Goal: Task Accomplishment & Management: Manage account settings

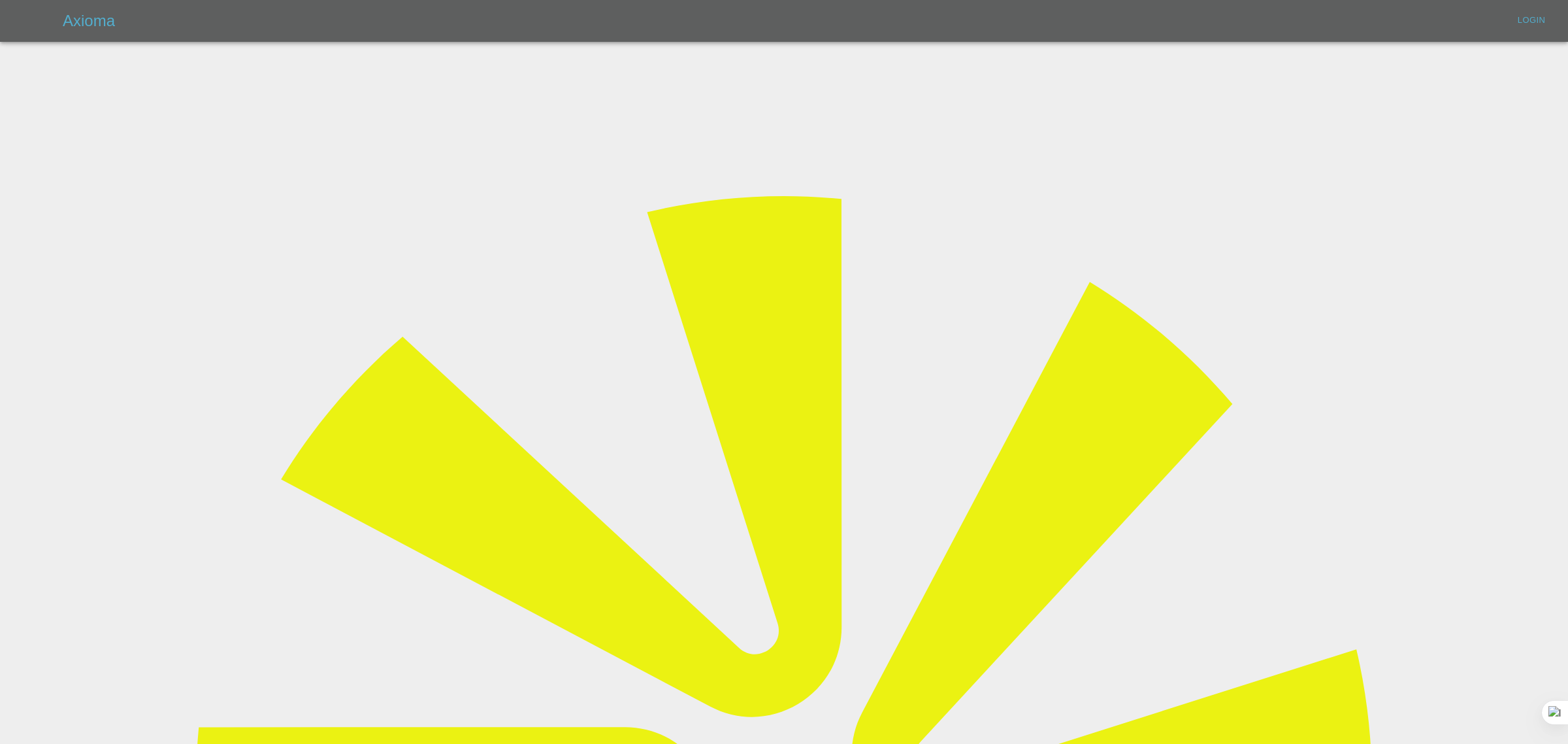
type input "bookkeeping@fifoaccounting.com"
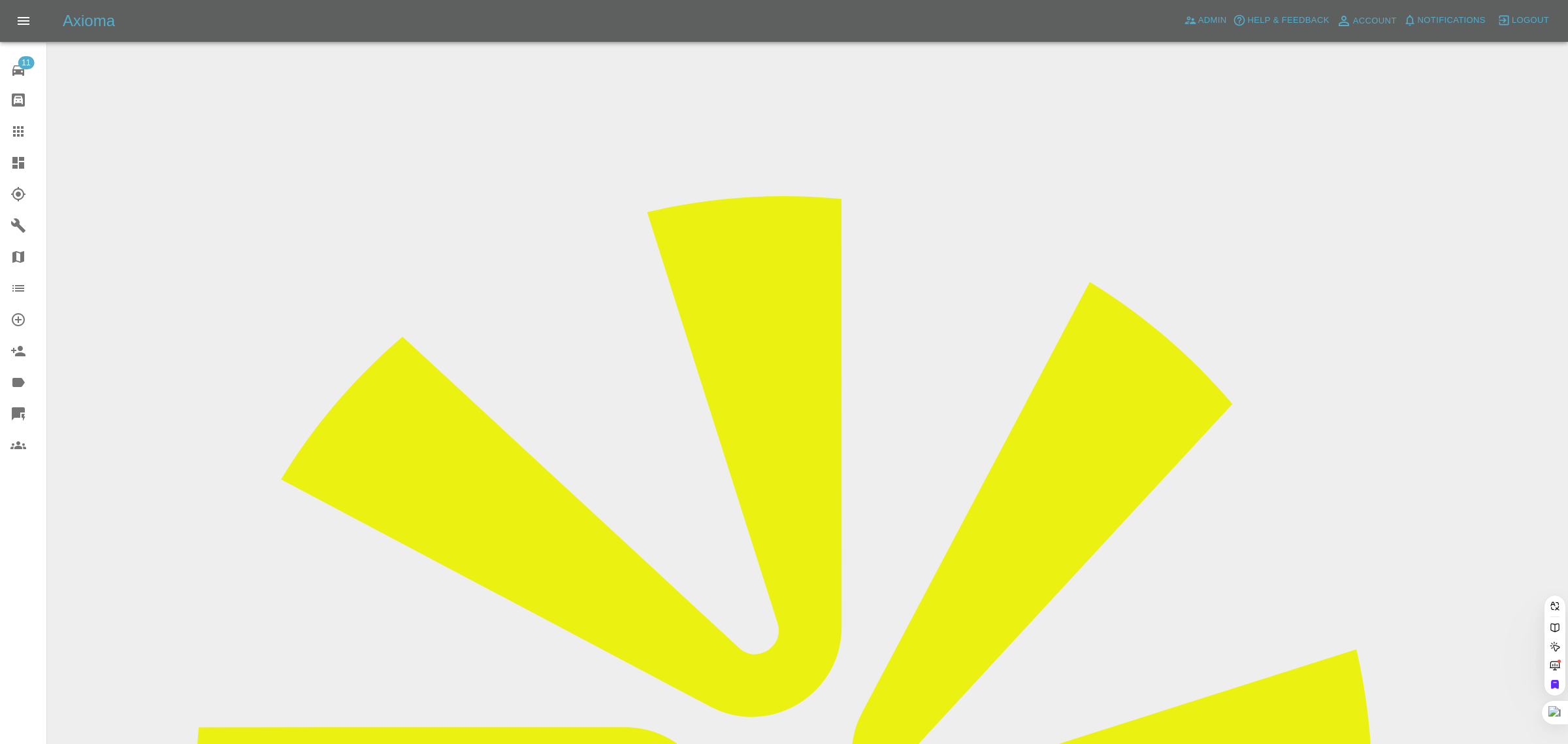
paste input "me@andreipopovici.co.uk"
type input "me@andreipopovici.co.uk"
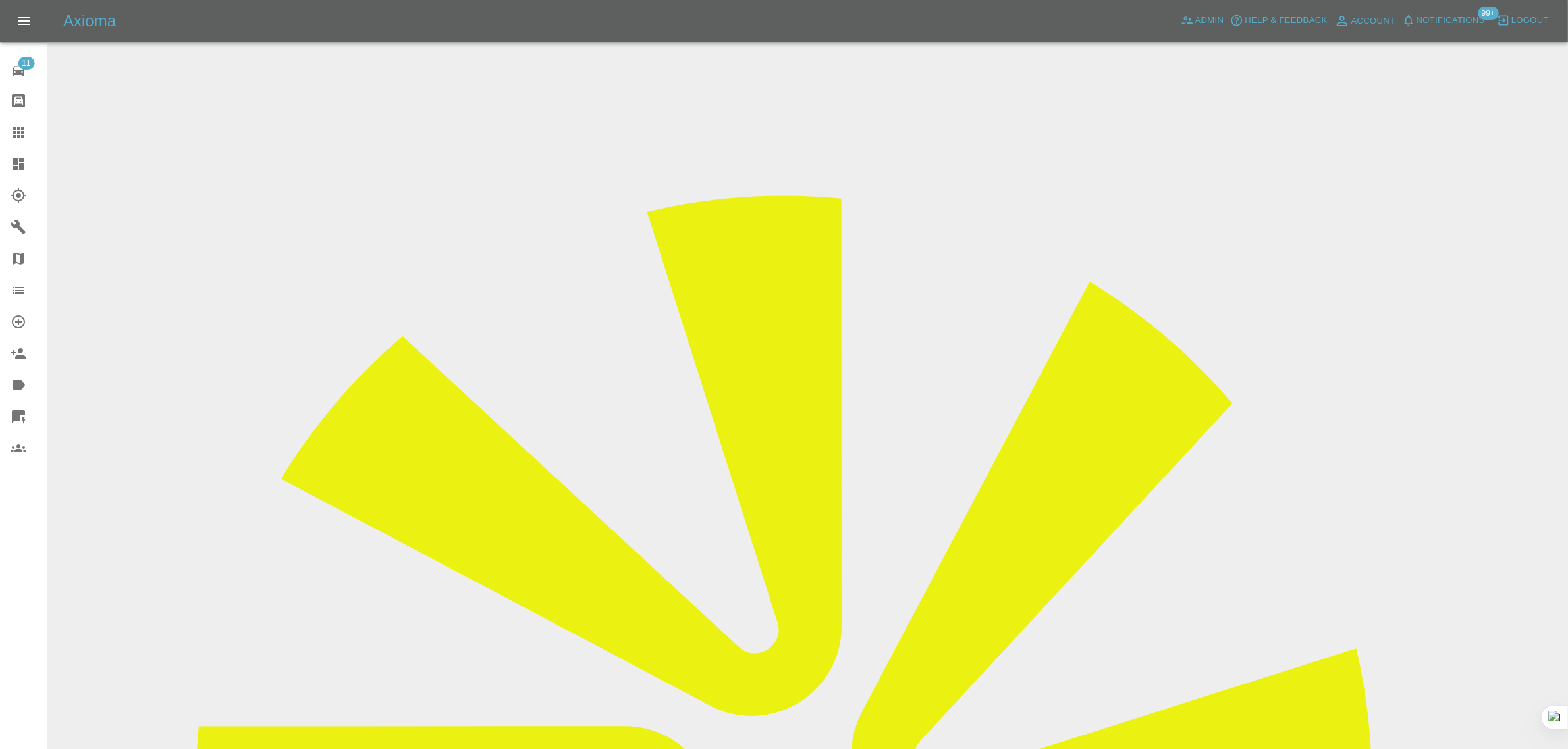
click at [27, 129] on div at bounding box center [29, 132] width 37 height 15
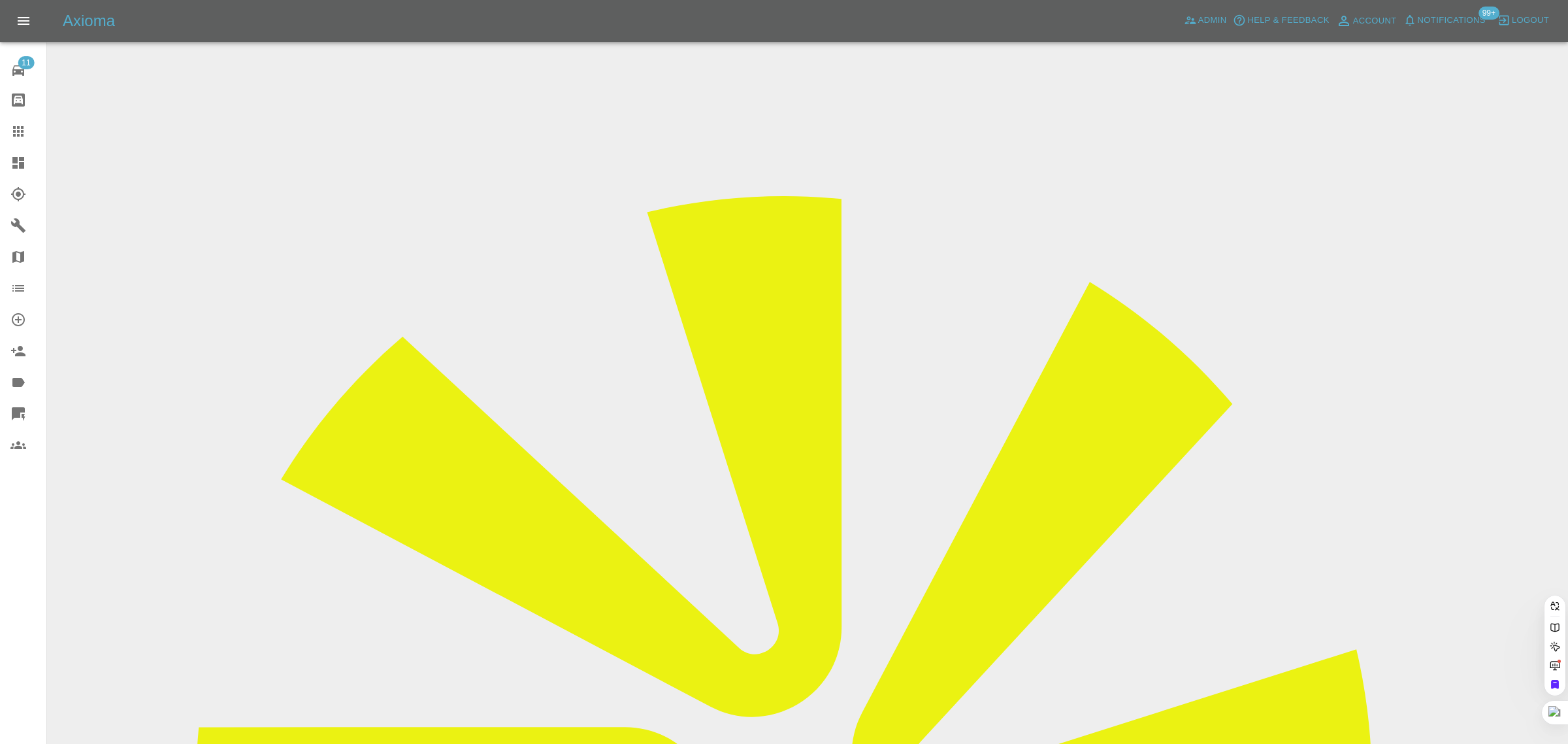
paste input "patricia.m.mills@gmail.com"
type input "patricia.m.mills@gmail.com"
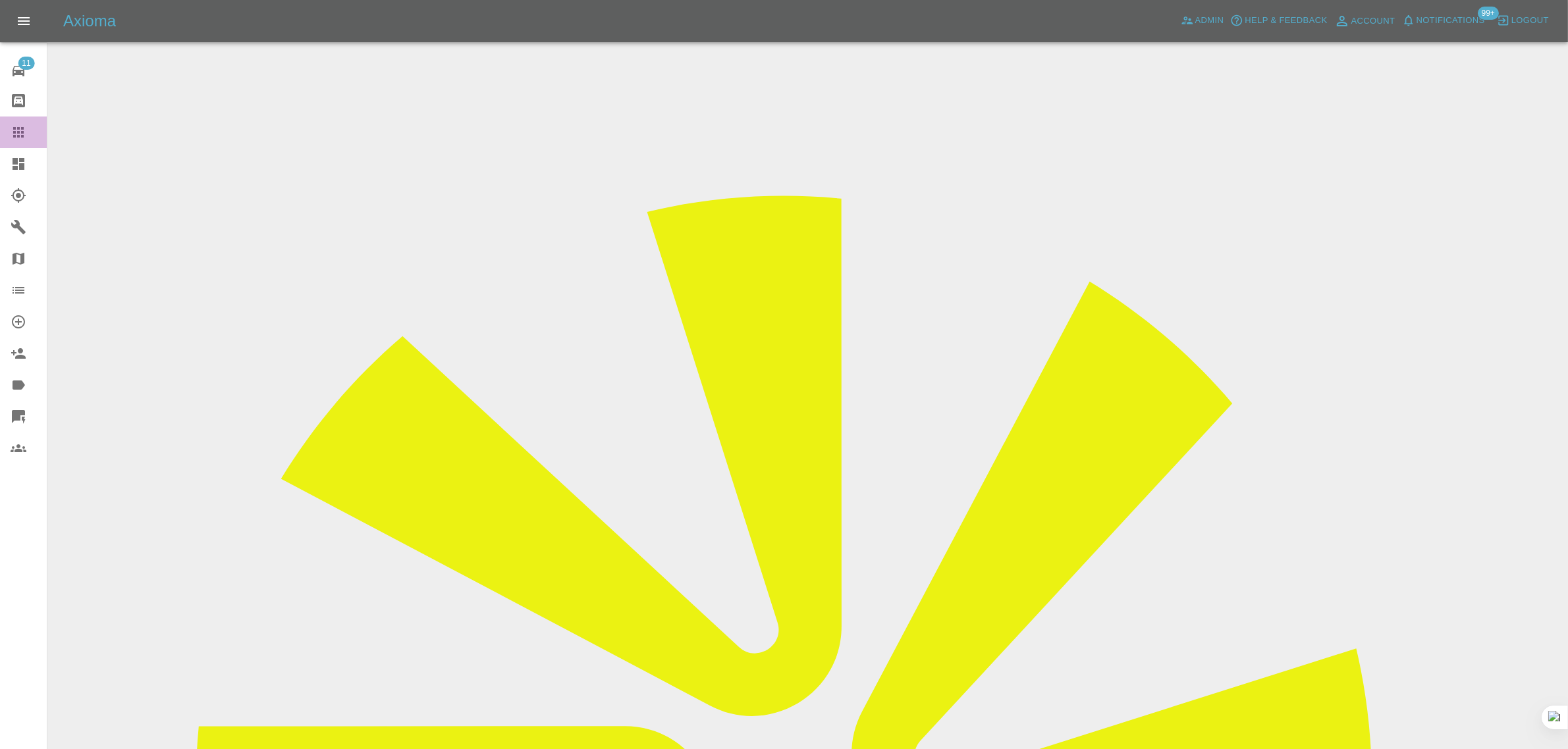
click at [21, 135] on icon at bounding box center [18, 132] width 15 height 15
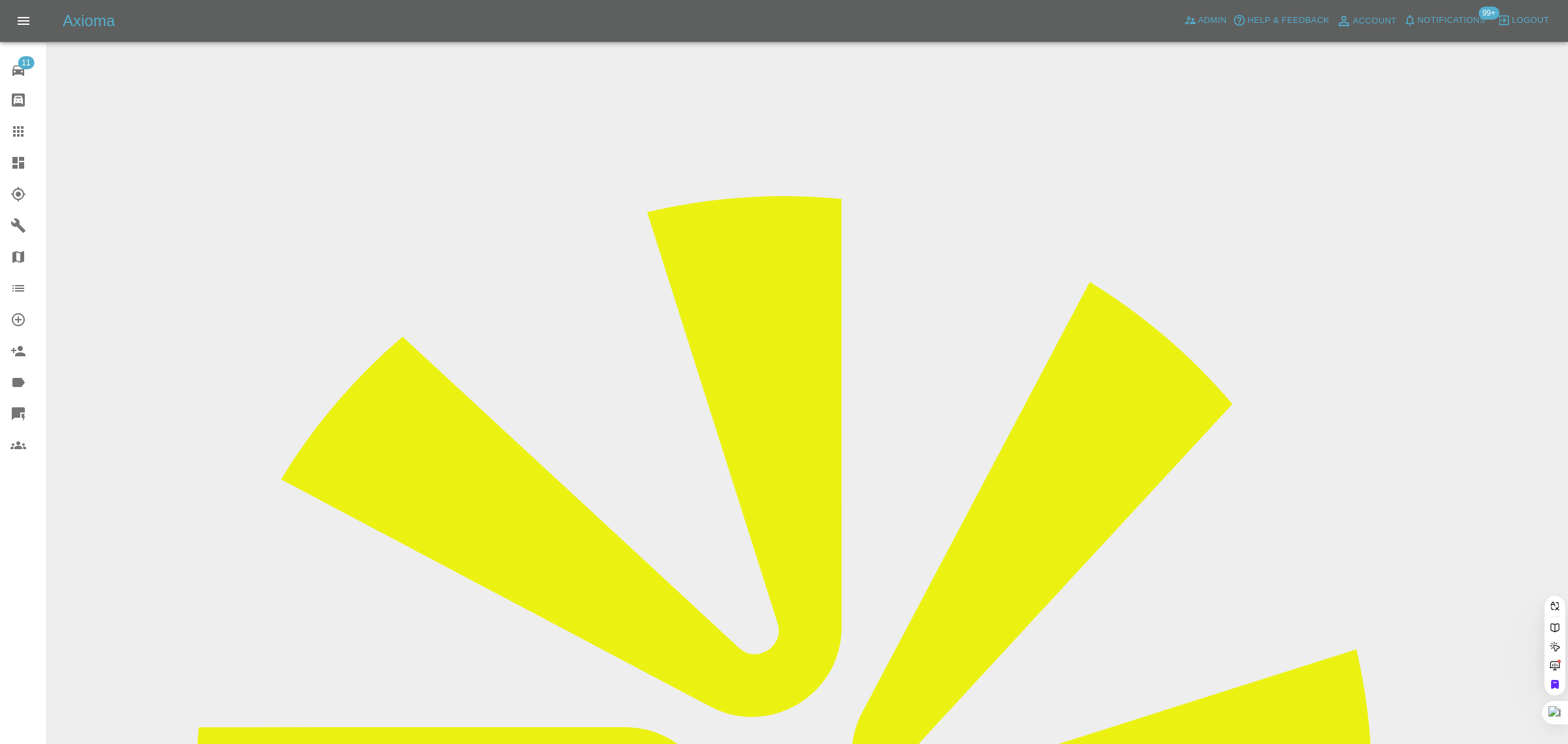
paste input "oliverstace@gmail.com"
type input "oliverstace@gmail.com"
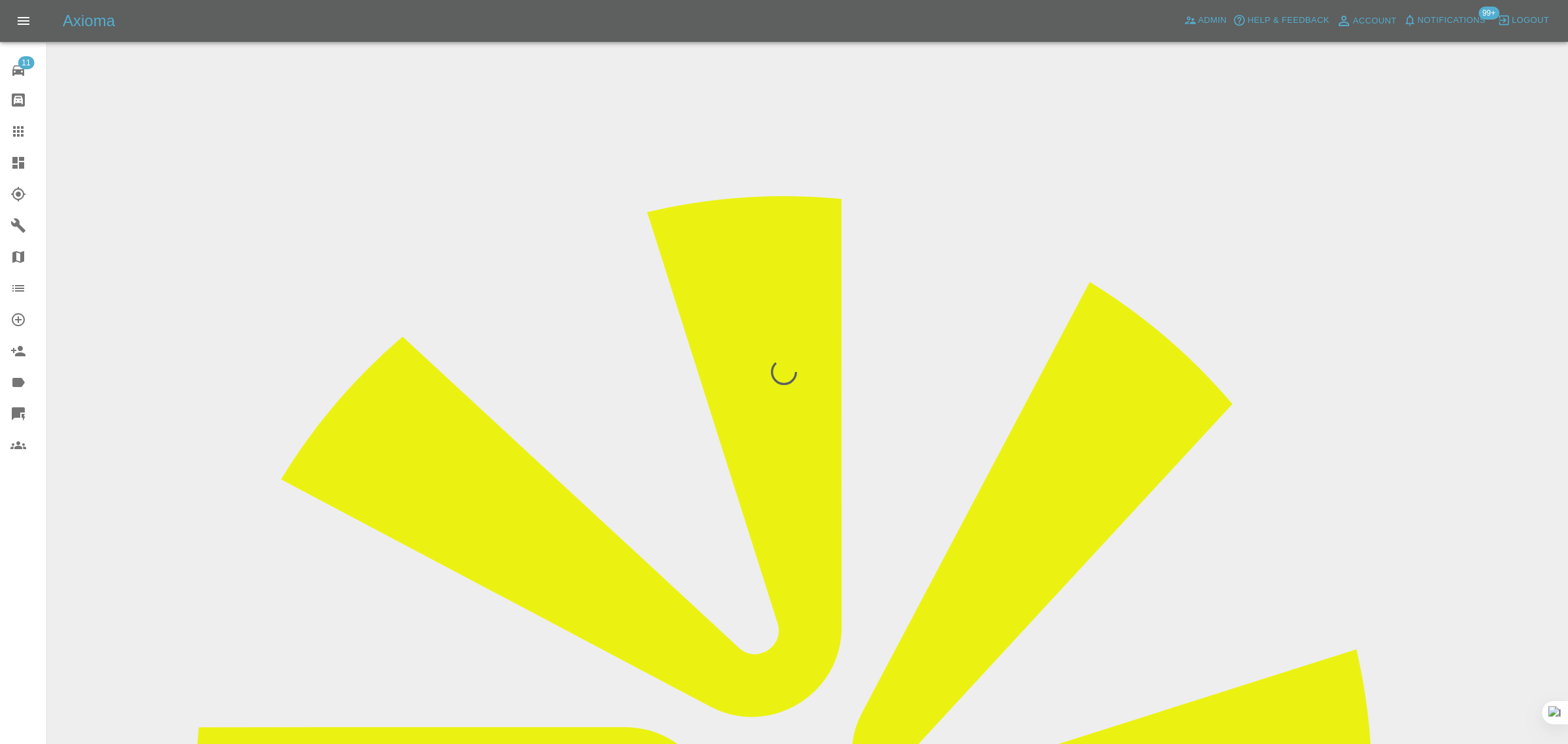
click at [24, 585] on div "11 Repair home Bodyshop home Claims Dashboard Explorer Garages Map Organization…" at bounding box center [23, 372] width 47 height 744
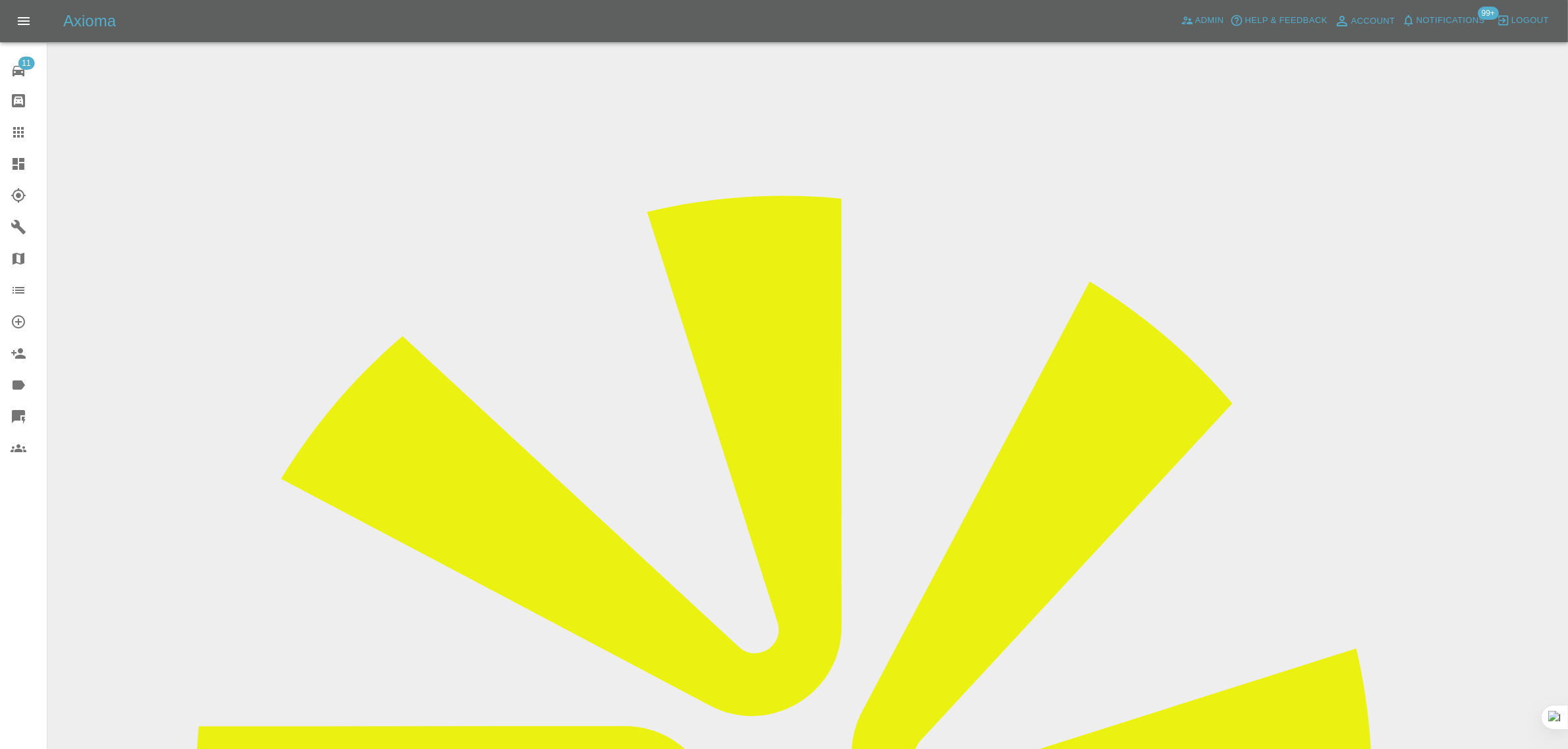
drag, startPoint x: 1258, startPoint y: 199, endPoint x: 1328, endPoint y: 205, distance: 70.3
copy td "RTS Smart Rep"
click at [21, 130] on icon at bounding box center [18, 132] width 15 height 15
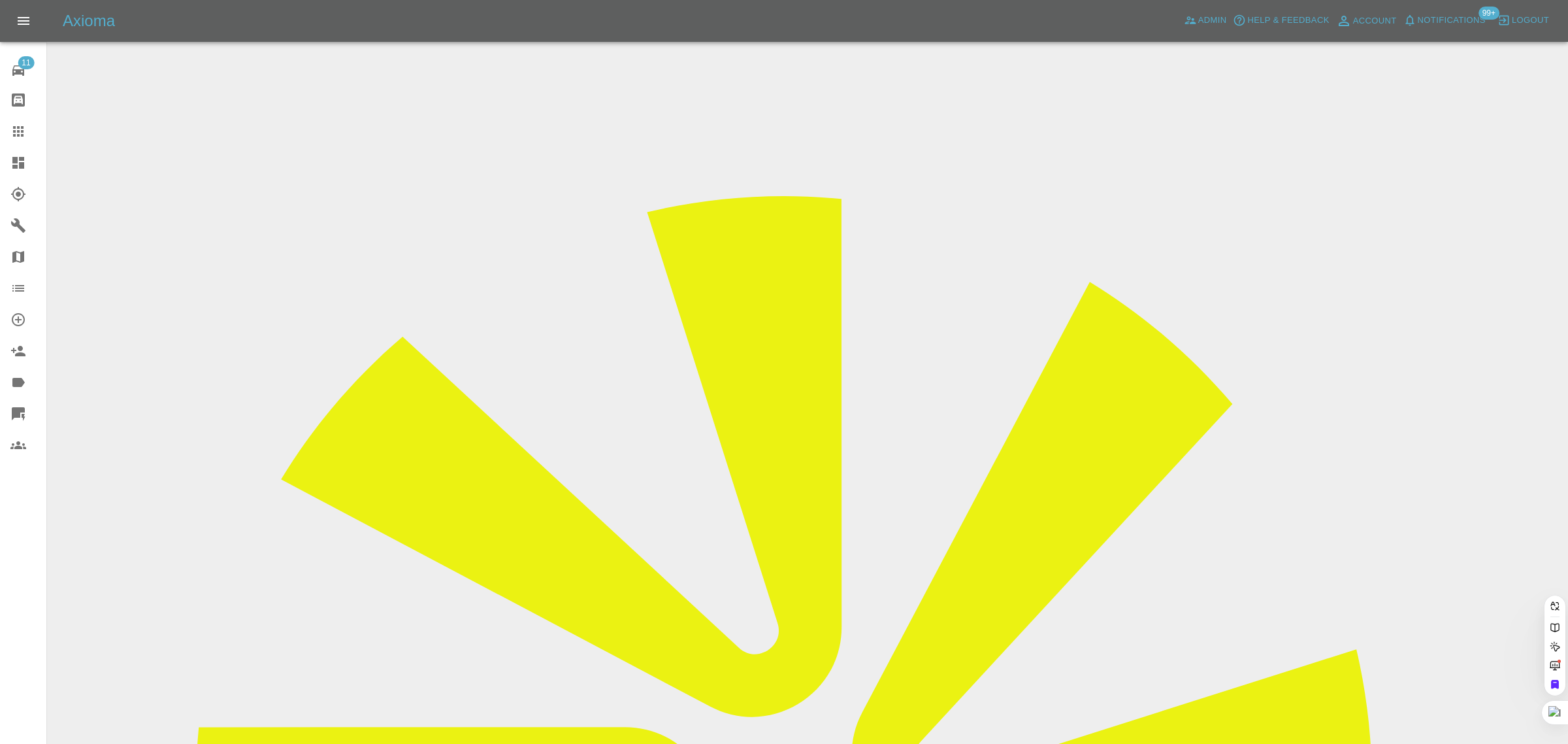
paste input "eliis.ashley@icloud.com"
type input "eliis.ashley@icloud.com"
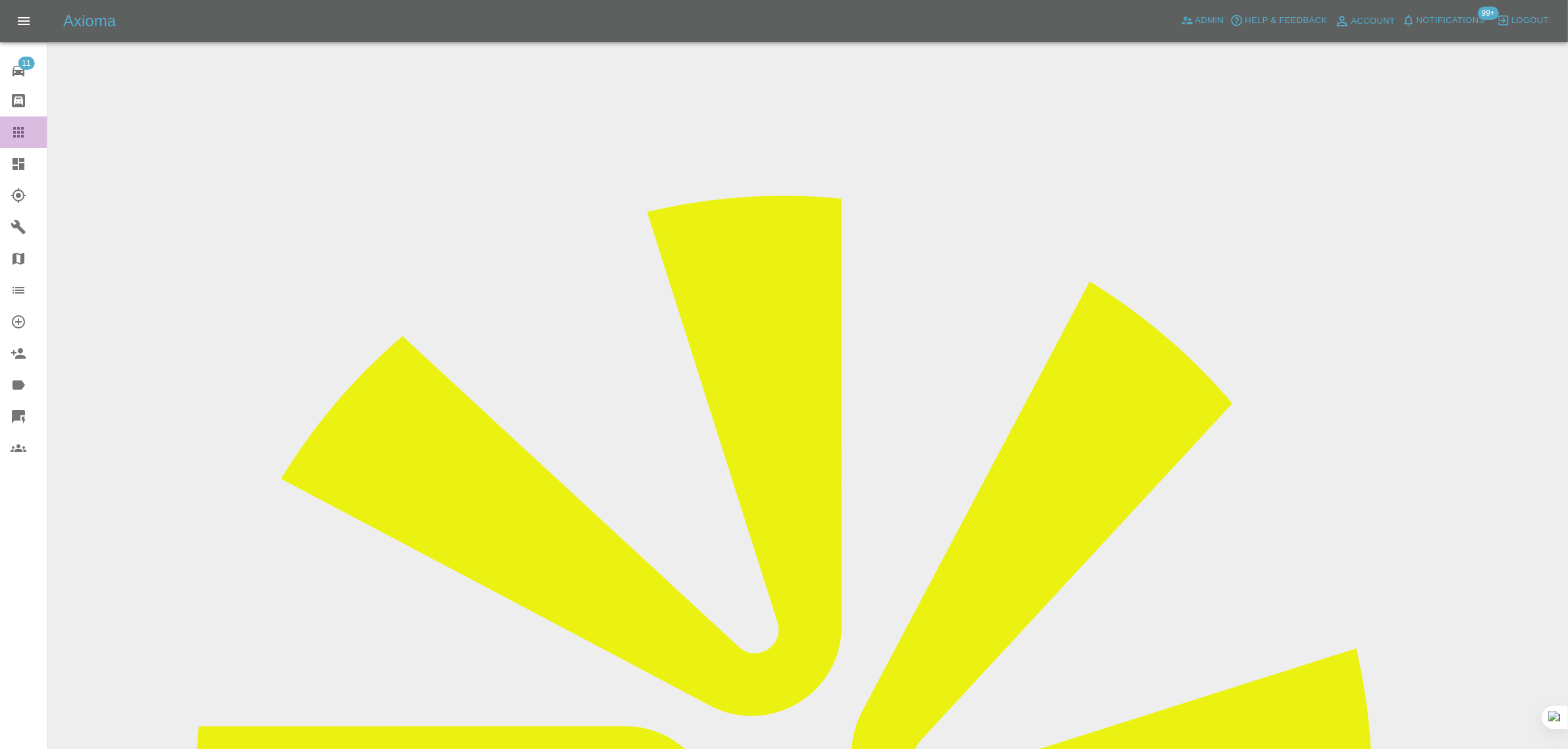
click at [21, 134] on icon at bounding box center [18, 132] width 15 height 15
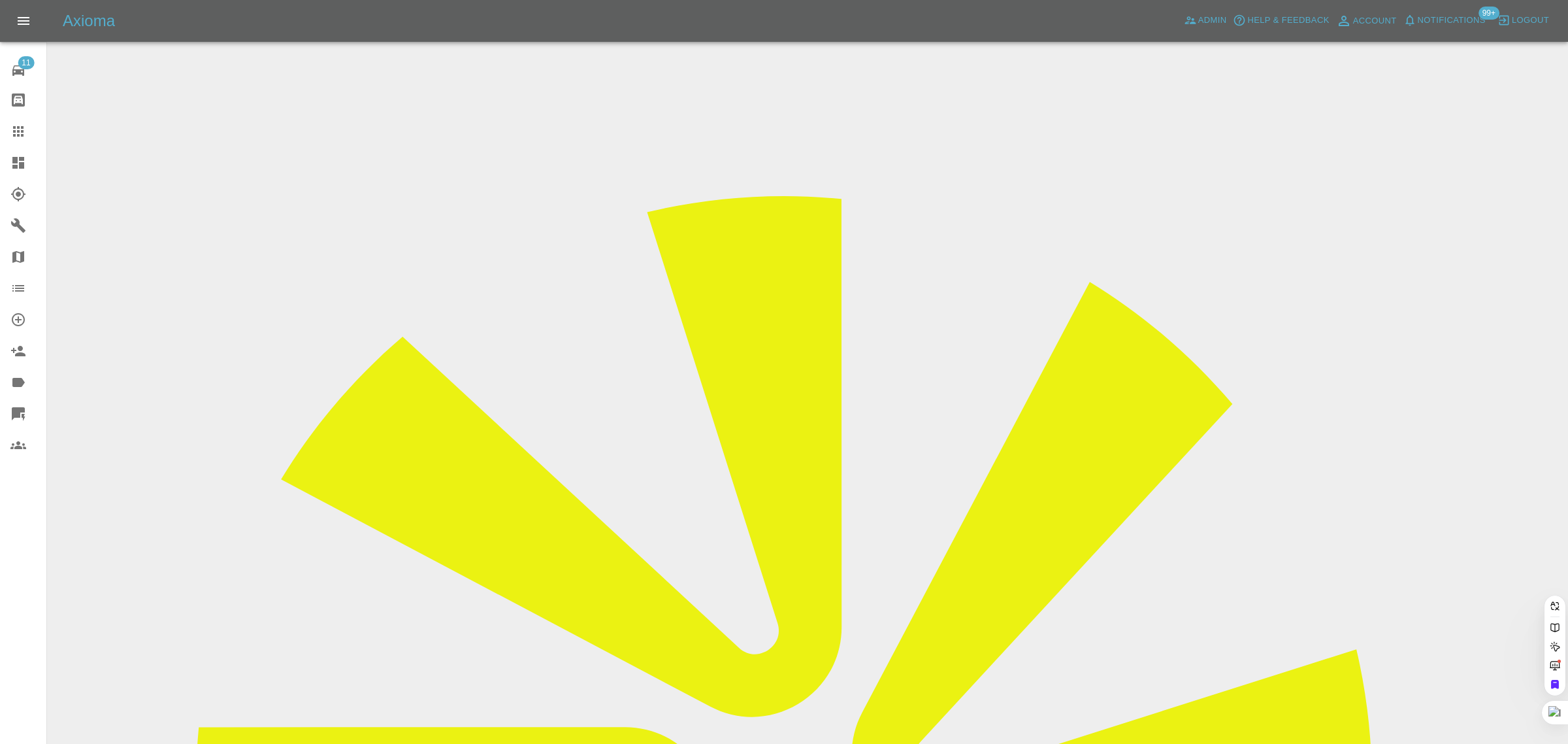
paste input "sjmarriott900@gmail.com"
type input "sjmarriott900@gmail.com"
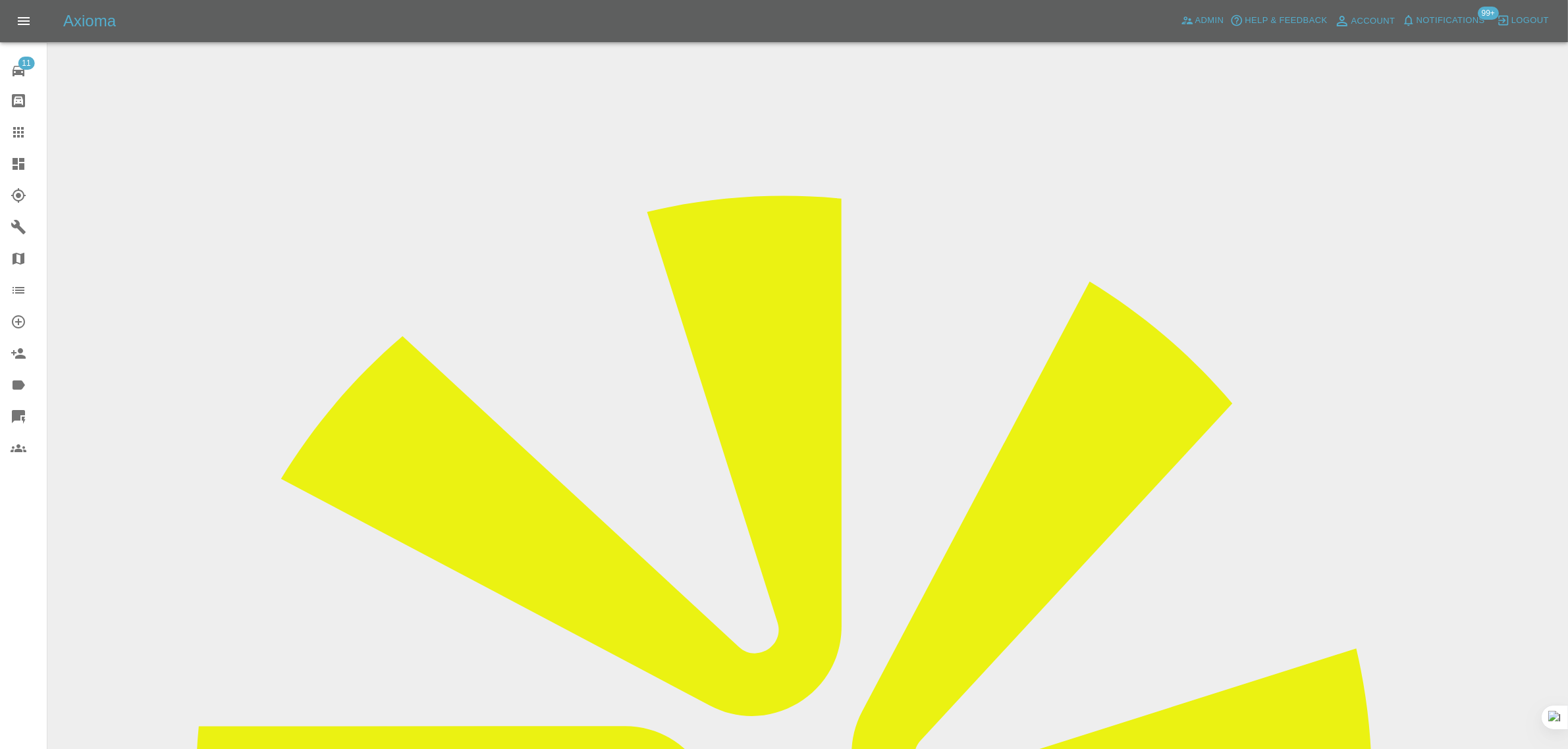
click at [15, 139] on icon at bounding box center [18, 132] width 15 height 15
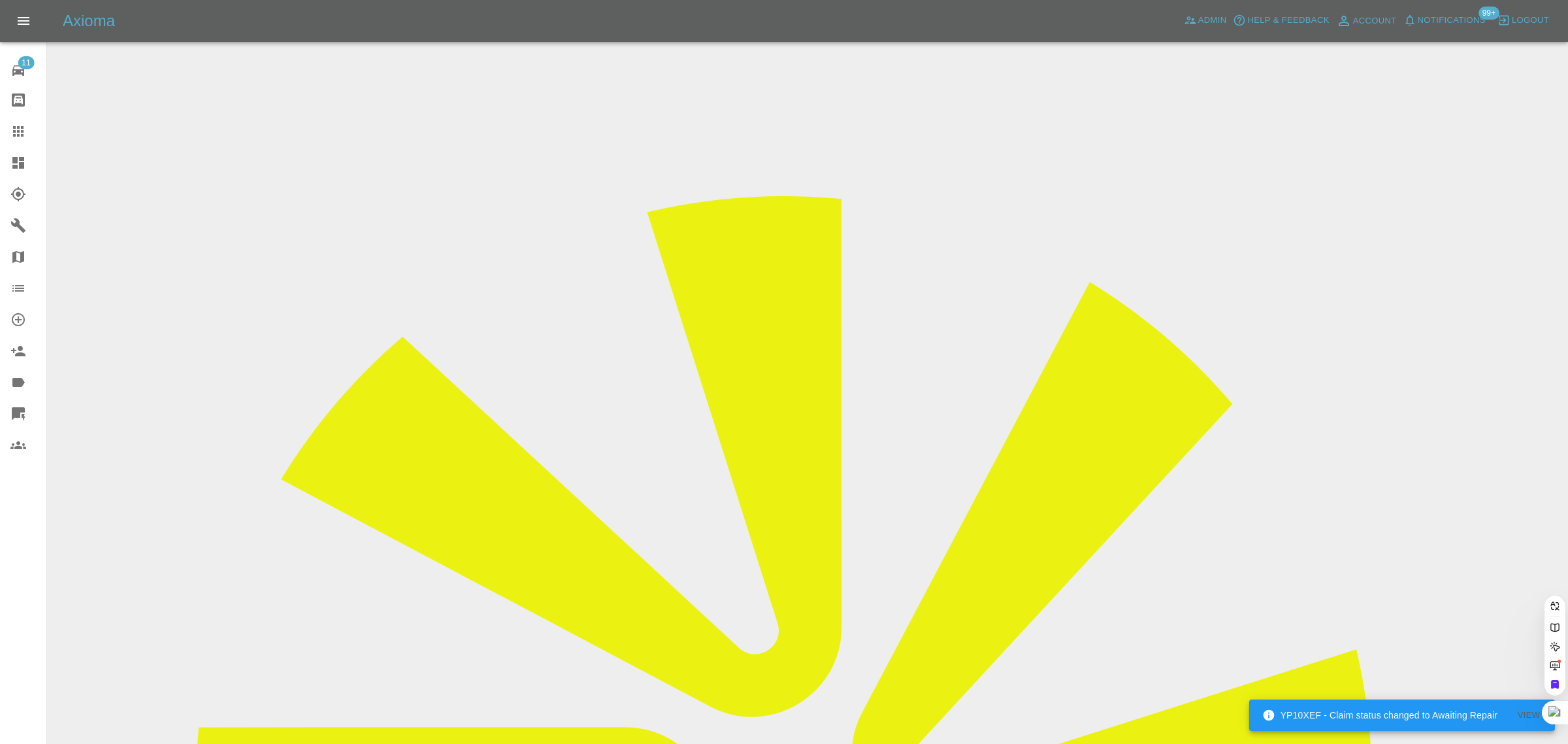
paste input "Charlotte@admiral-scaffolding.co.uk"
type input "Charlotte@admiral-scaffolding.co.uk"
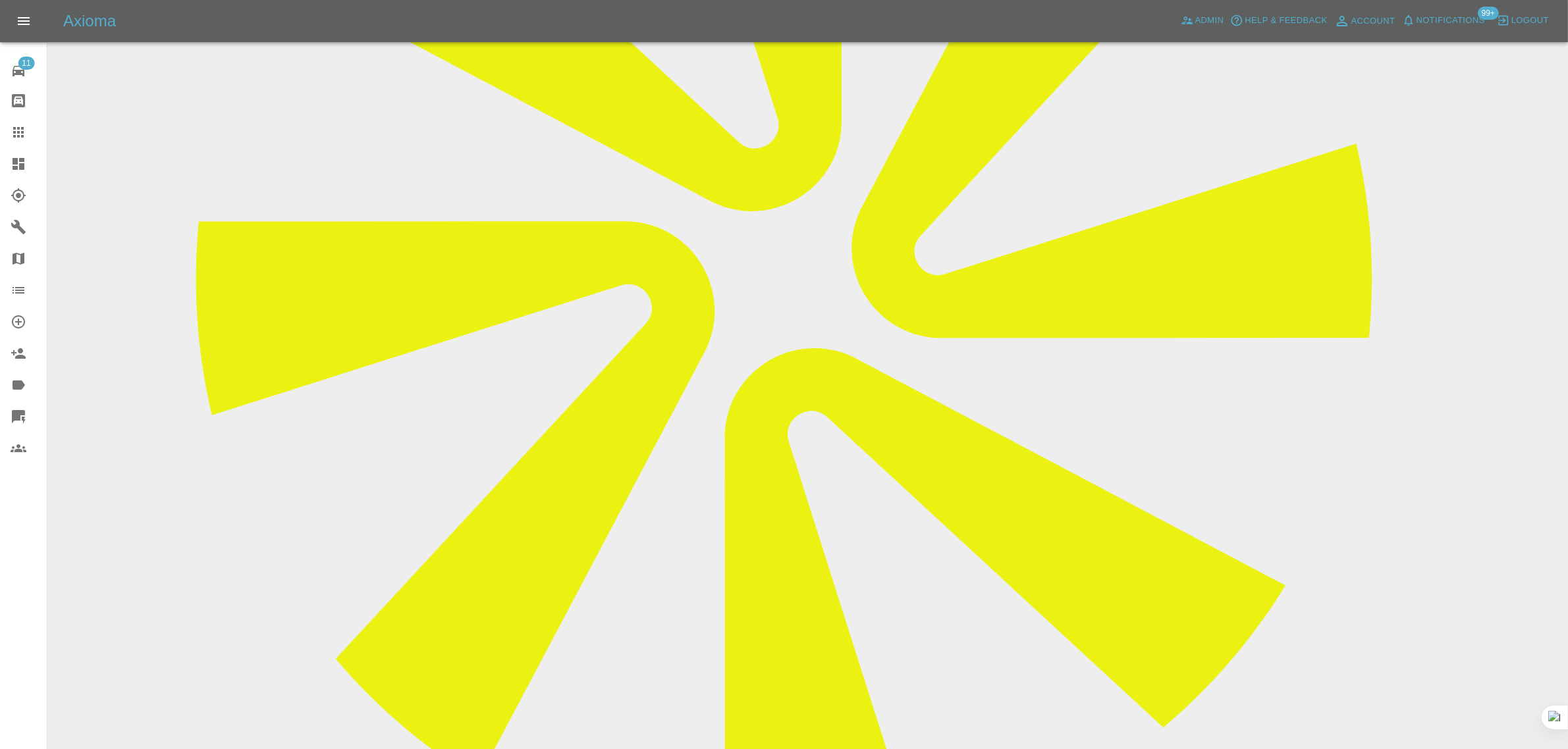
scroll to position [247, 0]
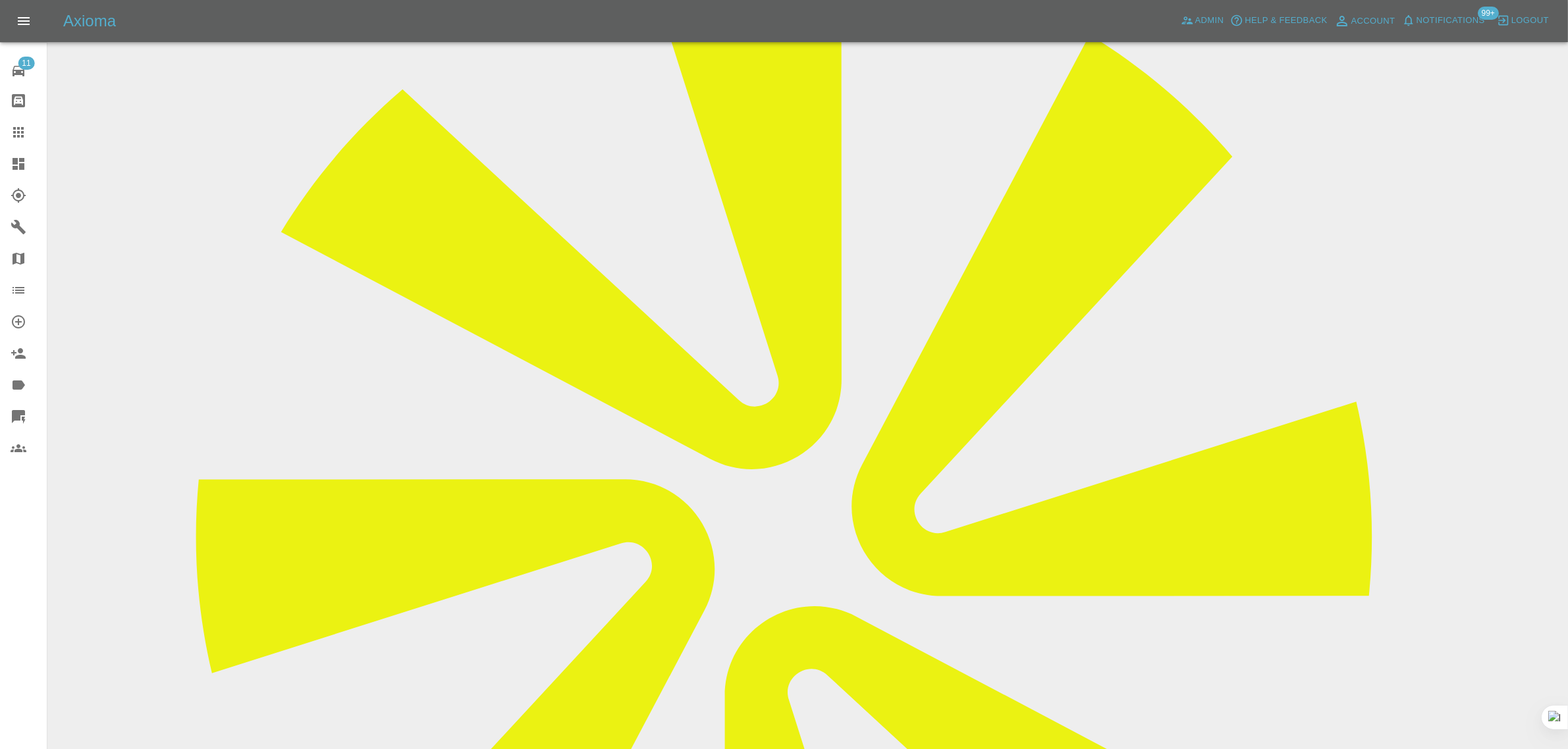
click at [15, 135] on icon at bounding box center [18, 132] width 10 height 10
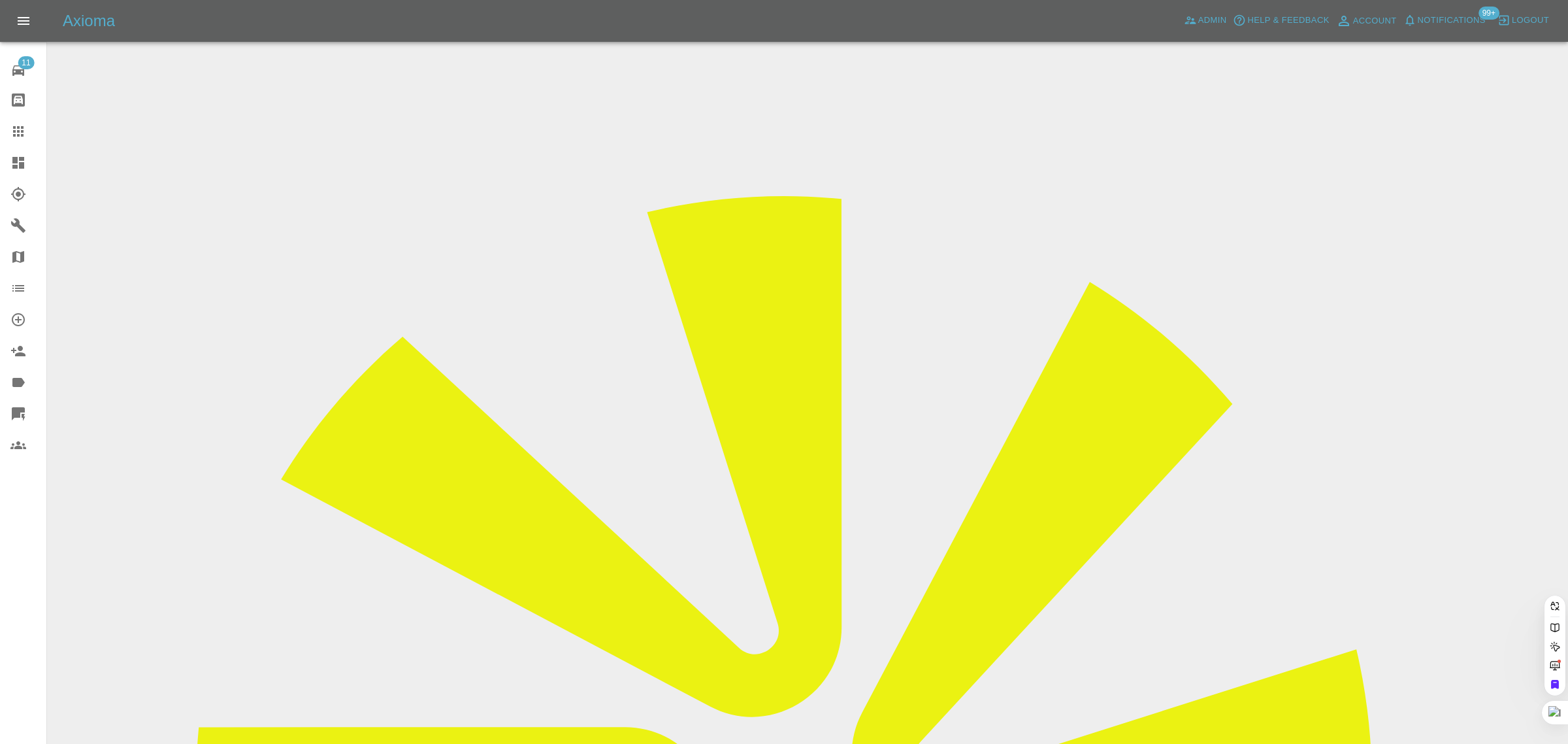
paste input "oliverslevin@yahoo.co.uk"
type input "oliverslevin@yahoo.co.u"
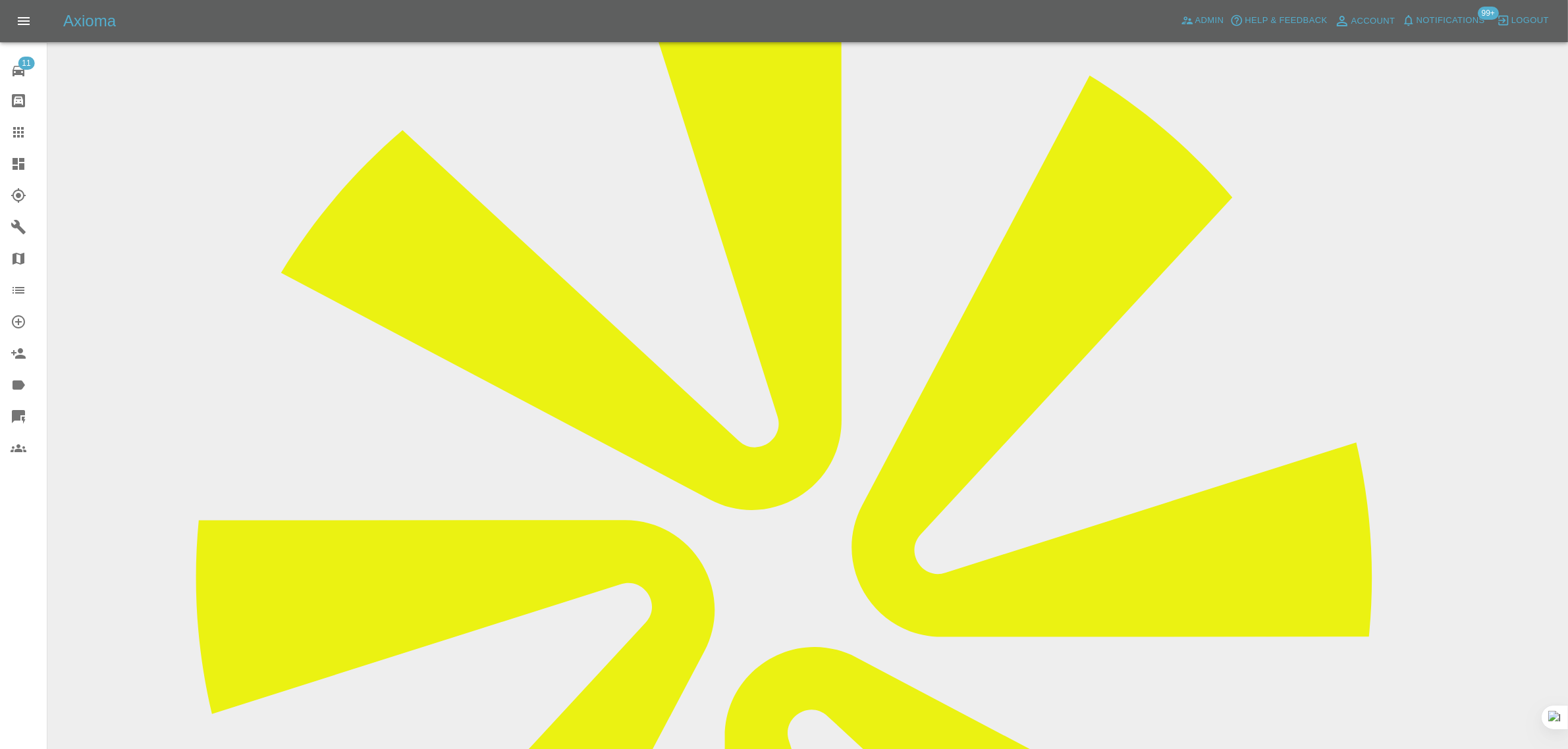
scroll to position [576, 0]
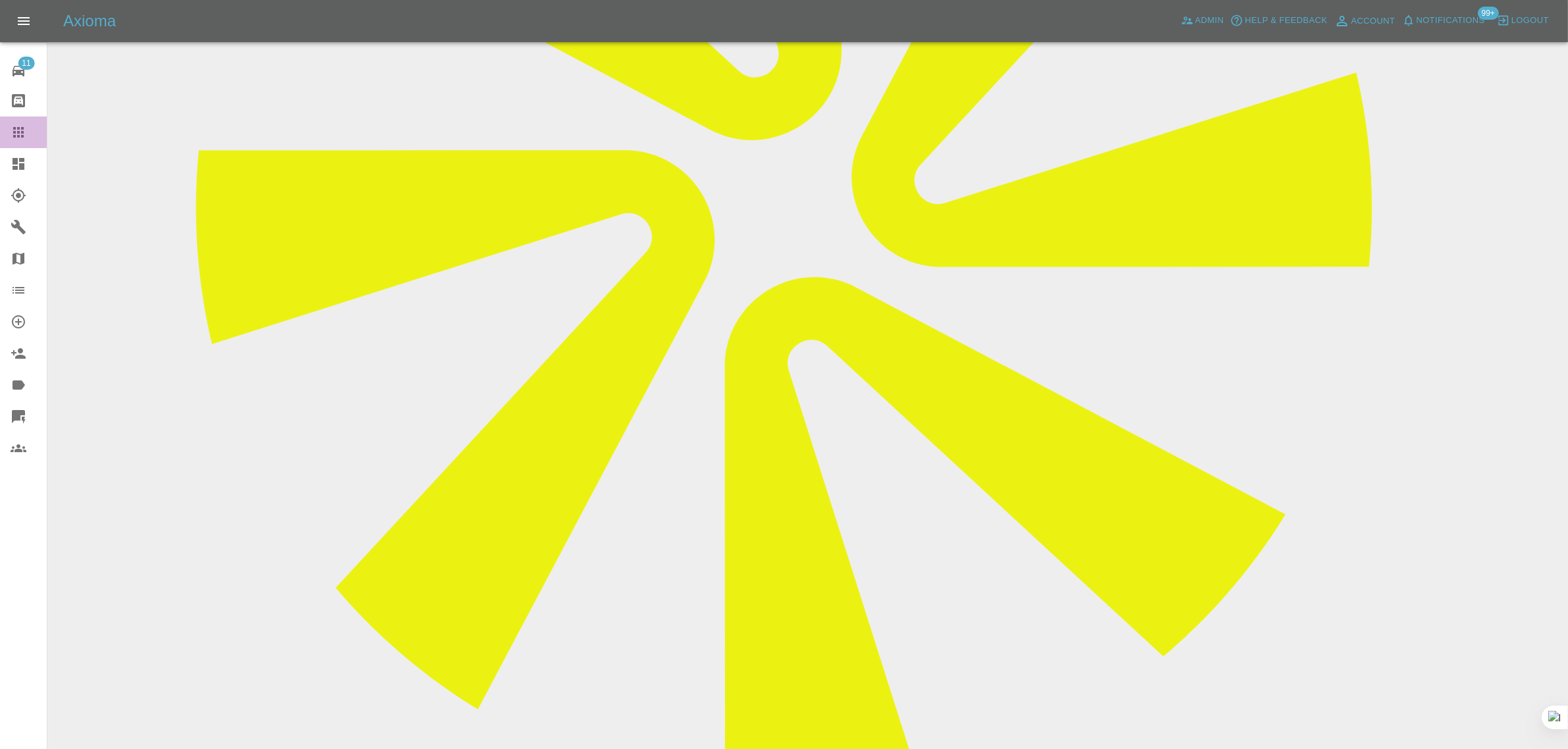
click at [22, 129] on icon at bounding box center [18, 132] width 15 height 15
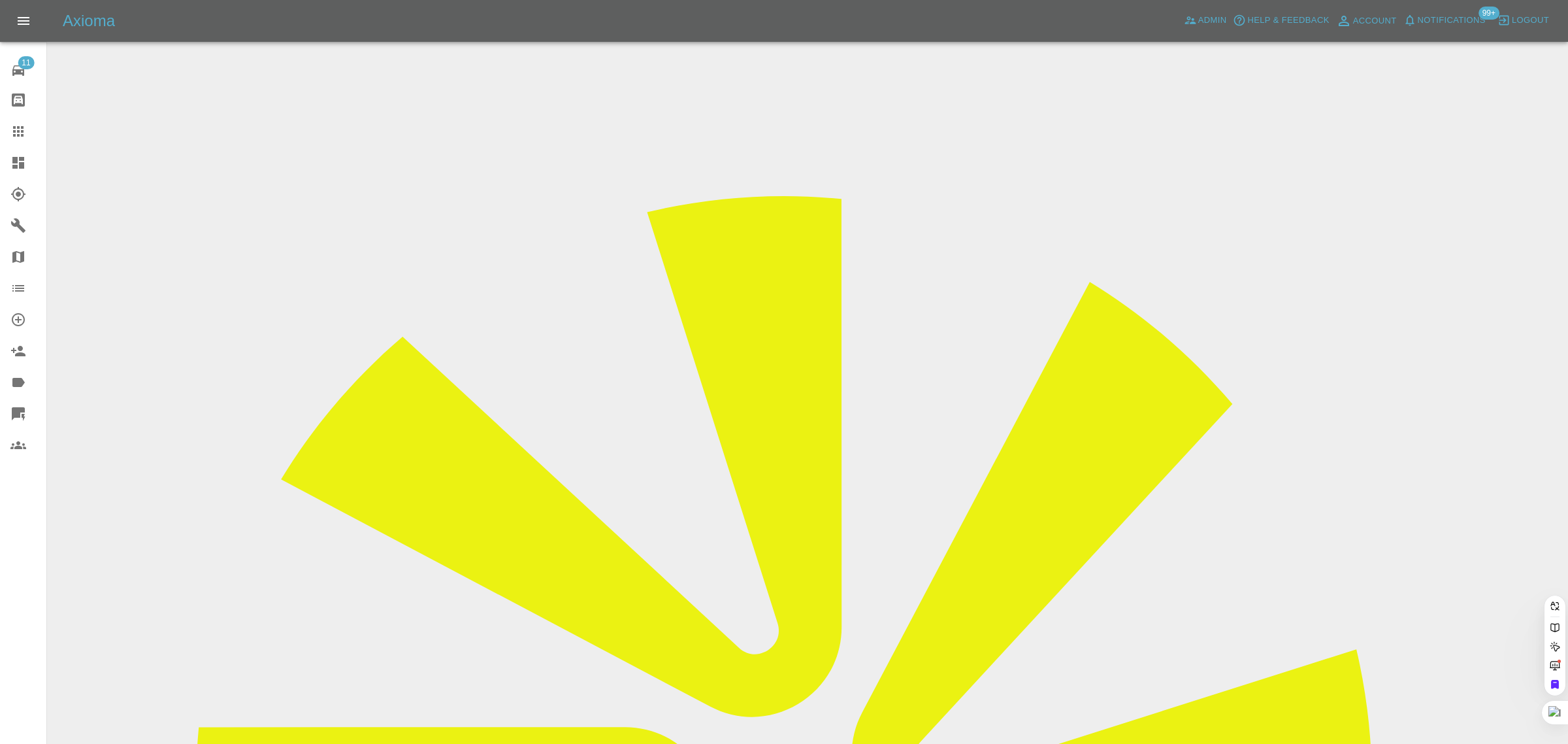
paste input "Alisonjeavons@outlook.com"
type input "Alisonjeavons@outlook.com"
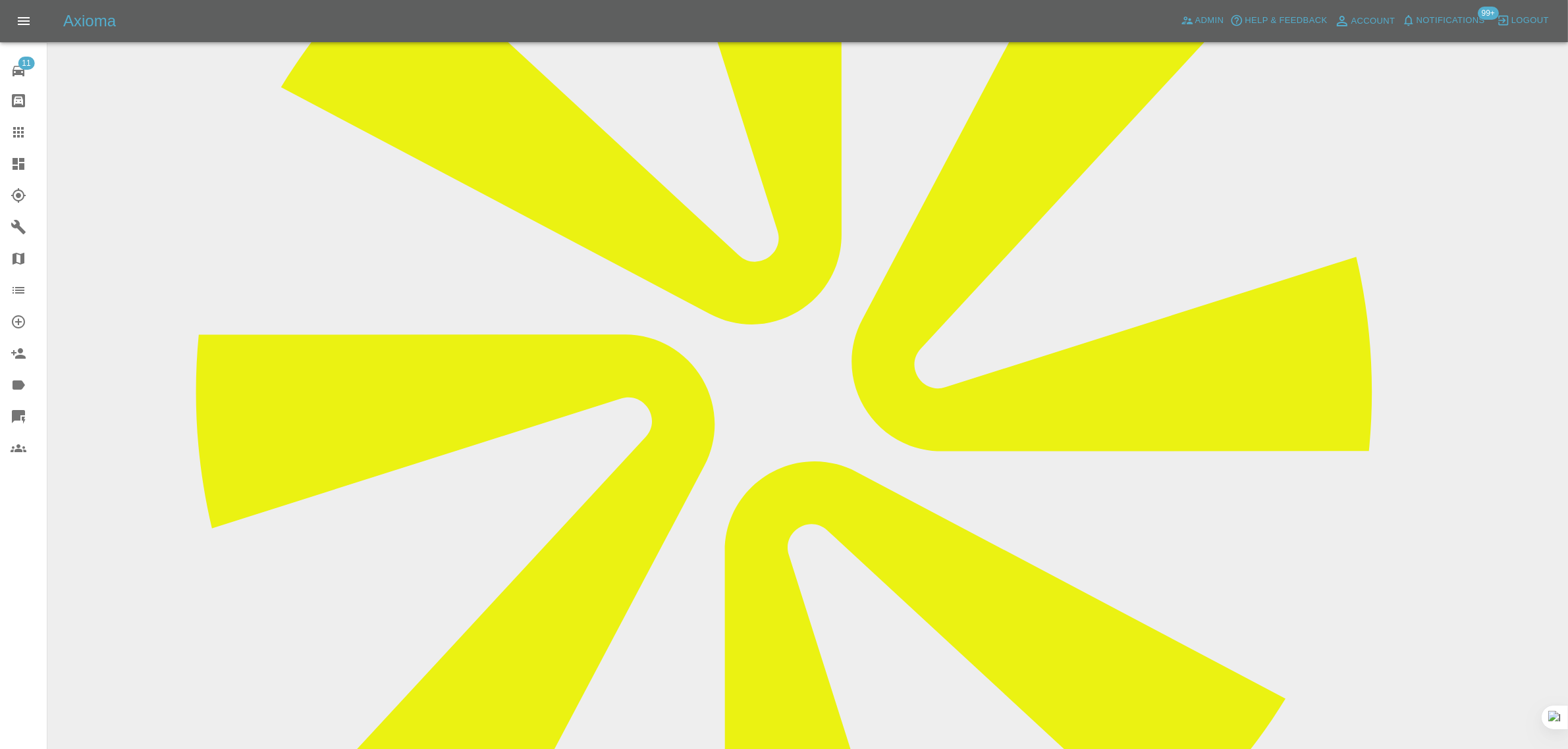
scroll to position [227, 0]
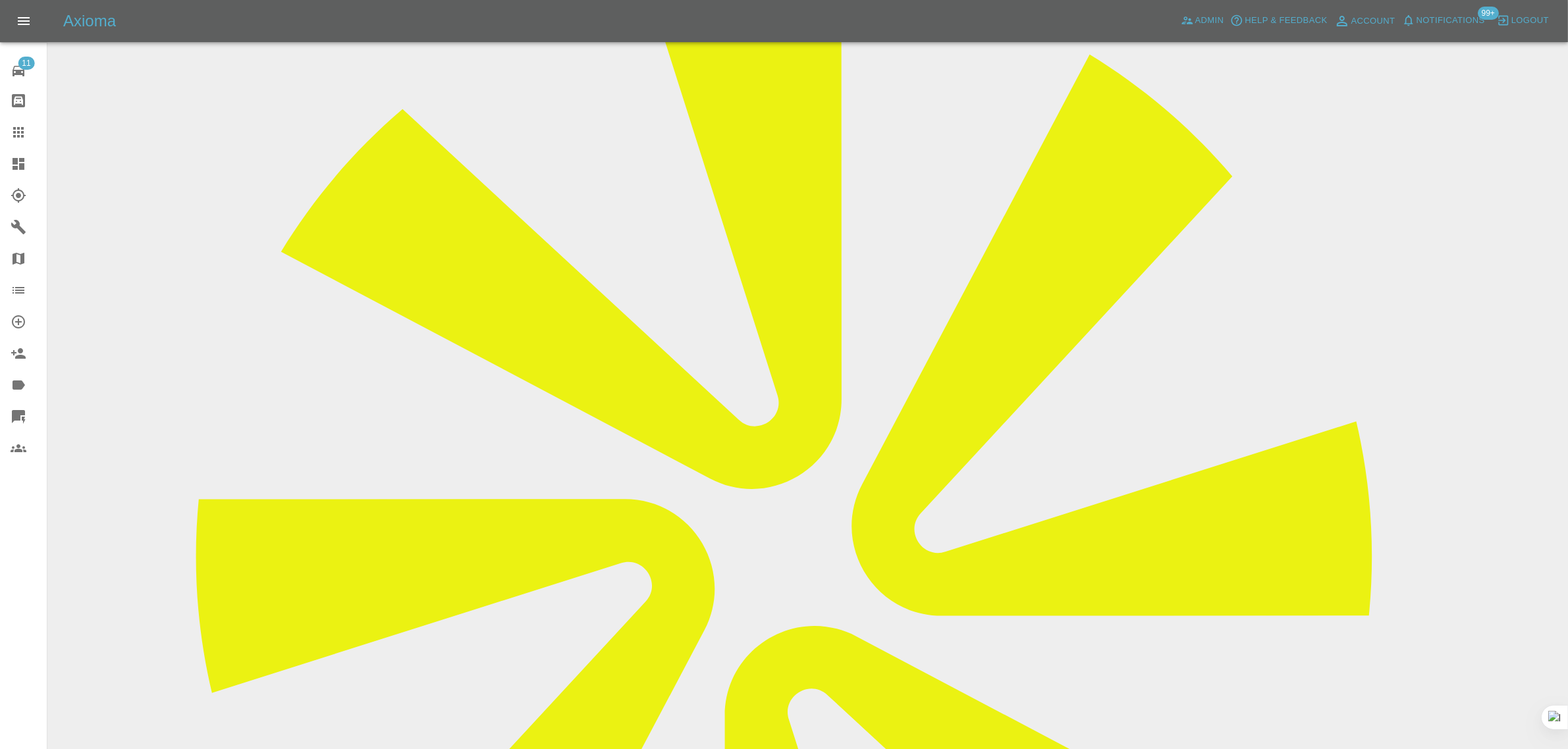
drag, startPoint x: 758, startPoint y: 215, endPoint x: 906, endPoint y: 207, distance: 148.2
copy td "alisonjeavons@outlook.com"
click at [22, 124] on icon at bounding box center [18, 132] width 15 height 15
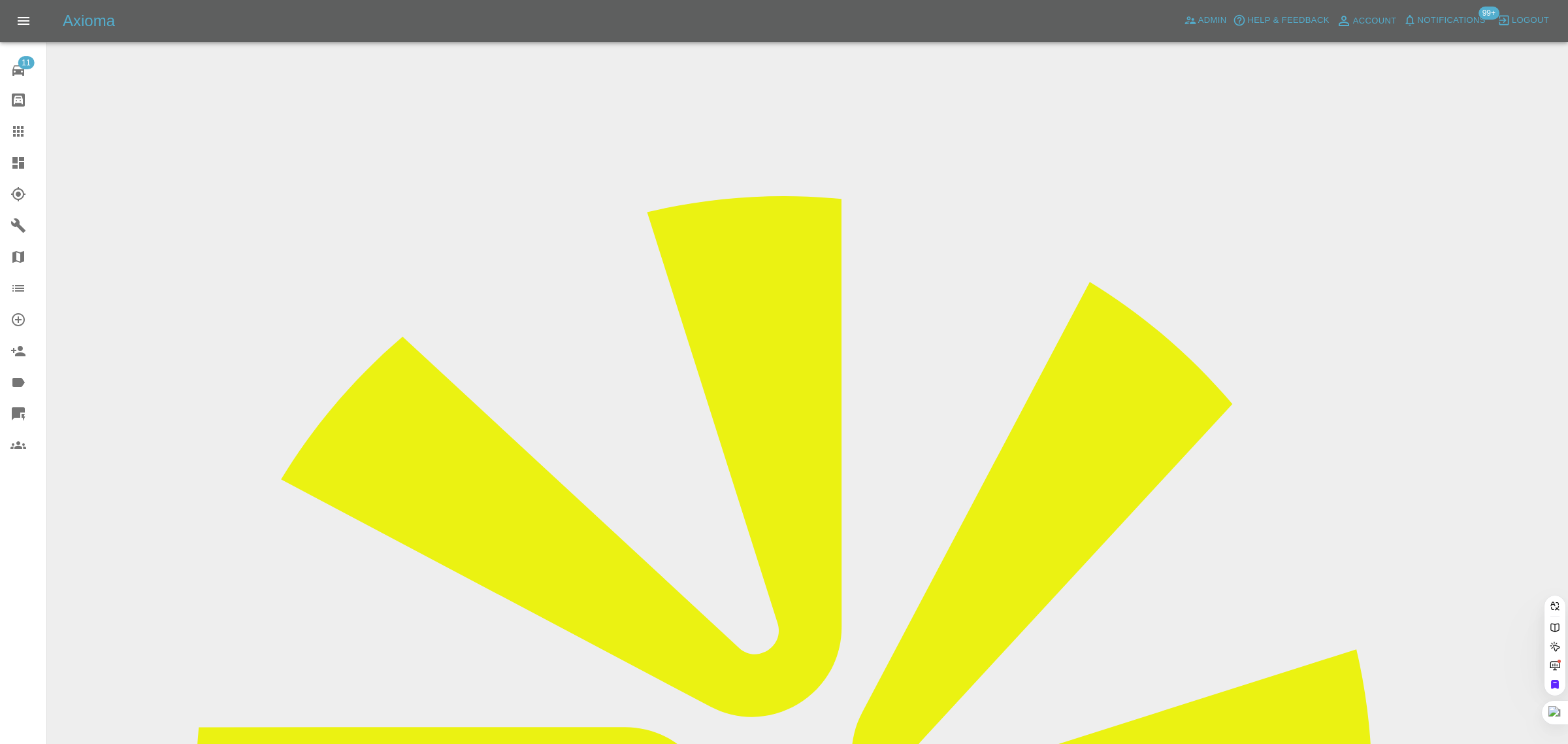
paste input "umangcshah@yahoo.com"
type input "umangcshah@yahoo.com"
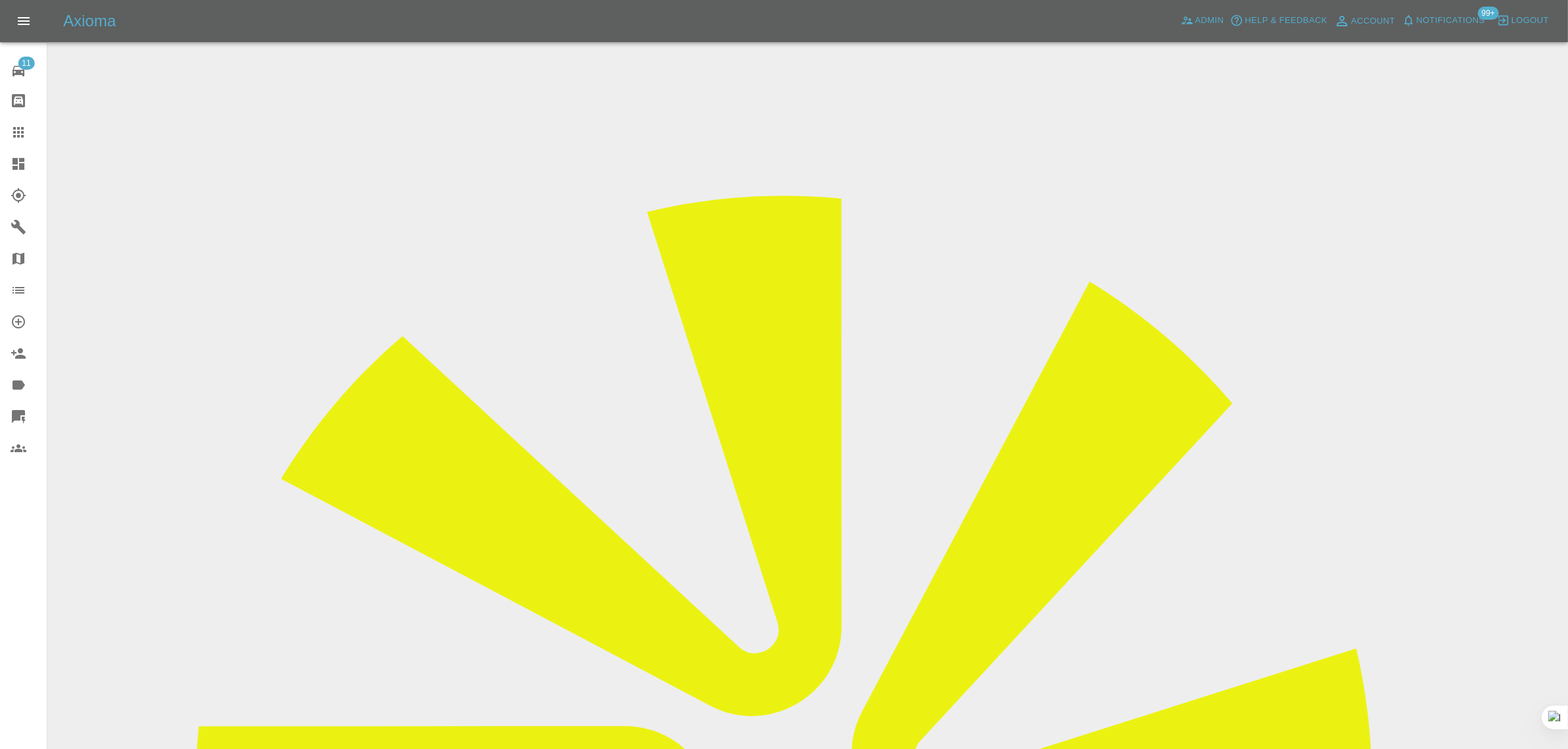
click at [24, 127] on icon at bounding box center [18, 132] width 15 height 15
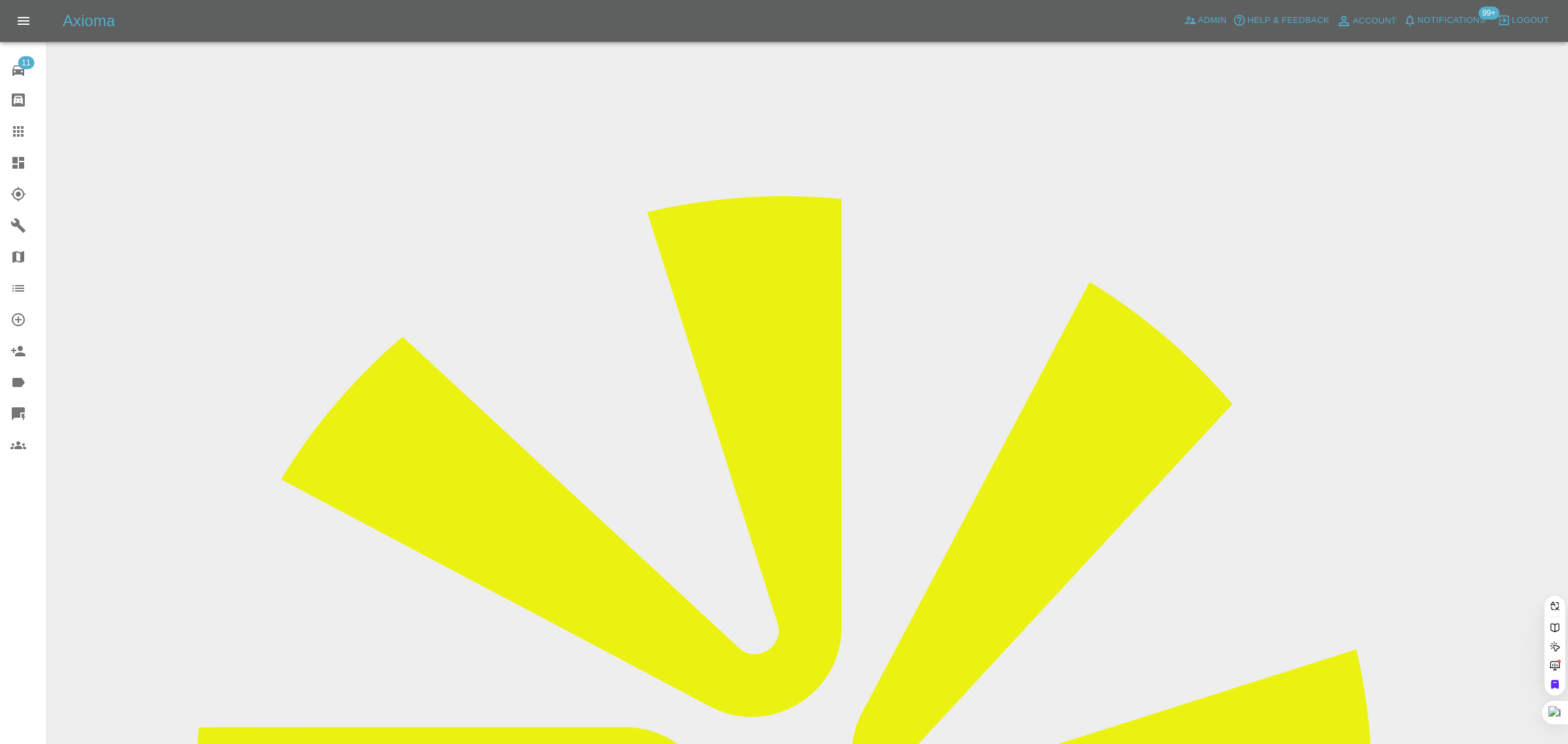
paste input "ajuggessur@googlemail.com"
type input "ajuggessur@googlemail.com"
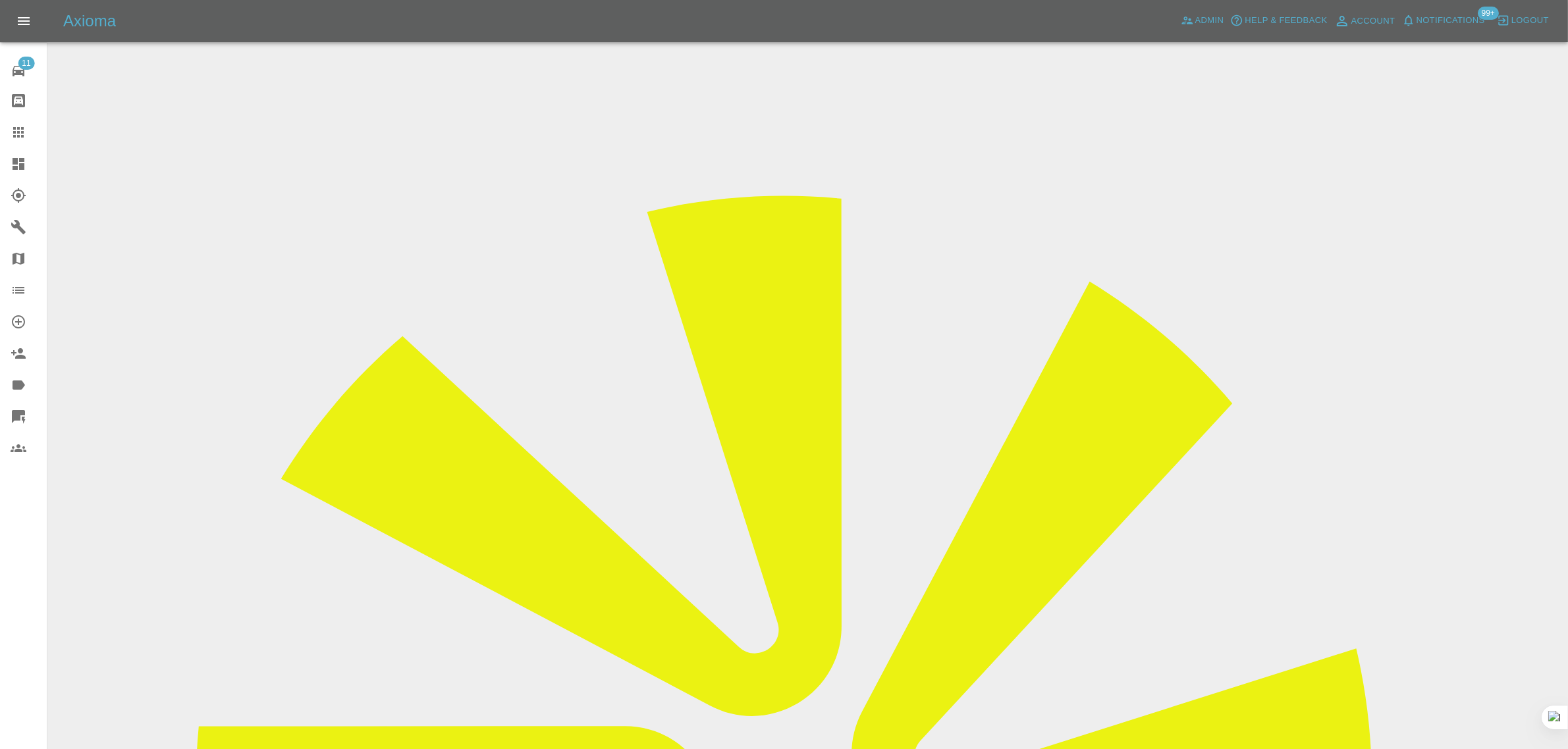
click at [14, 132] on icon at bounding box center [18, 132] width 10 height 10
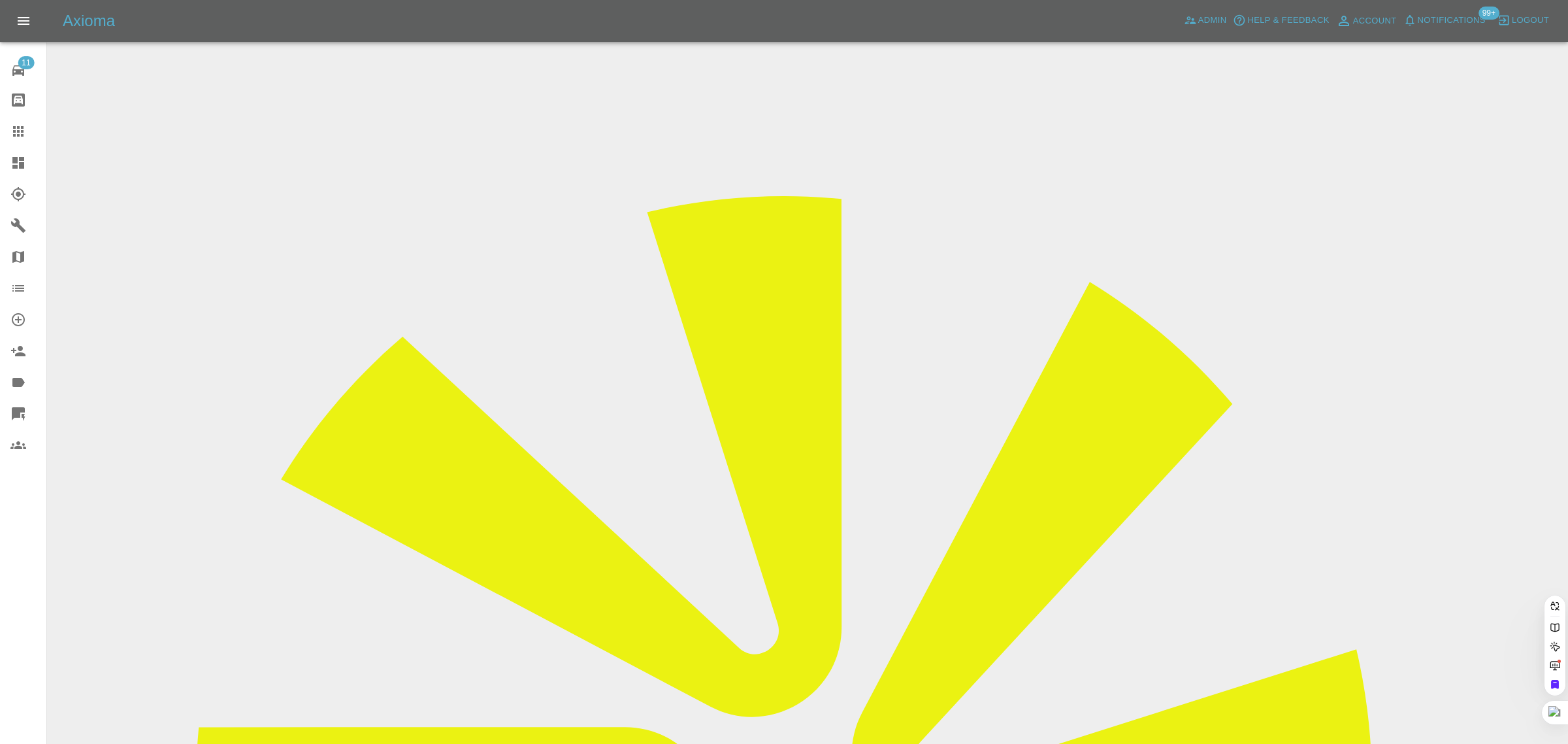
paste input "samhenryjohnson23@gmail.com"
type input "samhenryjohnson23@gmail.com"
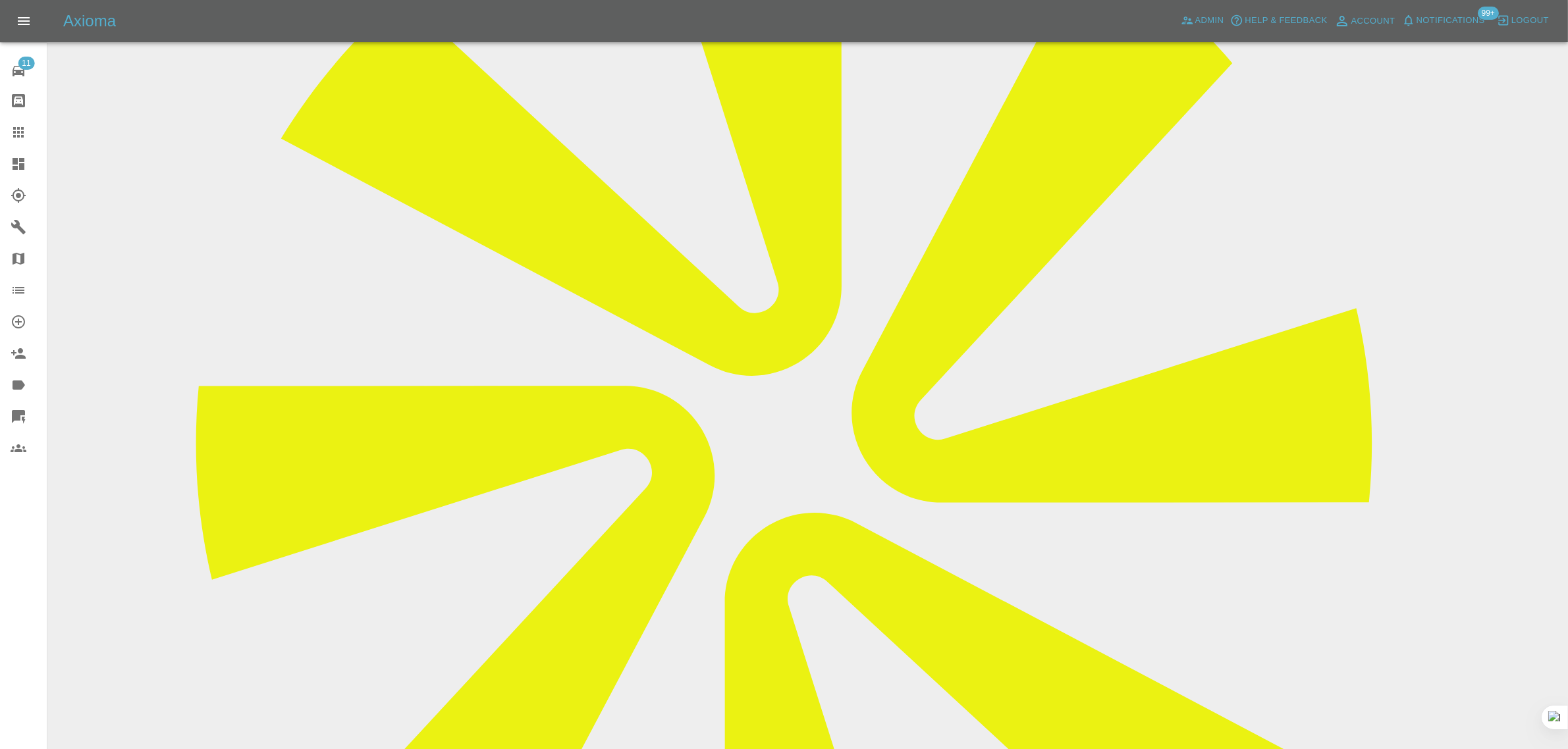
scroll to position [740, 0]
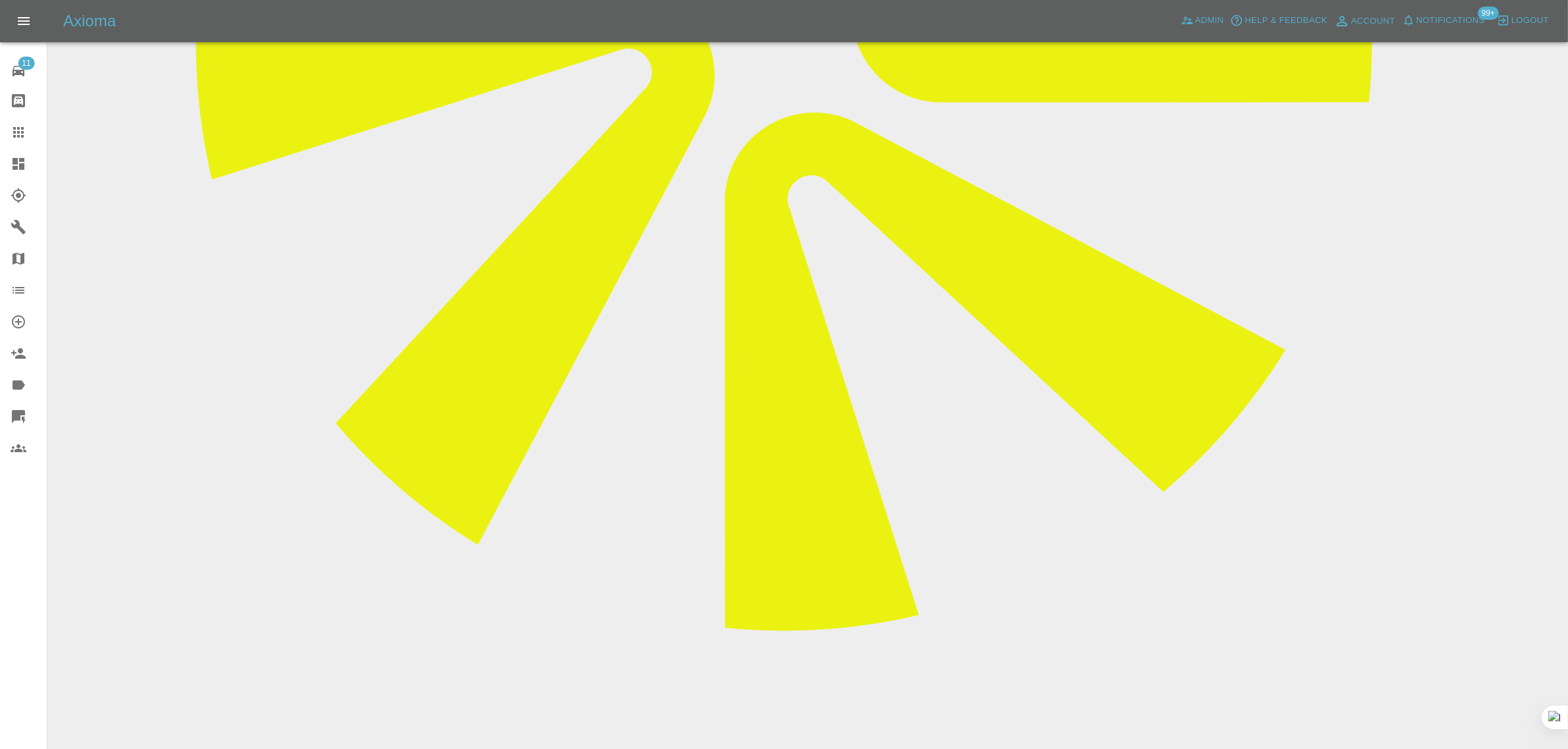
click at [22, 143] on link "Claims" at bounding box center [24, 132] width 47 height 32
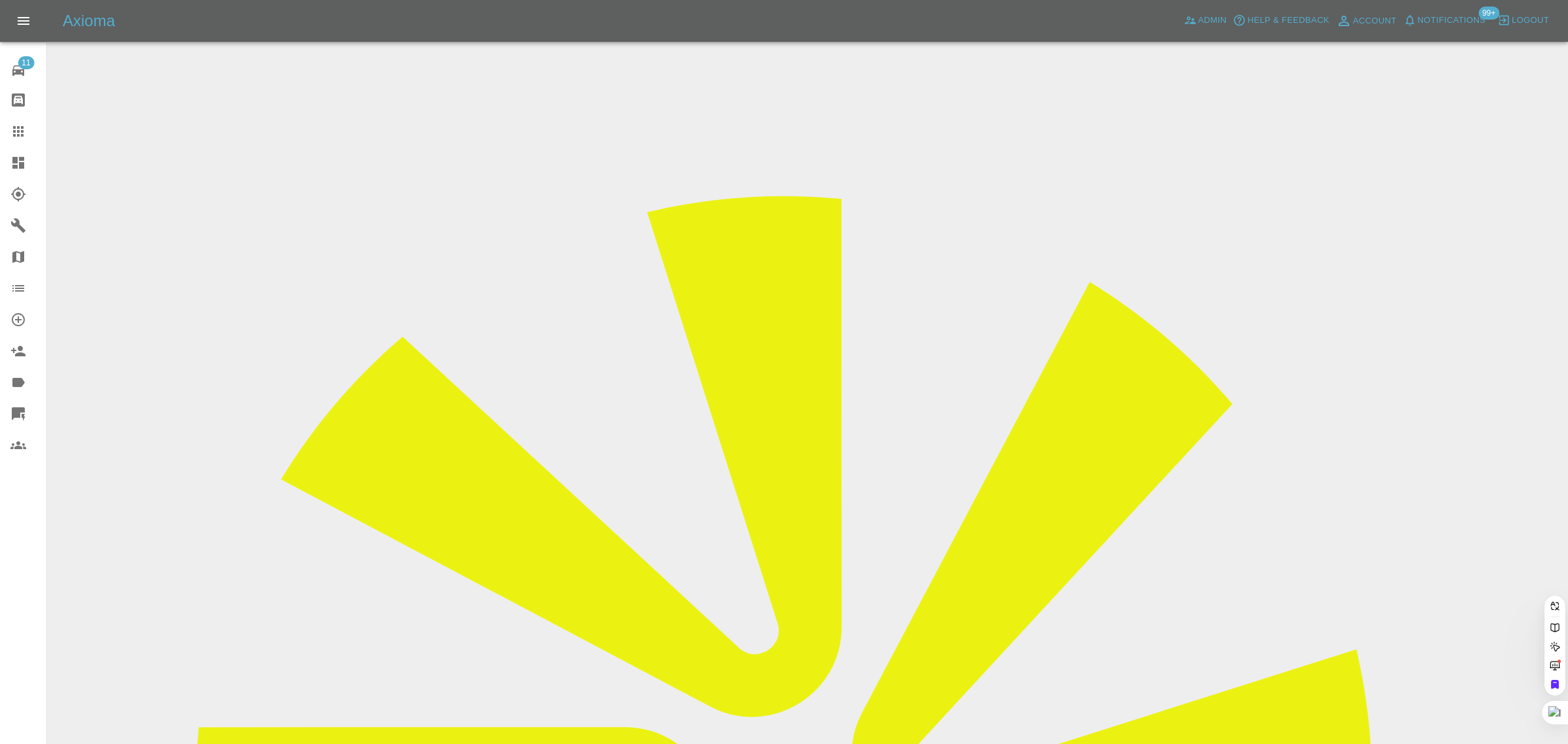
paste input "garrypjones@yahoo.co.uk"
type input "garrypjones@yahoo.co.uk"
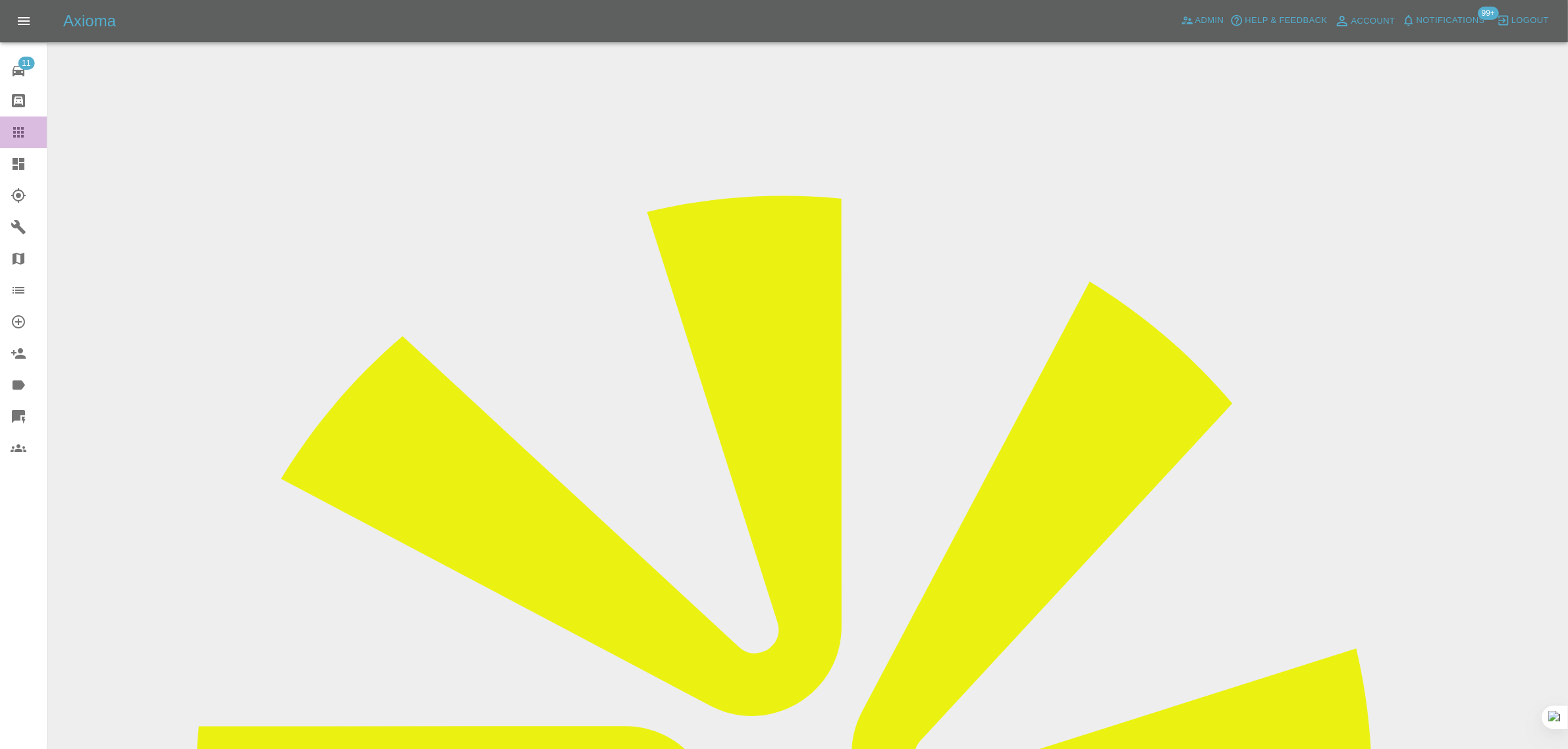
click at [15, 140] on icon at bounding box center [18, 132] width 15 height 15
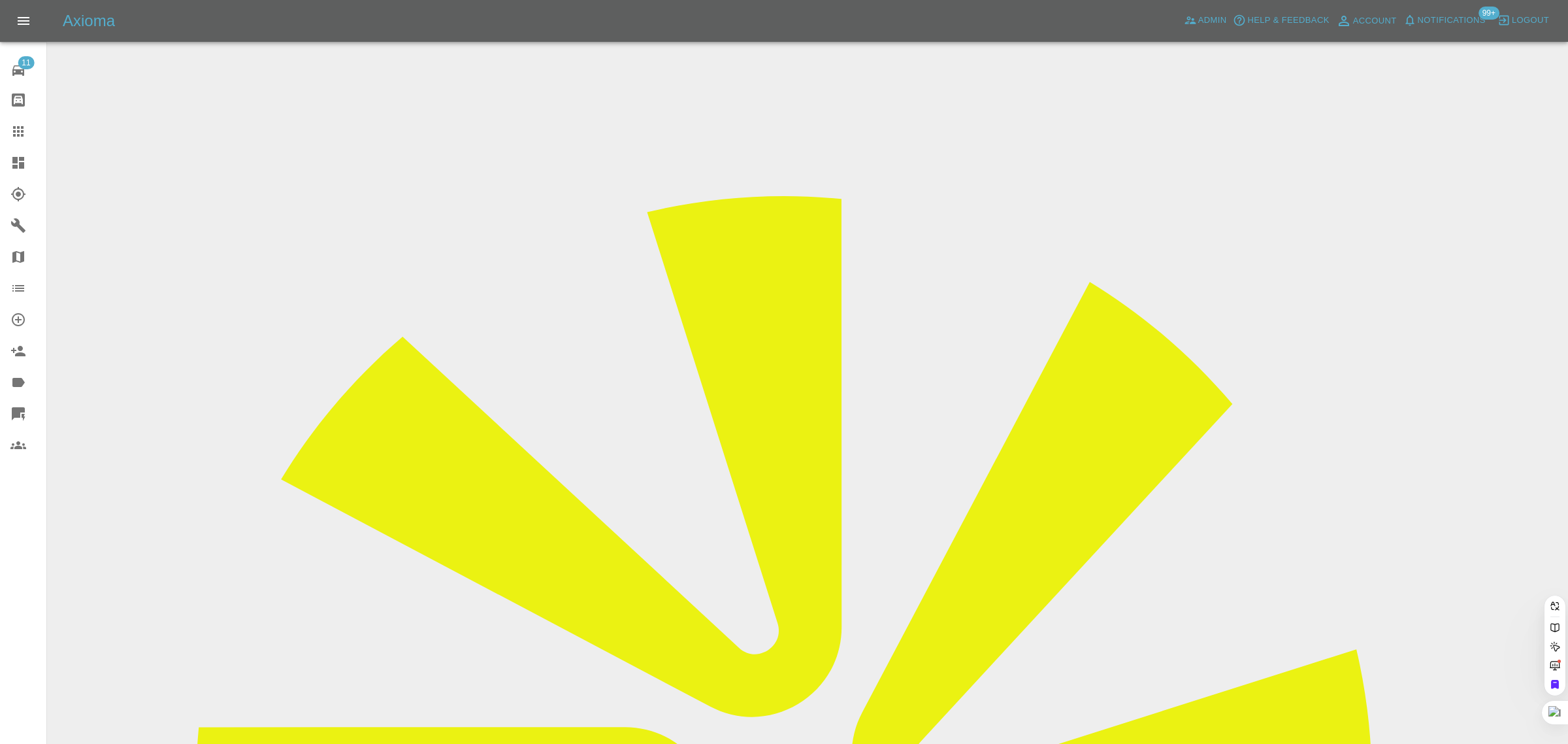
paste input "https://claims.axioma.co.uk/dashboardClaim/682cc2f50cfffa0747016e1e"
type input "https://claims.axioma.co.uk/dashboardClaim/682cc2f50cfffa0747016e1"
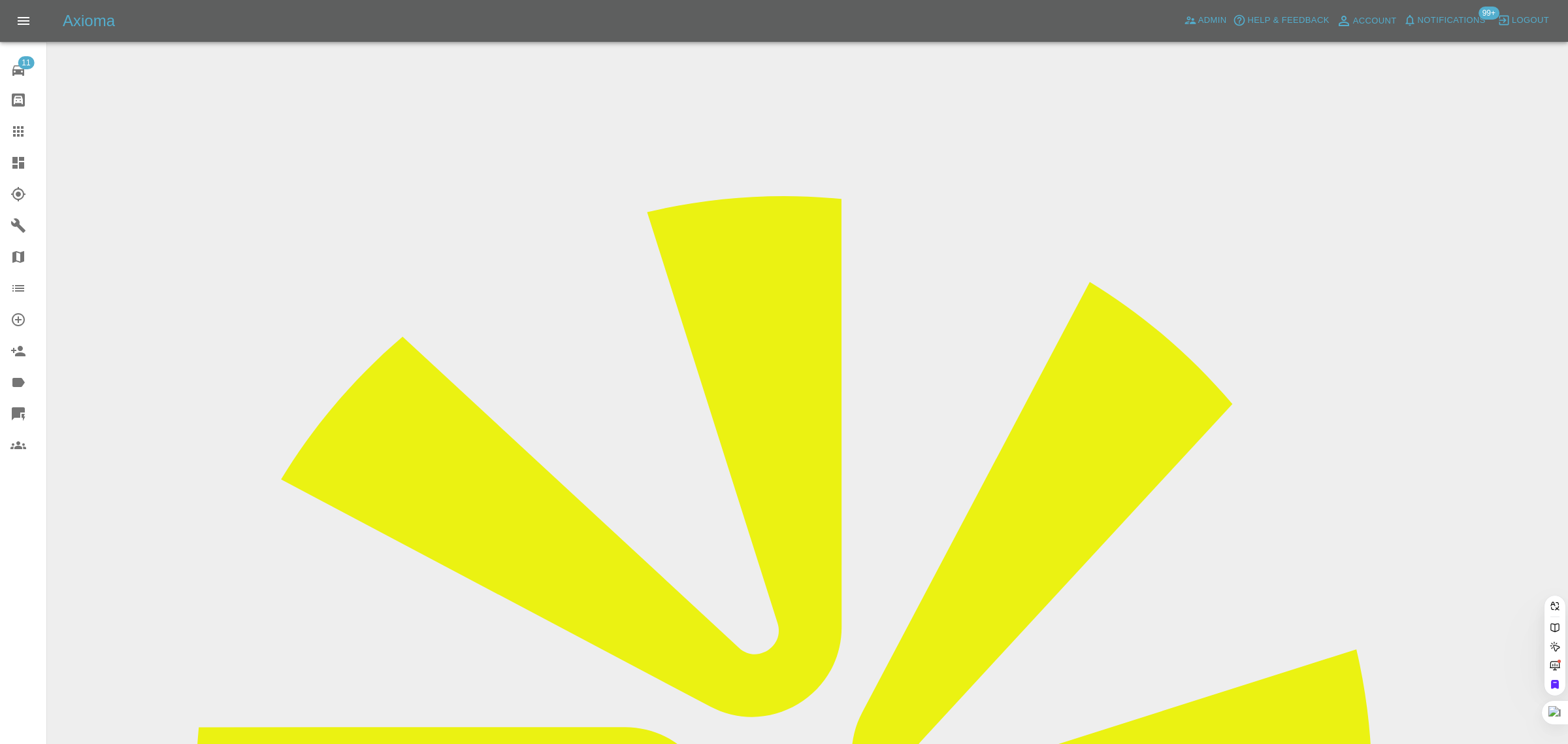
paste input "garrypjones@yahoo.co.uk"
type input "garrypjones@yahoo.co.uk"
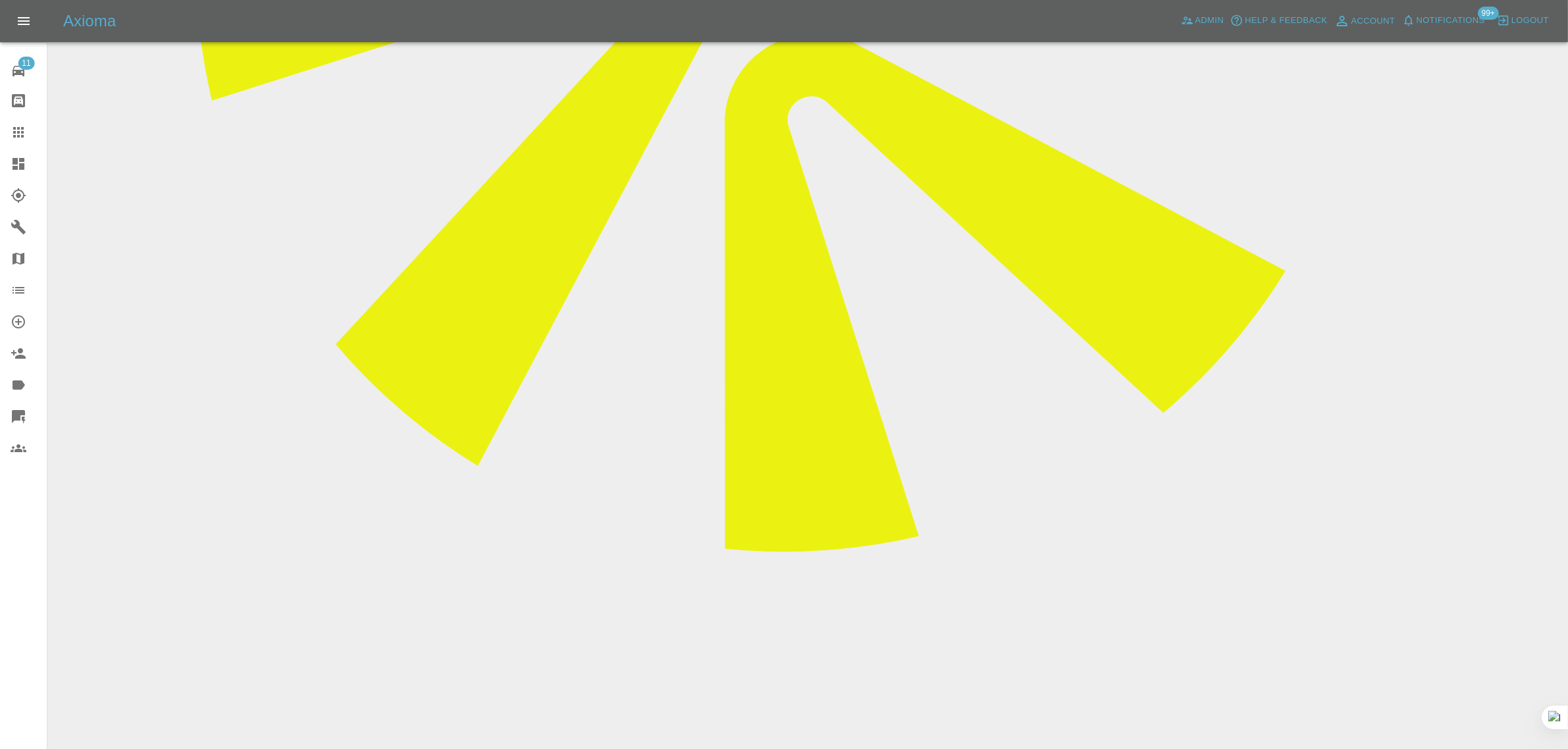
scroll to position [823, 0]
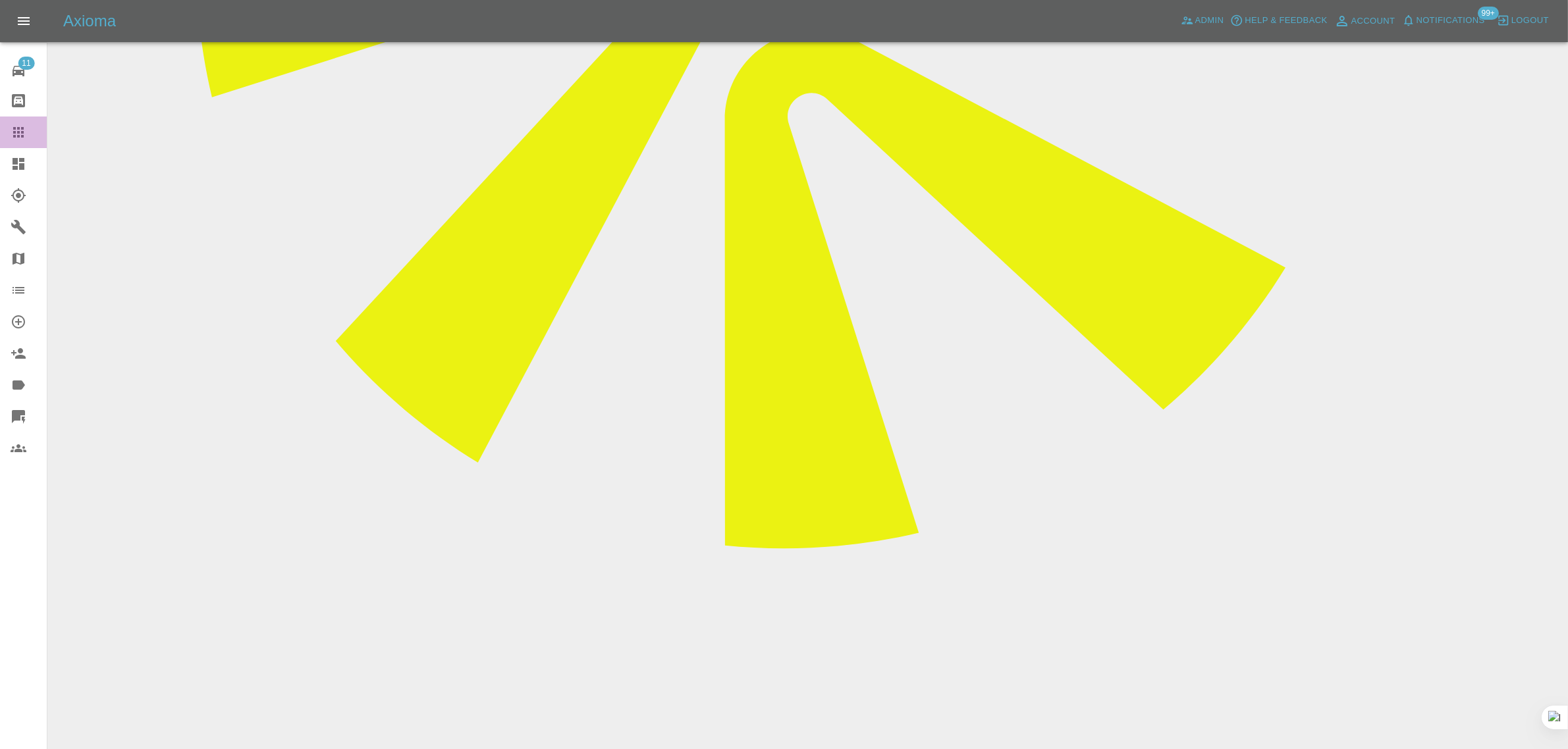
click at [23, 126] on icon at bounding box center [18, 132] width 15 height 15
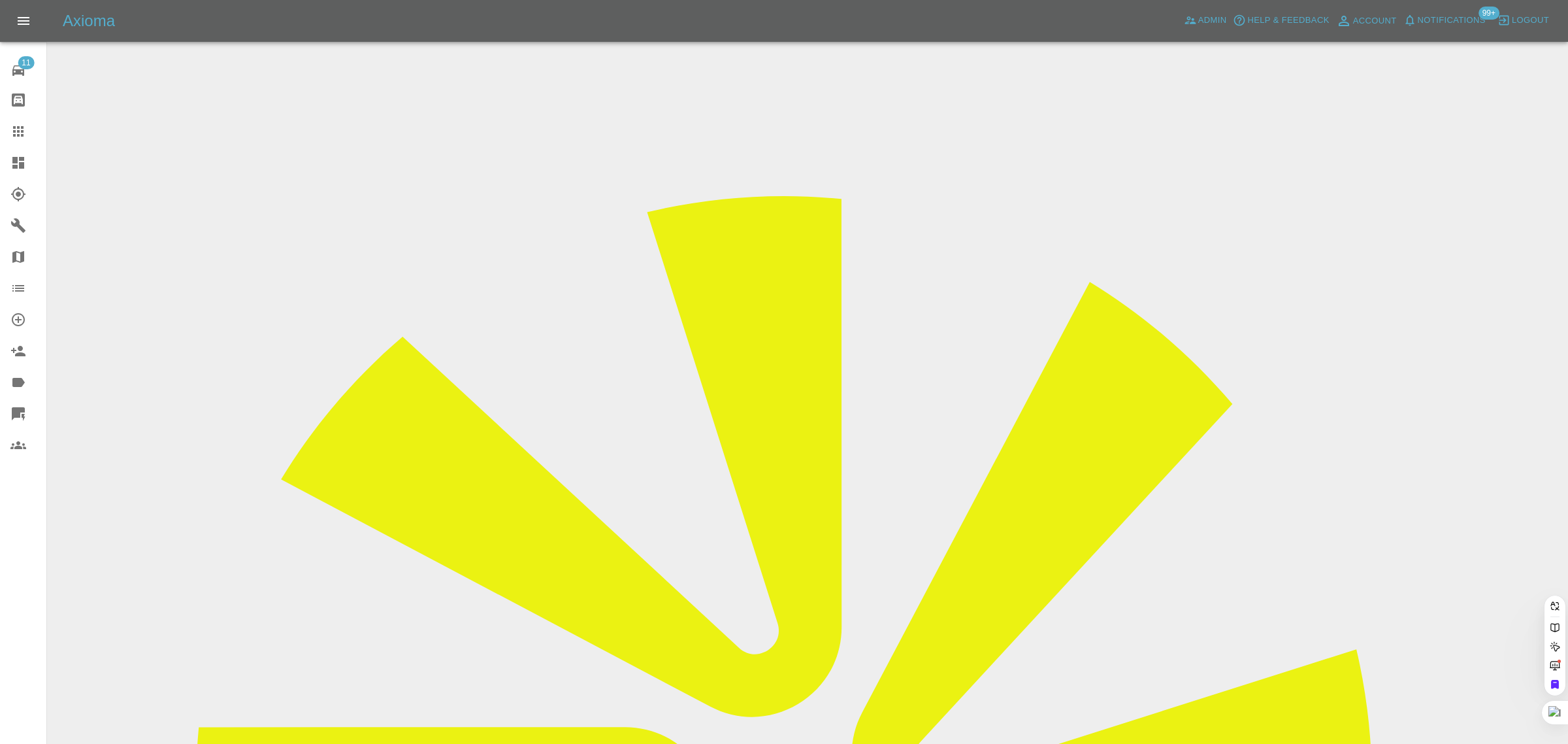
paste input "tonykent4@hotmail.com"
type input "tonykent4@hotmail.com"
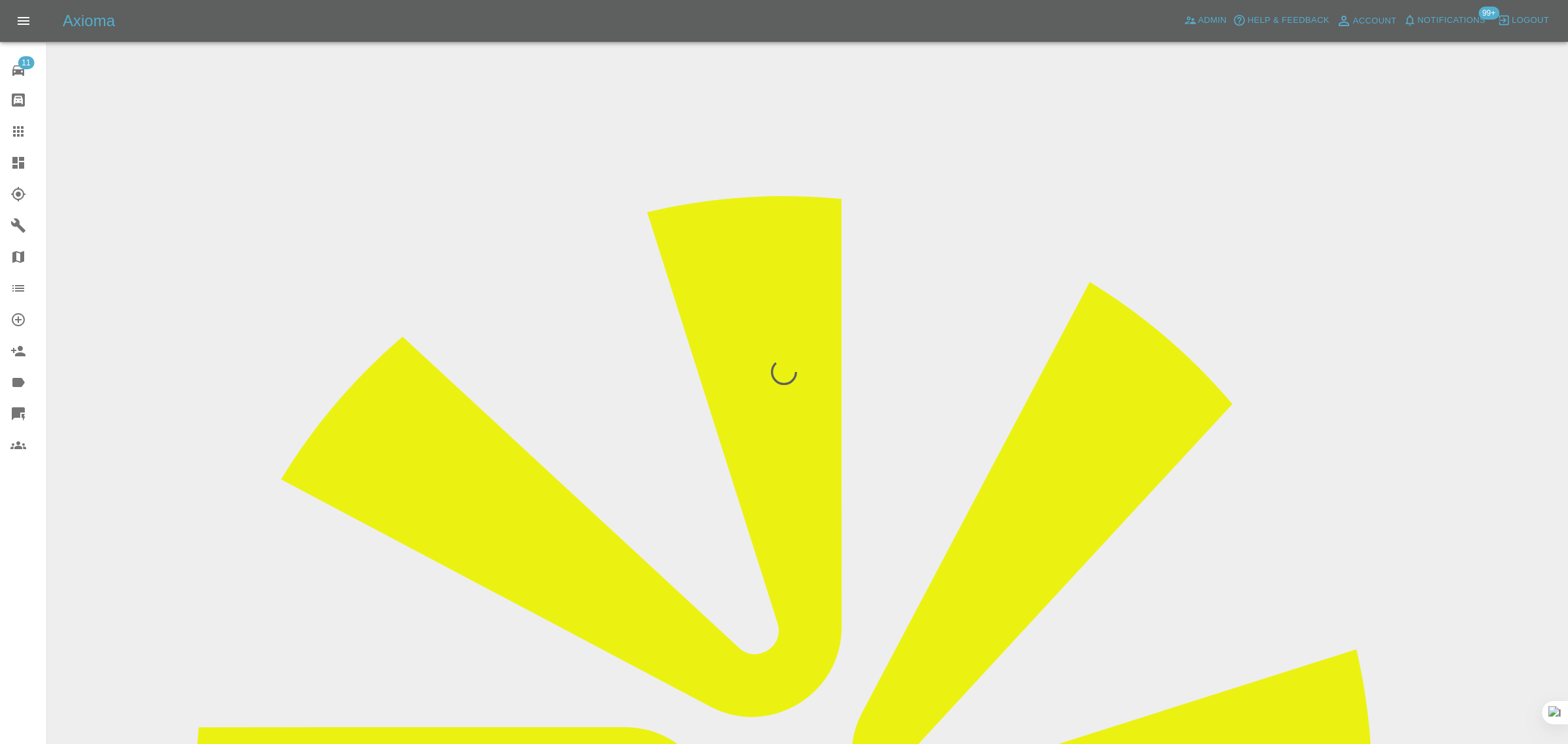
click at [7, 602] on div "11 Repair home Bodyshop home Claims Dashboard Explorer Garages Map Organization…" at bounding box center [23, 372] width 47 height 744
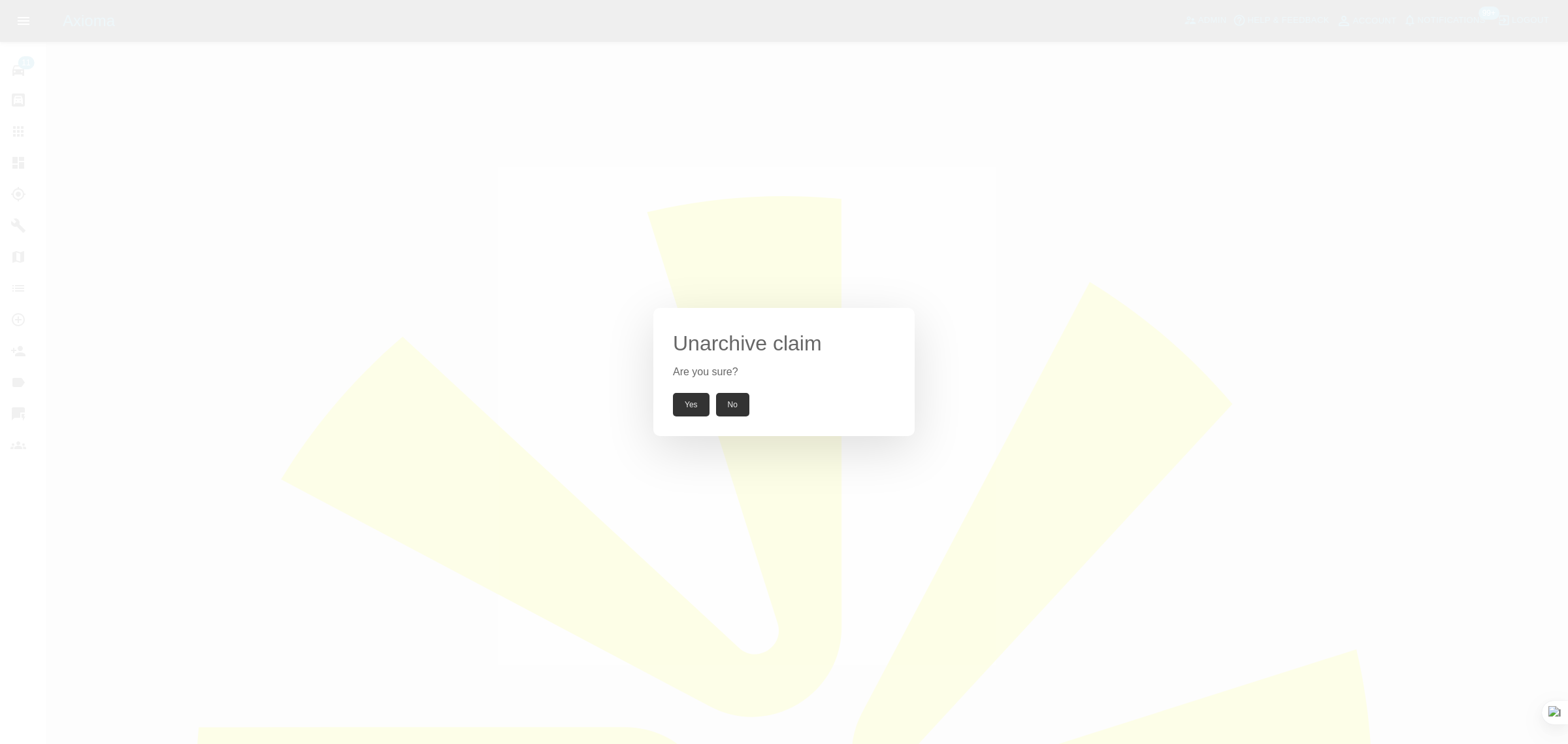
click at [690, 403] on button "Yes" at bounding box center [691, 404] width 36 height 23
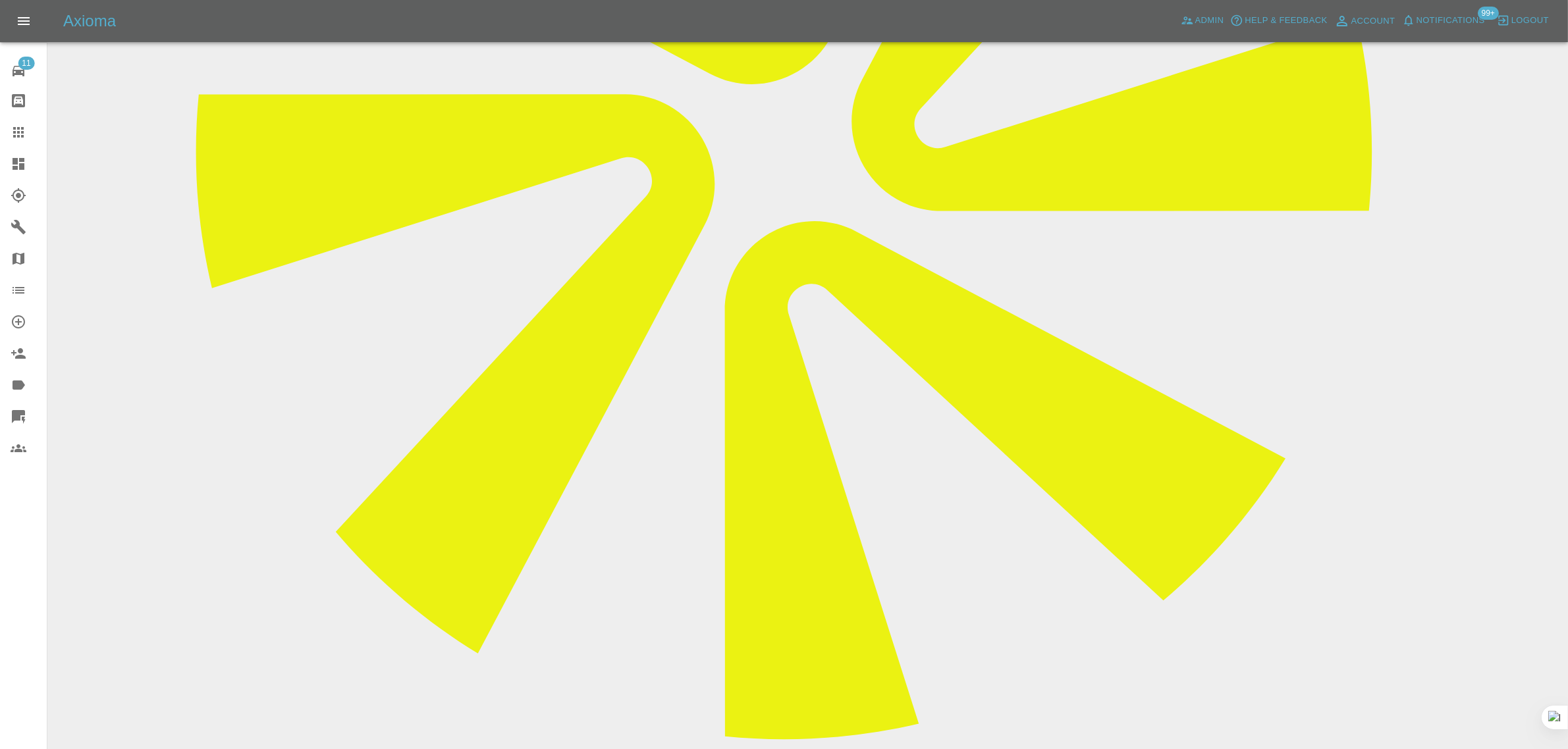
scroll to position [215, 0]
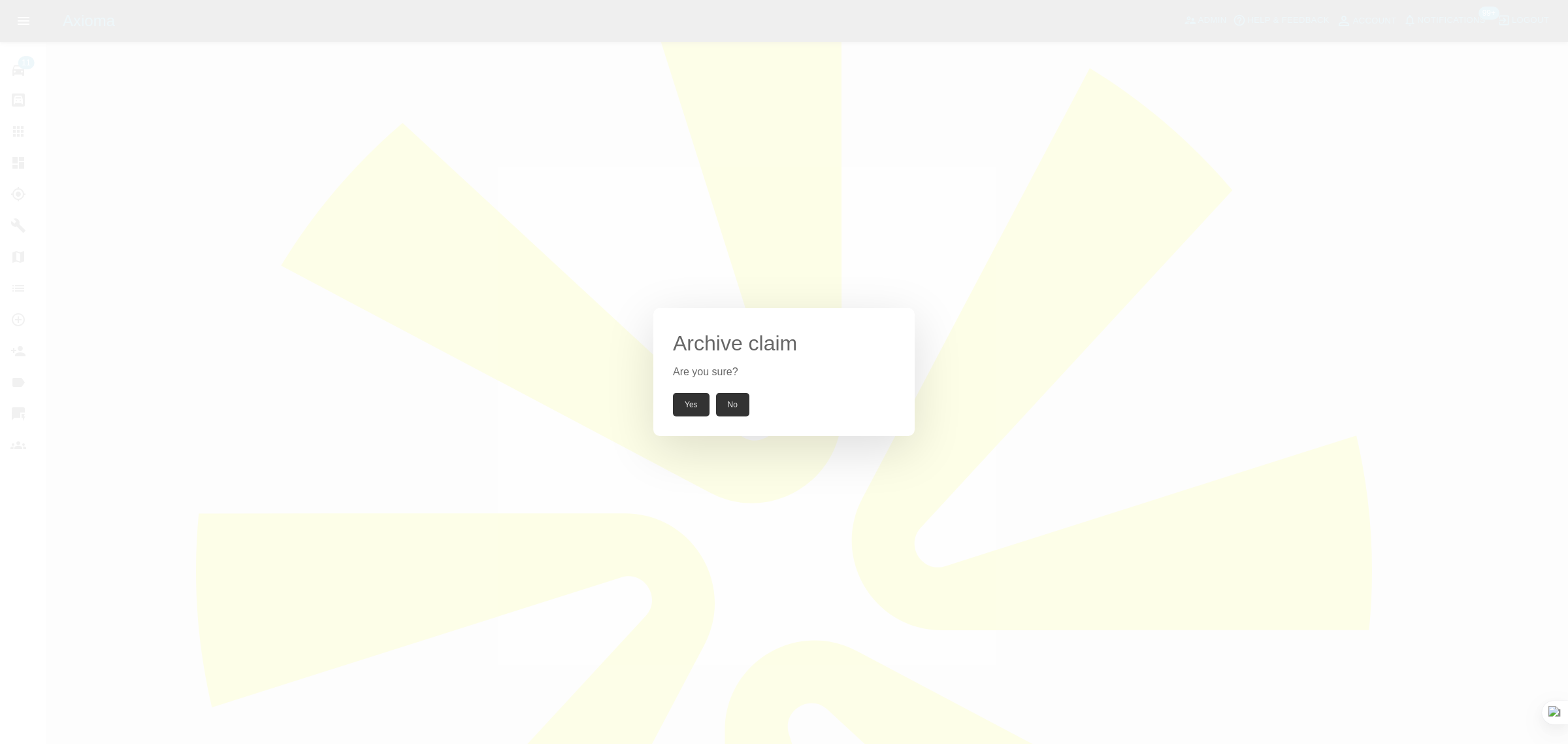
click at [697, 405] on button "Yes" at bounding box center [691, 404] width 36 height 23
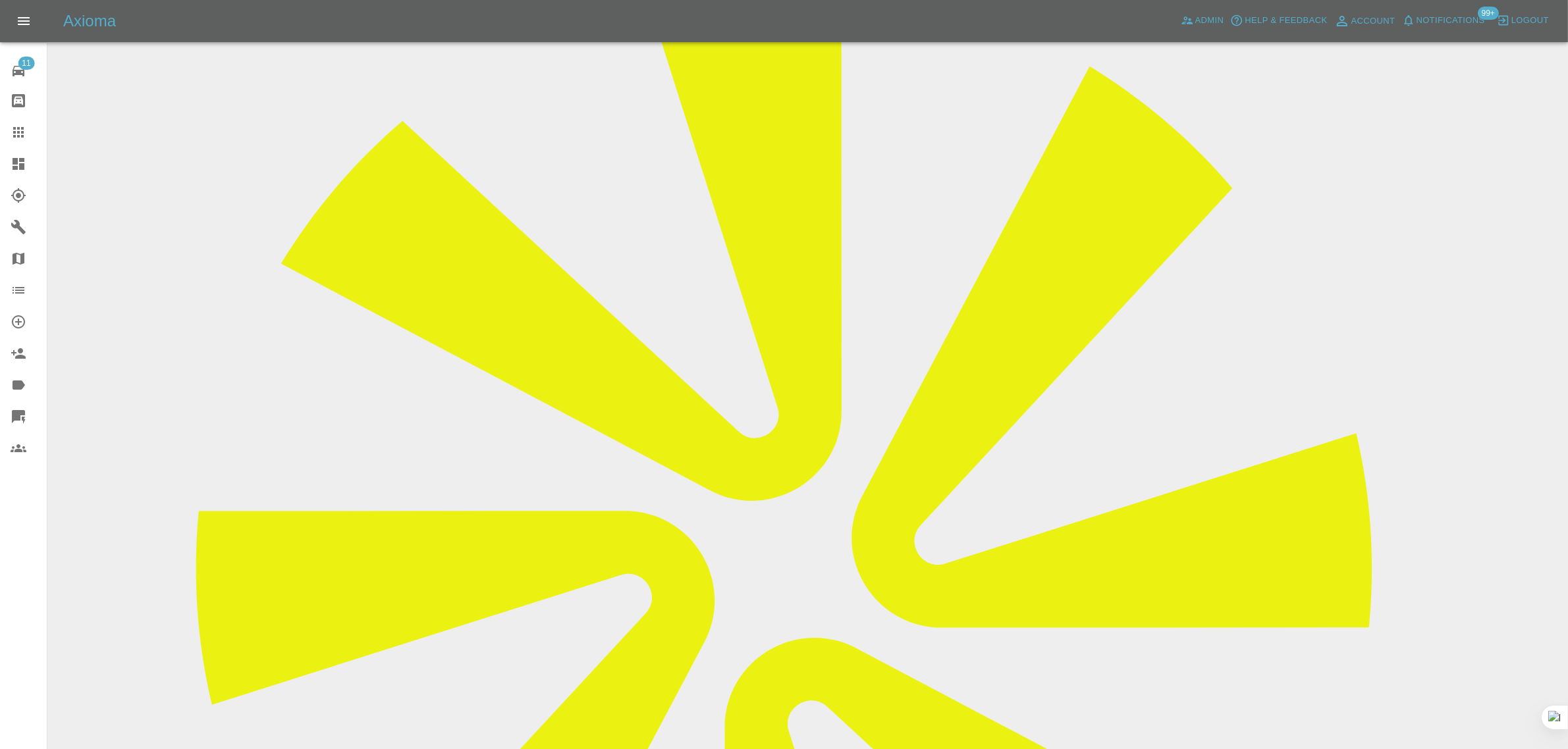
click at [29, 129] on div at bounding box center [29, 132] width 37 height 15
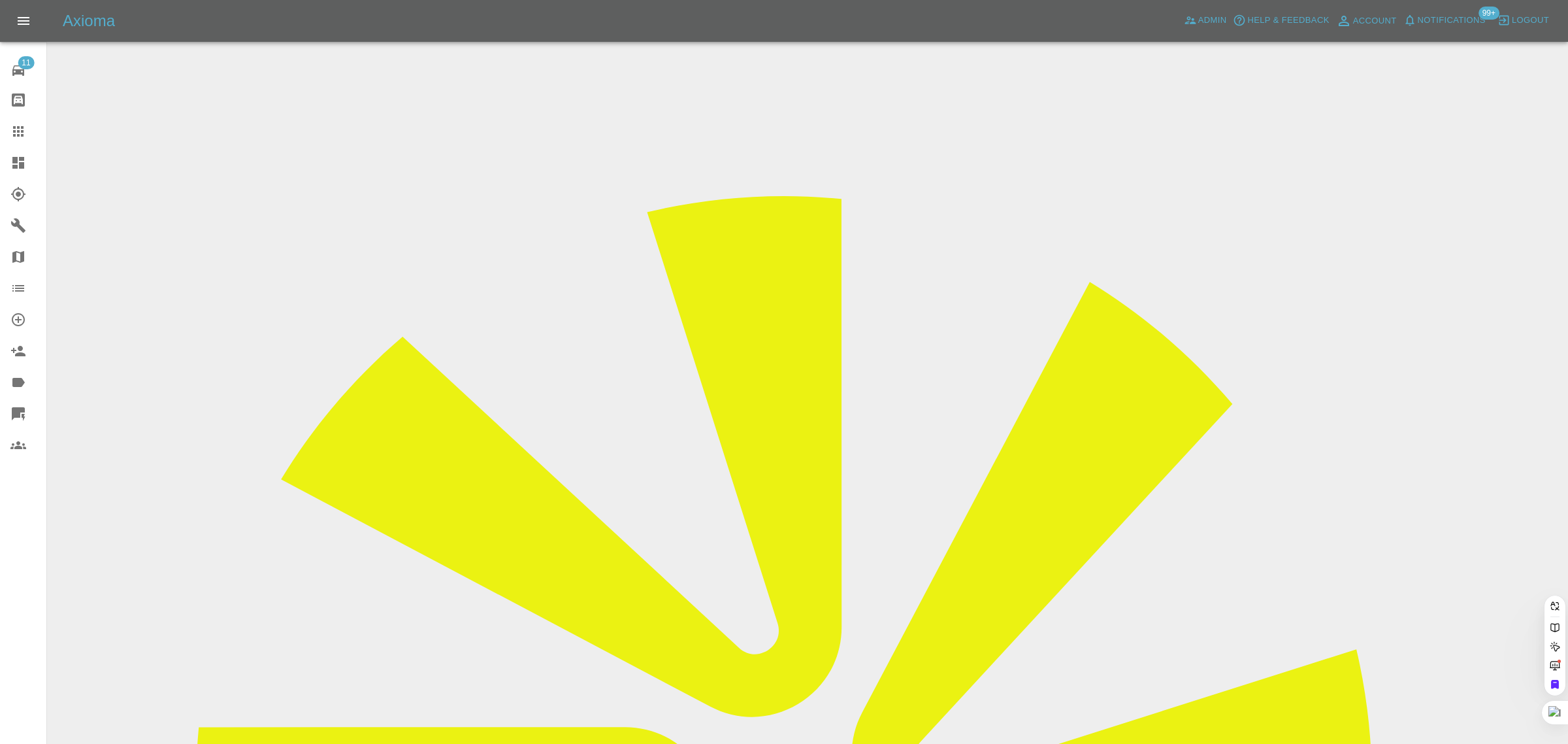
paste input "pamfrasersolomon@gmail.com"
type input "pamfrasersolomon@gmail.co"
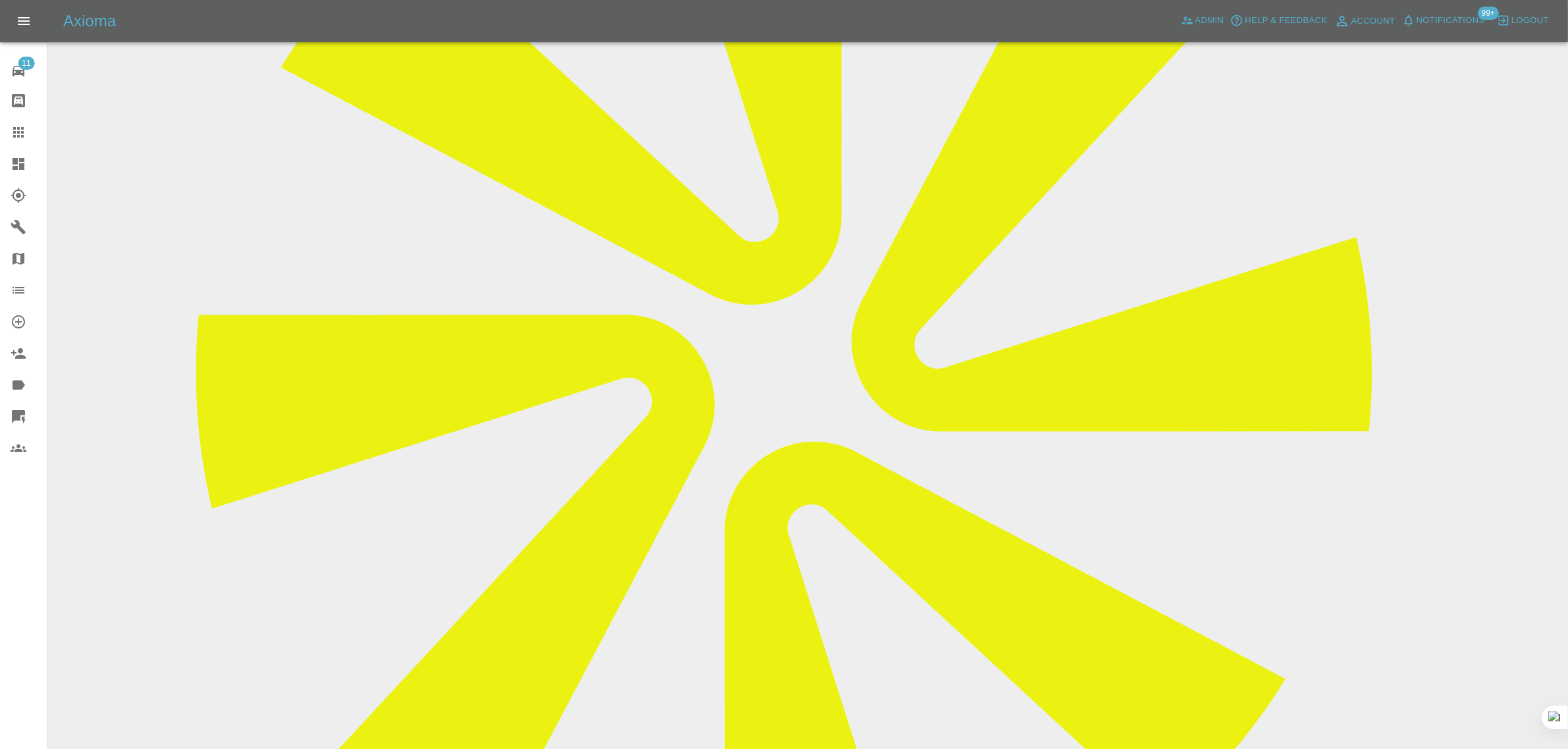
scroll to position [1069, 0]
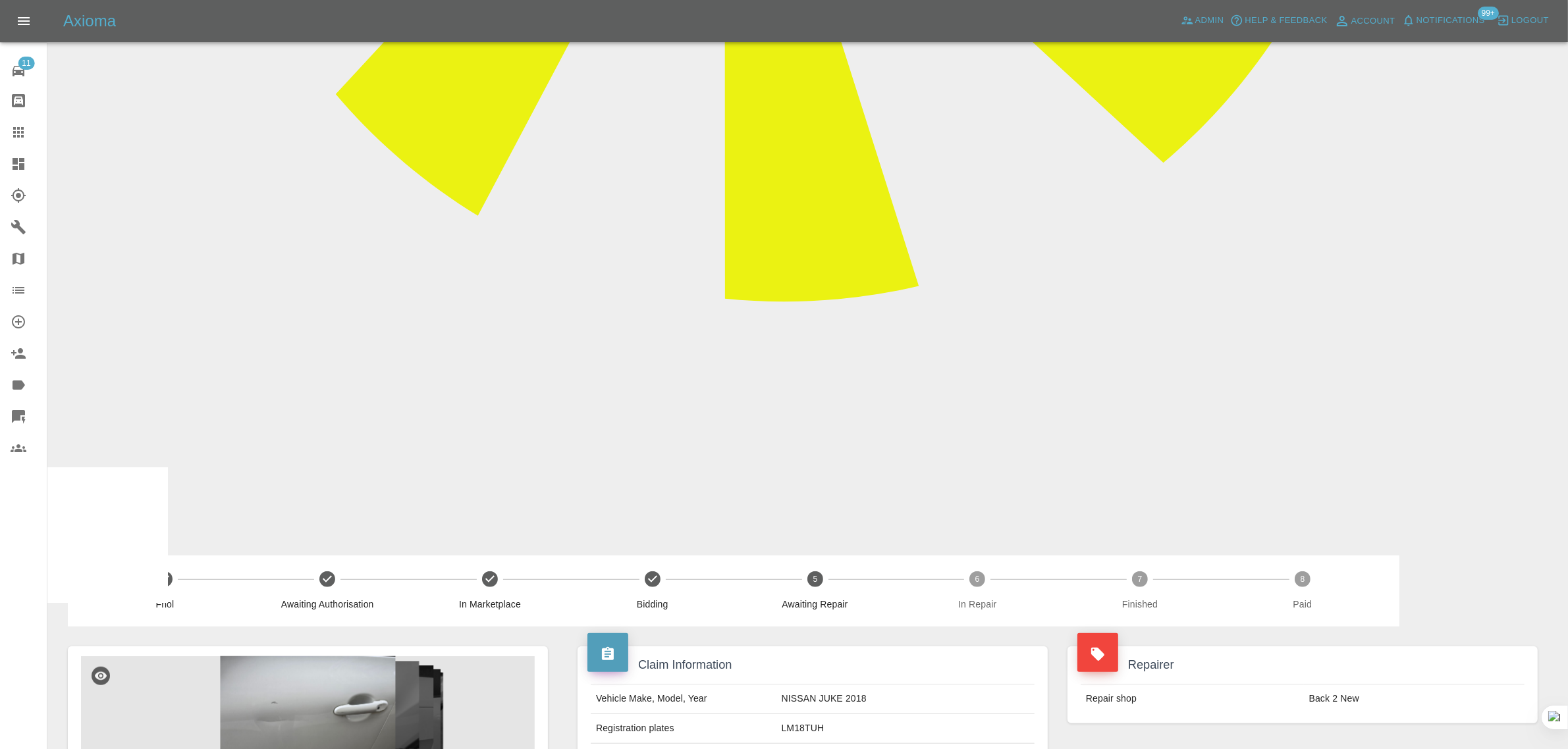
click at [14, 132] on icon at bounding box center [18, 132] width 10 height 10
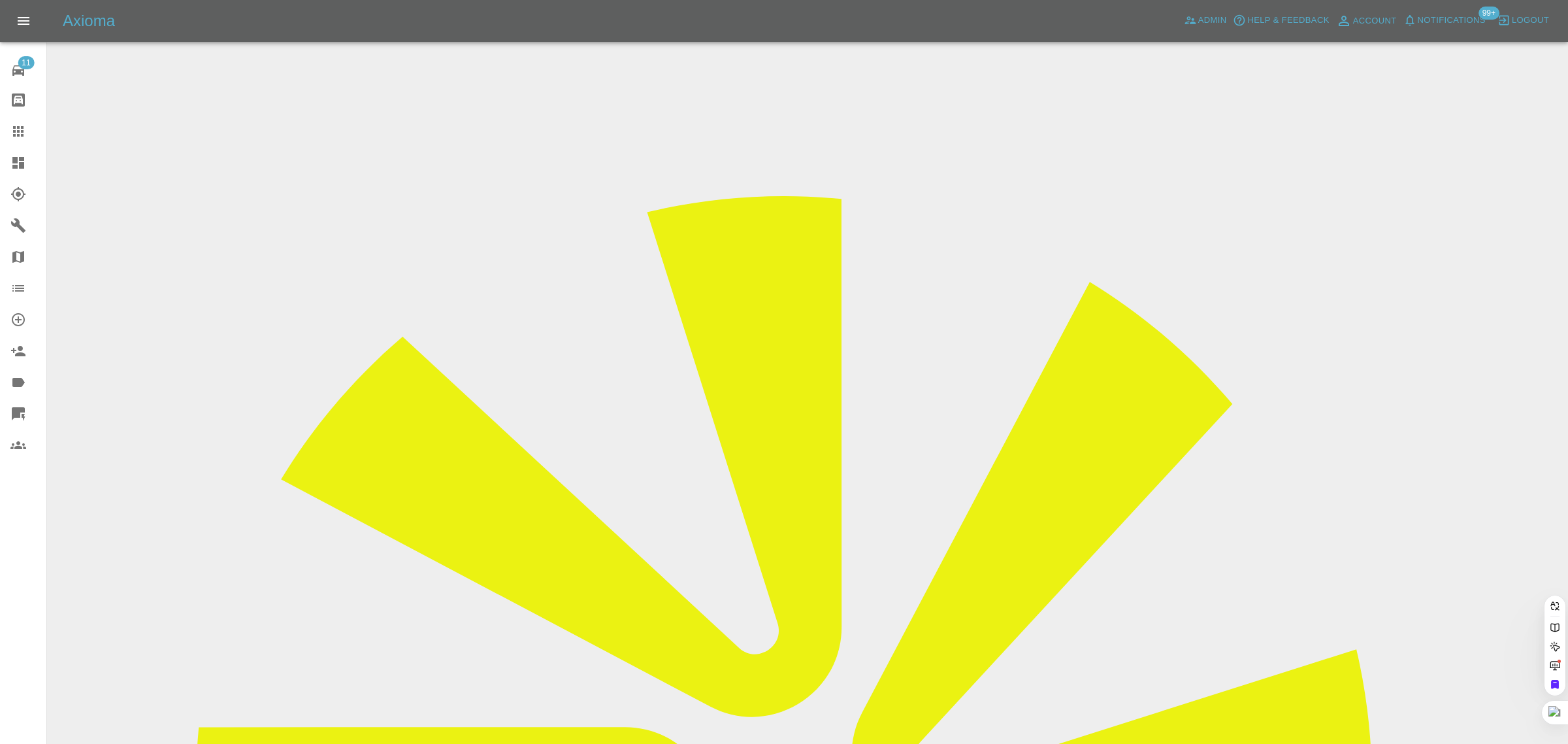
paste input "joni21uk@yahoo.co.uk"
type input "joni21uk@yahoo.co.uk"
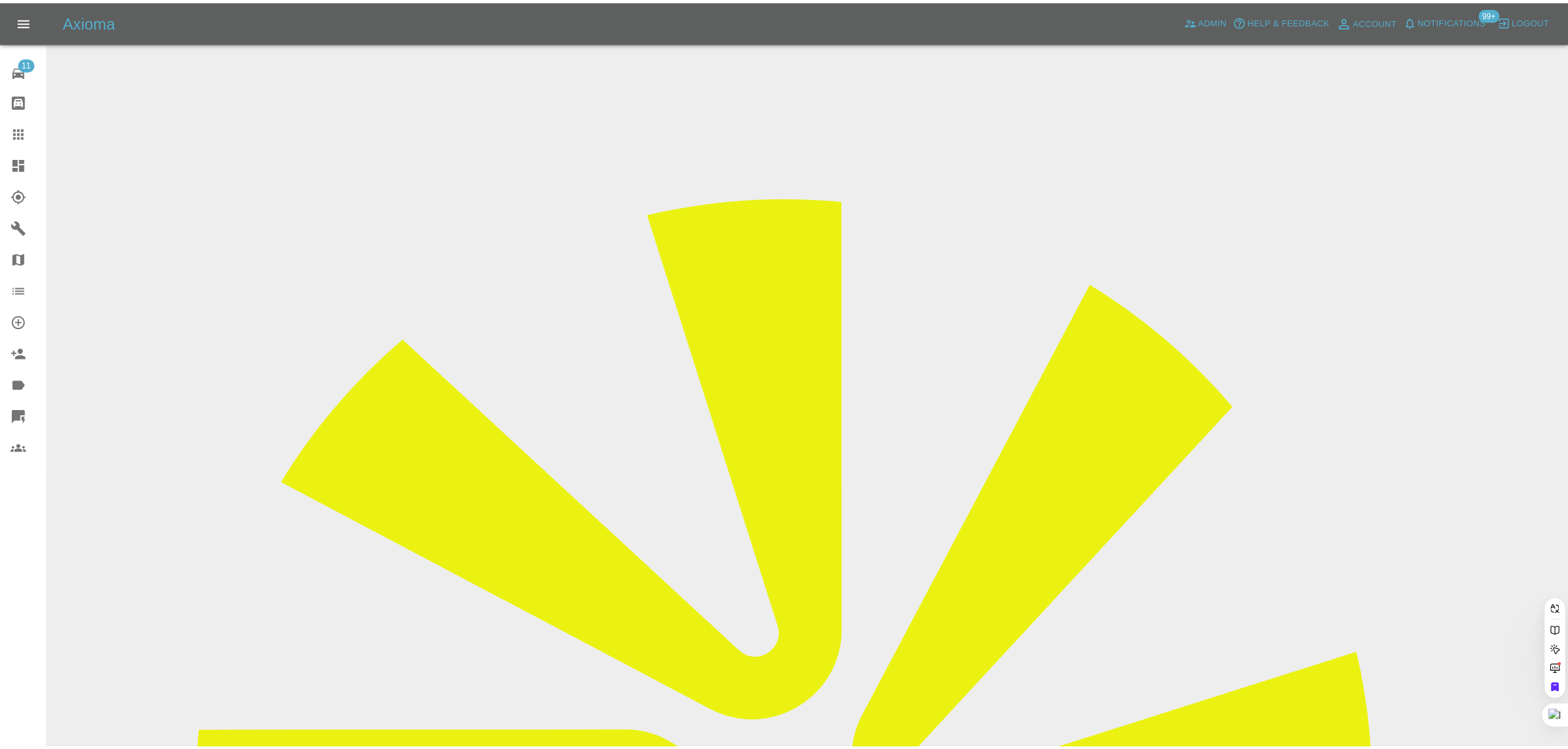
scroll to position [0, 0]
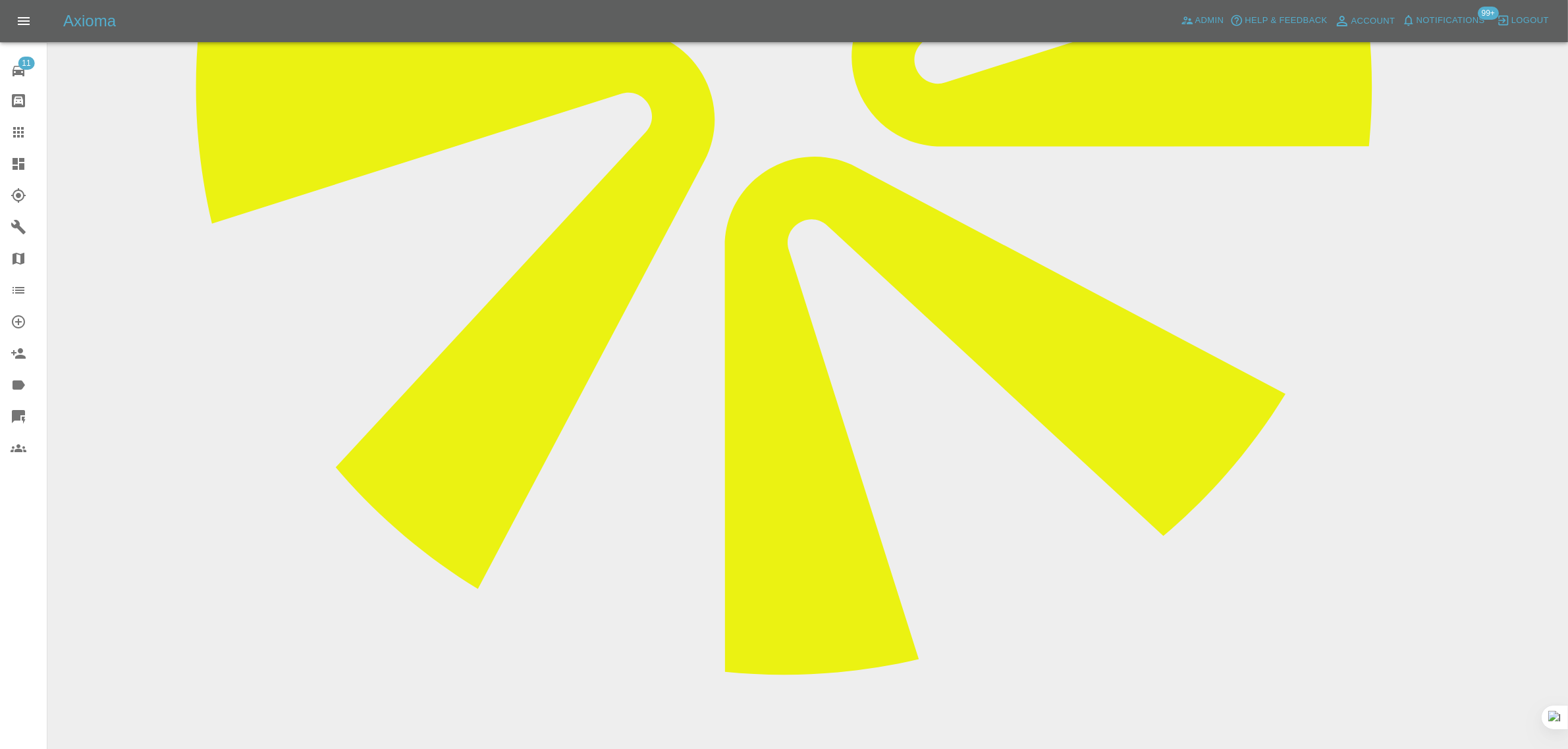
scroll to position [905, 0]
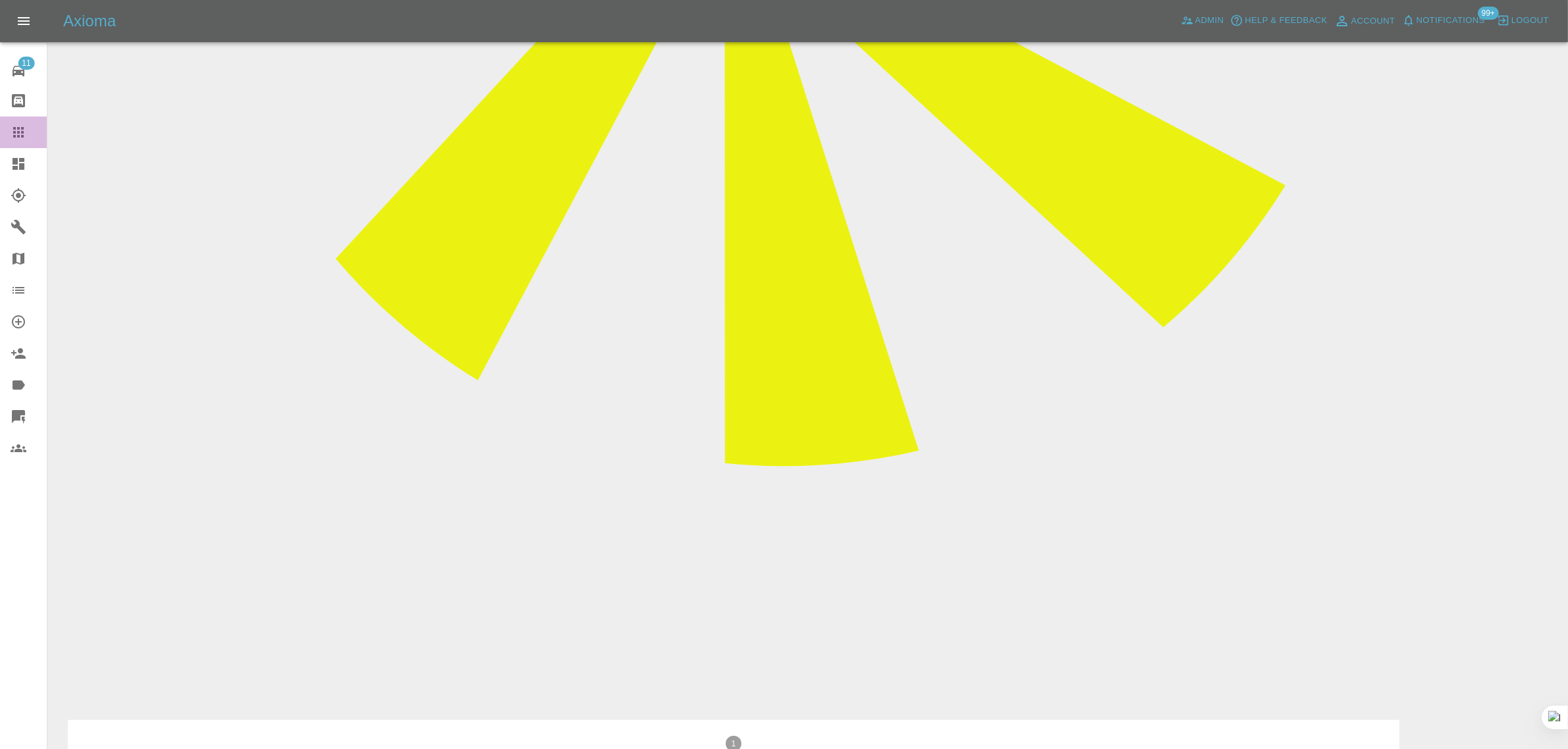
click at [18, 135] on icon at bounding box center [18, 132] width 15 height 15
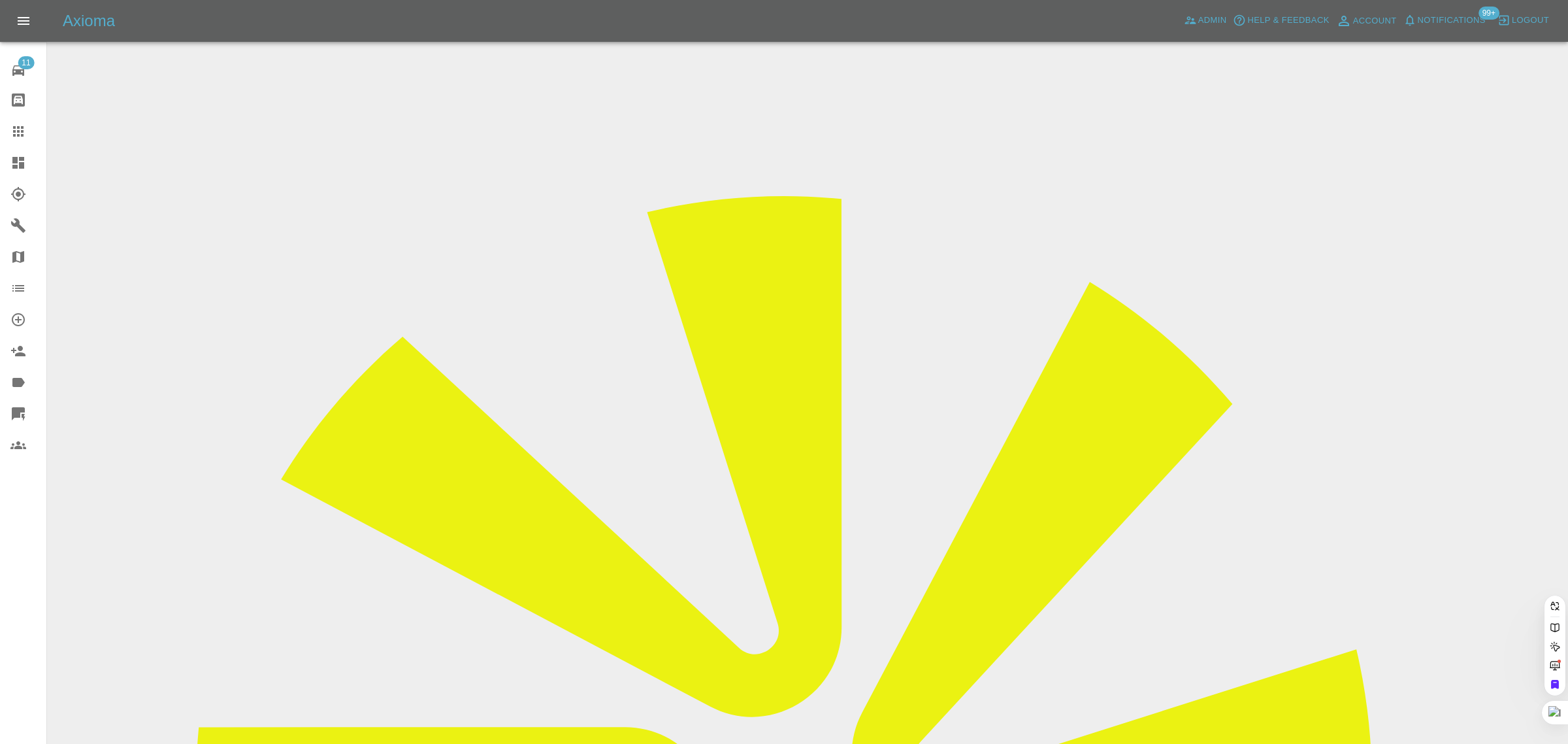
paste input "sam.jones@bri-stor.co.uk"
type input "sam.jones@bri-stor.co.u"
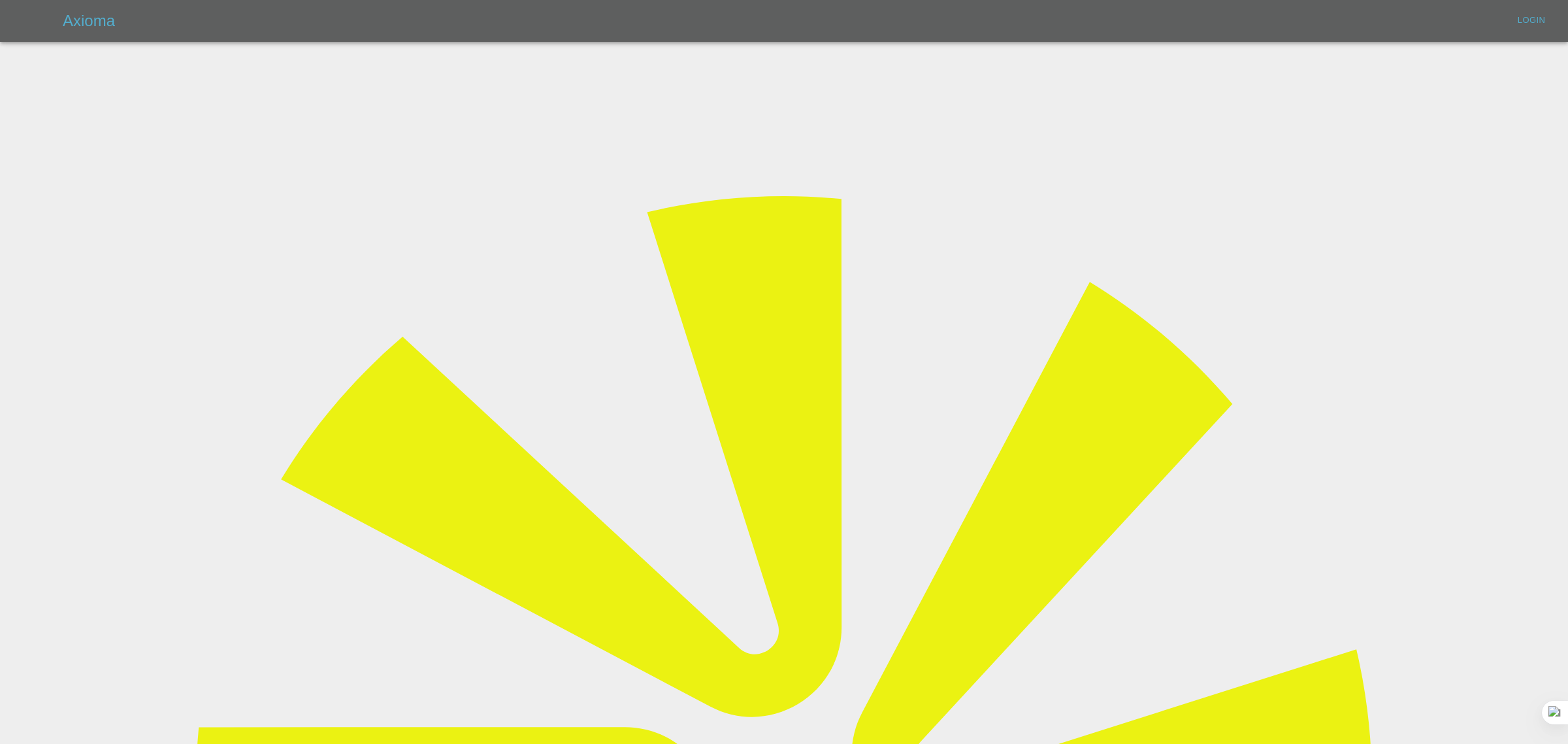
type input "bookkeeping@fifoaccounting.com"
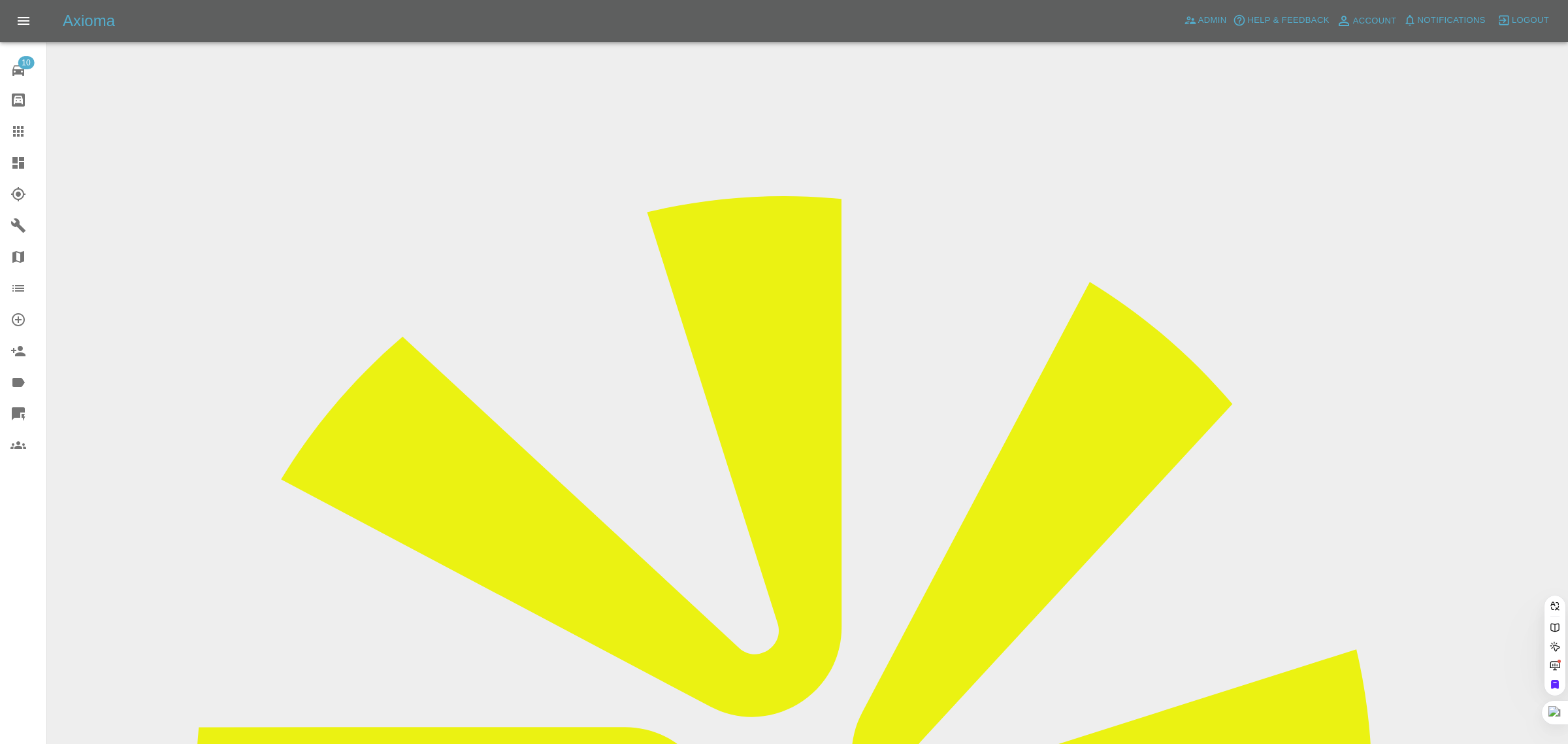
paste input "sam.jones@bri-stor.co.uk"
type input "sam.jones@bri-stor.co.u"
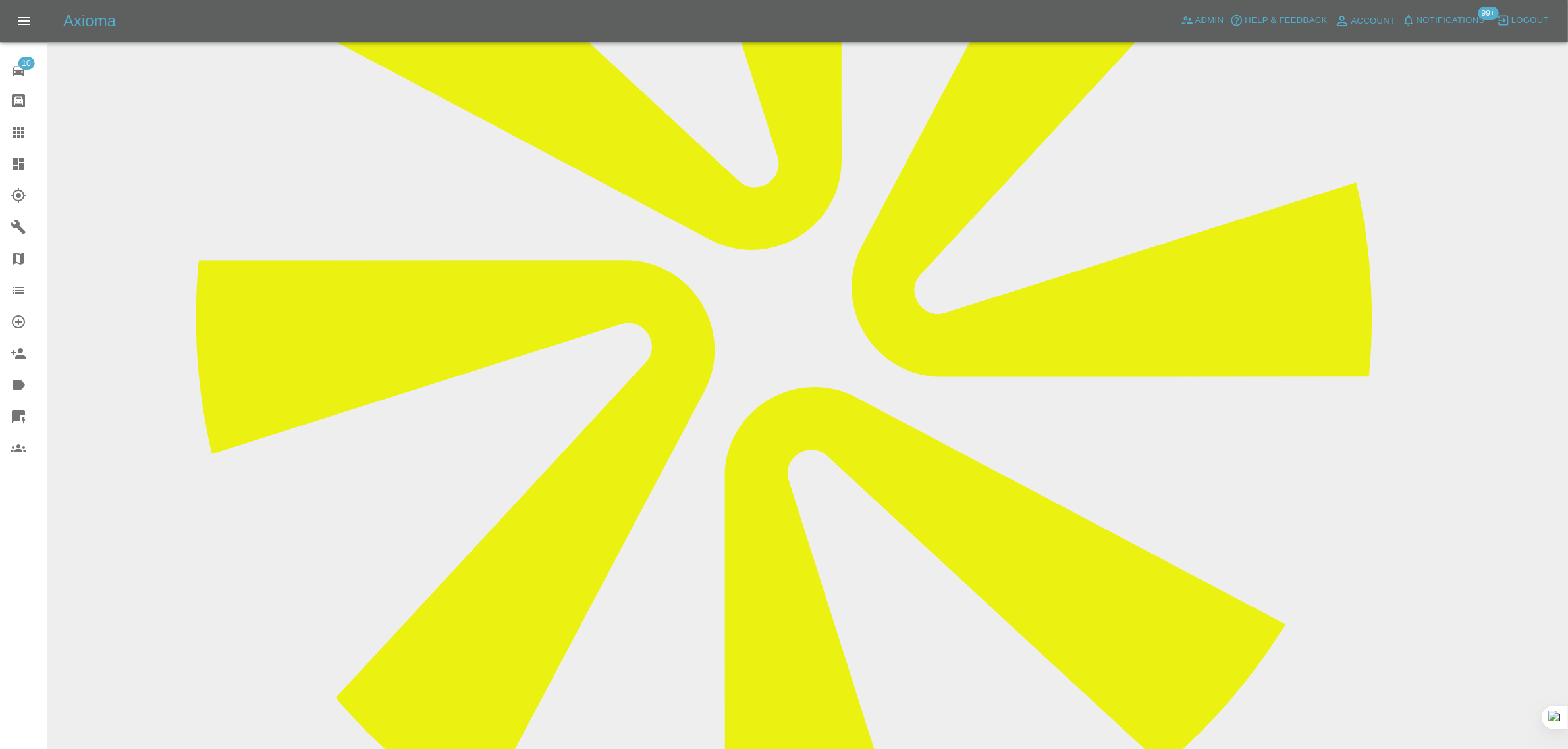
scroll to position [165, 0]
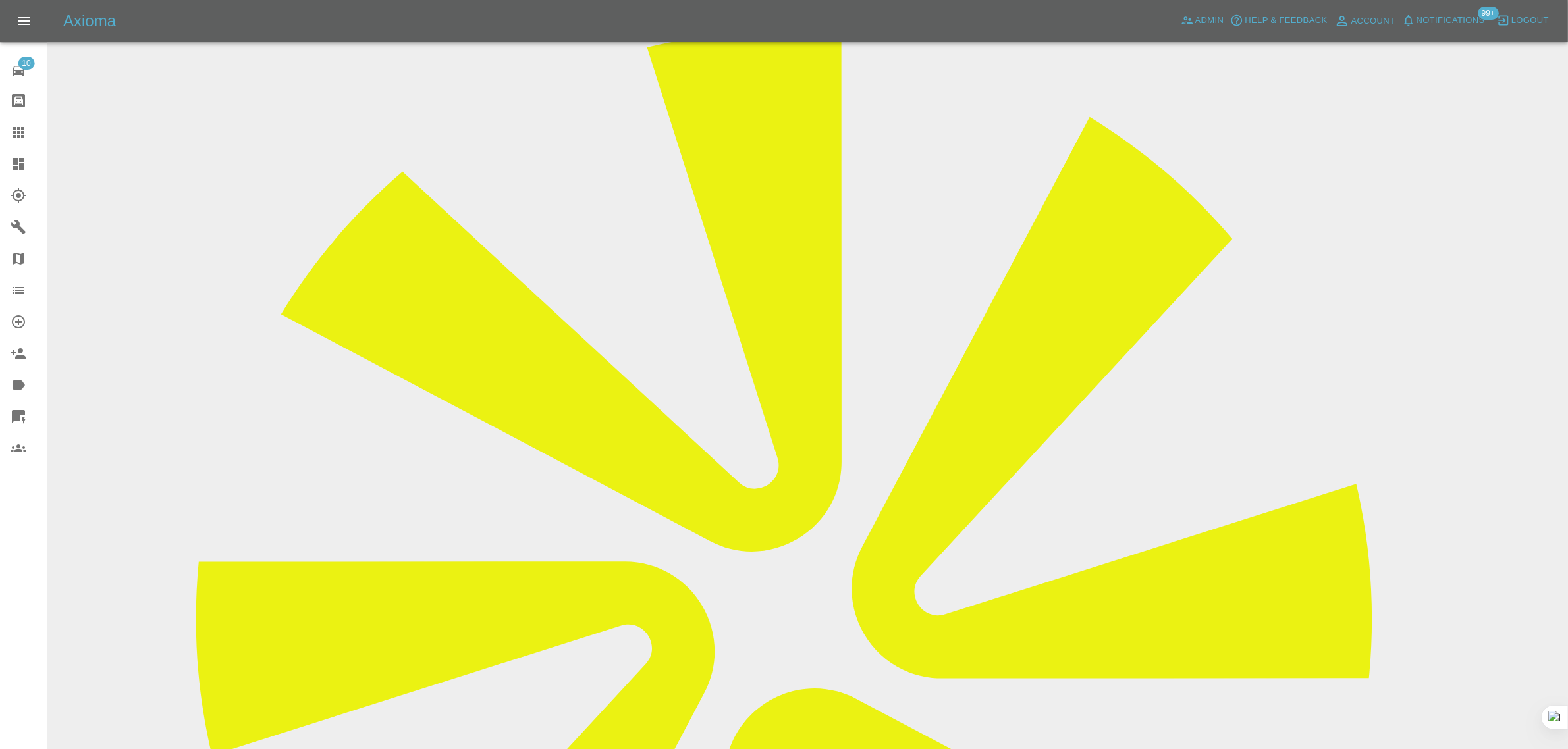
drag, startPoint x: 784, startPoint y: 216, endPoint x: 833, endPoint y: 216, distance: 49.0
copy td "Sam Jones"
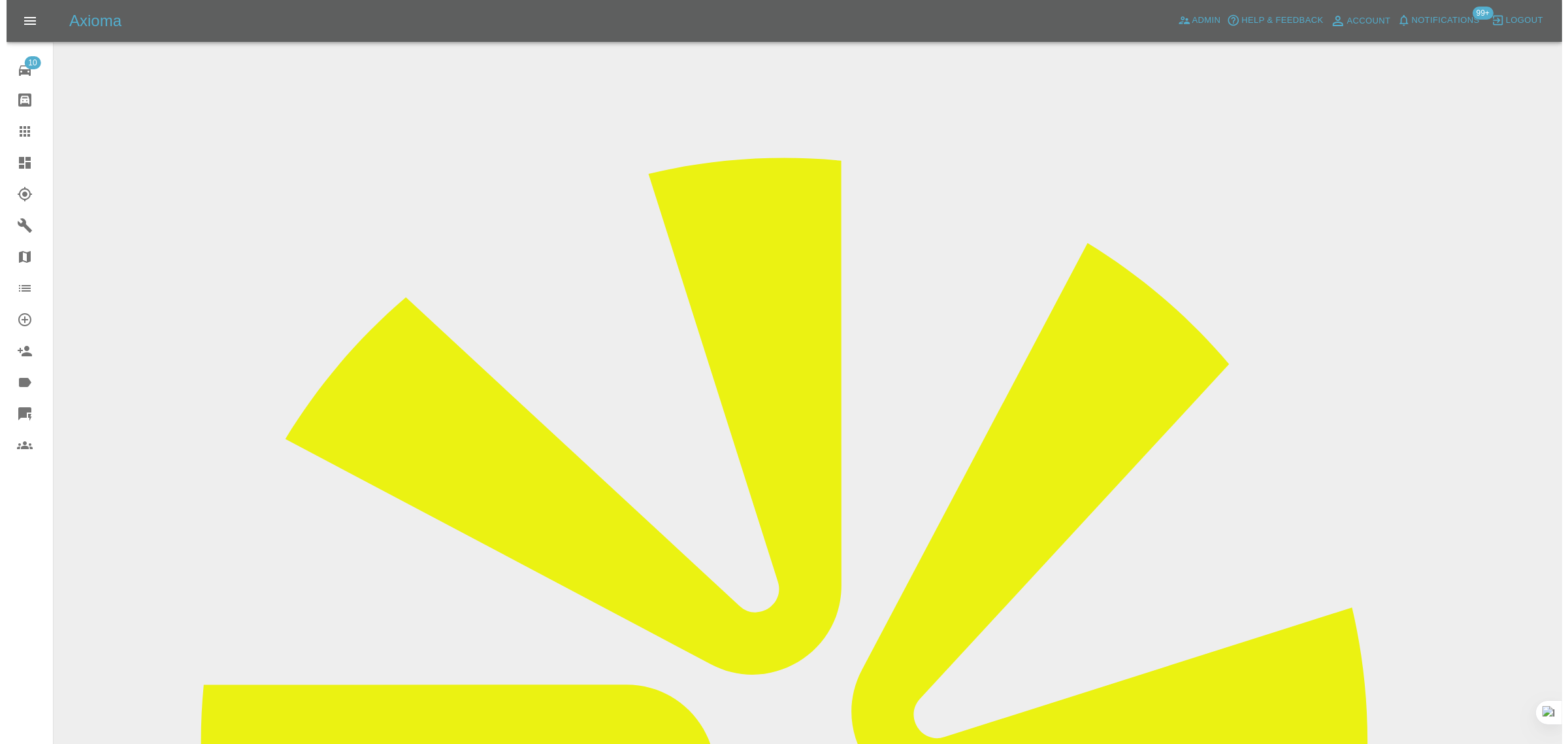
scroll to position [0, 0]
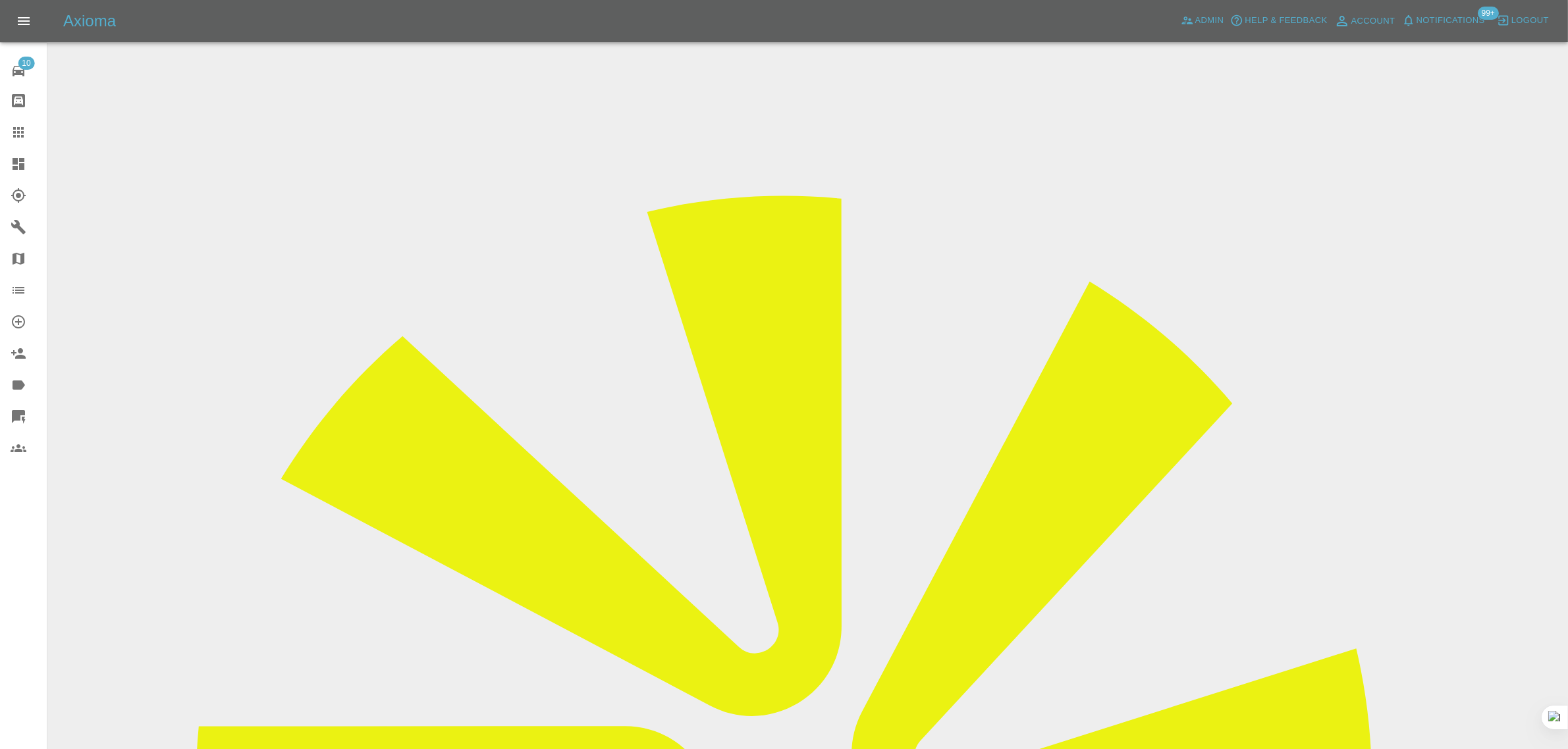
click at [15, 135] on icon at bounding box center [18, 132] width 15 height 15
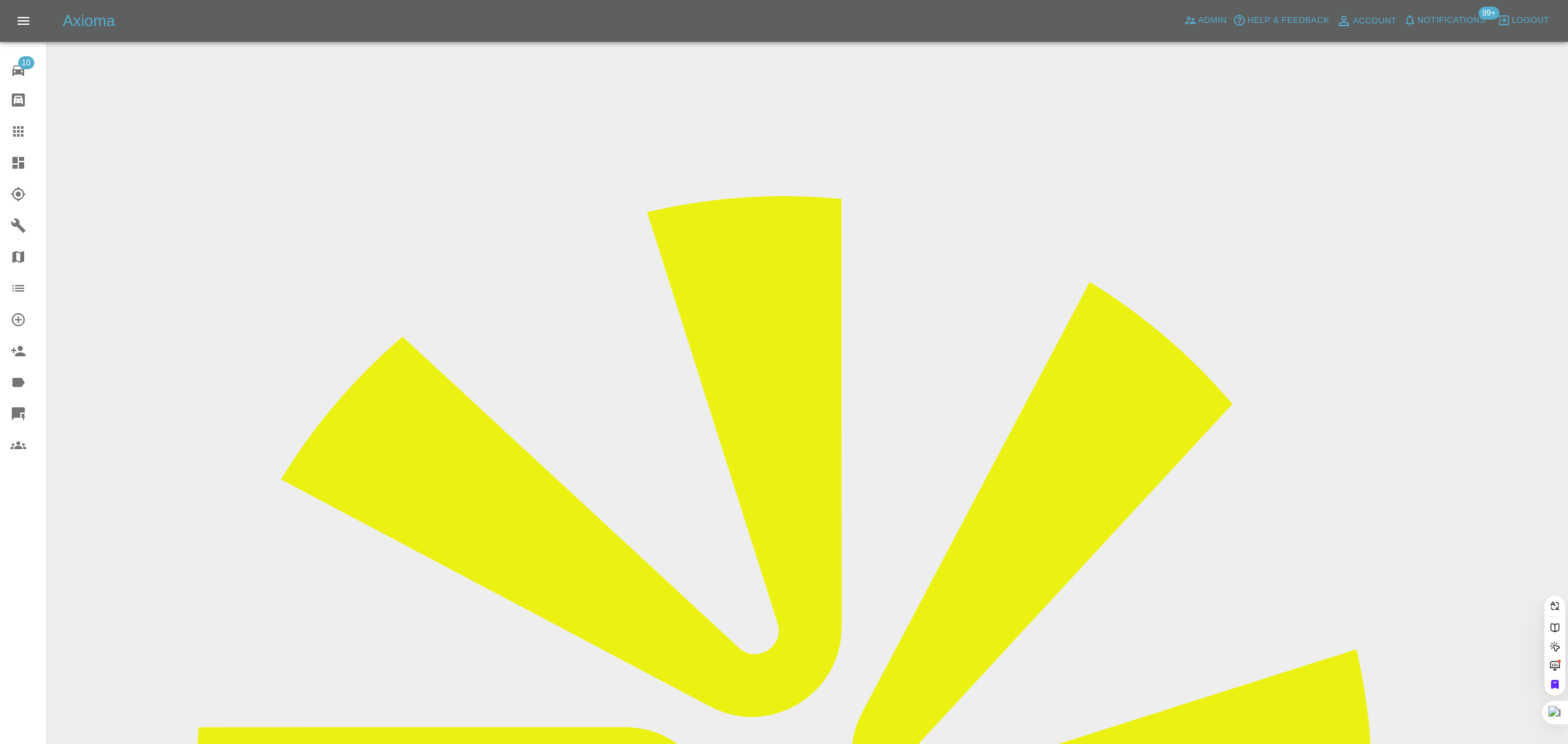
paste input "fredlever@mac.com"
type input "fredlever@mac.com"
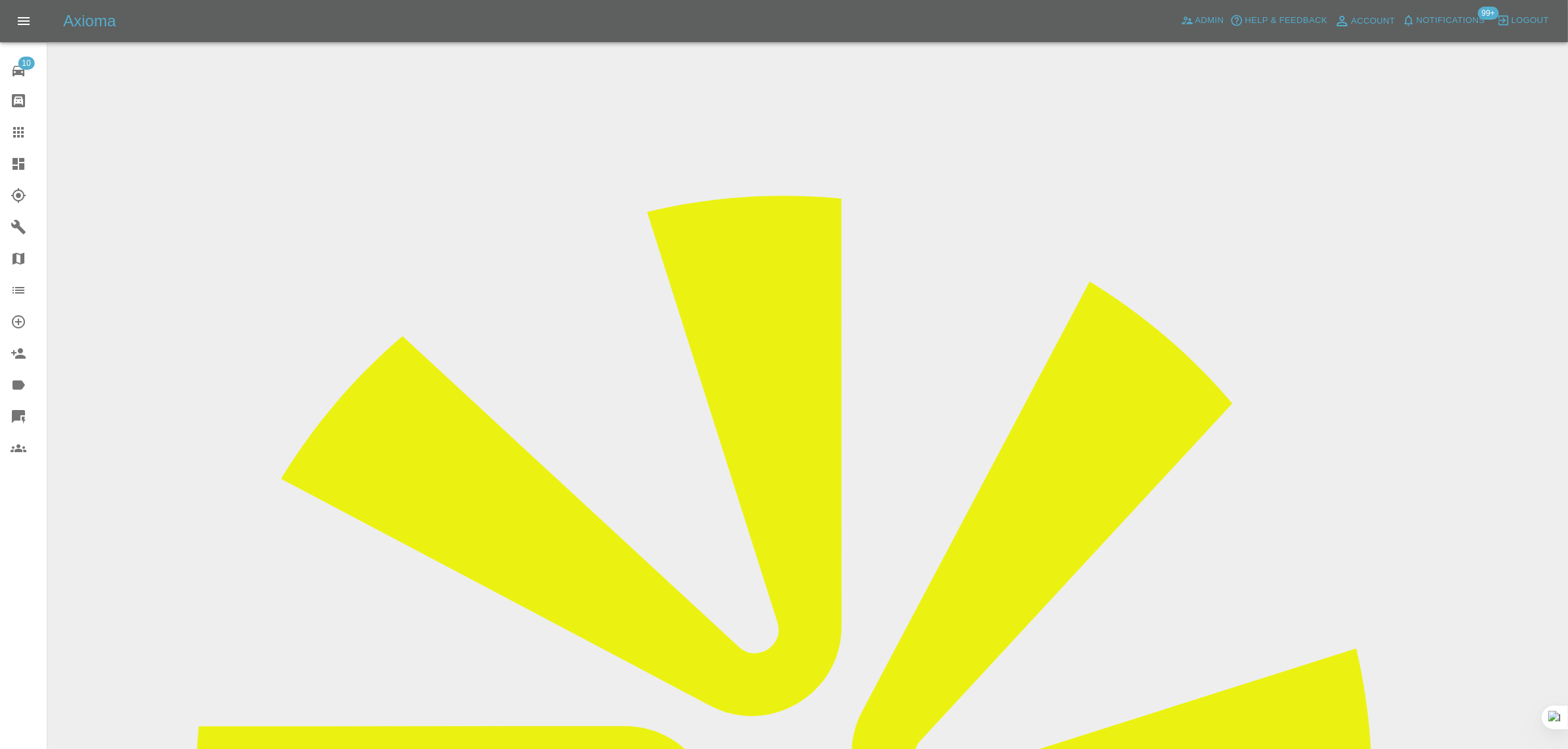
scroll to position [494, 0]
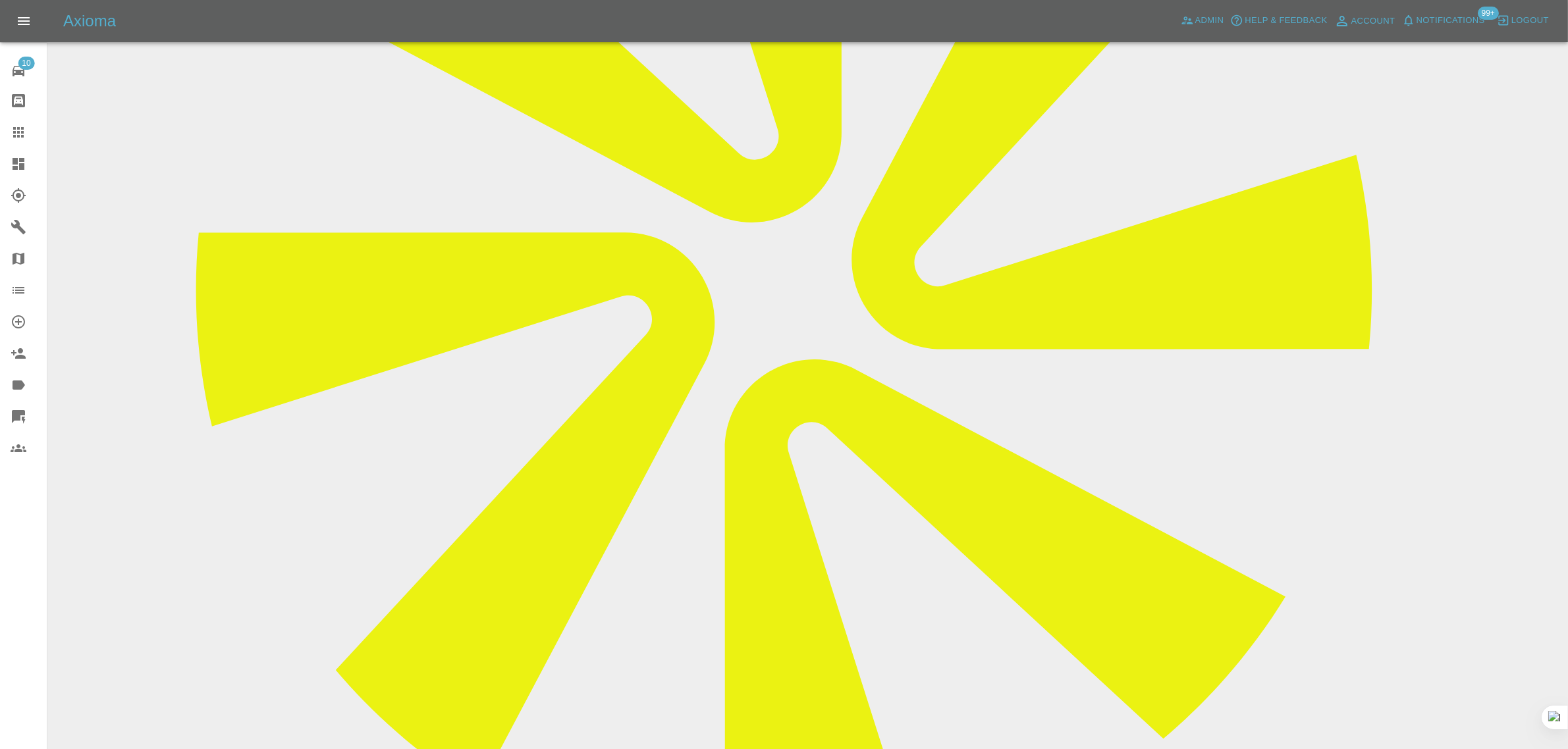
paste textarea "The job is not complete. He couldn’t get to us in time on Saturday, we reschedu…"
type textarea "The job is not complete. He couldn’t get to us in time on Saturday, we reschedu…"
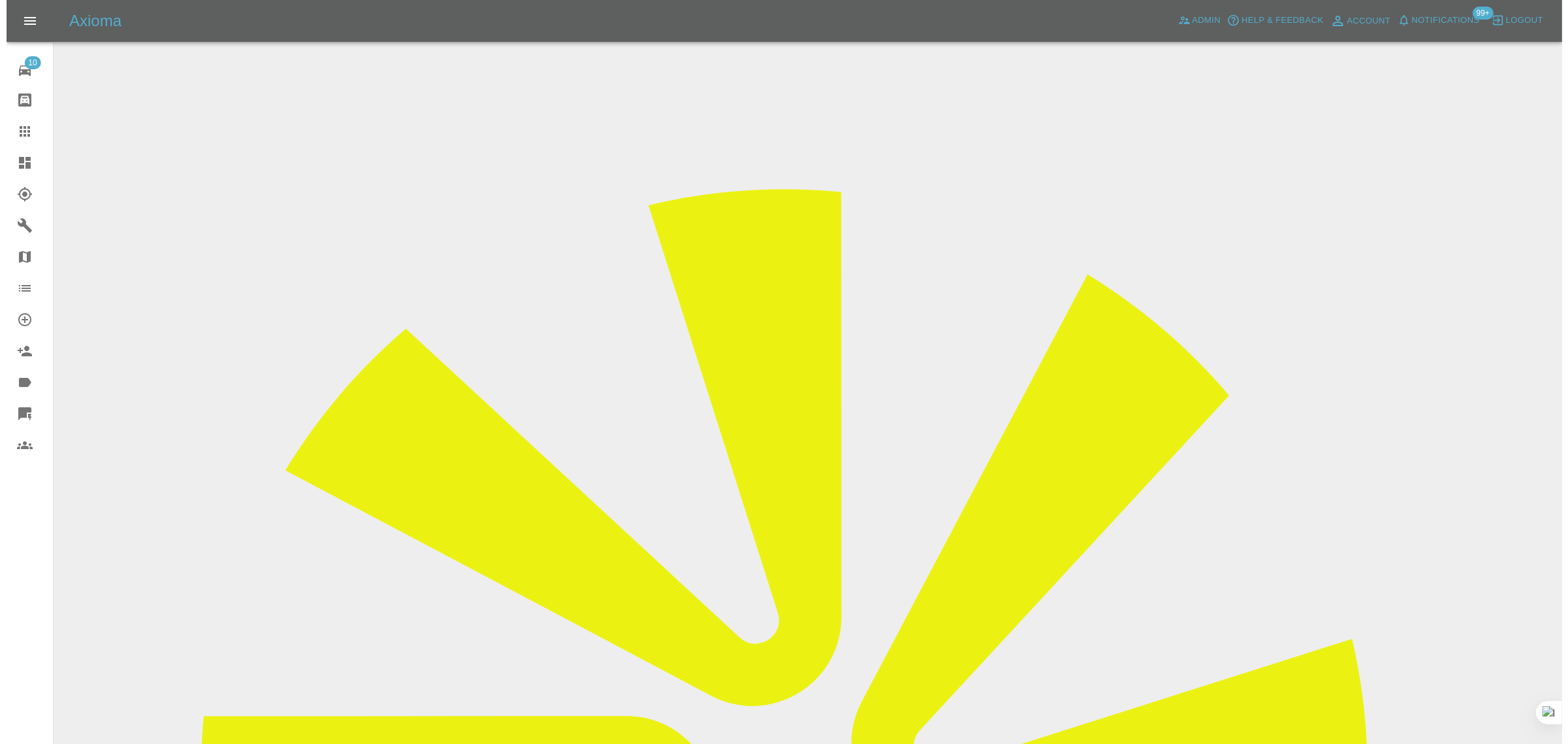
scroll to position [0, 0]
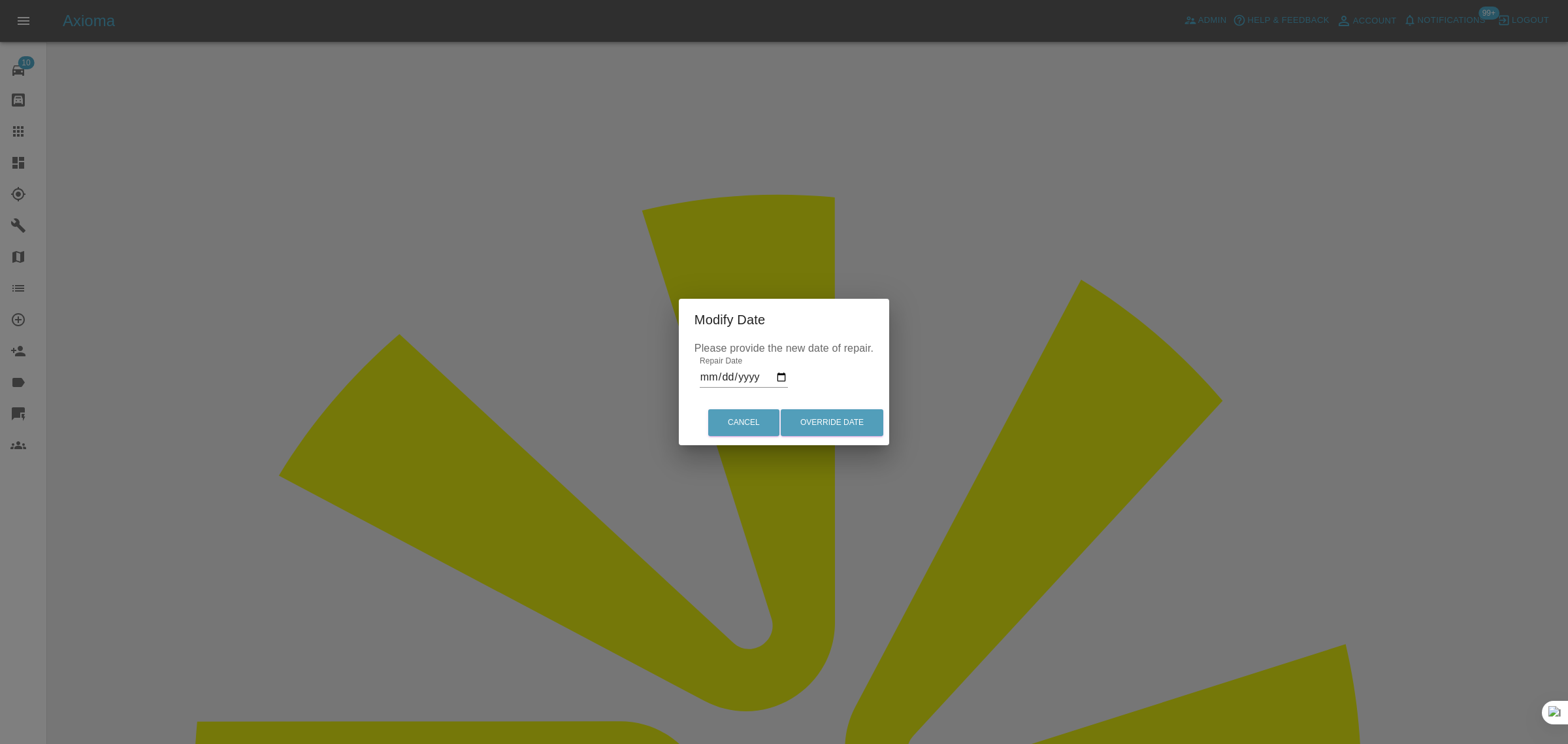
click at [776, 374] on input "2025-08-23" at bounding box center [744, 377] width 88 height 21
type input "2025-08-30"
click at [824, 426] on button "Override Date" at bounding box center [832, 423] width 103 height 27
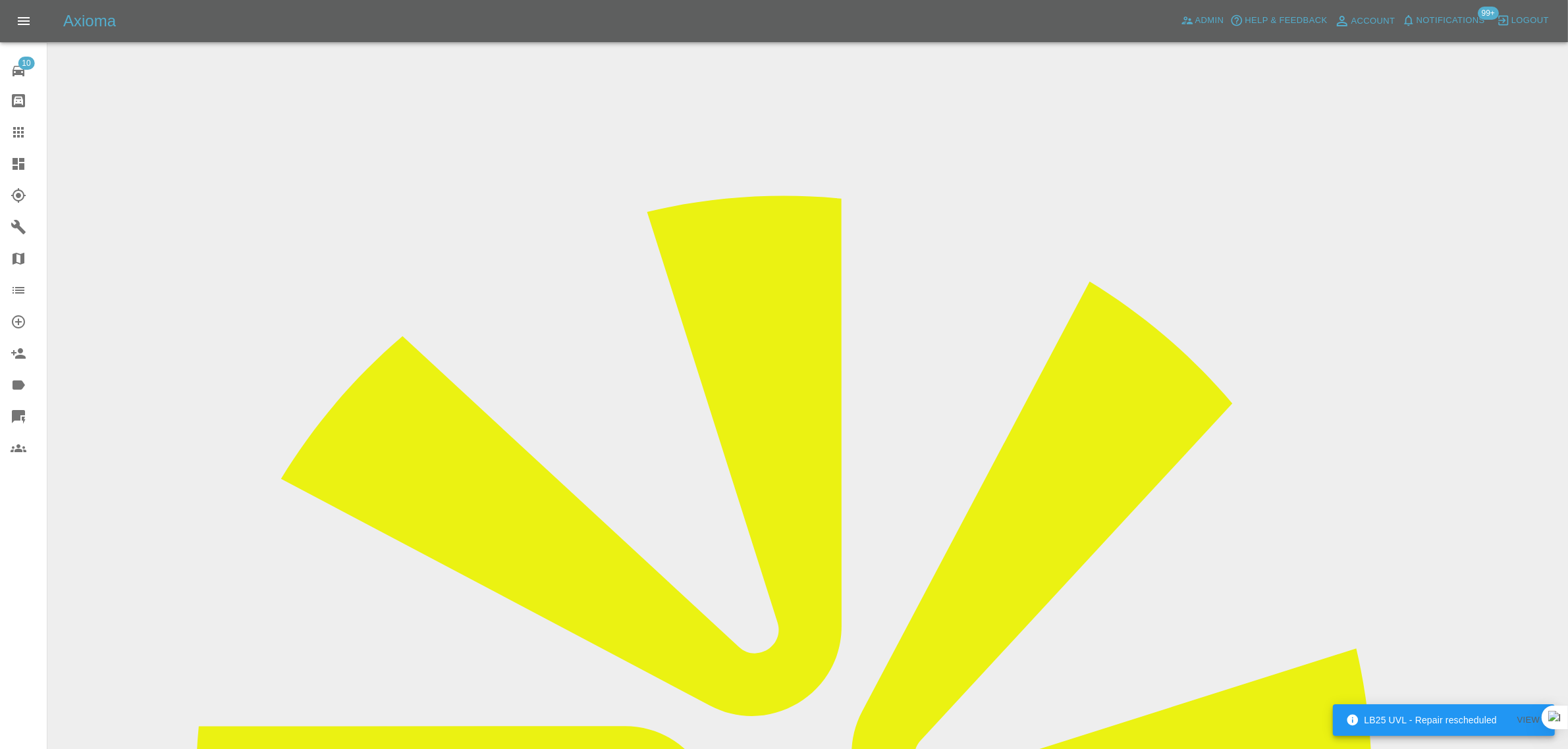
click at [15, 129] on icon at bounding box center [18, 132] width 10 height 10
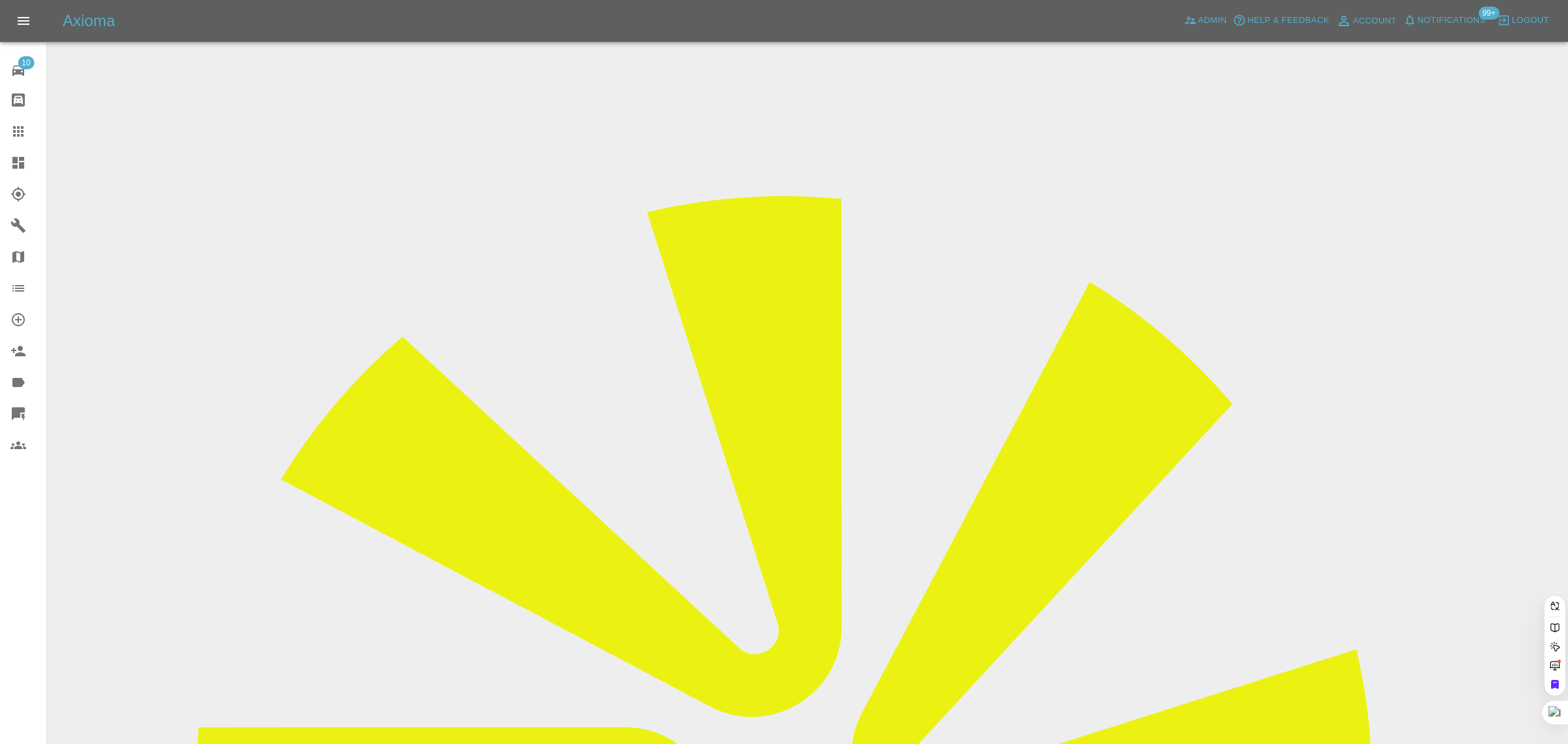
paste input "alihaider6653@gmail.com"
type input "alihaider6653@gmail.com"
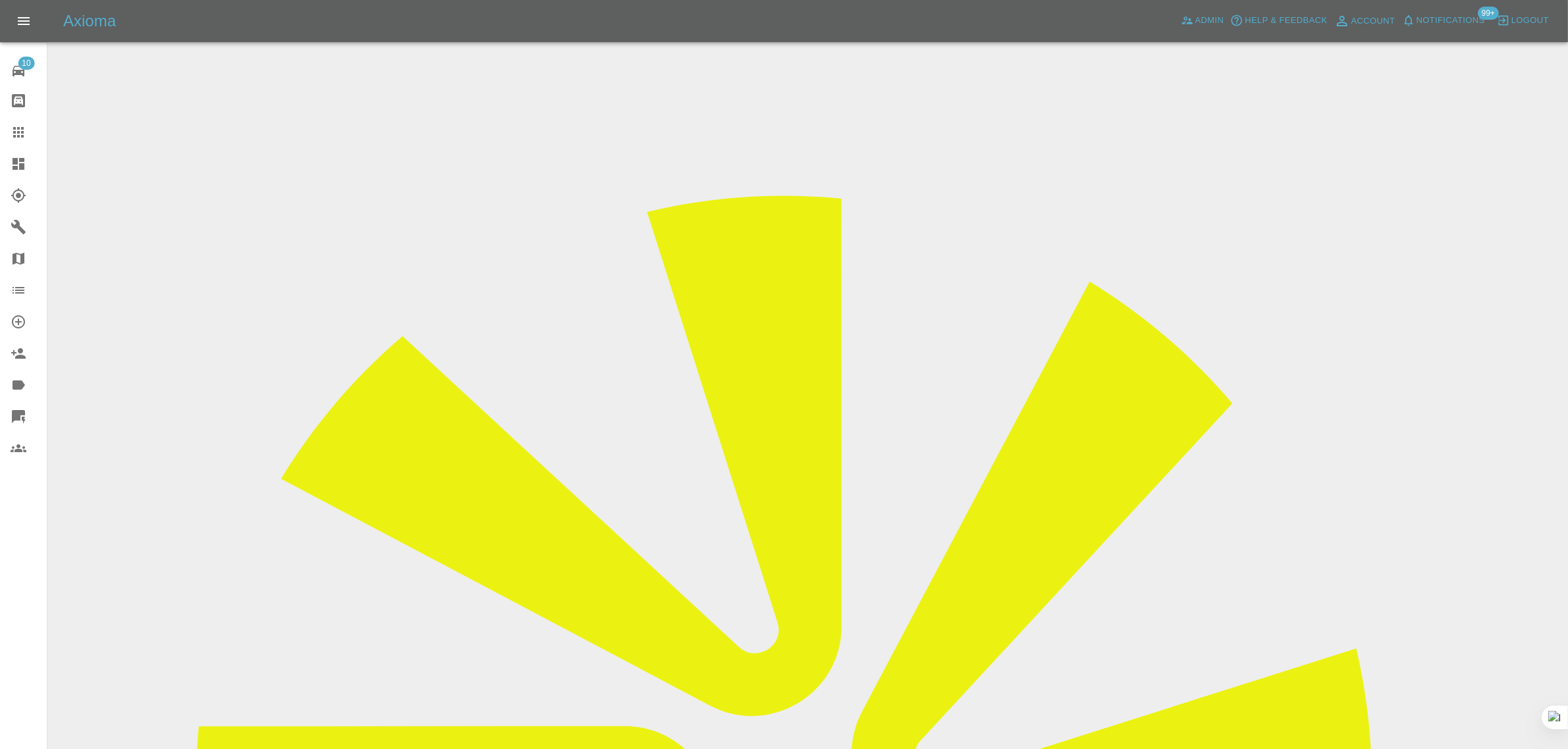
click at [35, 556] on div "10 Repair home Bodyshop home Claims Dashboard Explorer Garages Map Organization…" at bounding box center [24, 374] width 47 height 749
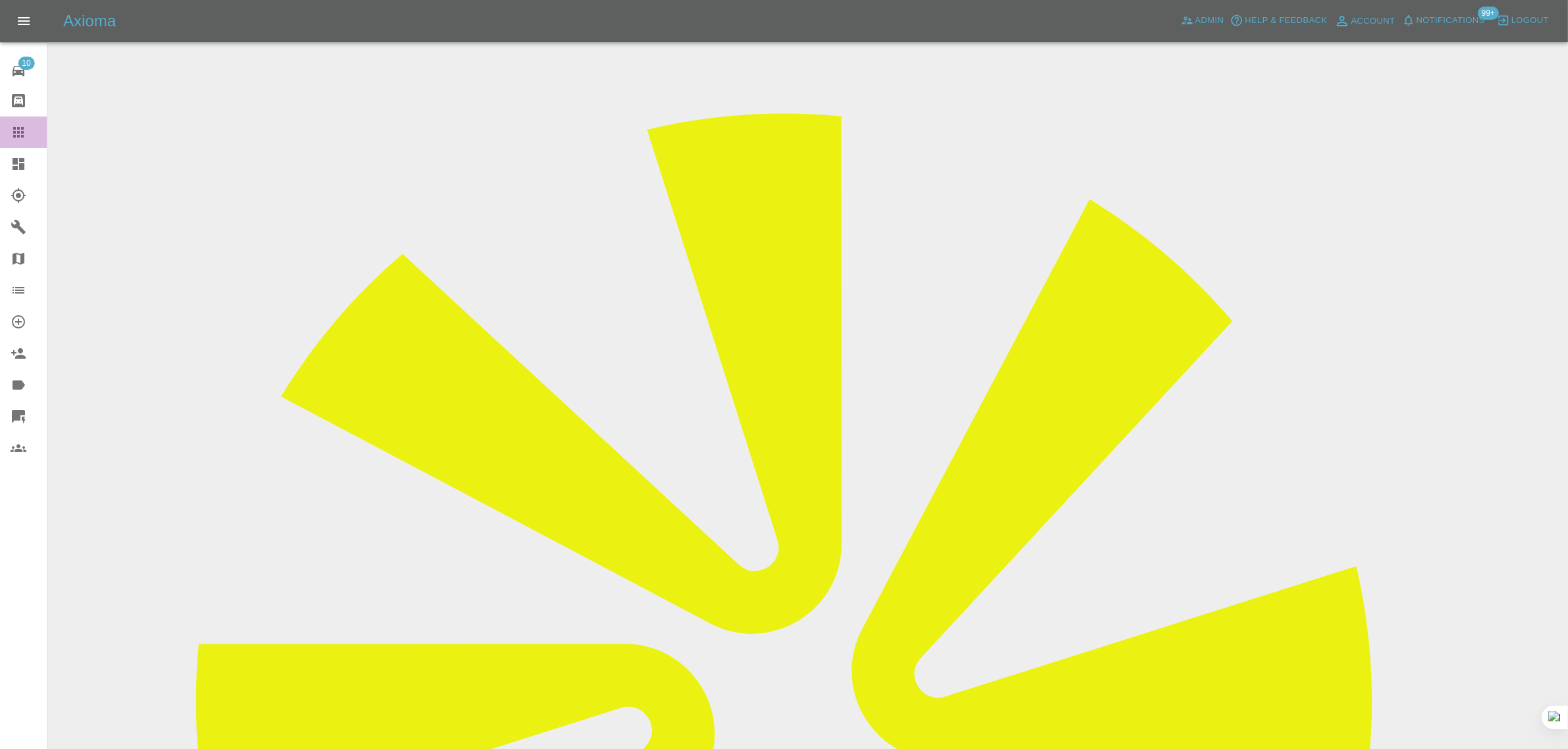
click at [24, 129] on icon at bounding box center [18, 132] width 15 height 15
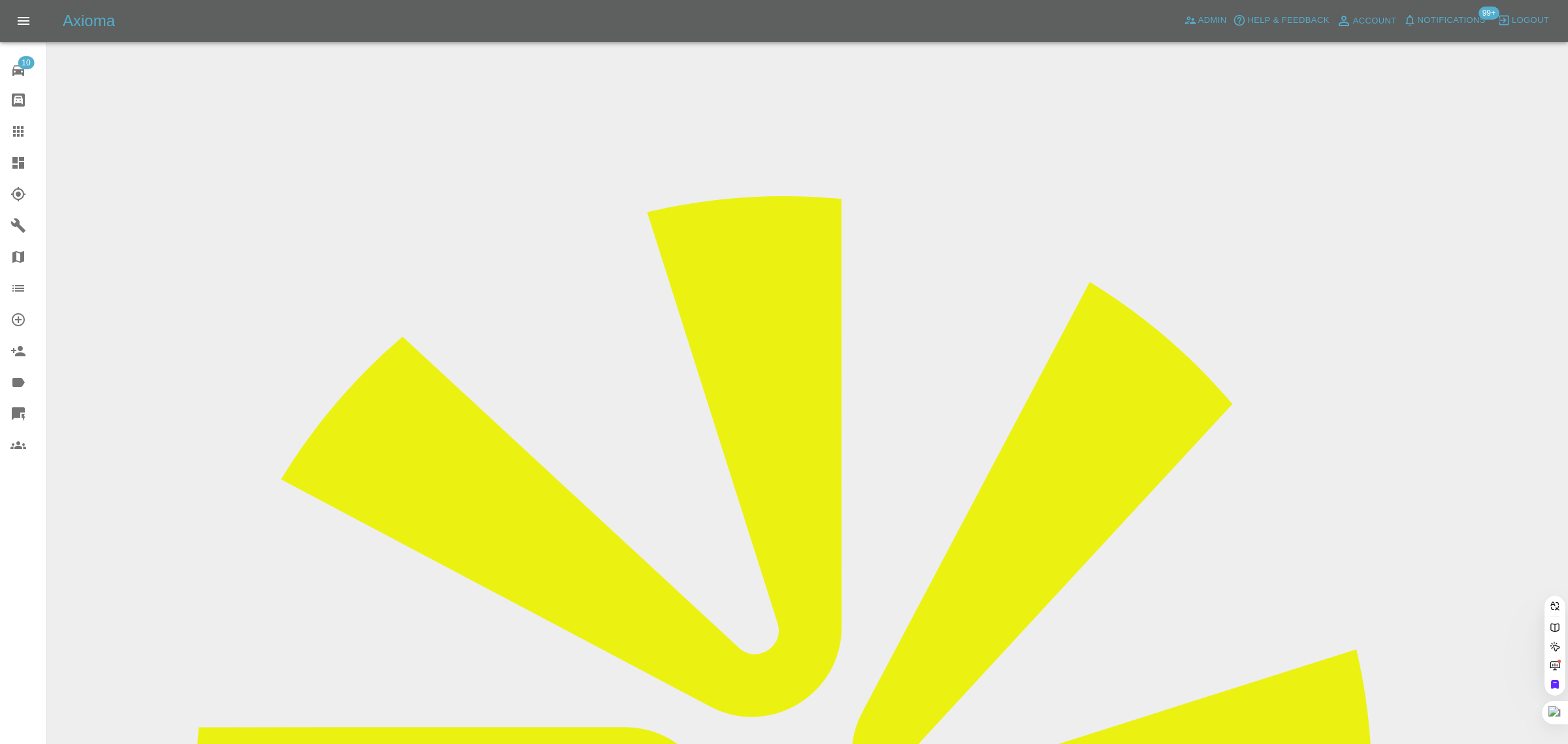
paste input "me@andreipopovici.co.uk"
type input "me@andreipopovici.co.uk"
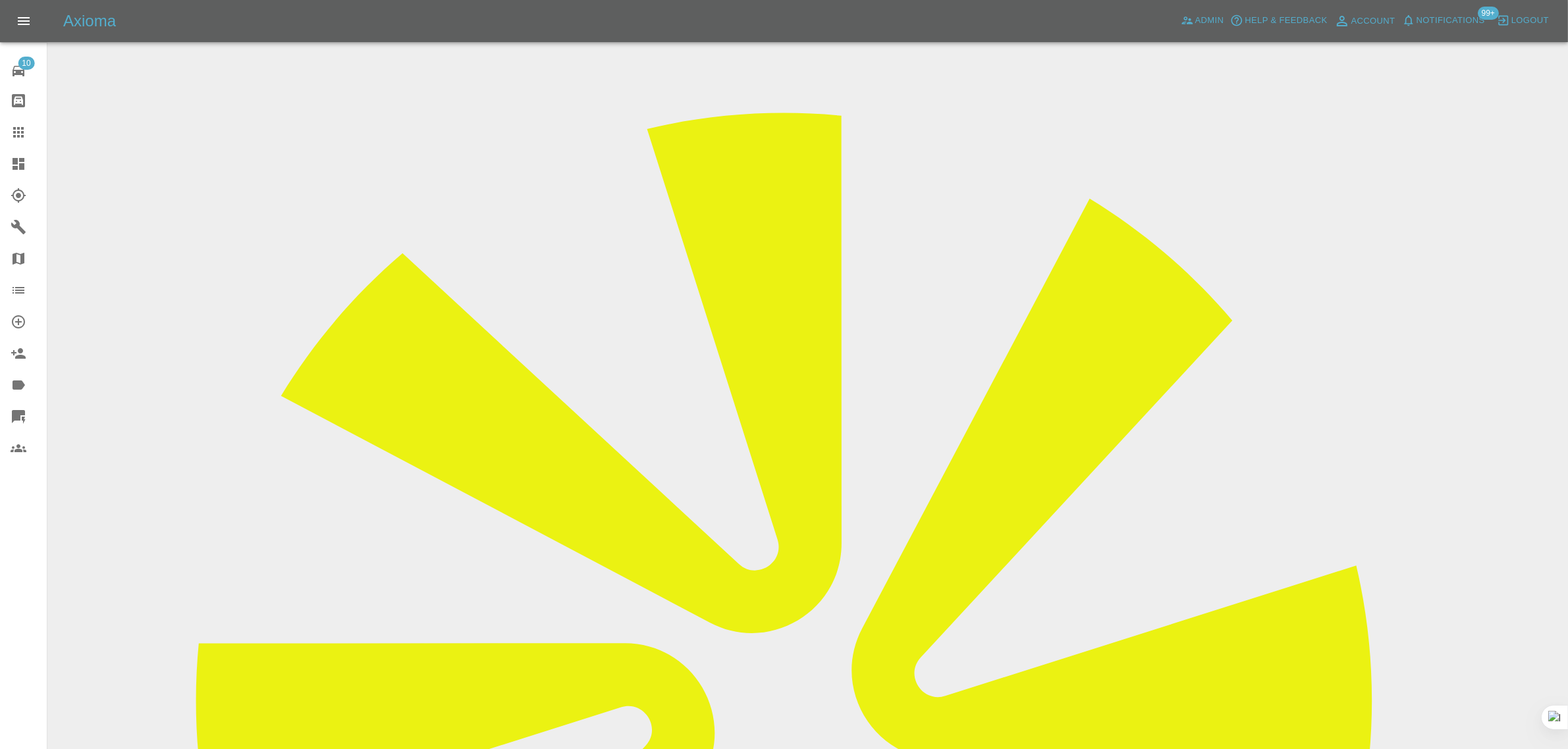
scroll to position [82, 0]
click at [17, 140] on icon at bounding box center [18, 132] width 15 height 15
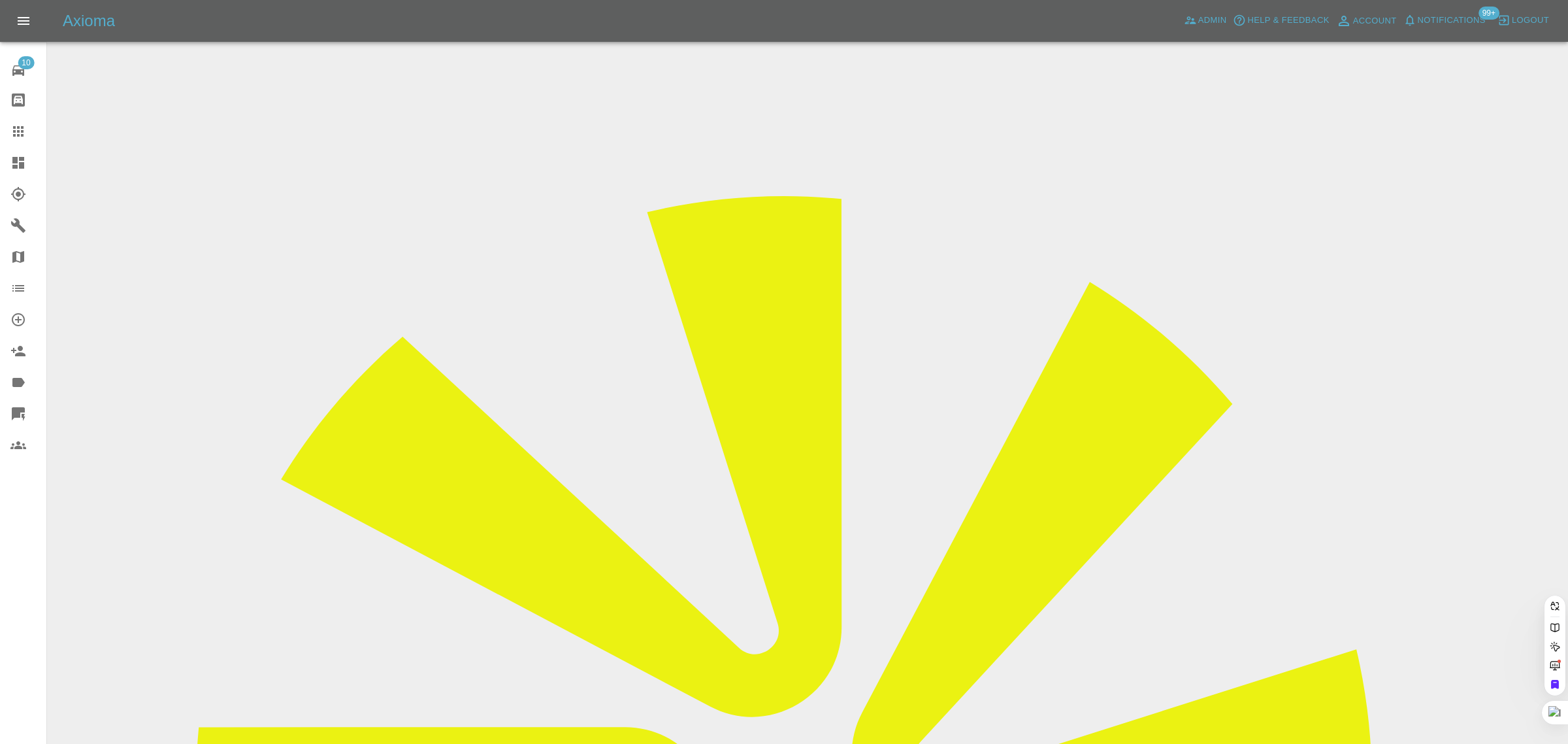
paste input "oliverstace@gmail.com"
type input "oliverstace@gmail.co"
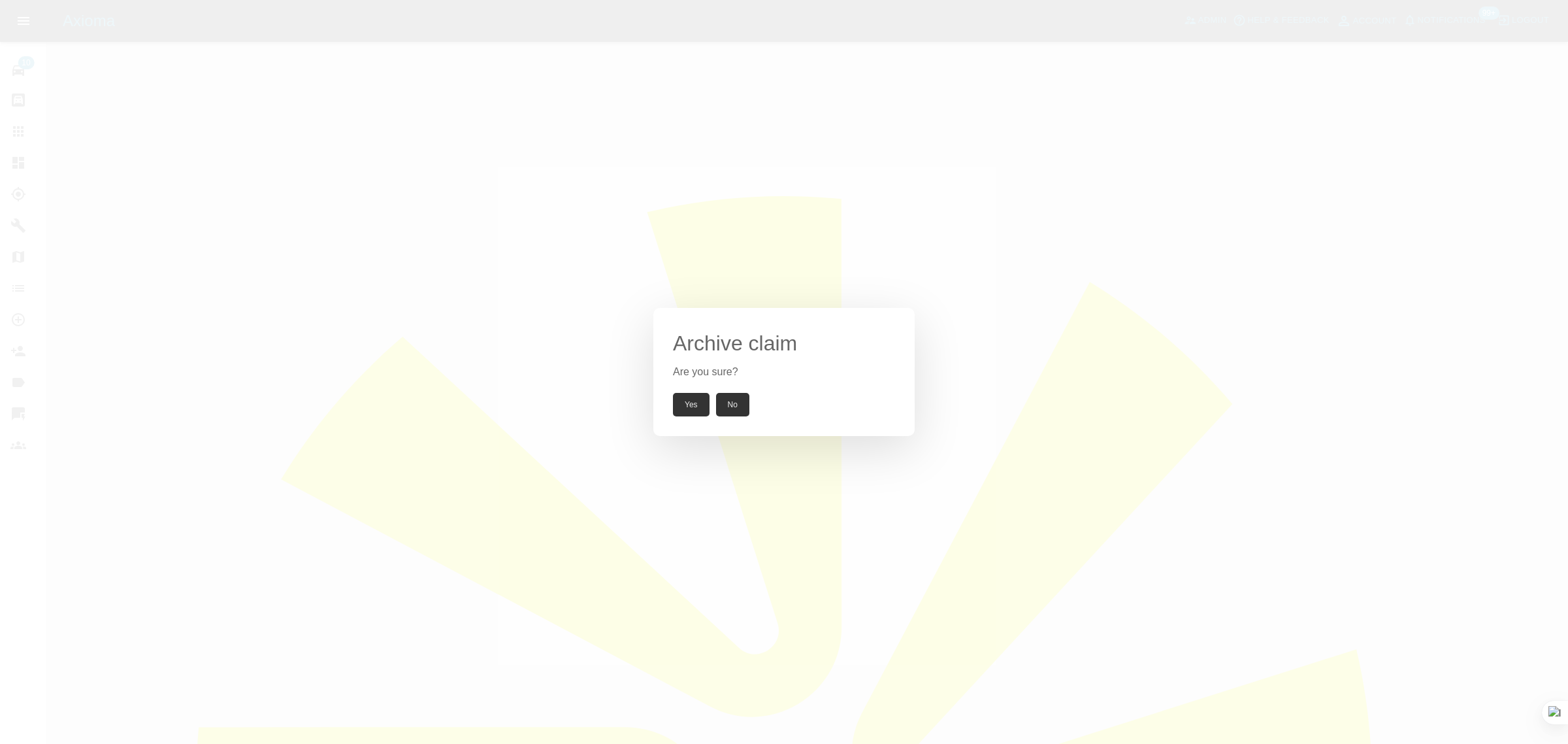
click at [684, 404] on button "Yes" at bounding box center [691, 404] width 36 height 23
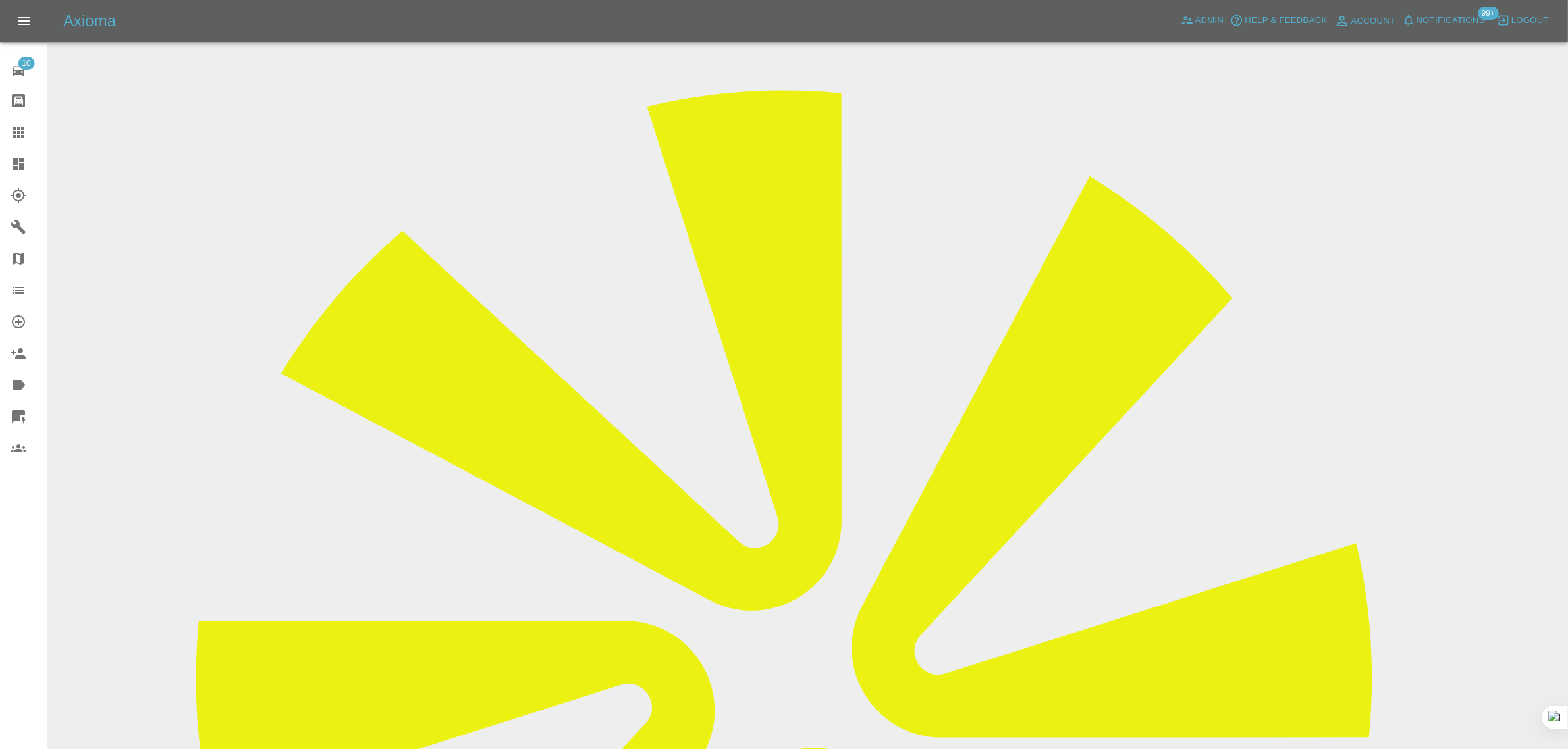
scroll to position [329, 0]
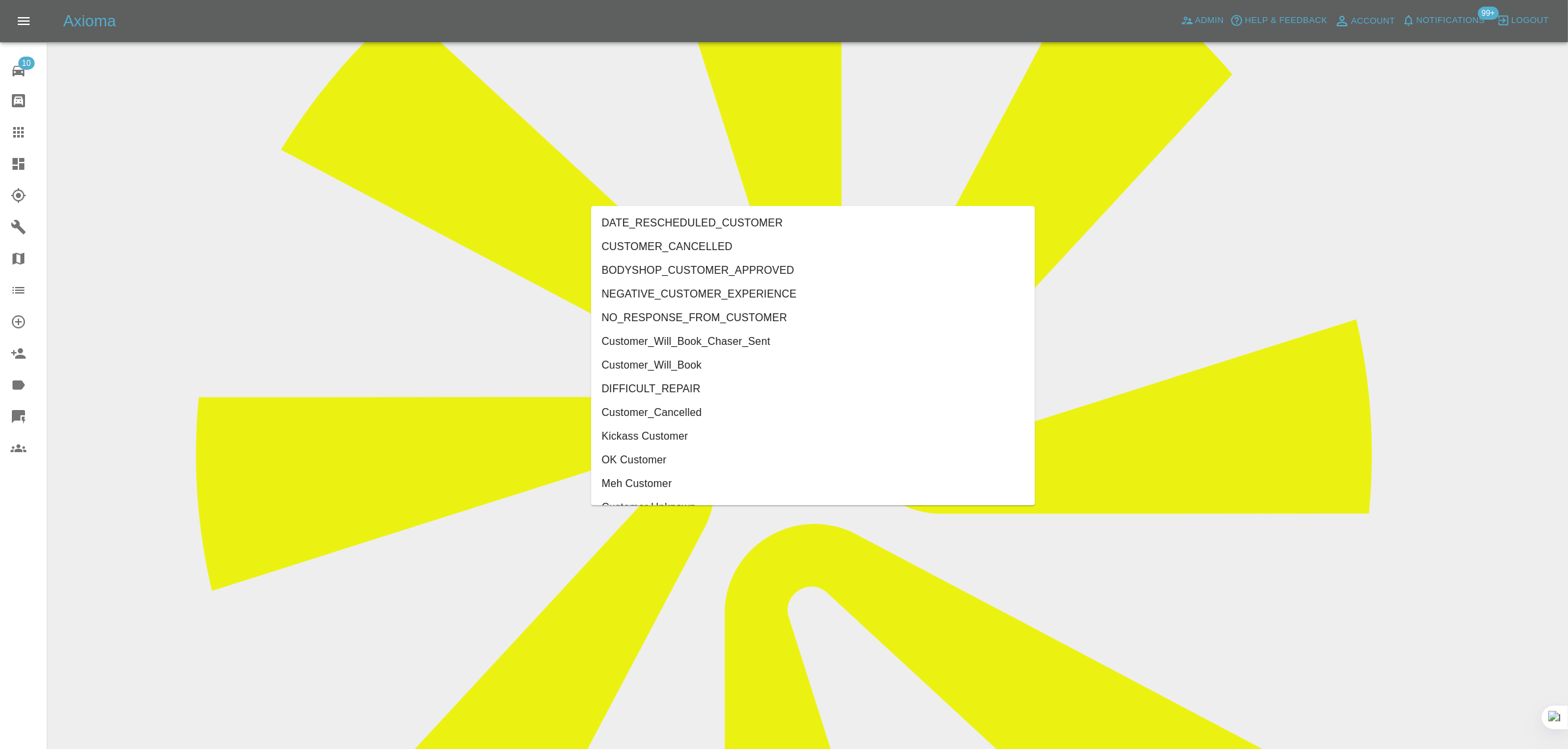
type input "cust"
click at [626, 383] on li "Customer_Cancelled" at bounding box center [813, 389] width 444 height 24
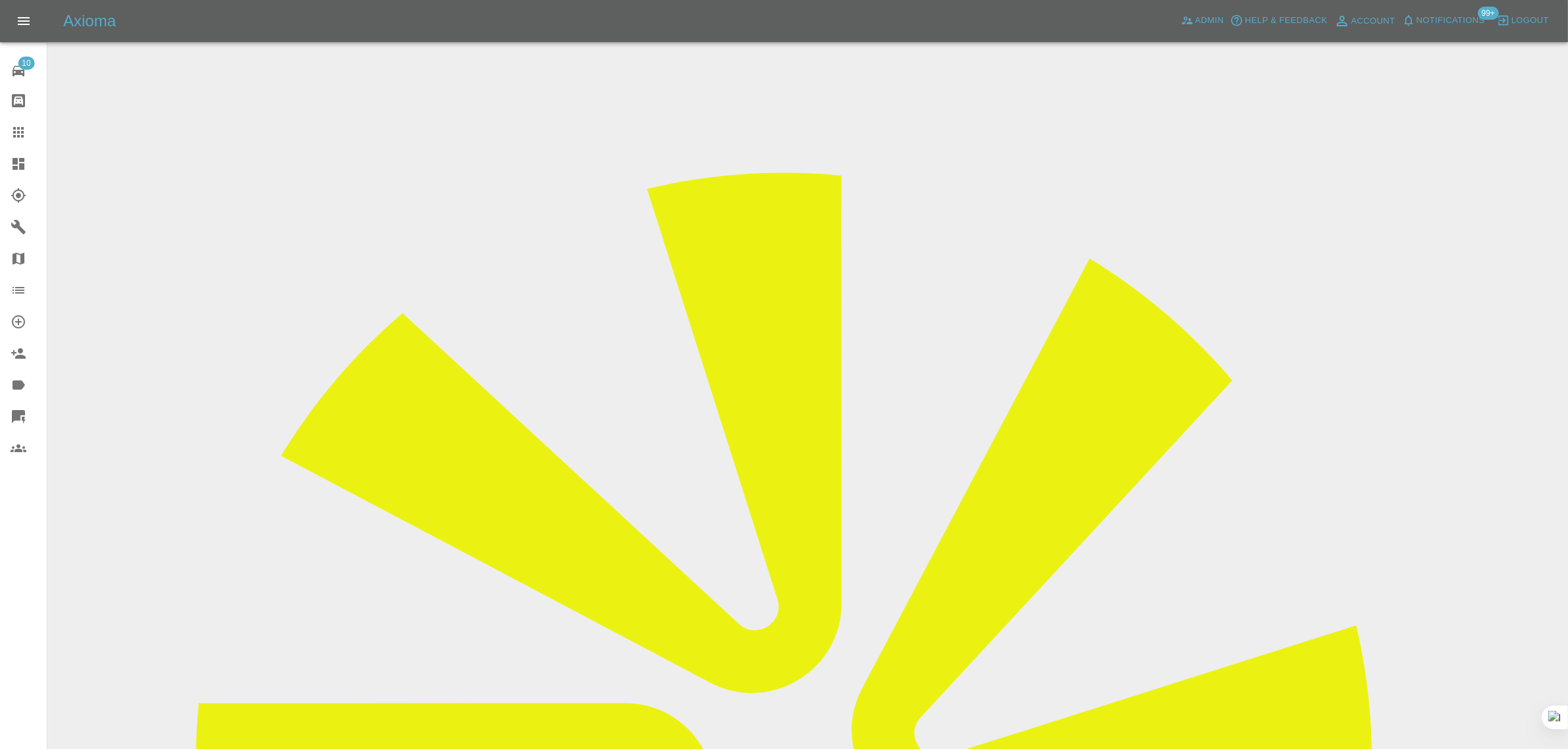
scroll to position [576, 0]
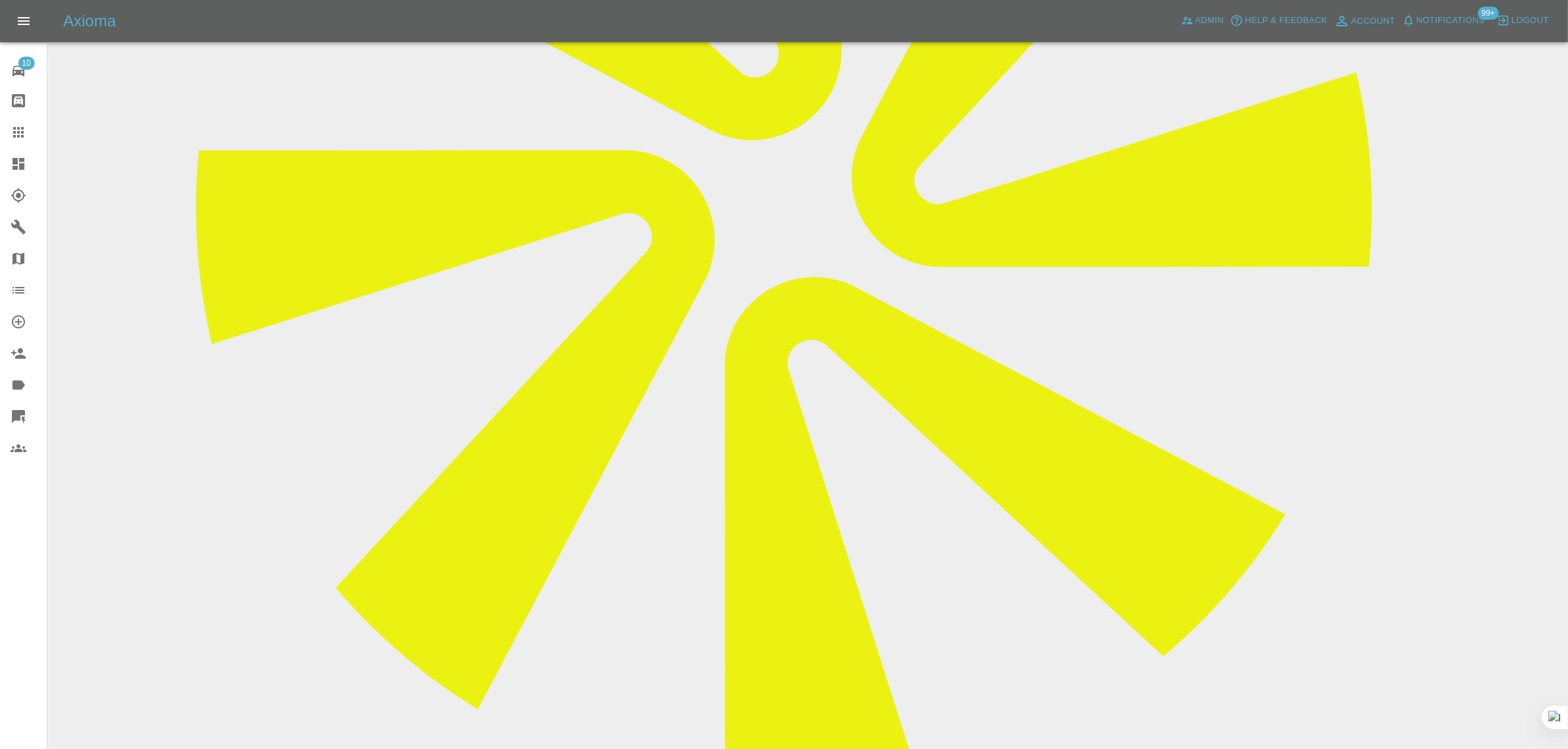
click at [23, 129] on icon at bounding box center [18, 132] width 15 height 15
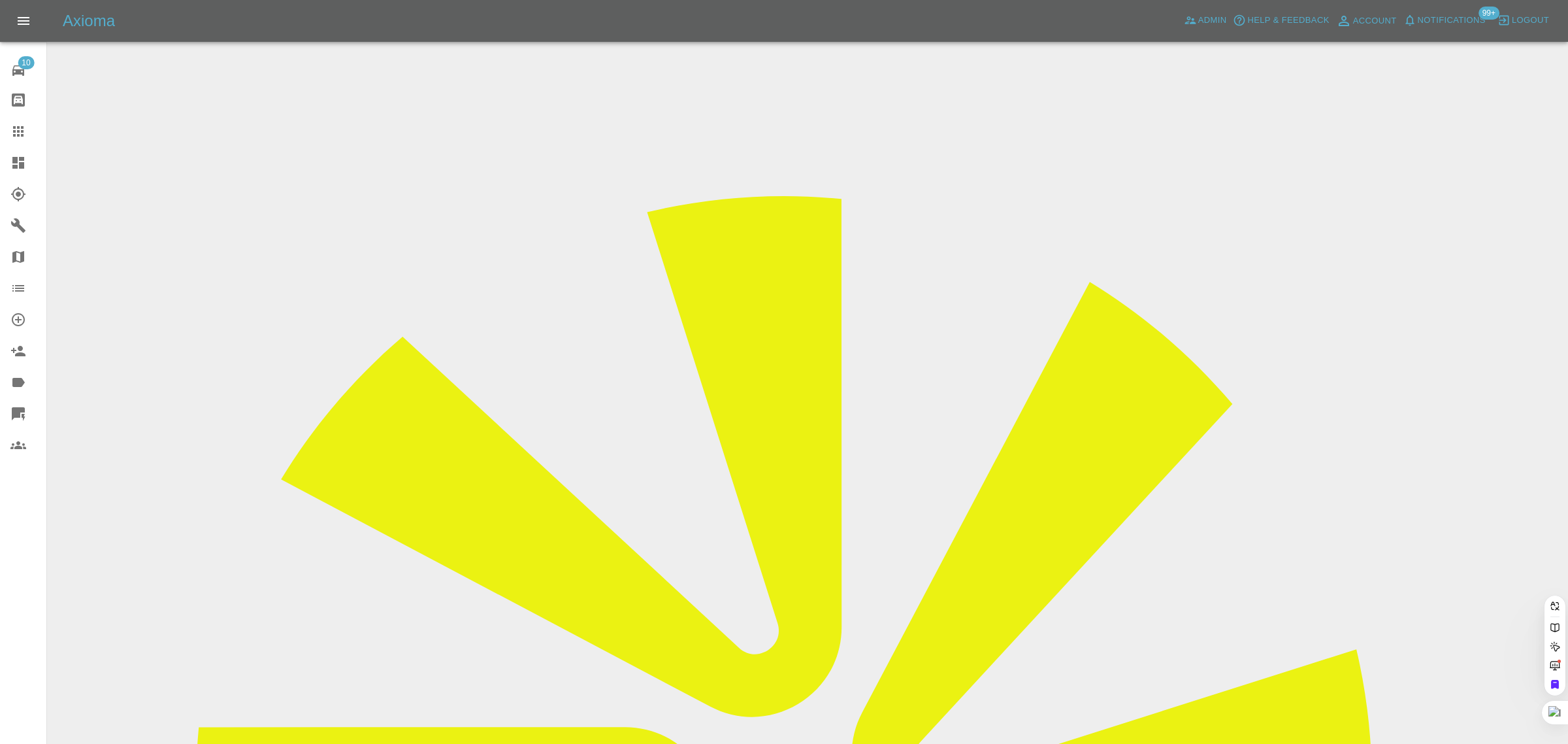
paste input "userself@hotmail.com"
type input "userself@hotmail.com"
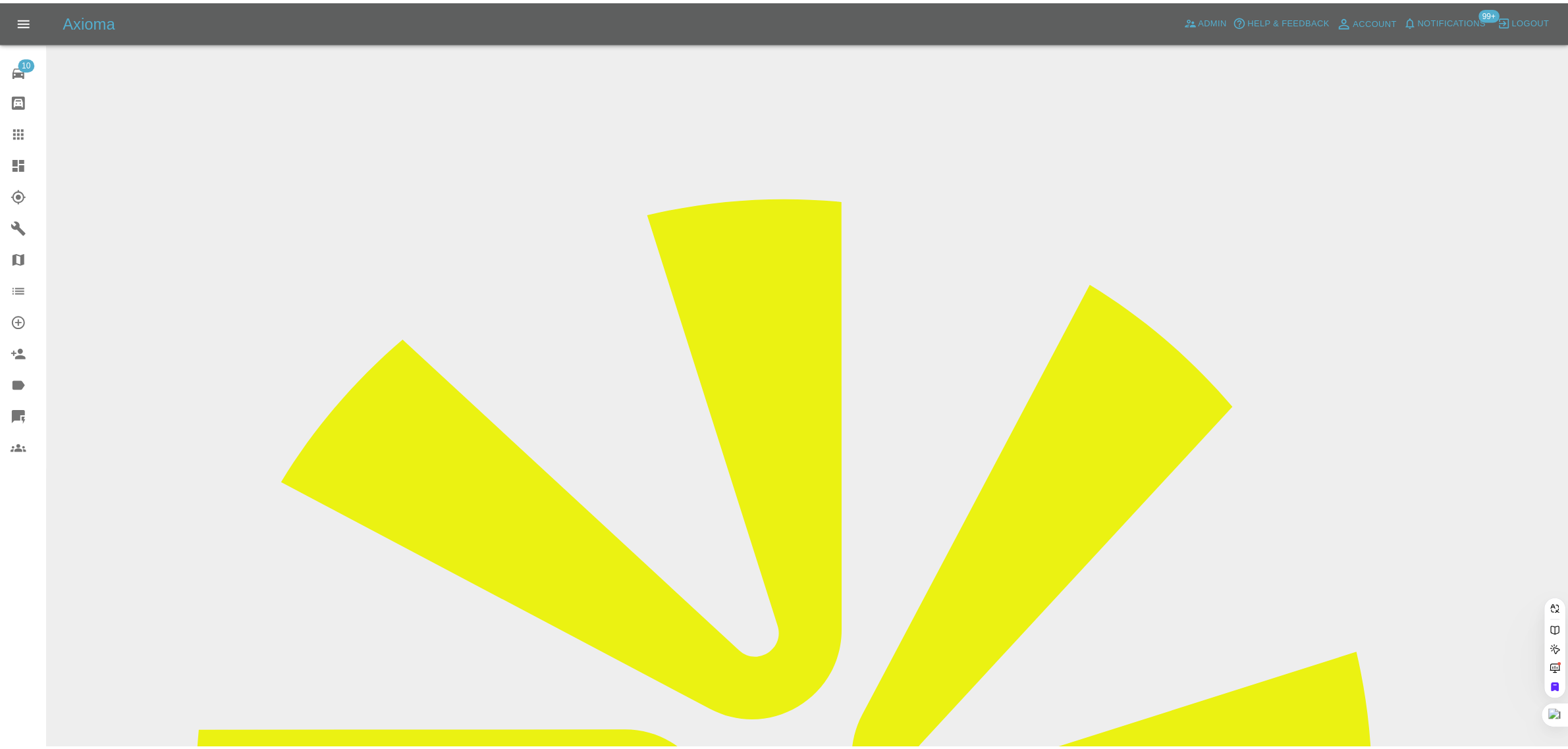
scroll to position [0, 0]
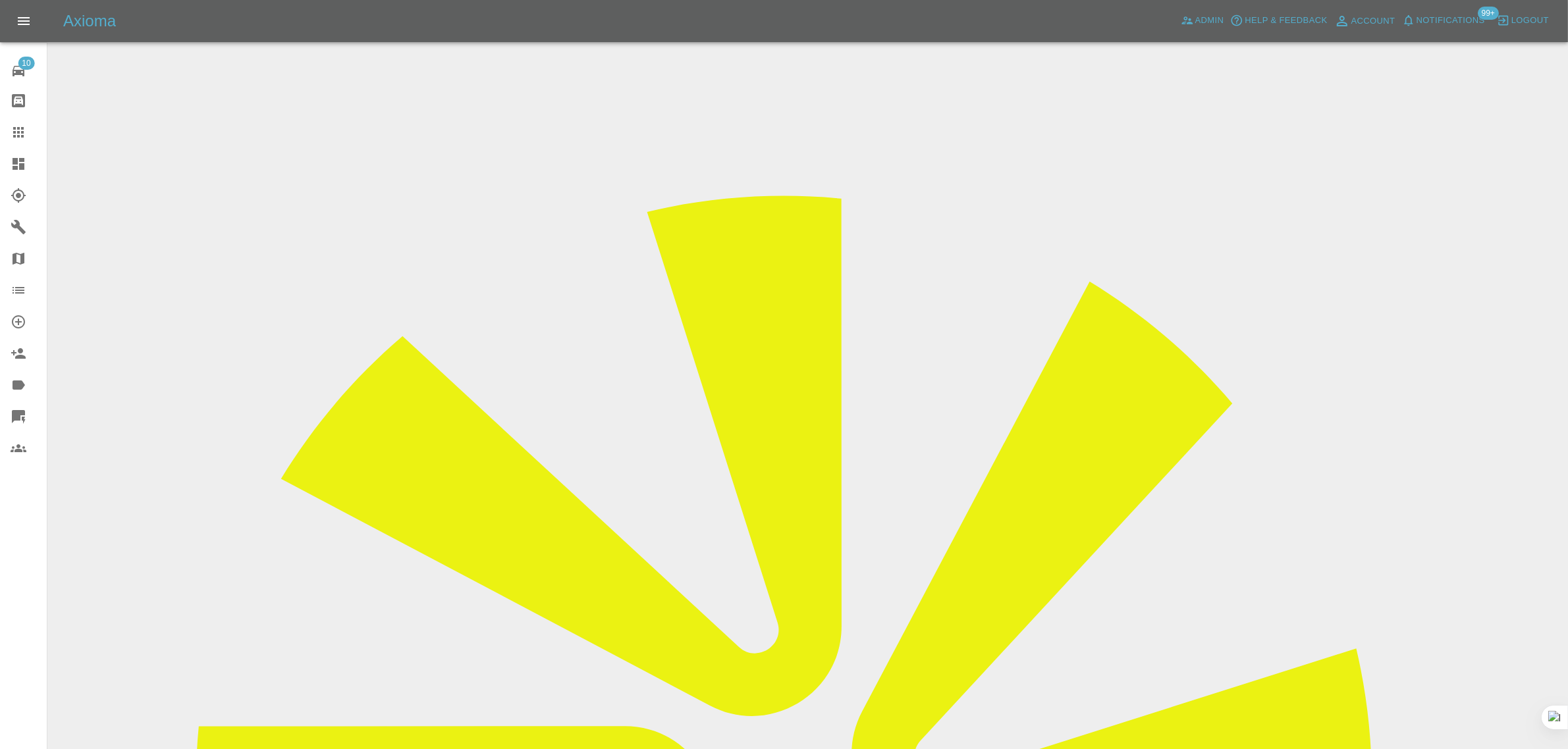
click at [0, 0] on input "Choose images" at bounding box center [0, 0] width 0 height 0
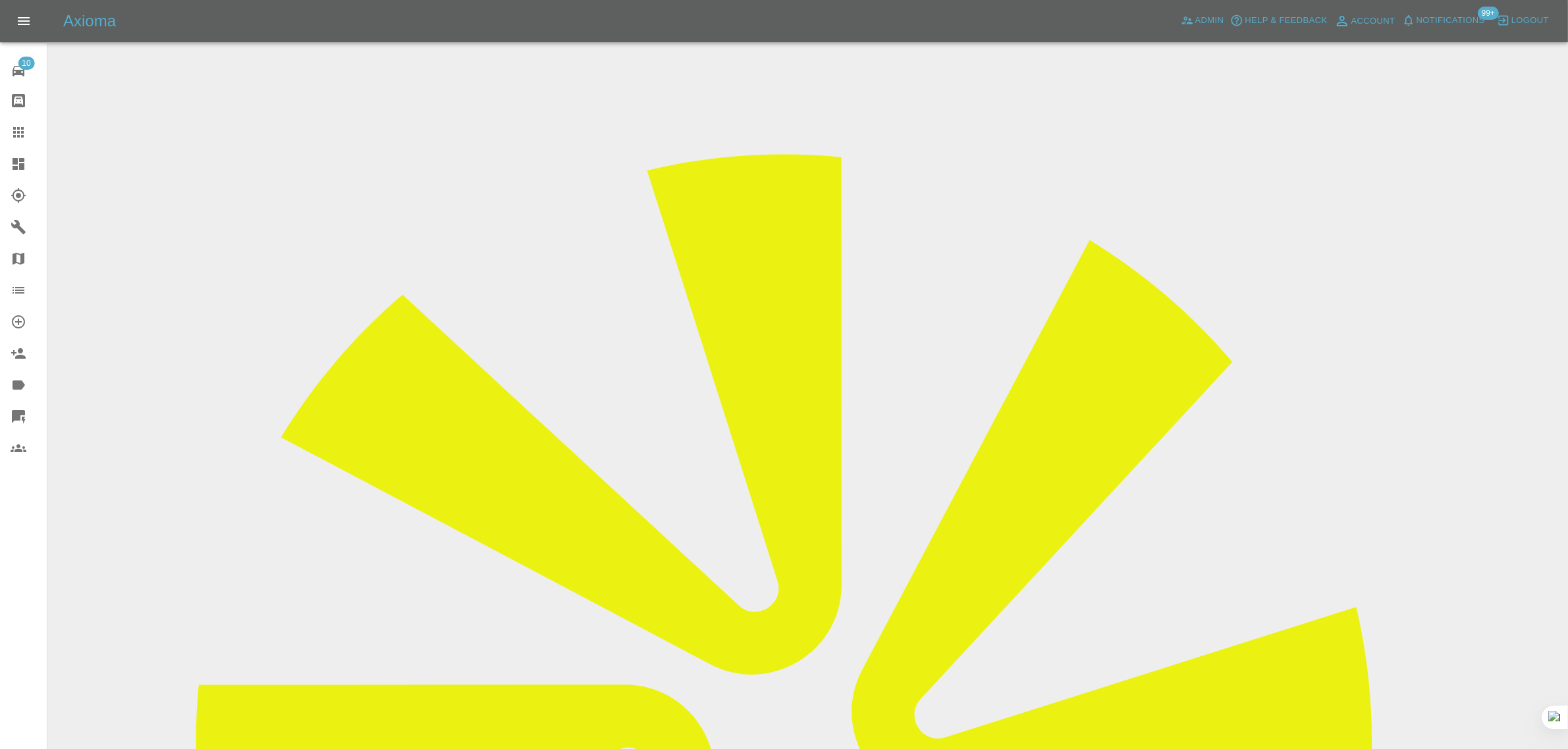
scroll to position [65, 0]
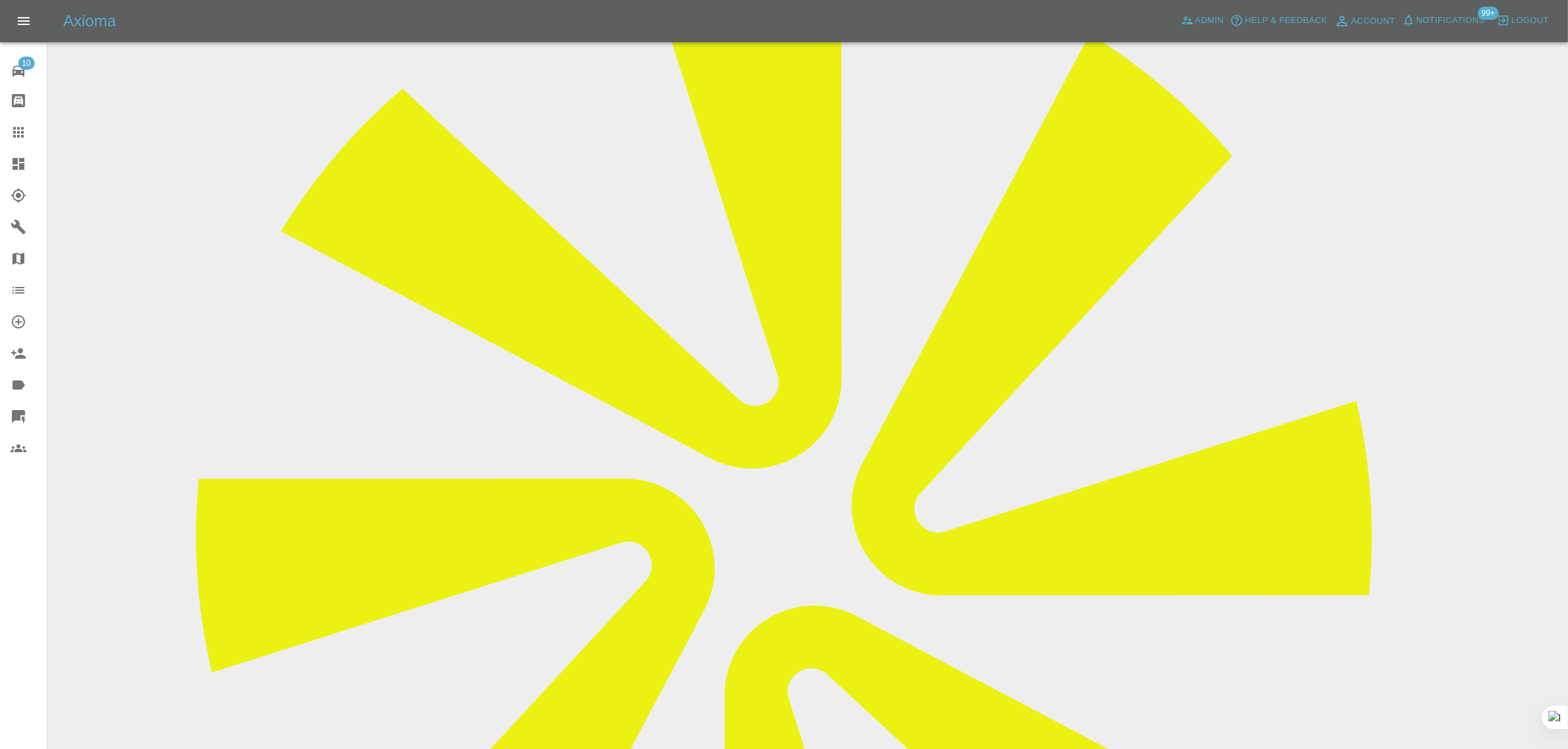
scroll to position [576, 0]
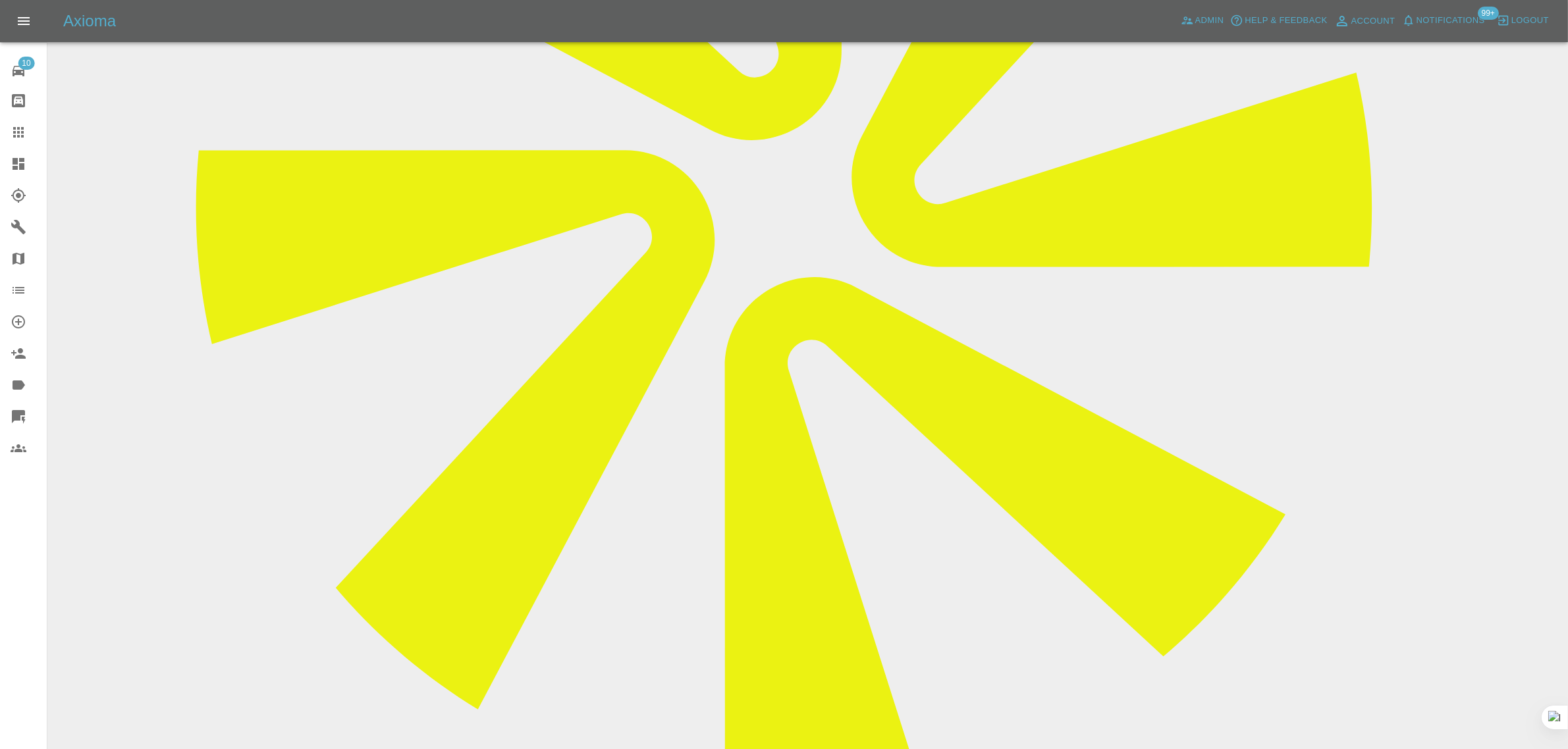
paste textarea "Hi will be booking repair soon. I have attached pics of scratch on rear quarter…"
type textarea "Hi will be booking repair soon. I have attached pics of scratch on rear quarter…"
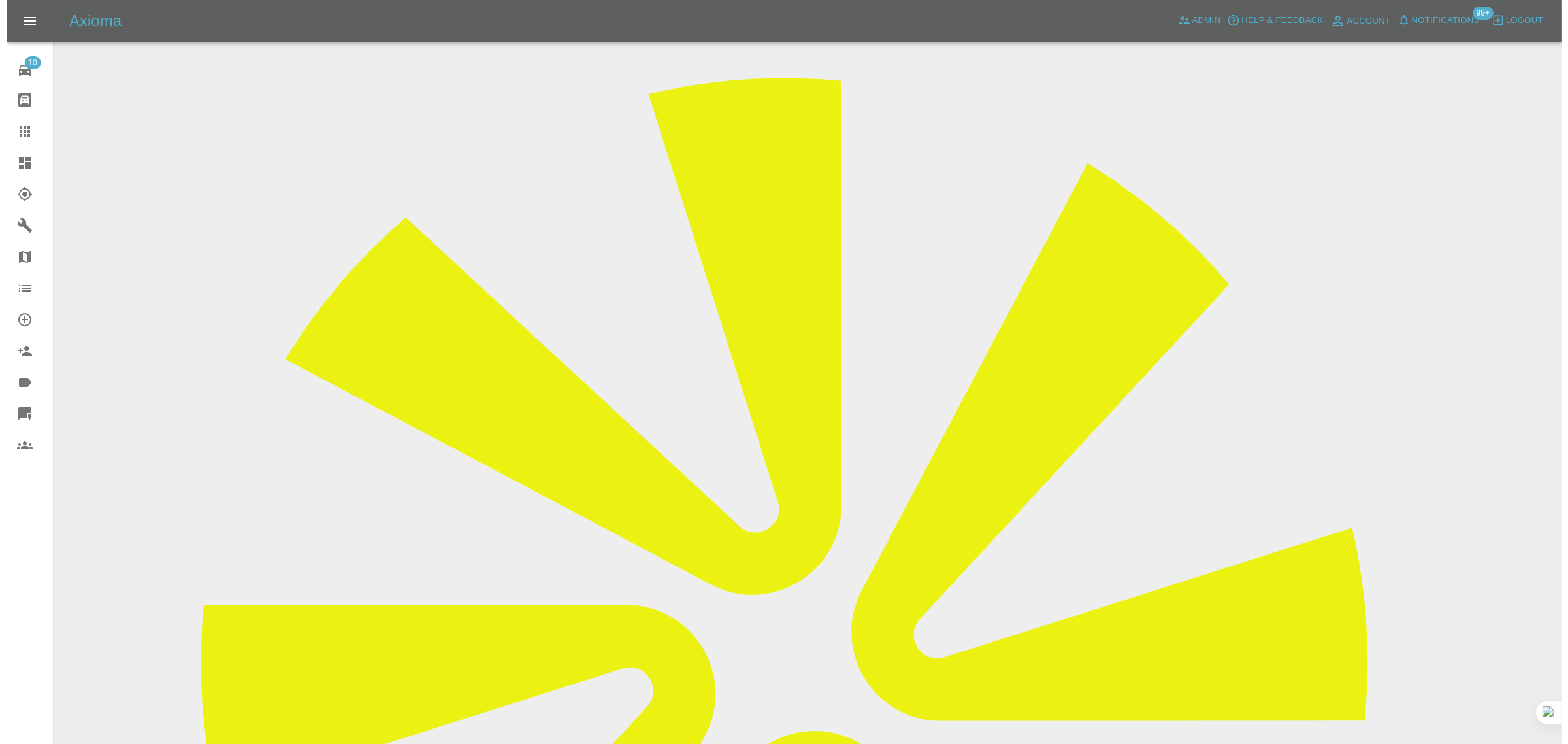
scroll to position [0, 0]
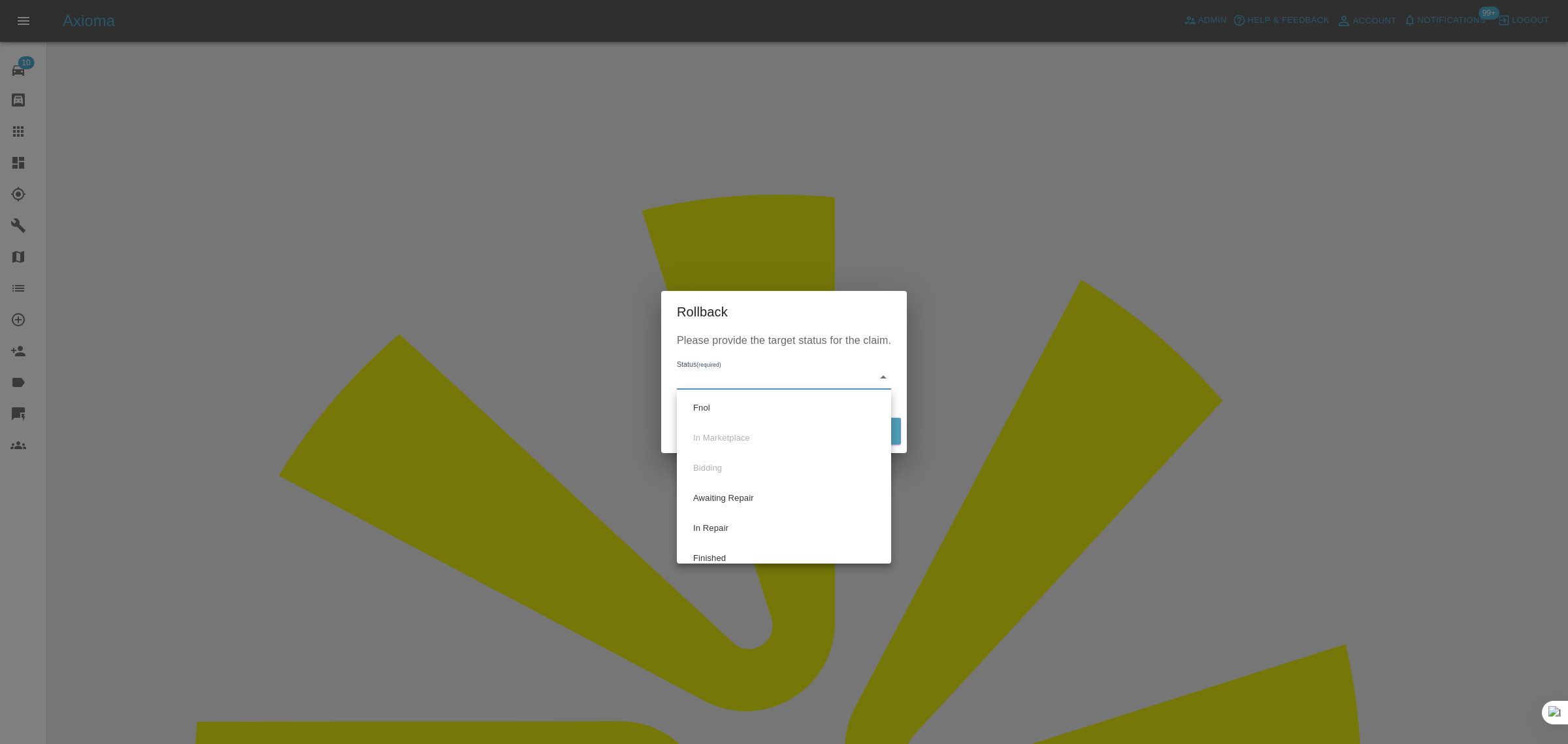
click at [737, 402] on li "Fnol" at bounding box center [784, 407] width 208 height 30
type input "fnol"
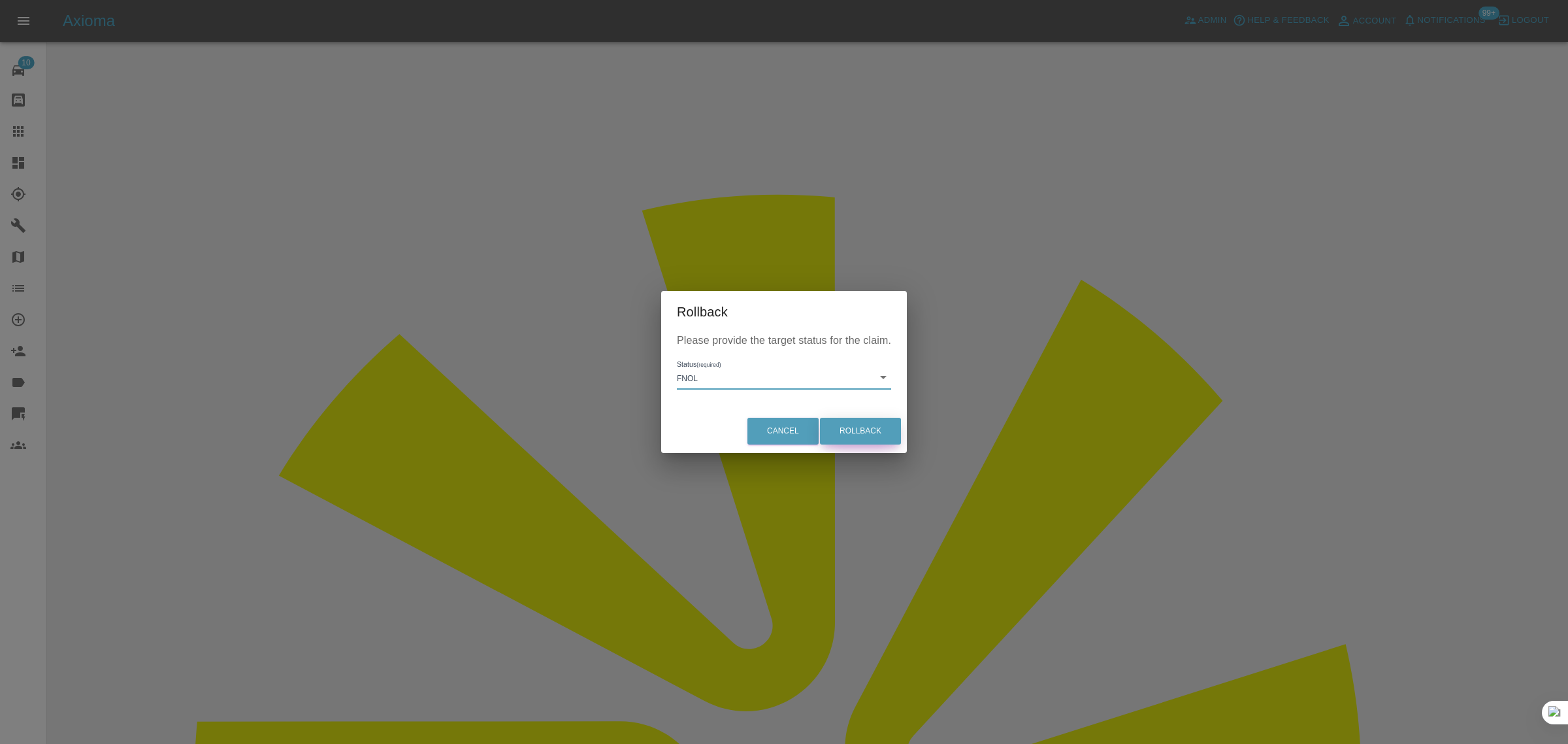
click at [864, 435] on button "Rollback" at bounding box center [860, 431] width 81 height 27
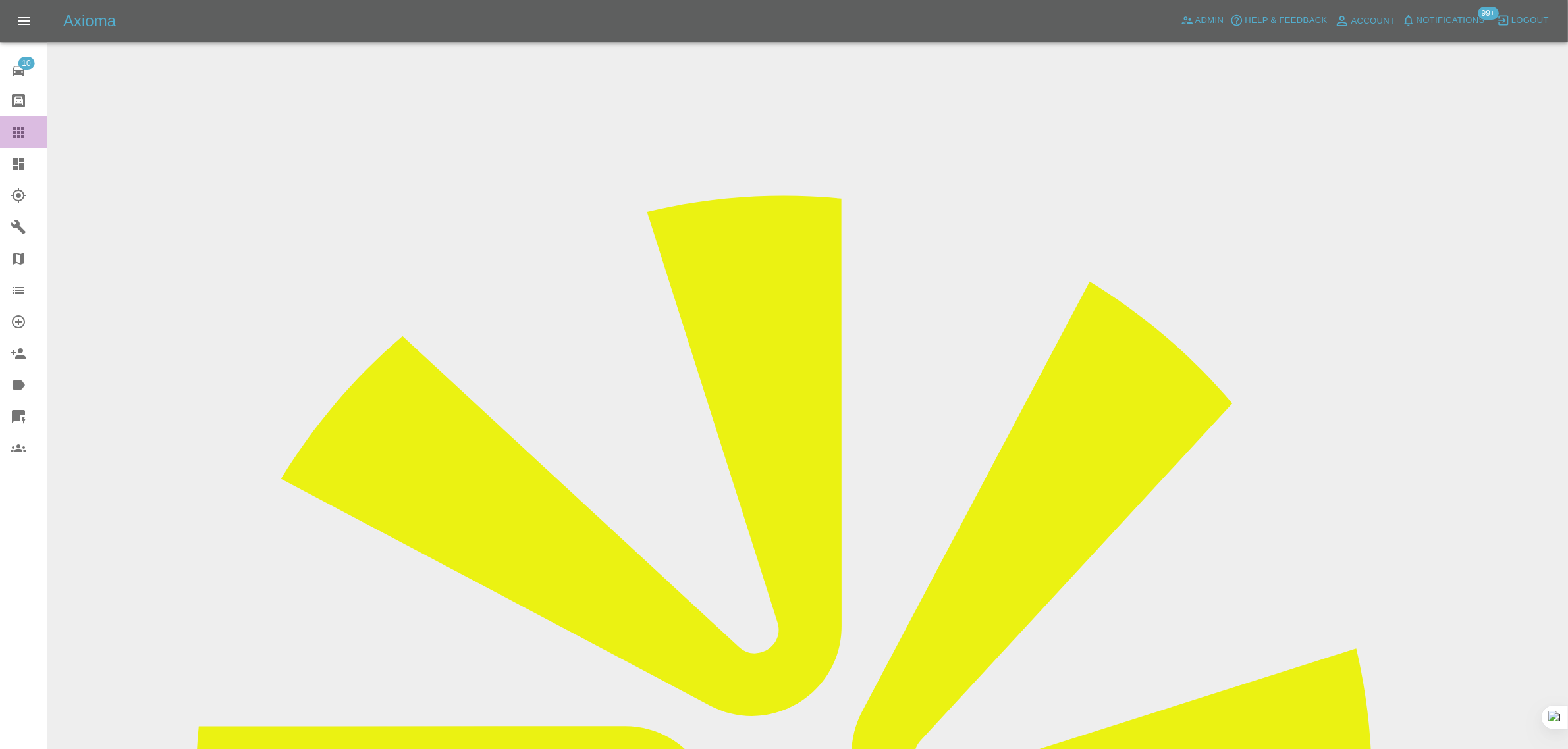
click at [20, 130] on icon at bounding box center [18, 132] width 15 height 15
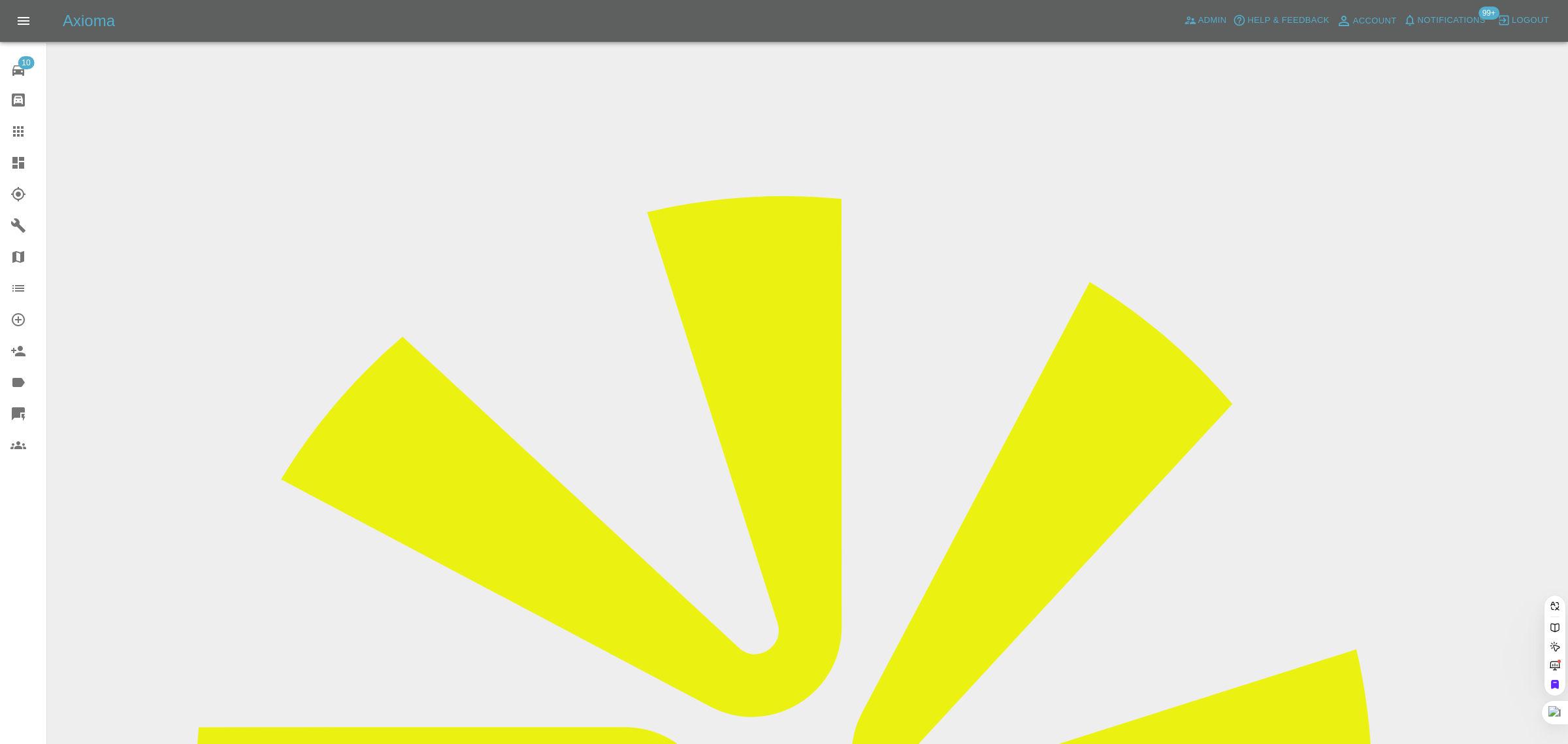
paste input "dwscotney@googlemail.com"
type input "dwscotney@googlemail.co"
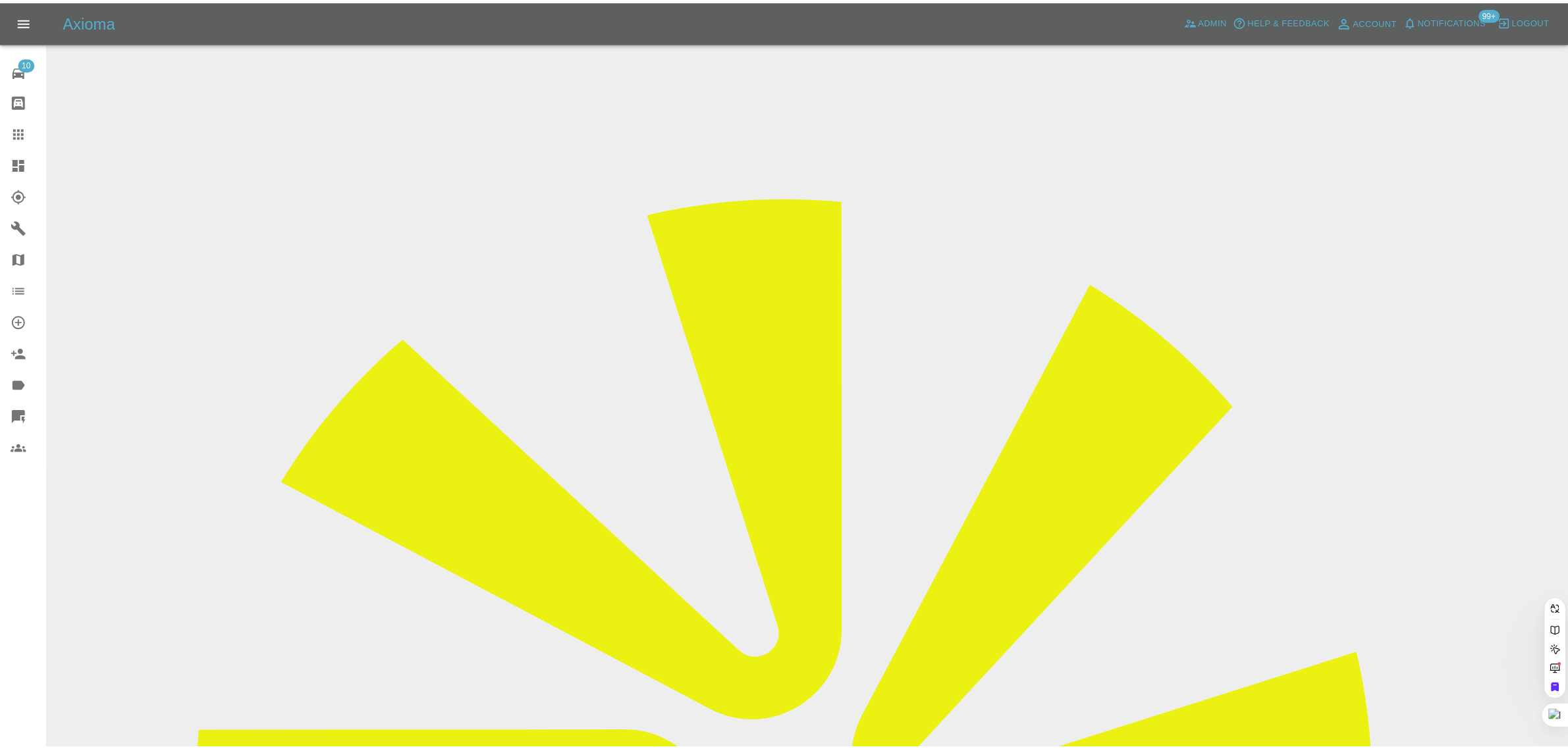
scroll to position [0, 21]
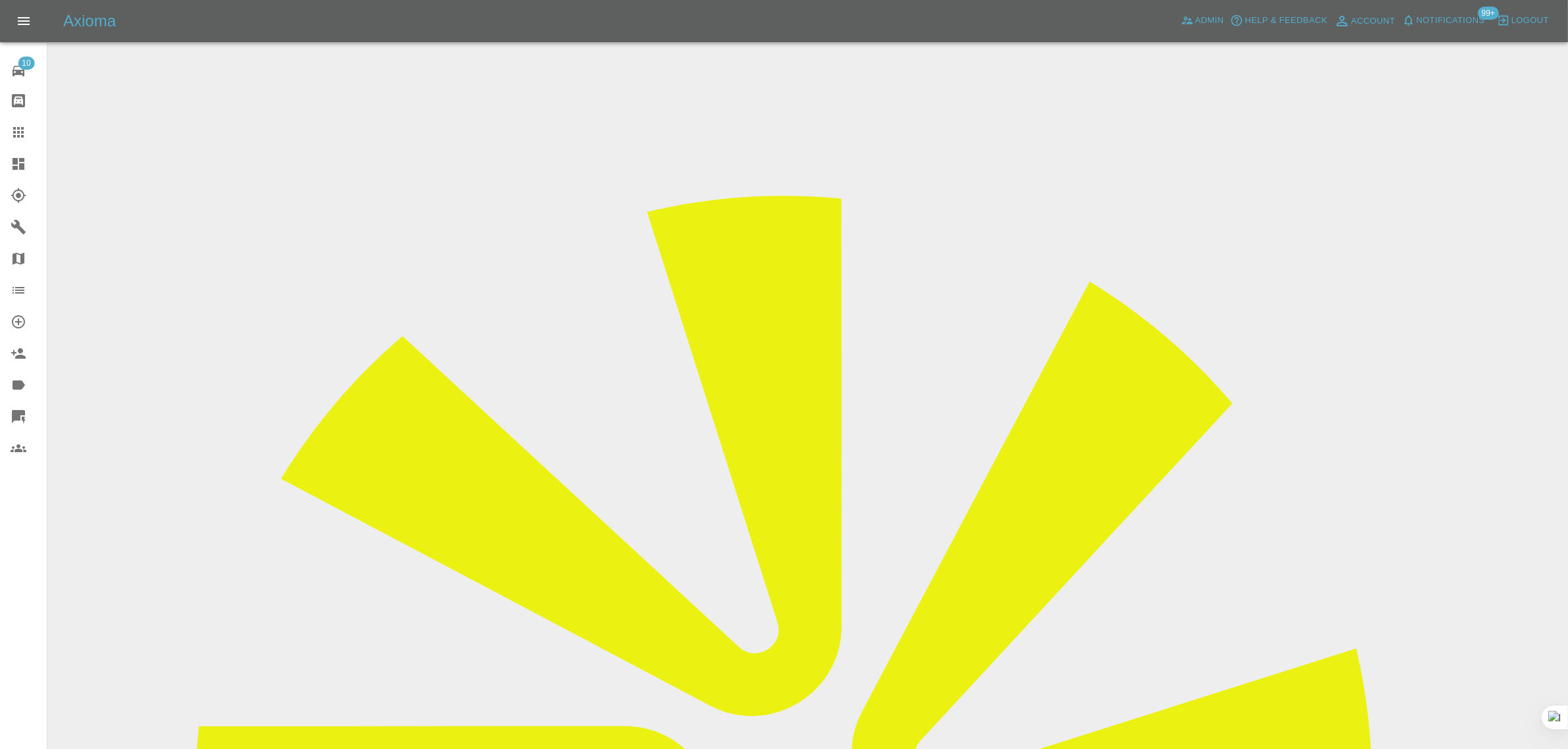
scroll to position [658, 0]
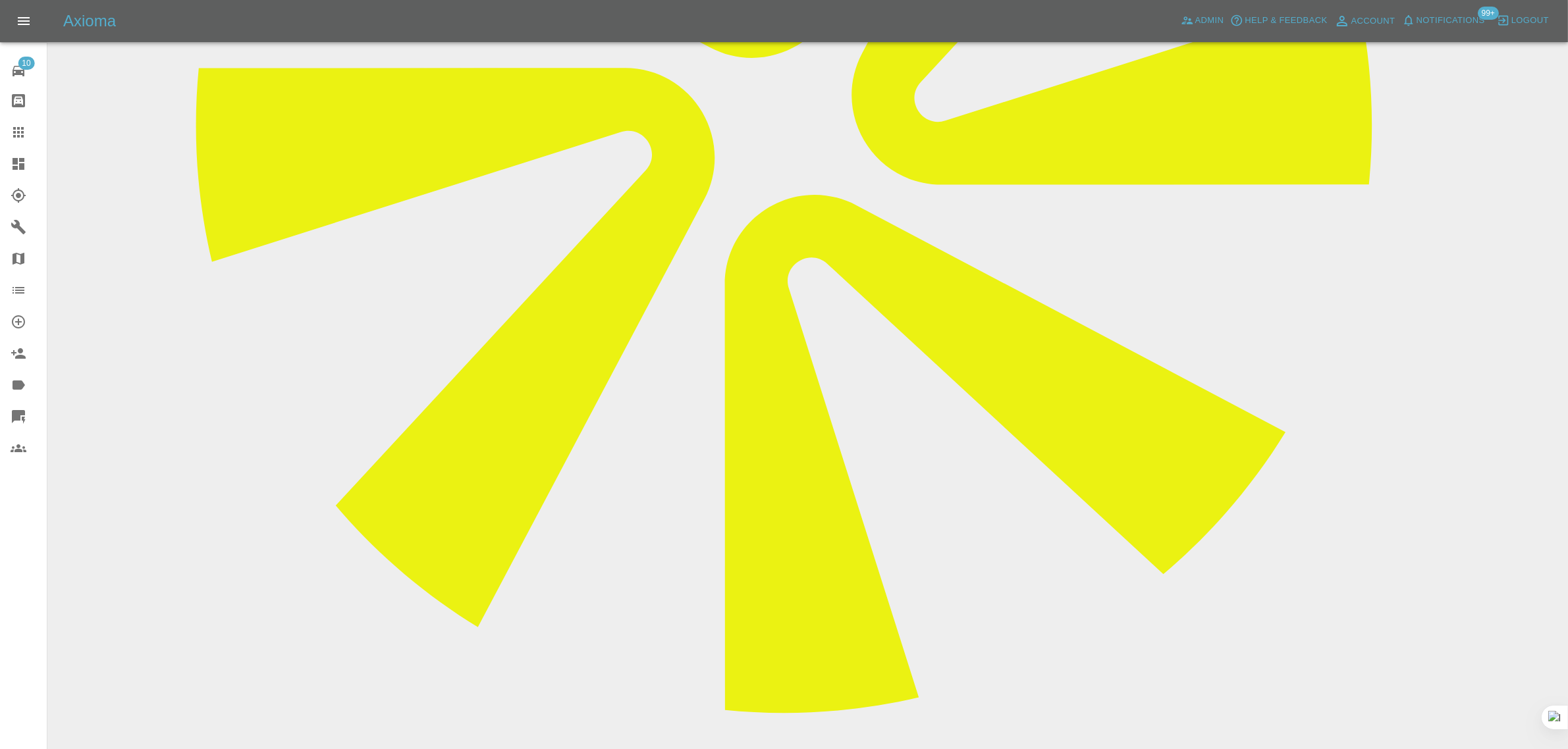
paste textarea "From: dwscotney@googlemail.com Sent: 2025-08-25 18:15:07.210000+00:00 To: Axiom…"
type textarea "From: dwscotney@googlemail.com Sent: 2025-08-25 18:15:07.210000+00:00 To: Axiom…"
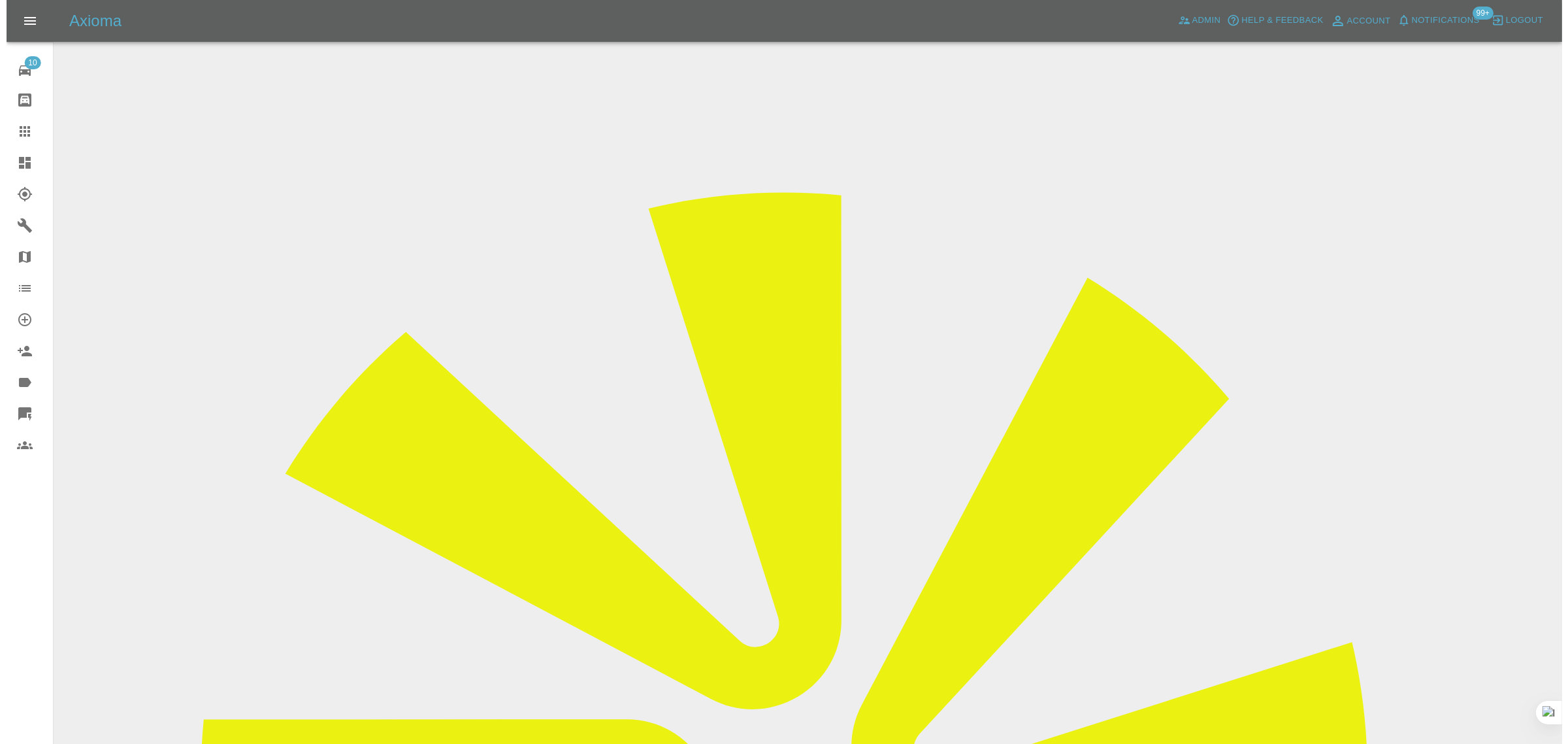
scroll to position [0, 0]
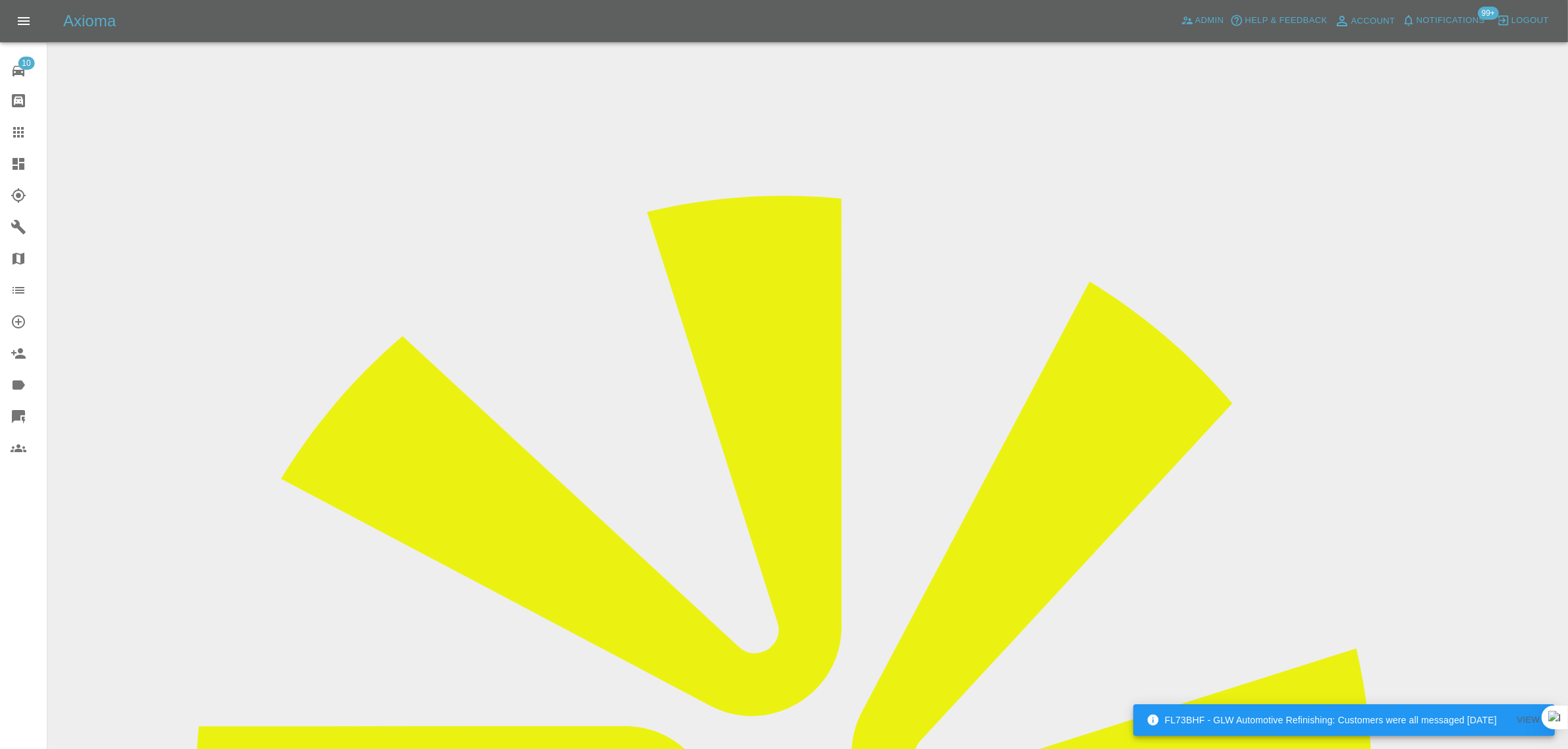
drag, startPoint x: 31, startPoint y: 126, endPoint x: 146, endPoint y: 175, distance: 125.0
click at [31, 126] on div at bounding box center [29, 132] width 37 height 15
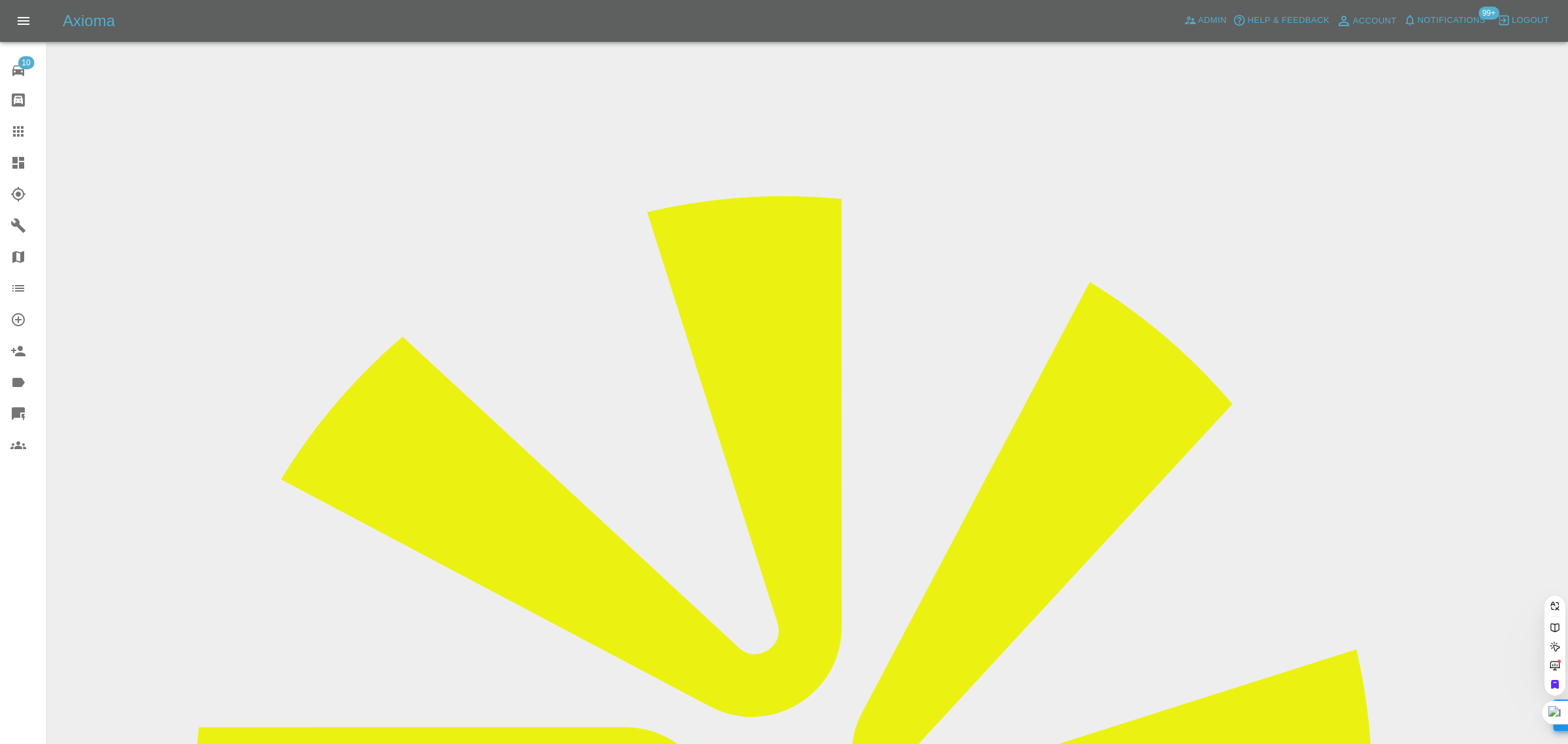
paste input "umangcshah@yahoo.com"
type input "umangcshah@yahoo.com"
drag, startPoint x: 18, startPoint y: 599, endPoint x: 53, endPoint y: 593, distance: 35.5
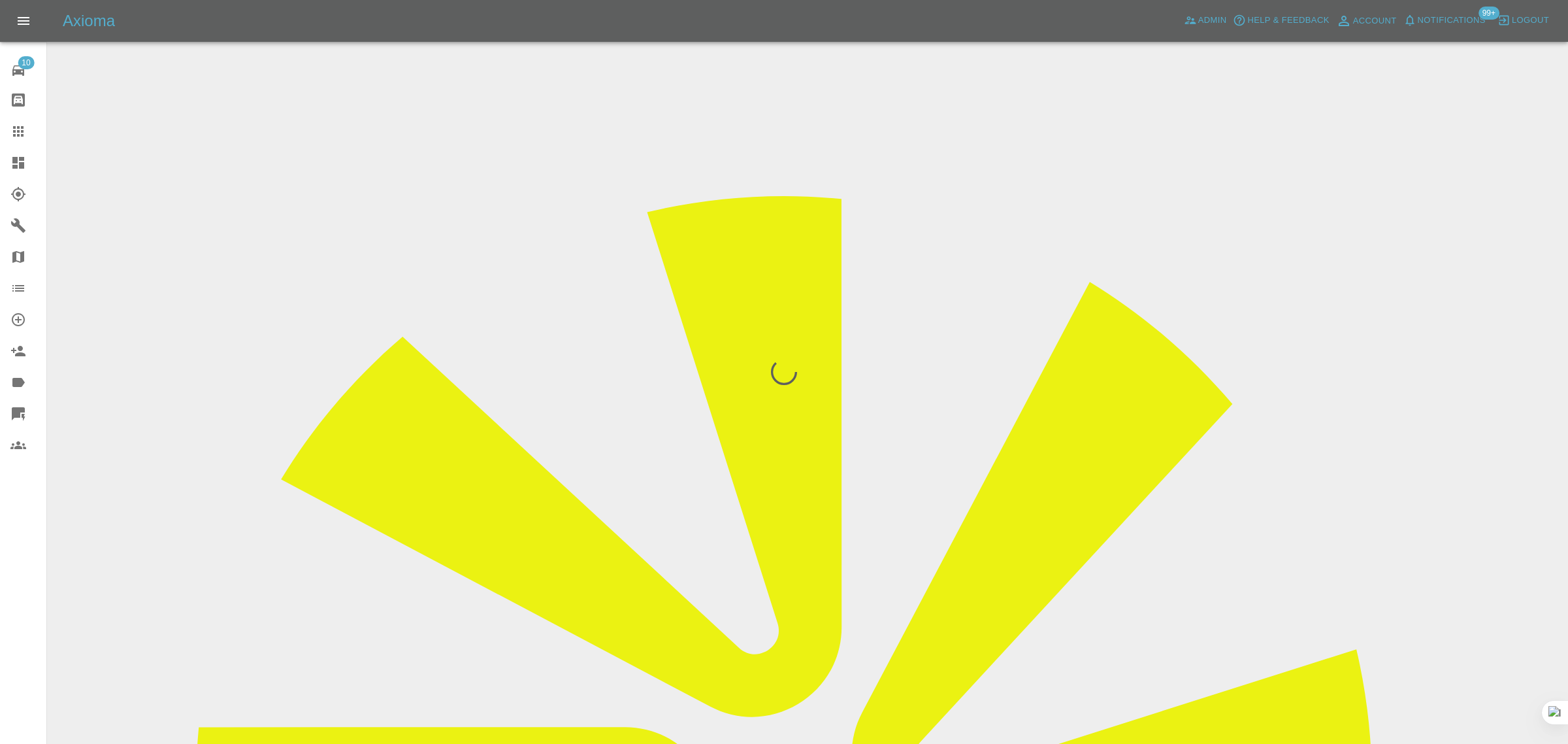
click at [18, 598] on div "10 Repair home Bodyshop home Claims Dashboard Explorer Garages Map Organization…" at bounding box center [23, 372] width 47 height 744
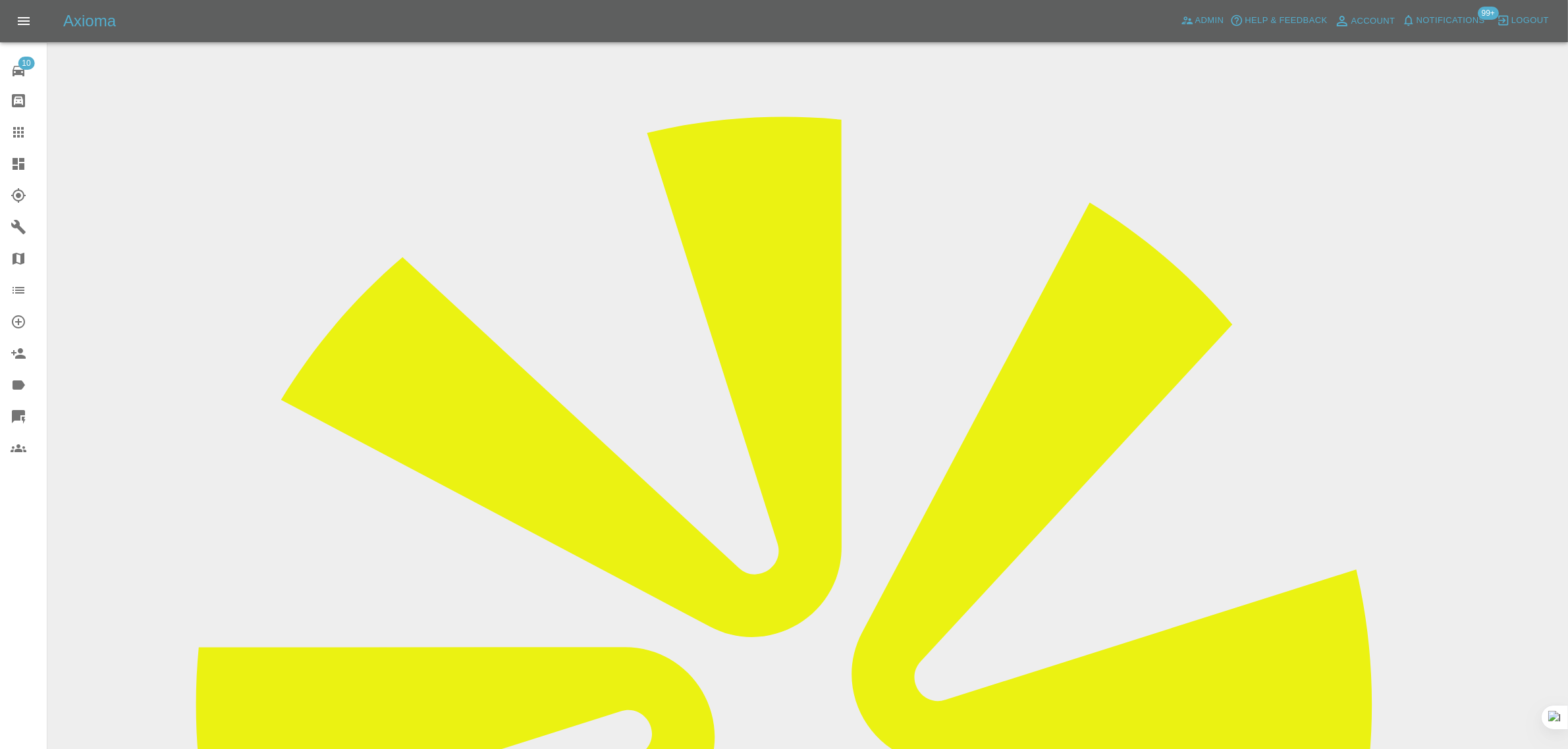
scroll to position [494, 0]
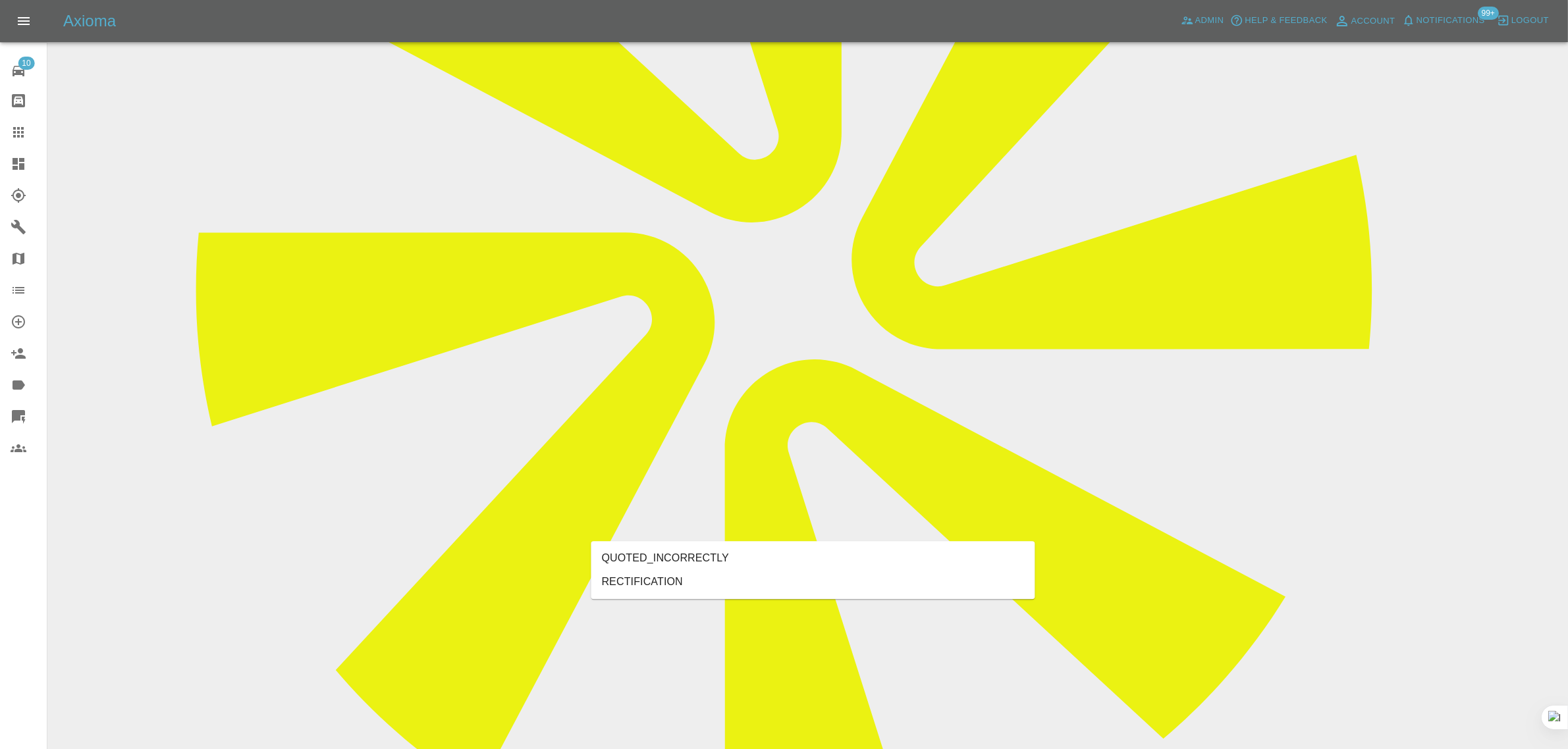
type input "rect"
click at [692, 578] on li "RECTIFICATION" at bounding box center [813, 582] width 444 height 24
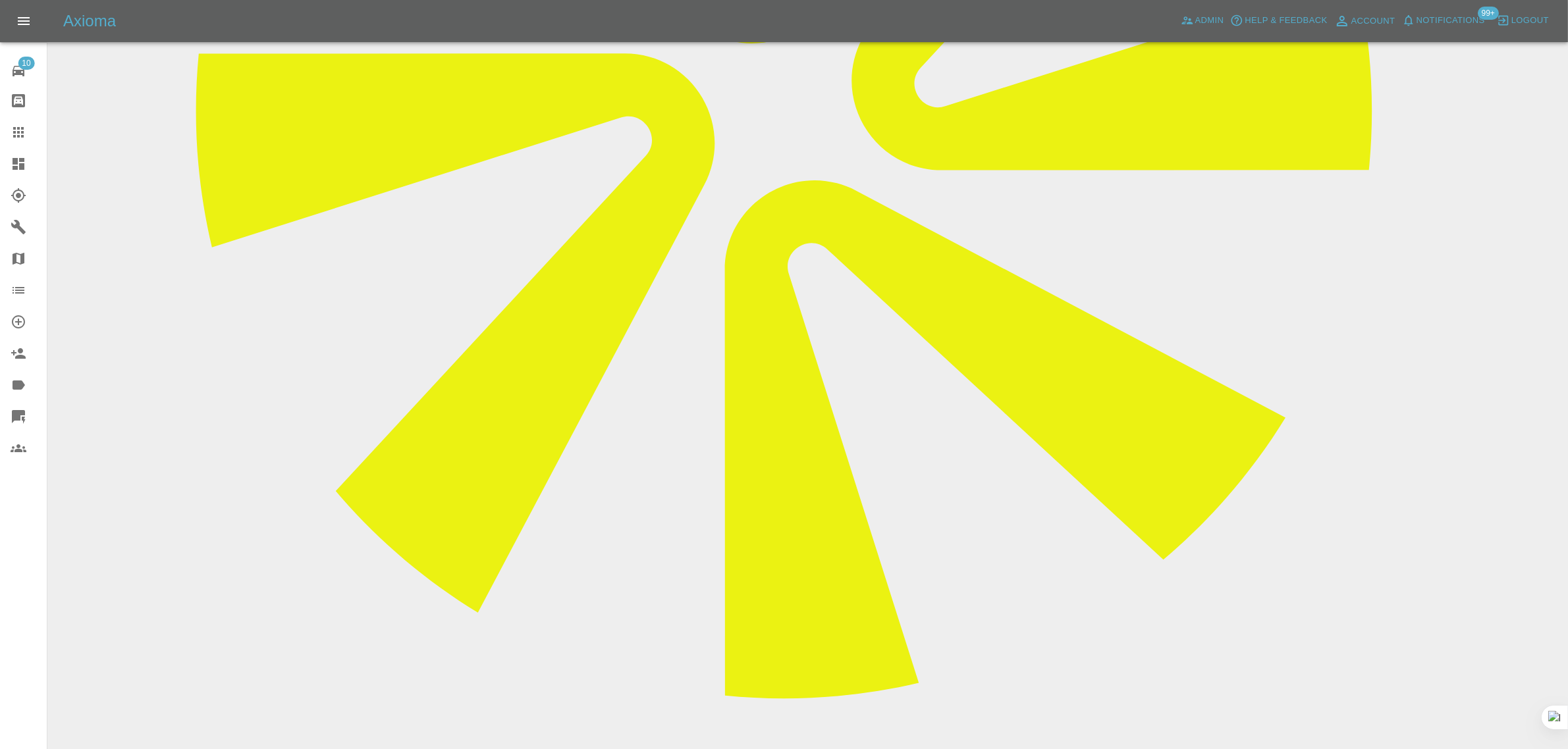
scroll to position [823, 0]
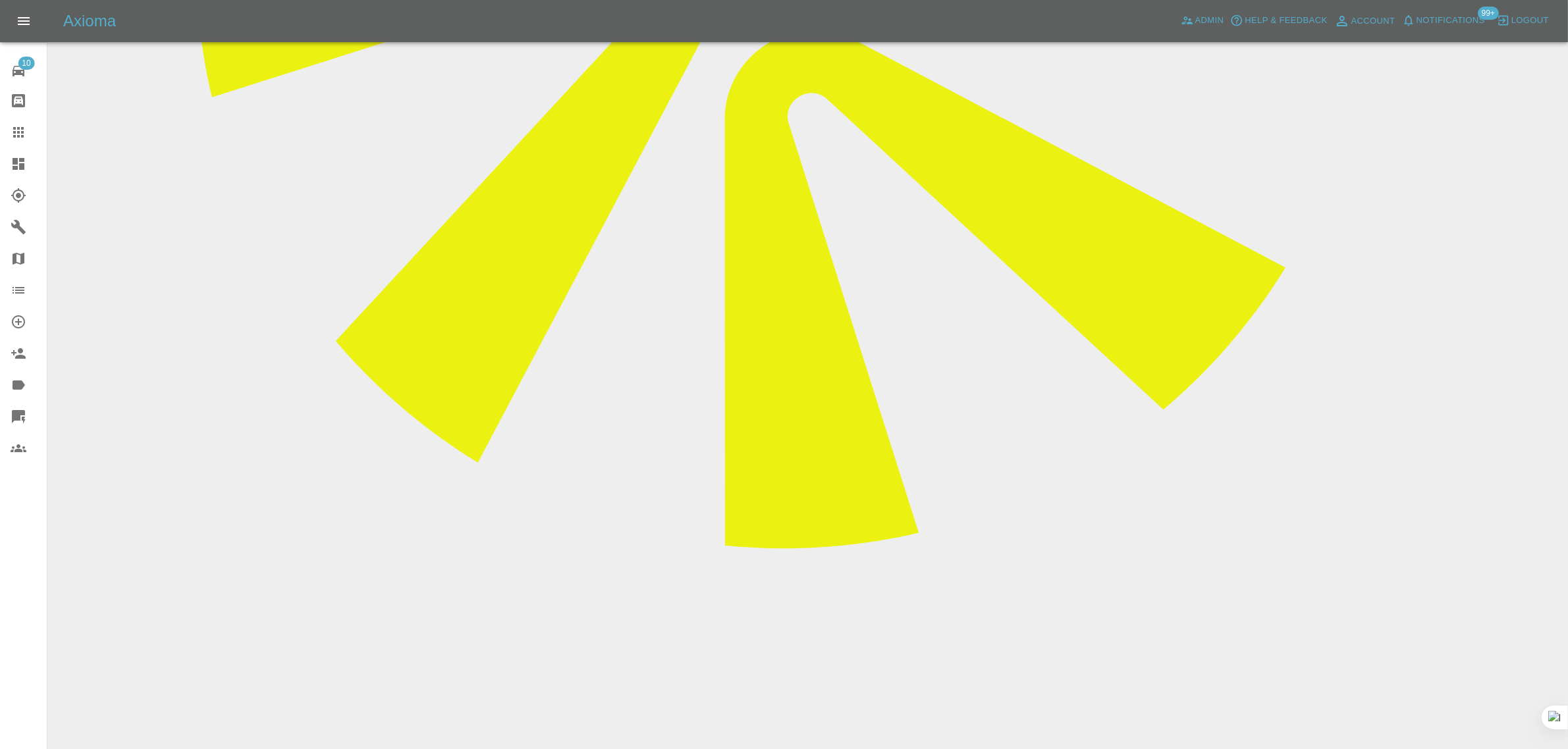
paste textarea "Please see my concerns below, which I have communicated on WhatsApp. (1) First …"
type textarea "Please see my concerns below, which I have communicated on WhatsApp. (1) First …"
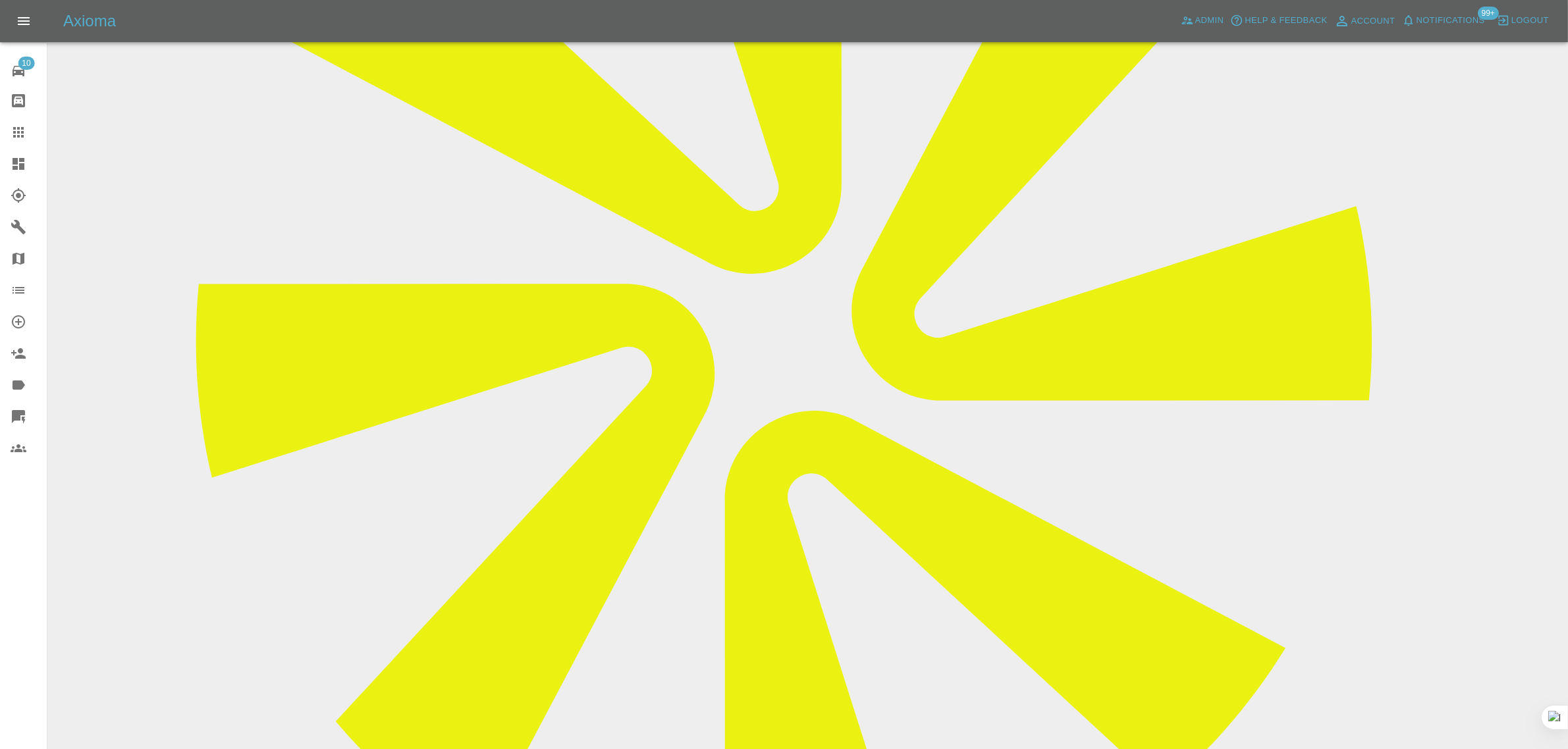
scroll to position [412, 0]
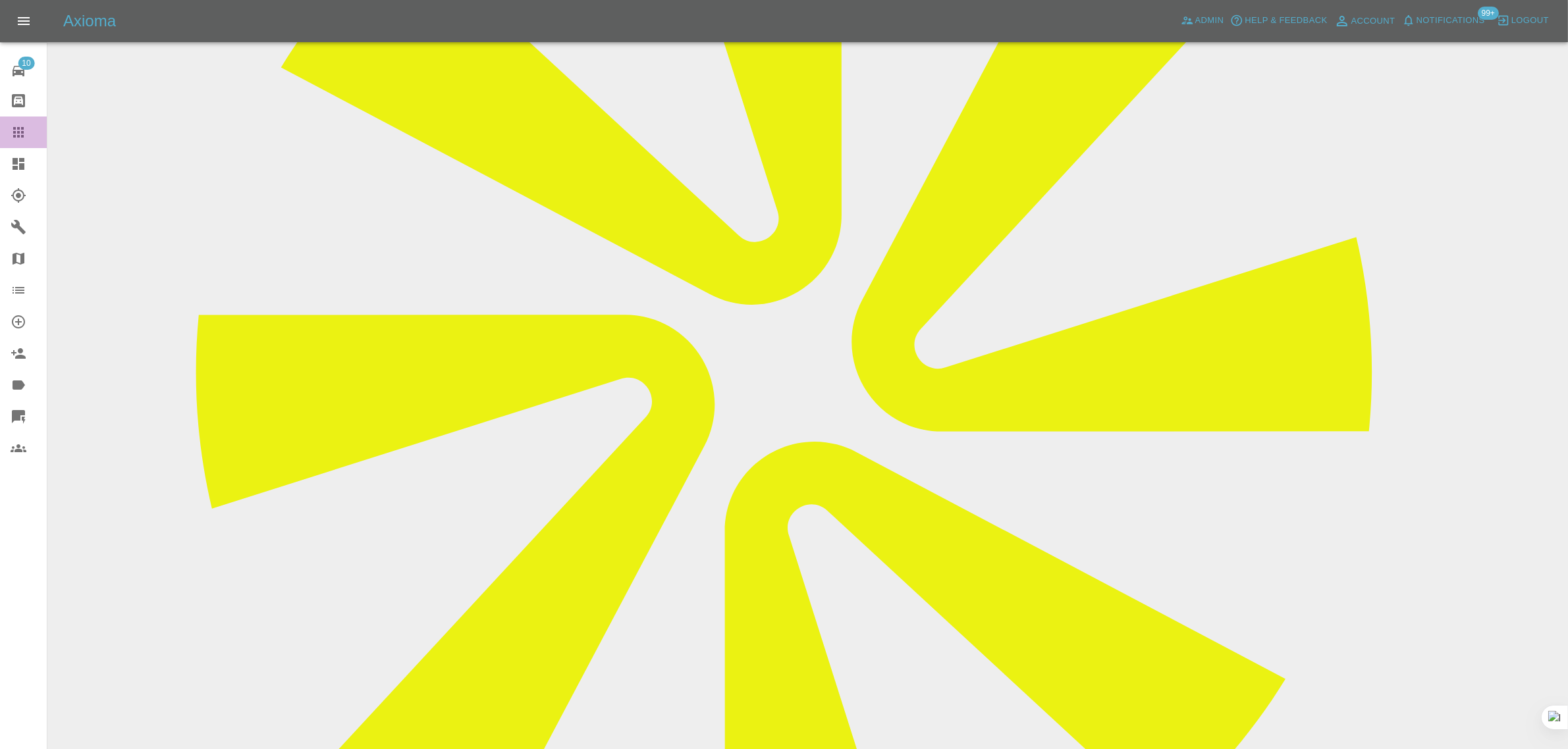
click at [43, 124] on div at bounding box center [29, 132] width 37 height 15
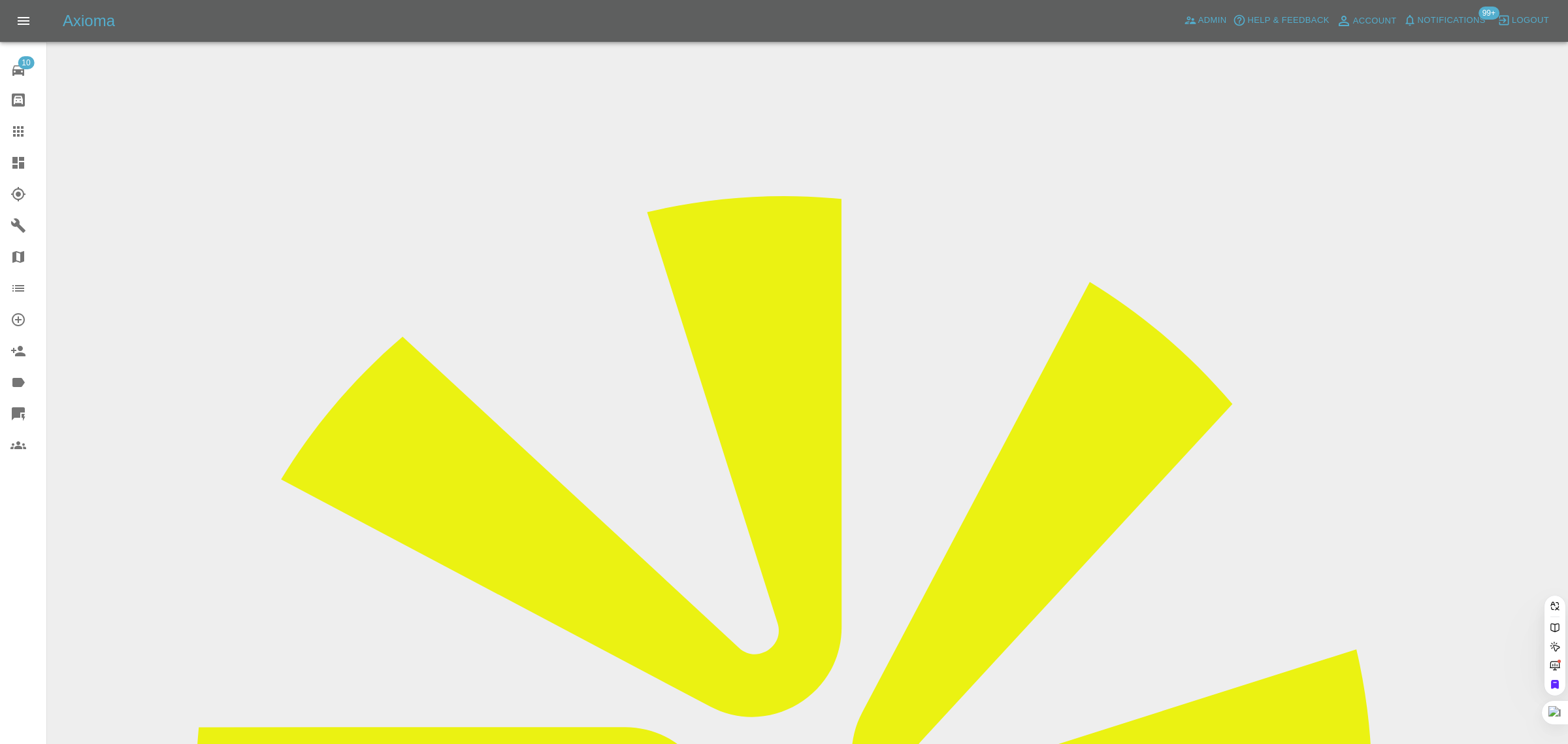
paste input "umangcshah@yahoo.com"
type input "umangcshah@yahoo.co"
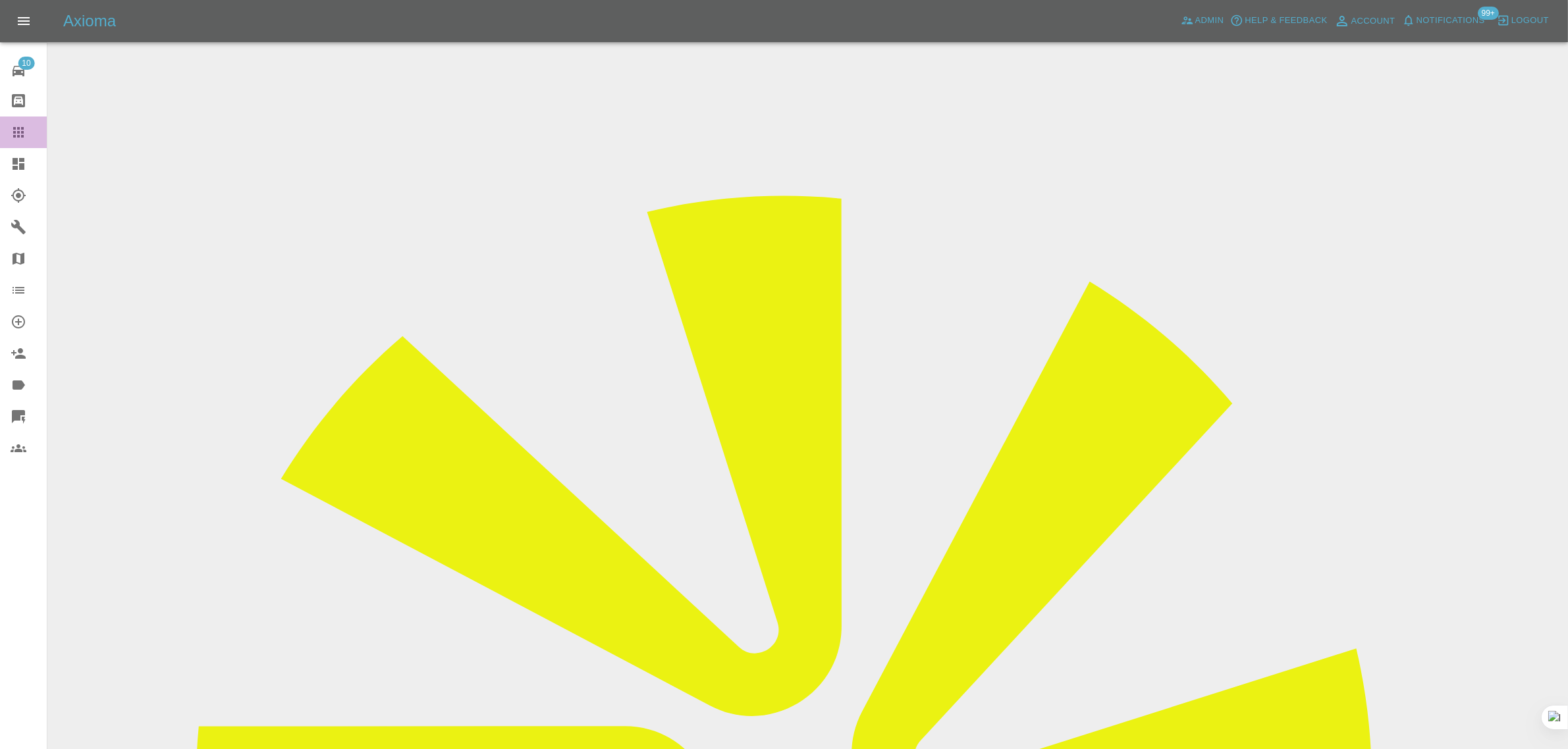
click at [22, 120] on link "Claims" at bounding box center [24, 132] width 47 height 32
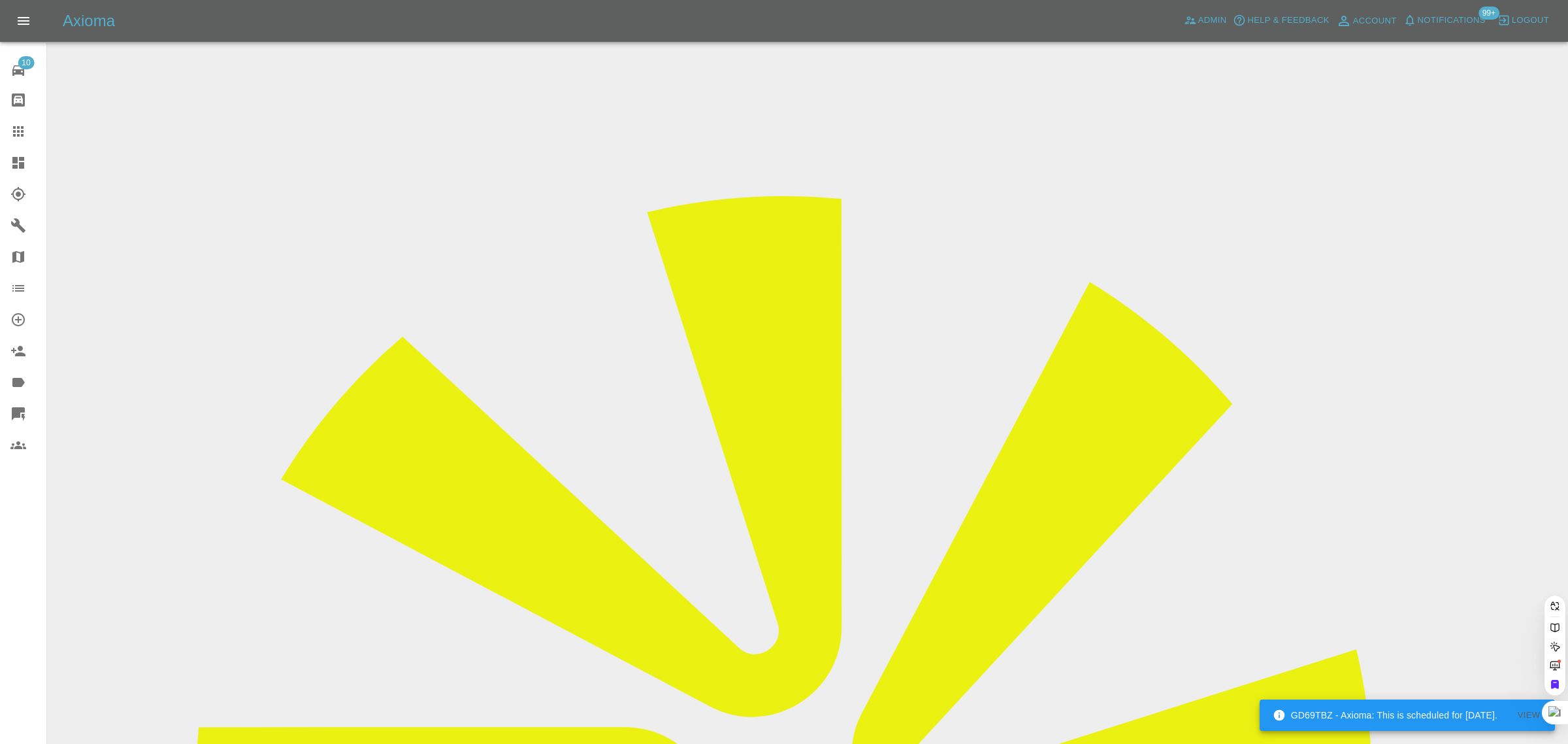
paste input "wotaboutme29@gmail.com"
type input "wotaboutme29@gmail.com"
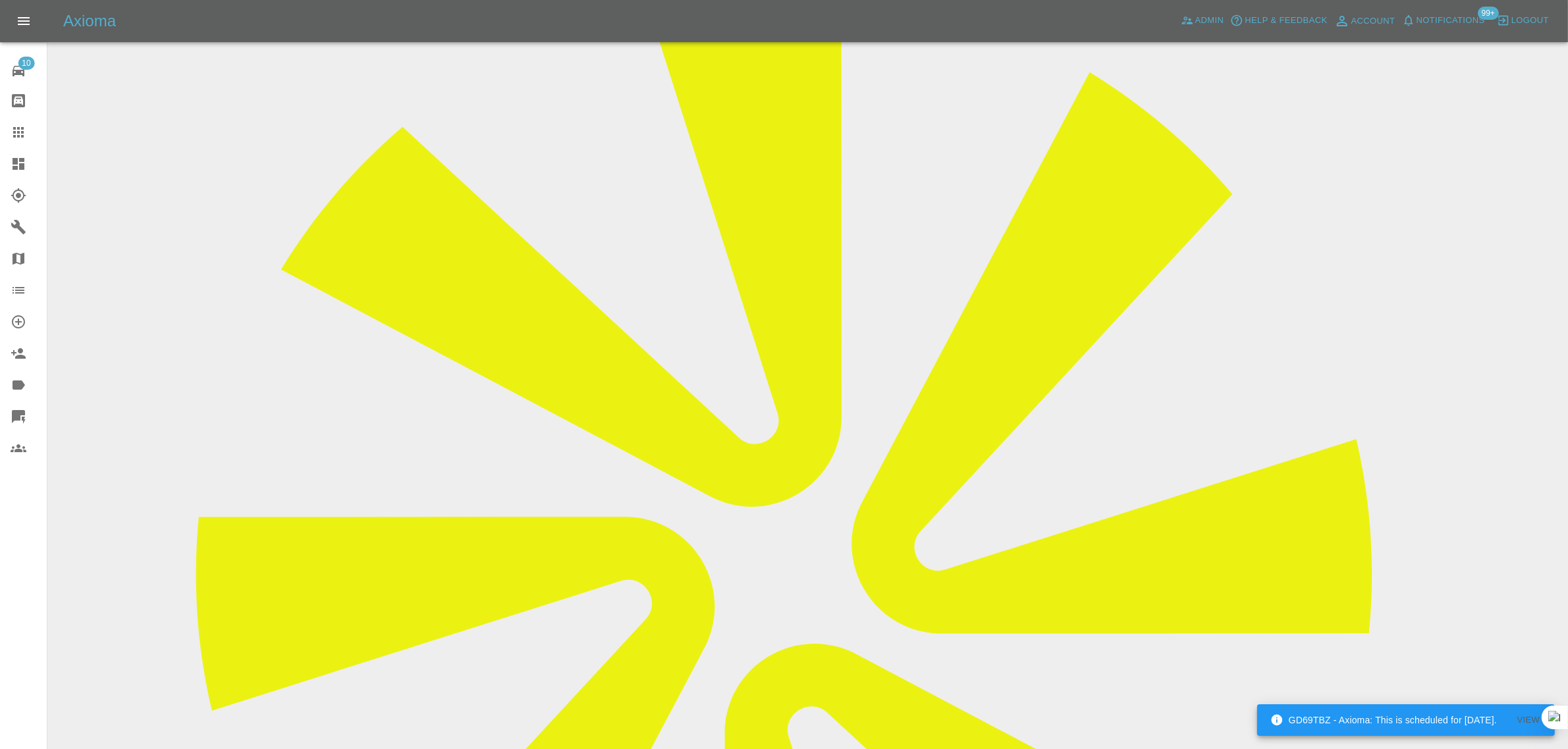
scroll to position [658, 0]
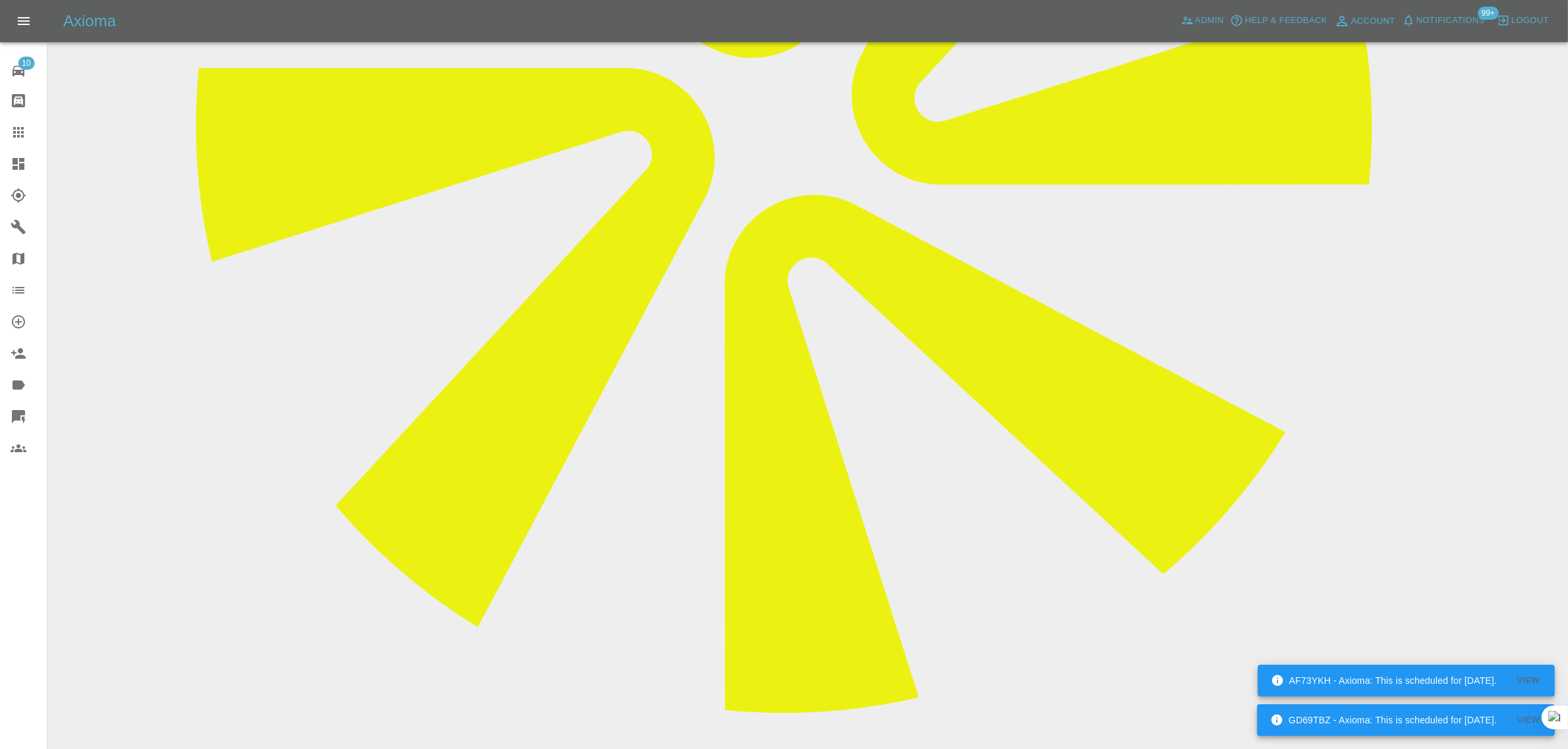
paste textarea "Hi could you please send me the alternative date for Repair . Thanks Mike ."
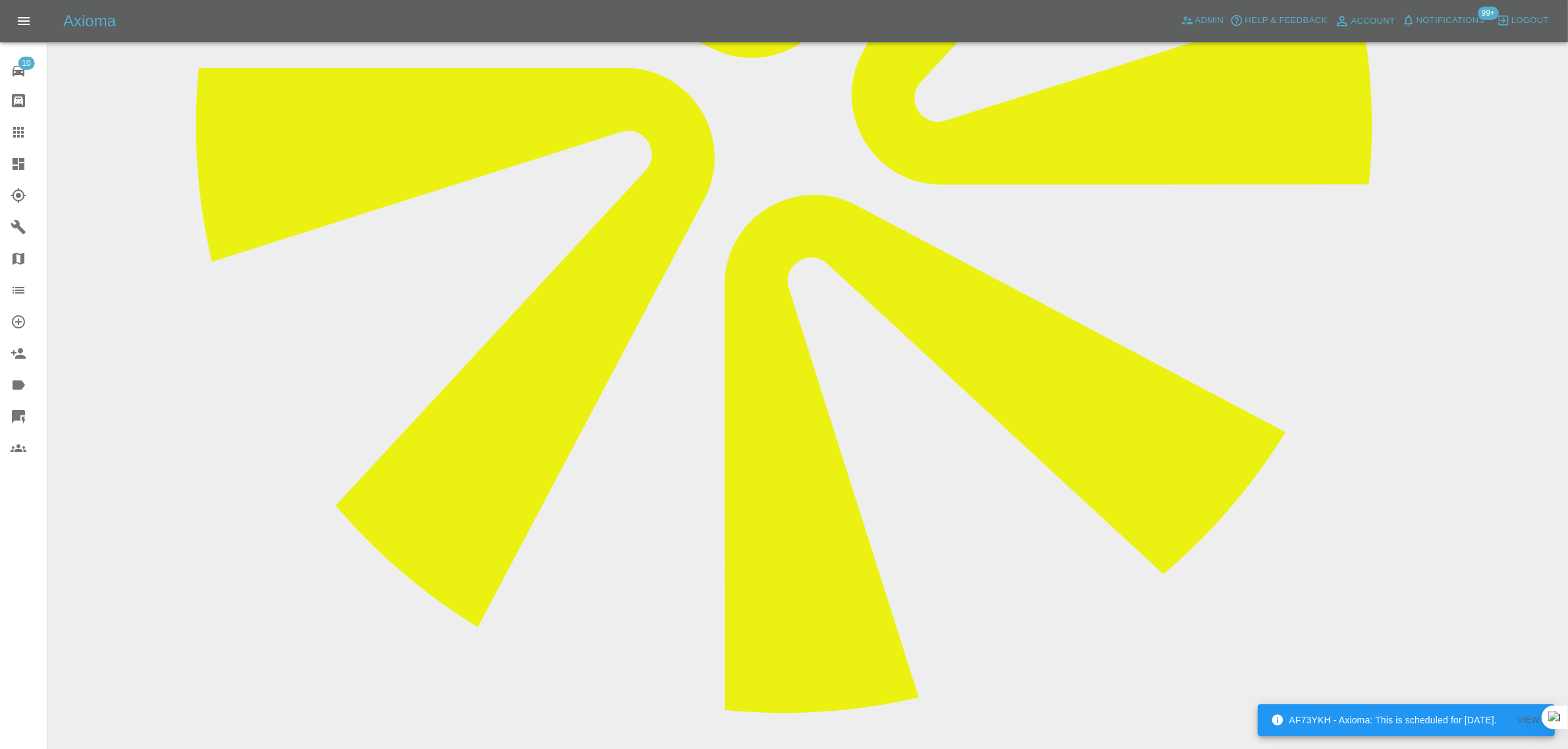
type textarea "Hi could you please send me the alternative date for Repair . Thanks Mike ."
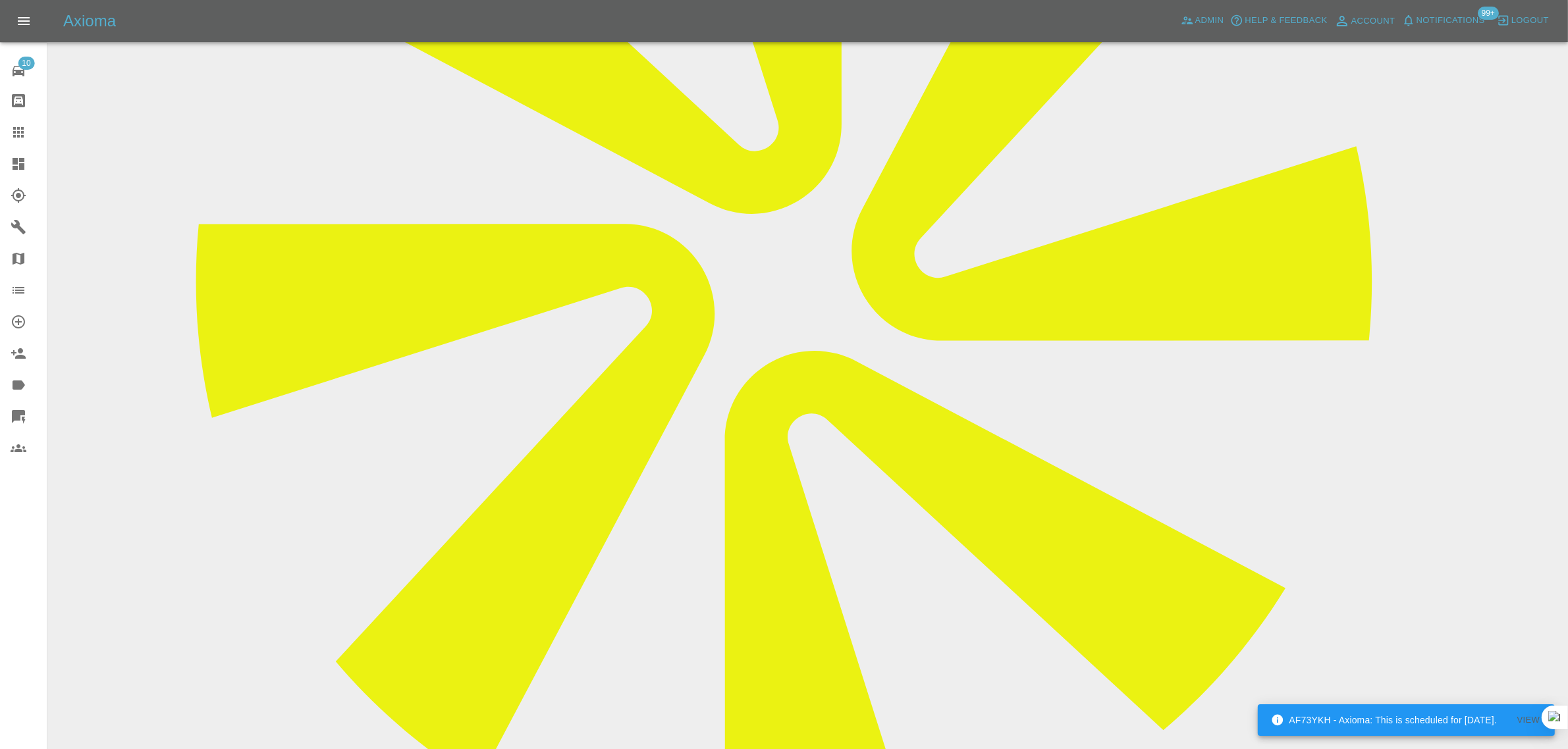
scroll to position [494, 0]
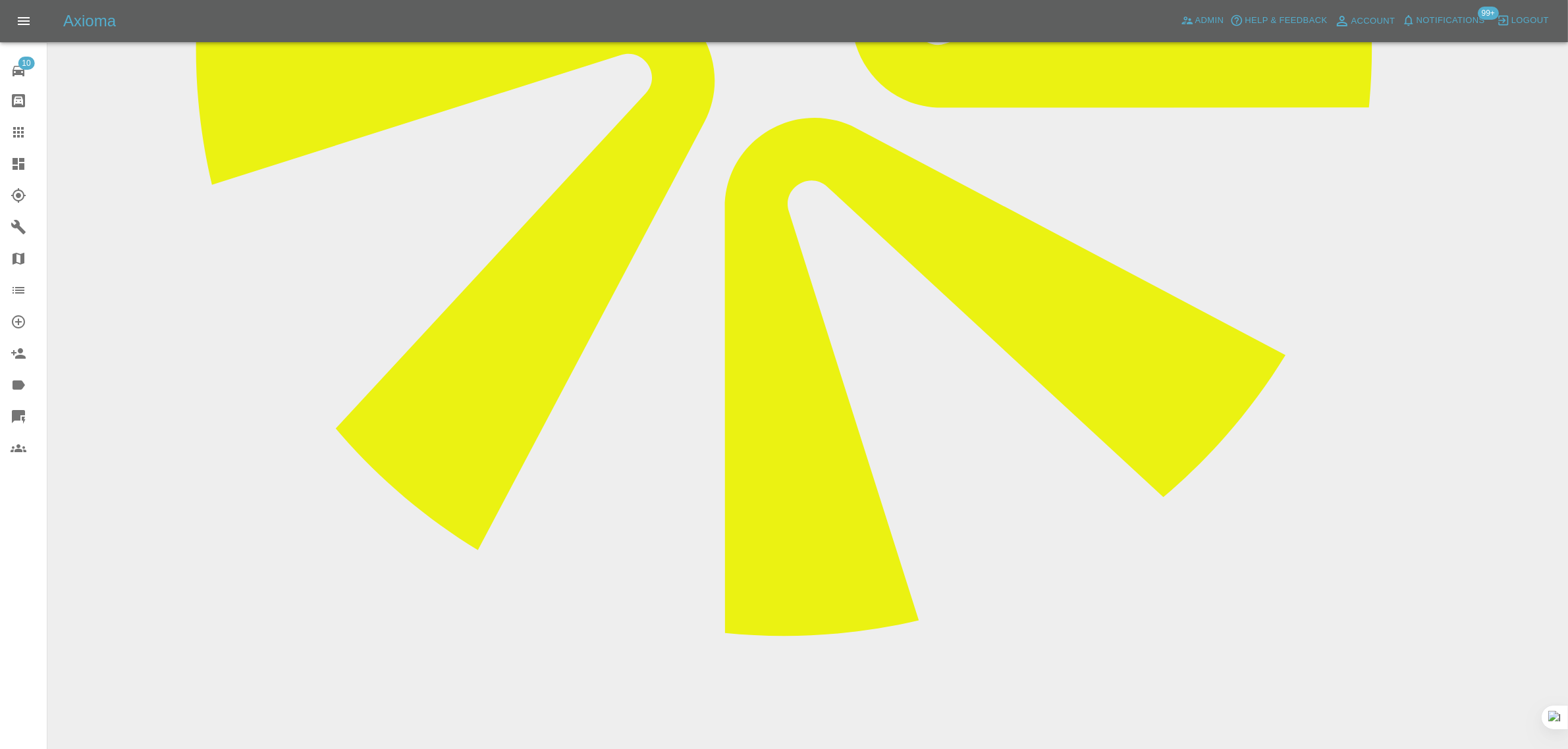
scroll to position [740, 0]
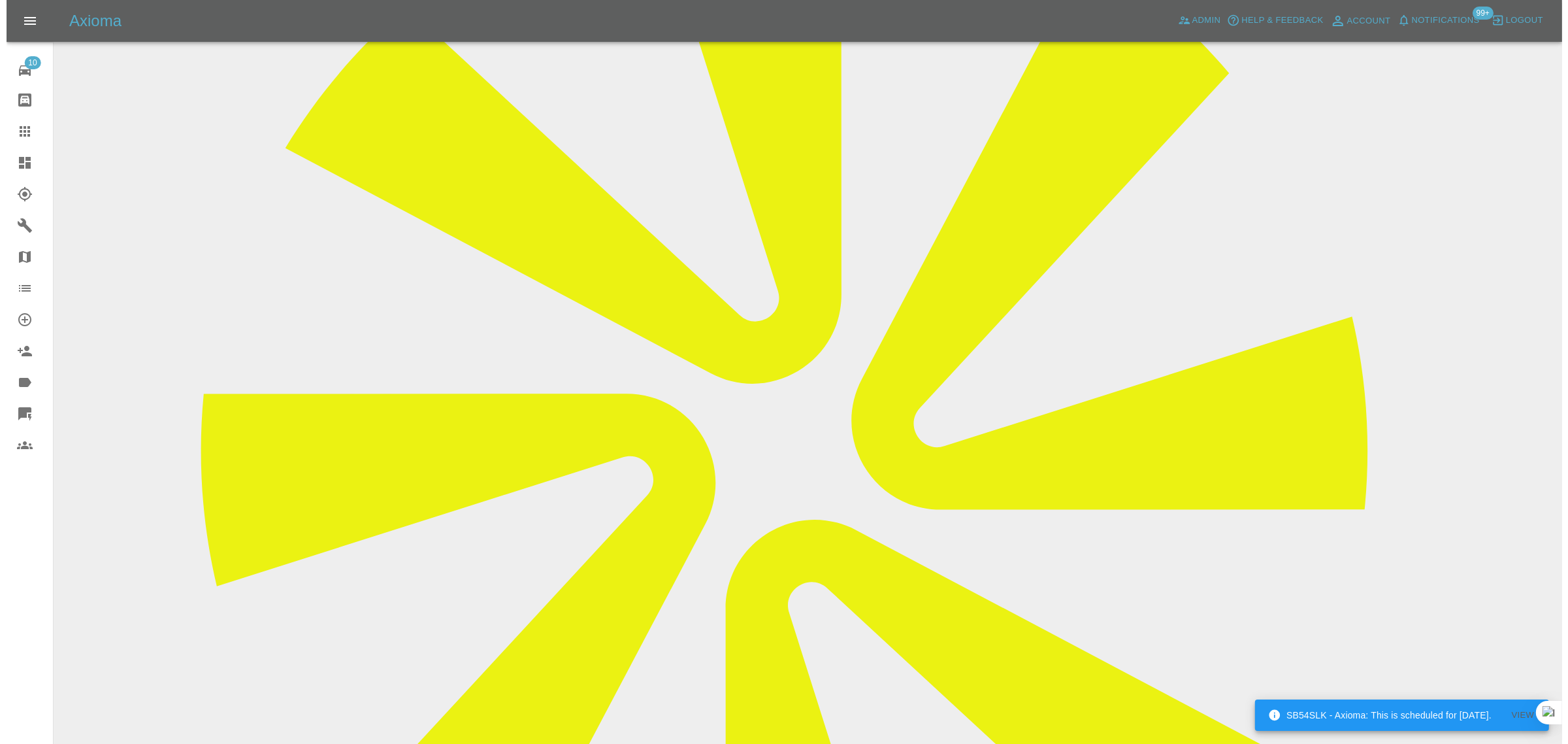
scroll to position [327, 0]
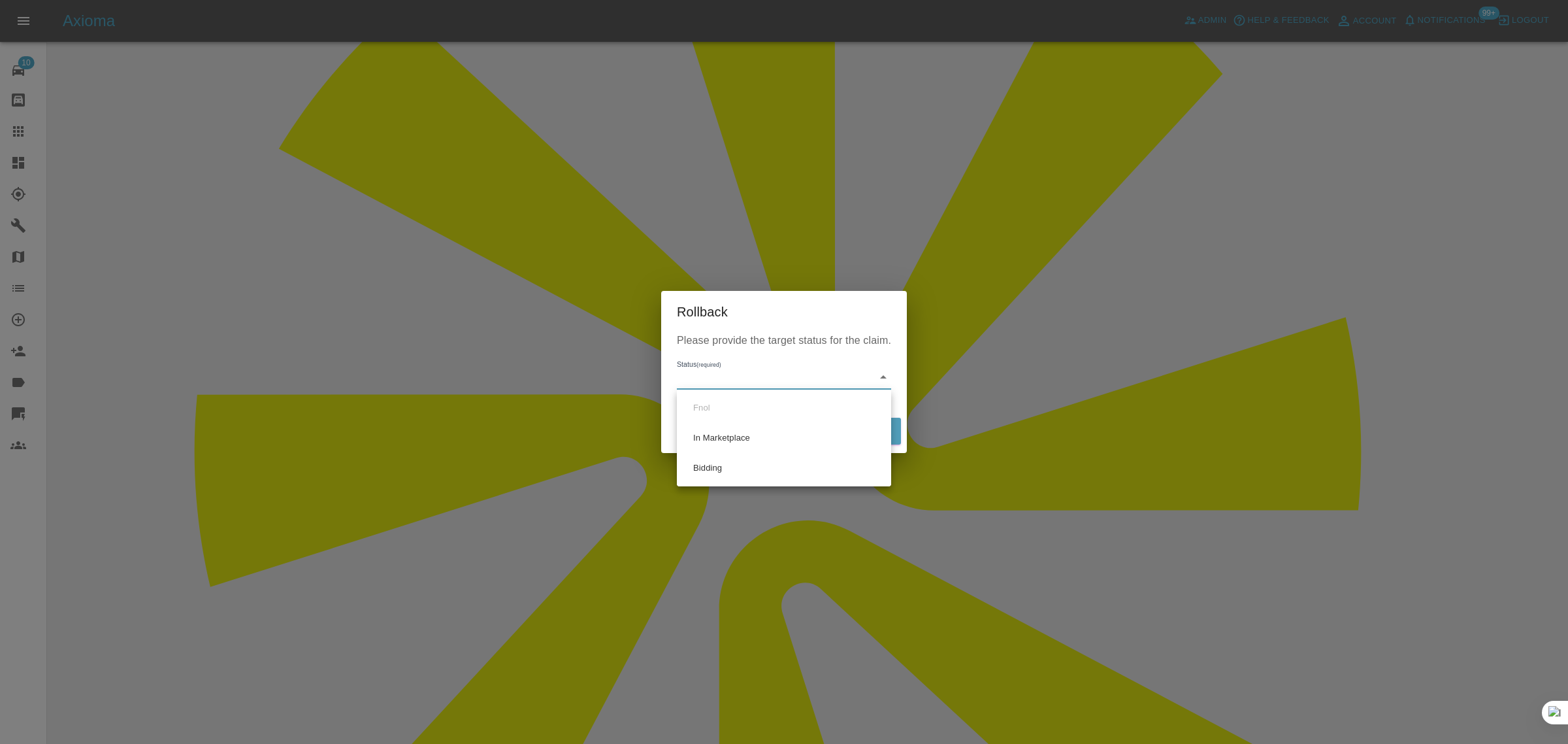
click at [714, 475] on li "Bidding" at bounding box center [784, 468] width 208 height 30
type input "bidding"
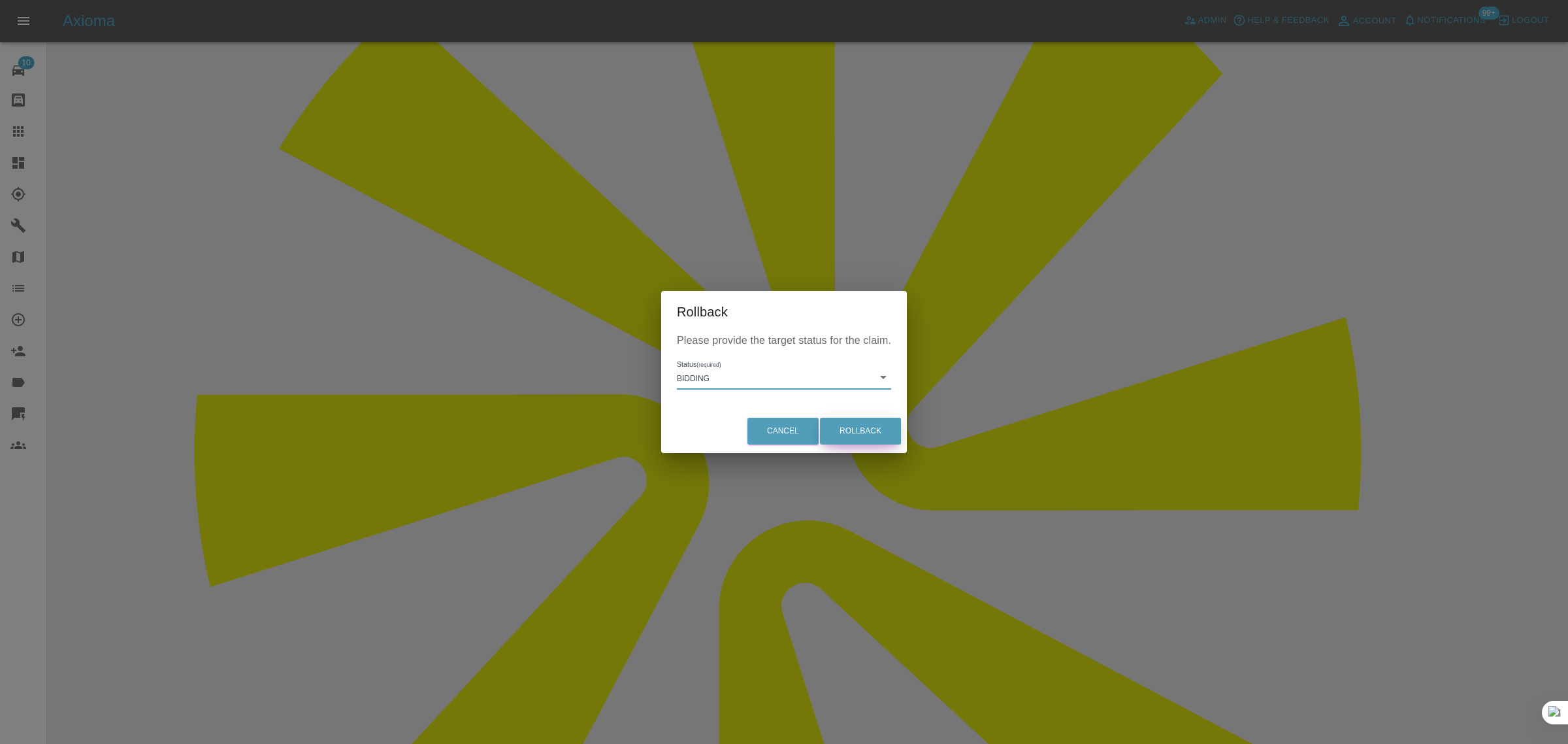
click at [872, 442] on button "Rollback" at bounding box center [860, 431] width 81 height 27
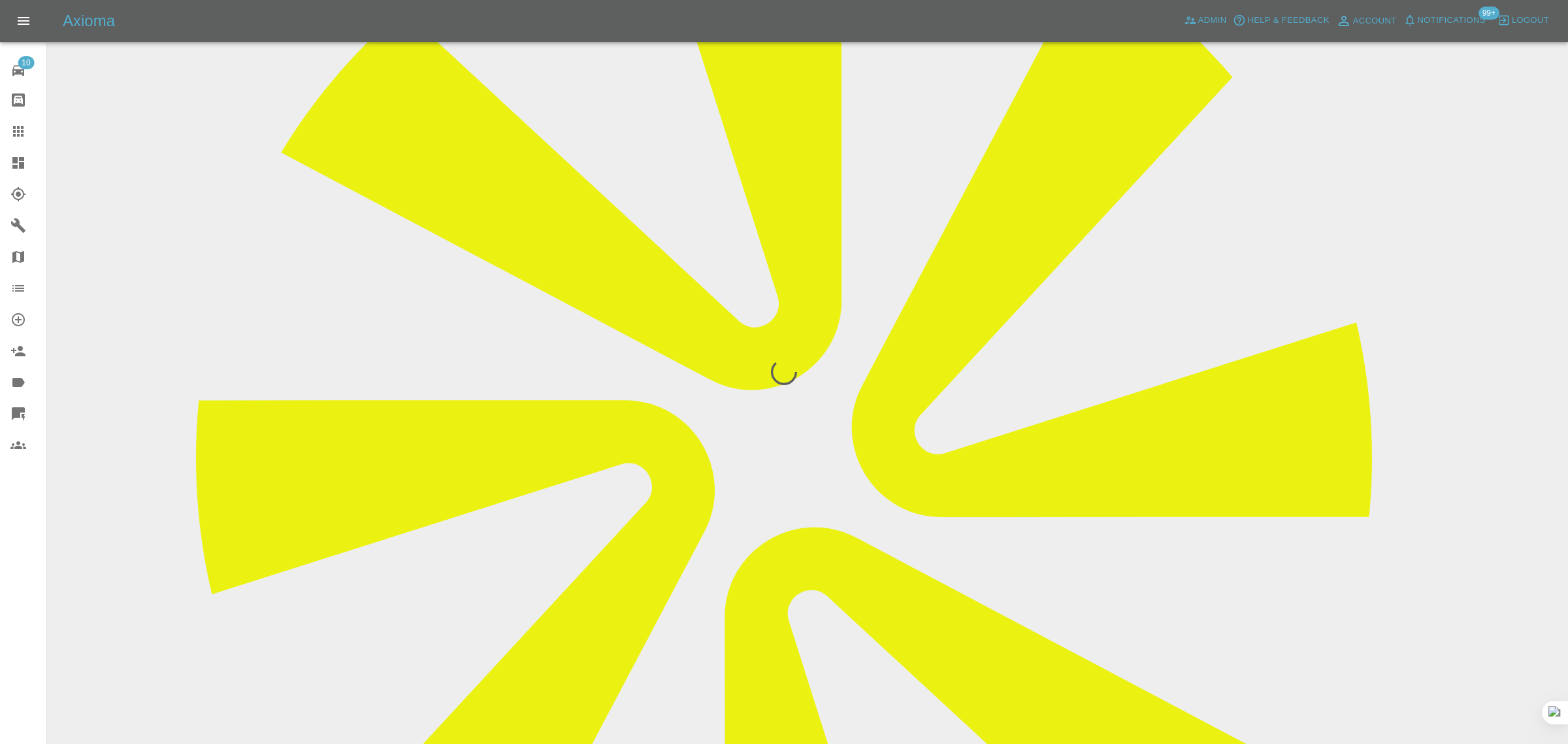
scroll to position [0, 0]
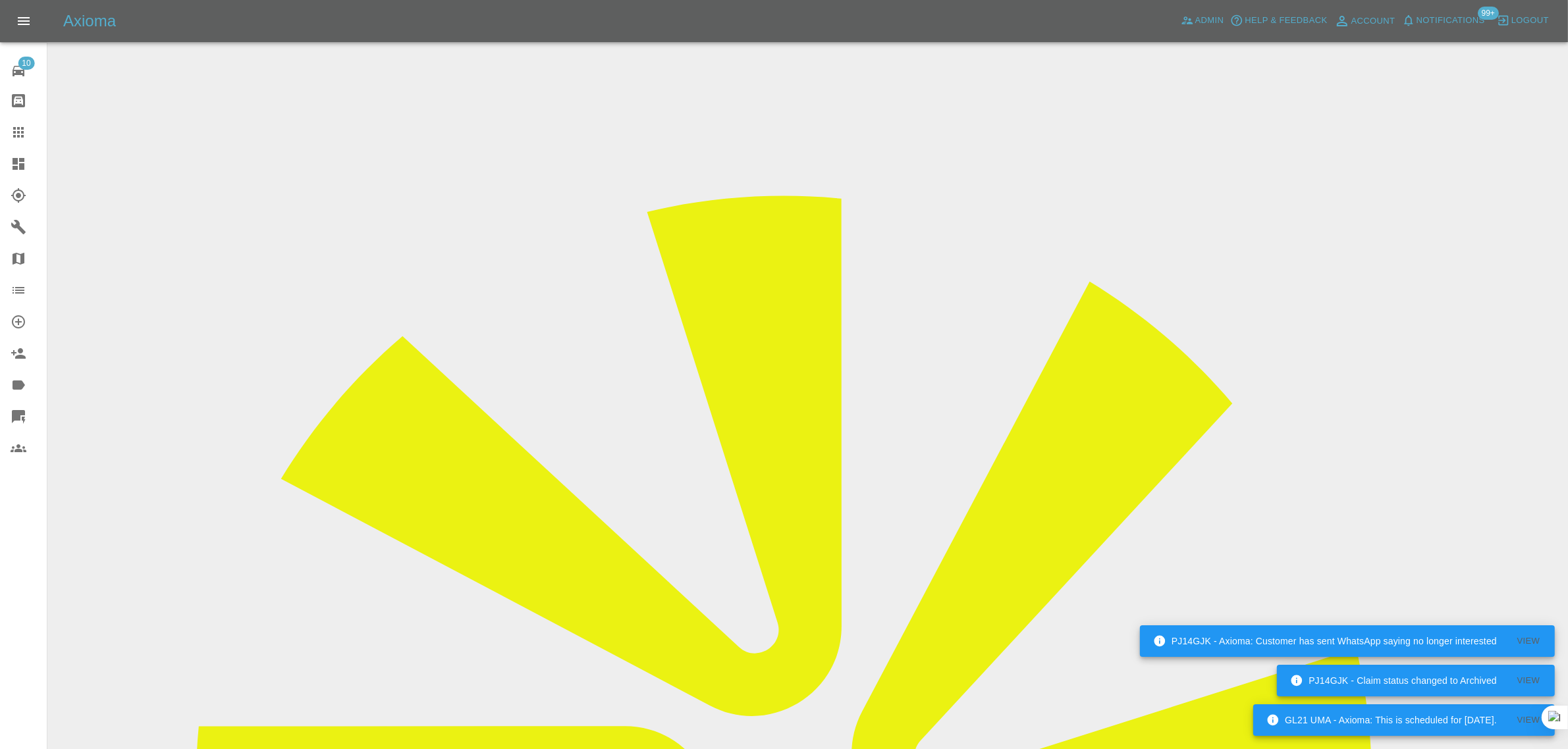
click at [24, 129] on icon at bounding box center [18, 132] width 15 height 15
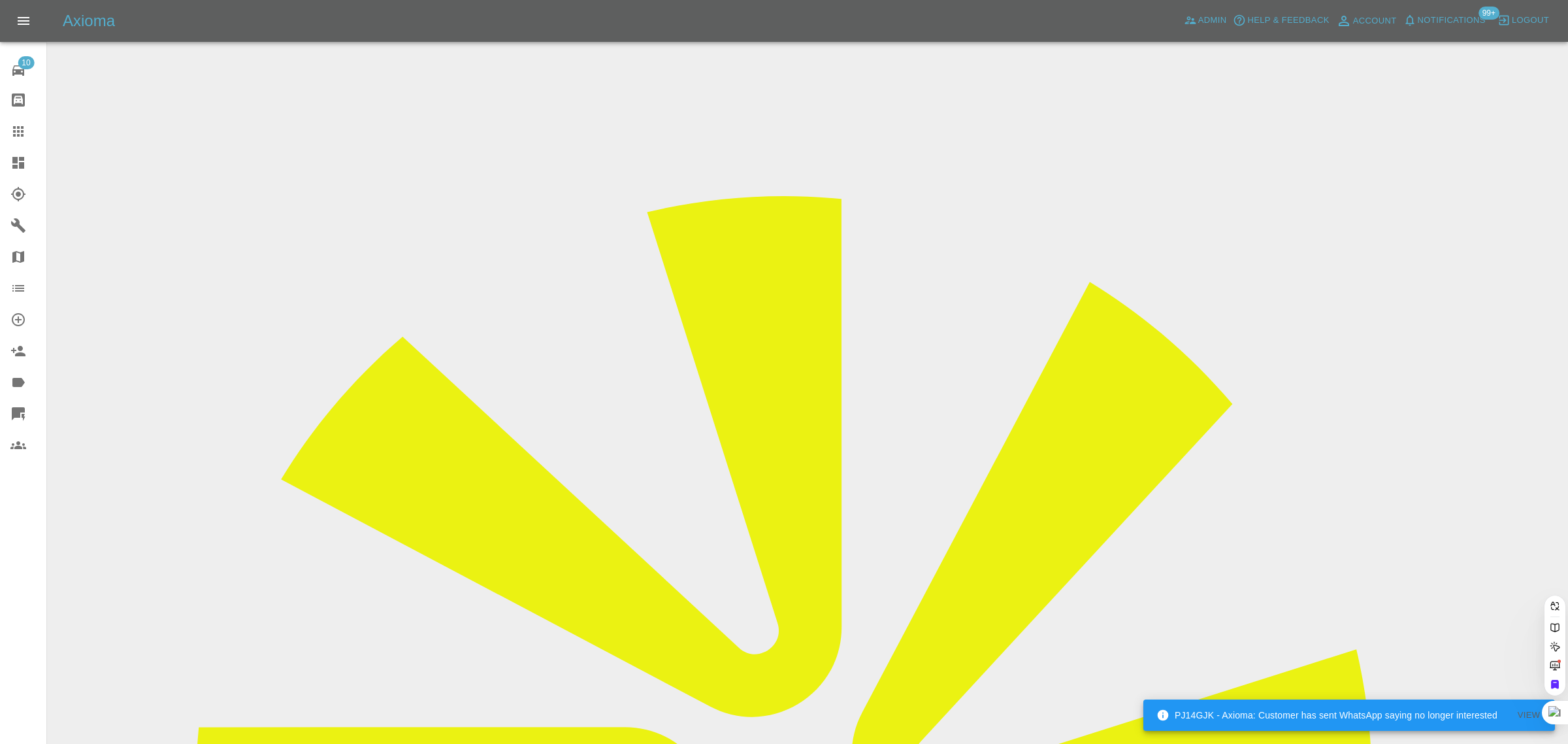
paste input "faisalkarmali@gmail.com"
type input "faisalkarmali@gmail.com"
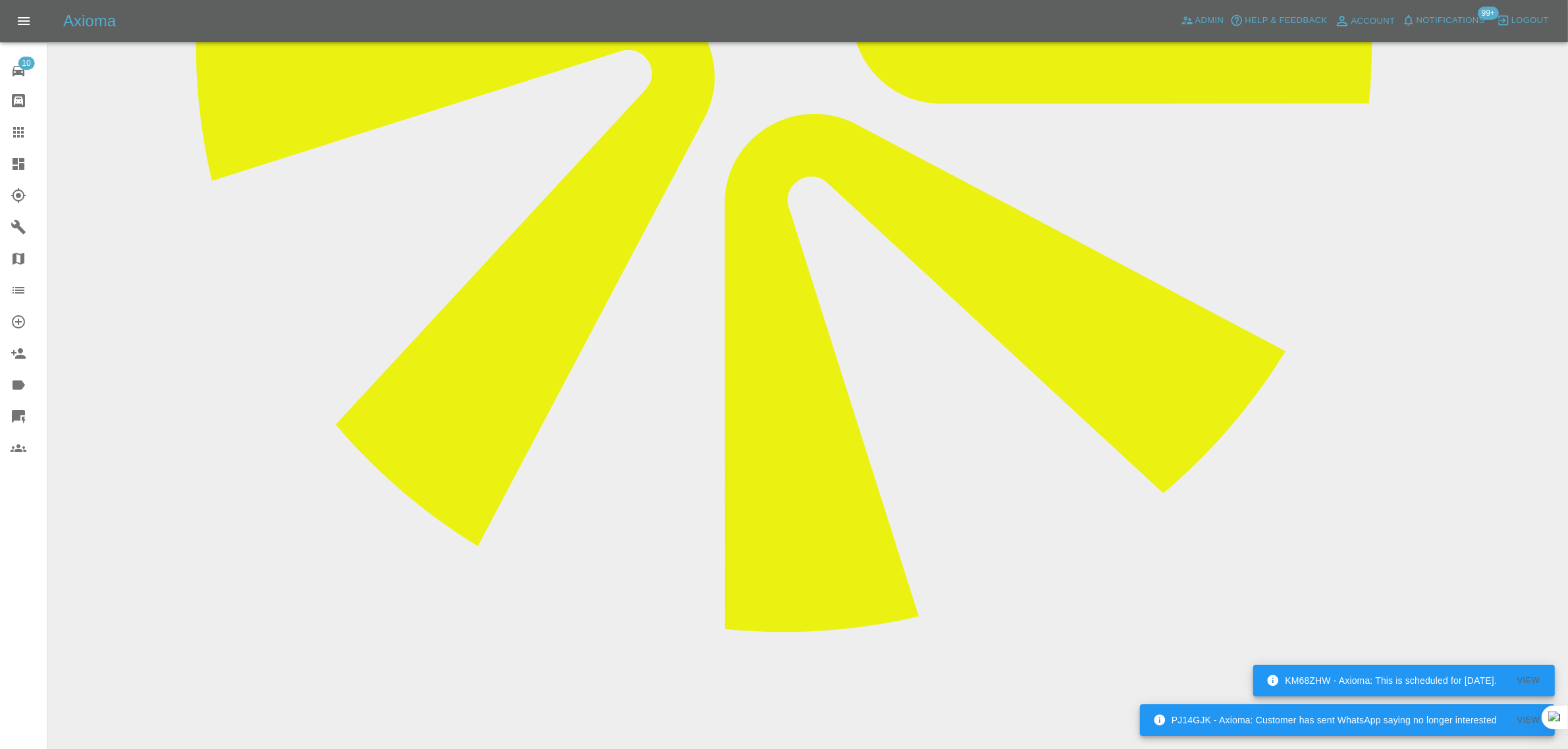
scroll to position [740, 0]
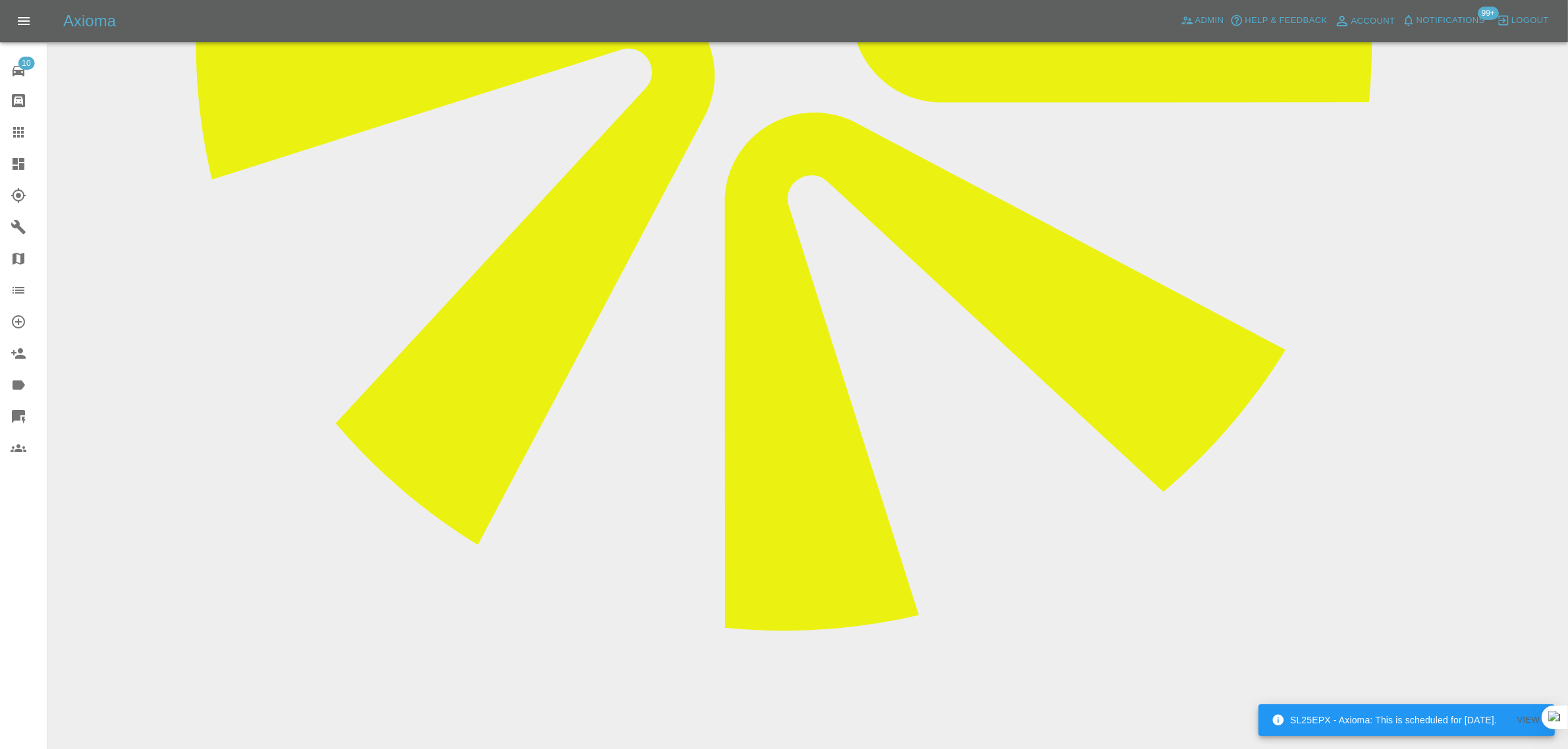
paste textarea "I’ve been trying to text to cancel my appointment since before the weekend. Can…"
type textarea "I’ve been trying to text to cancel my appointment since before the weekend. Can…"
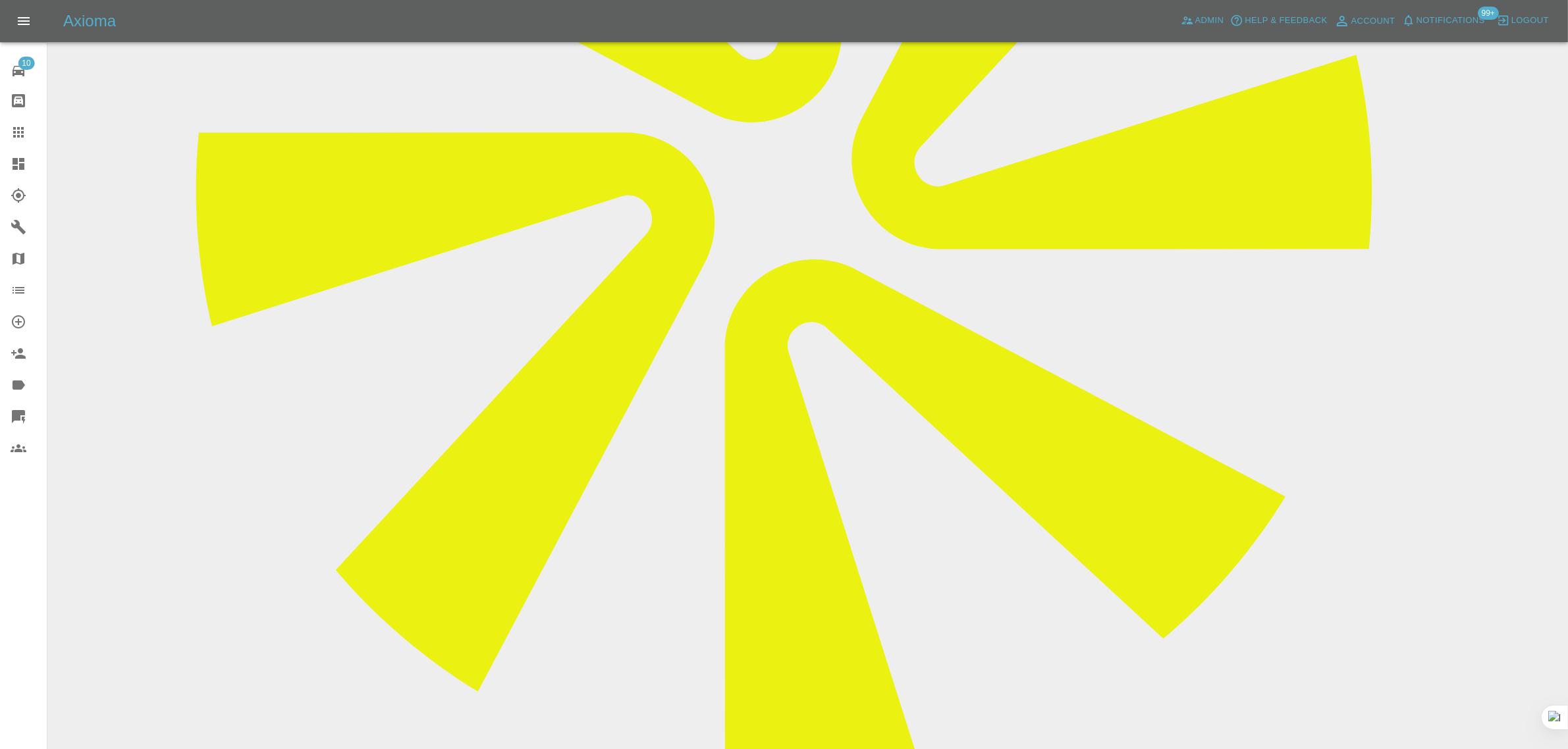
scroll to position [412, 0]
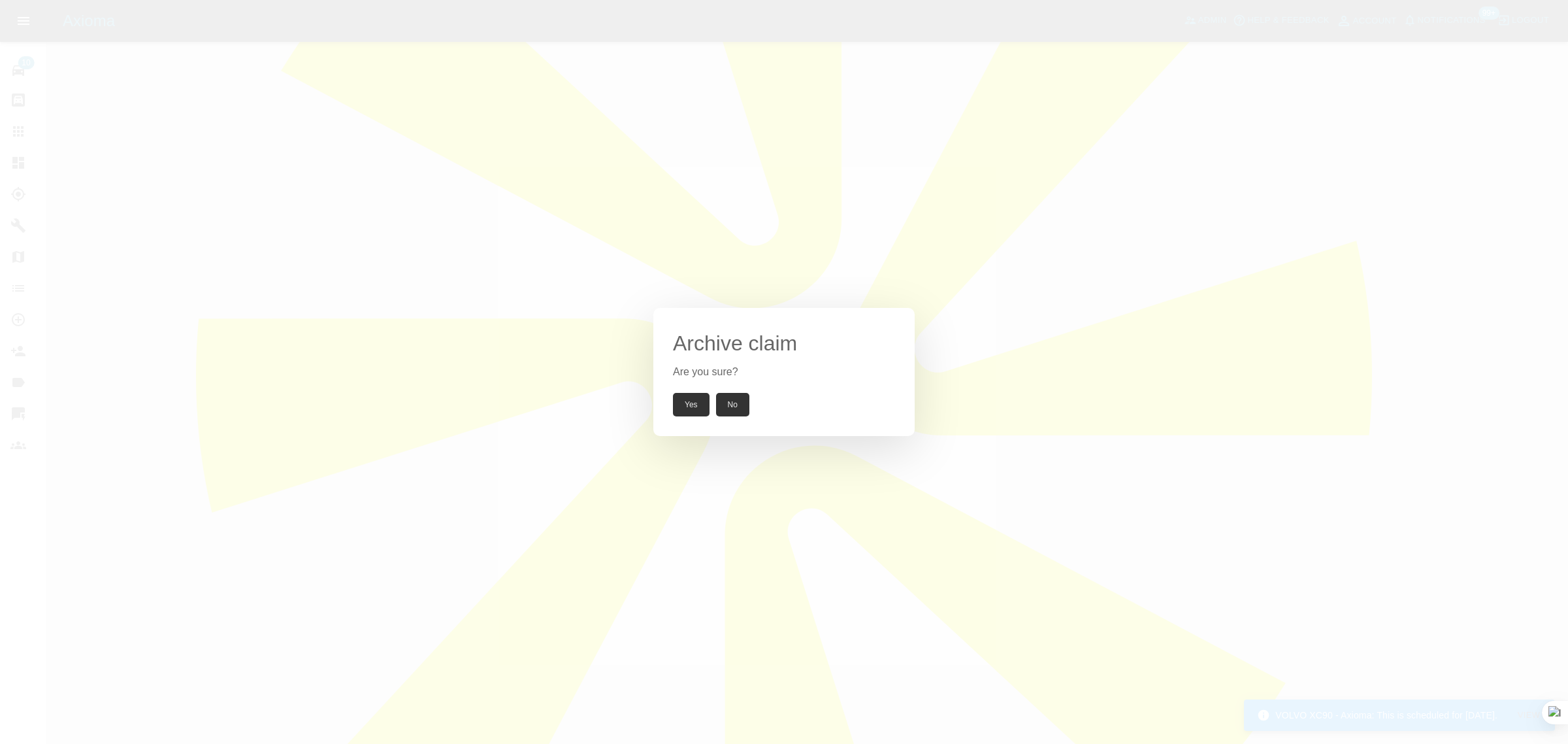
click at [697, 410] on button "Yes" at bounding box center [691, 404] width 36 height 23
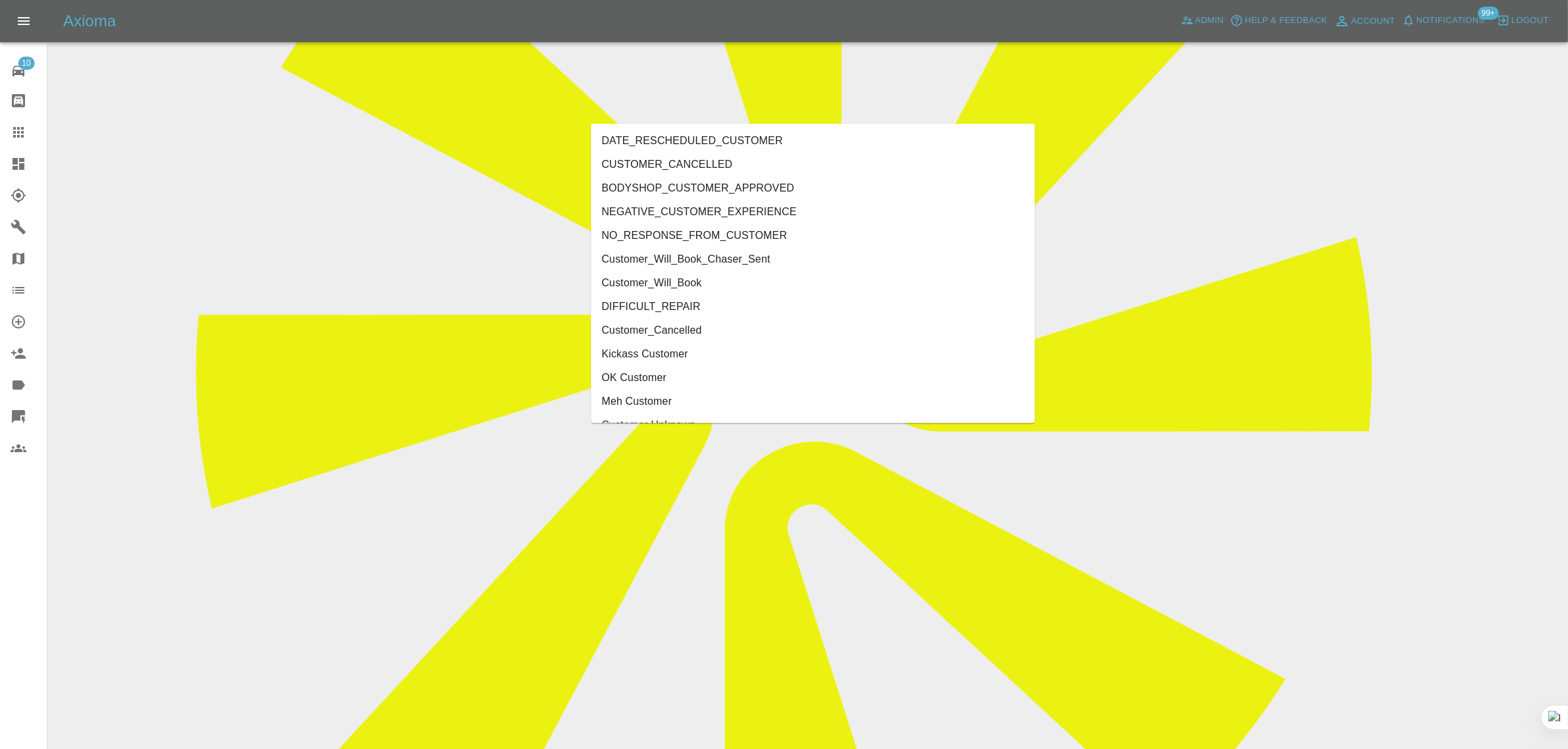
type input "cust"
click at [698, 306] on li "Customer_Cancelled" at bounding box center [813, 307] width 444 height 24
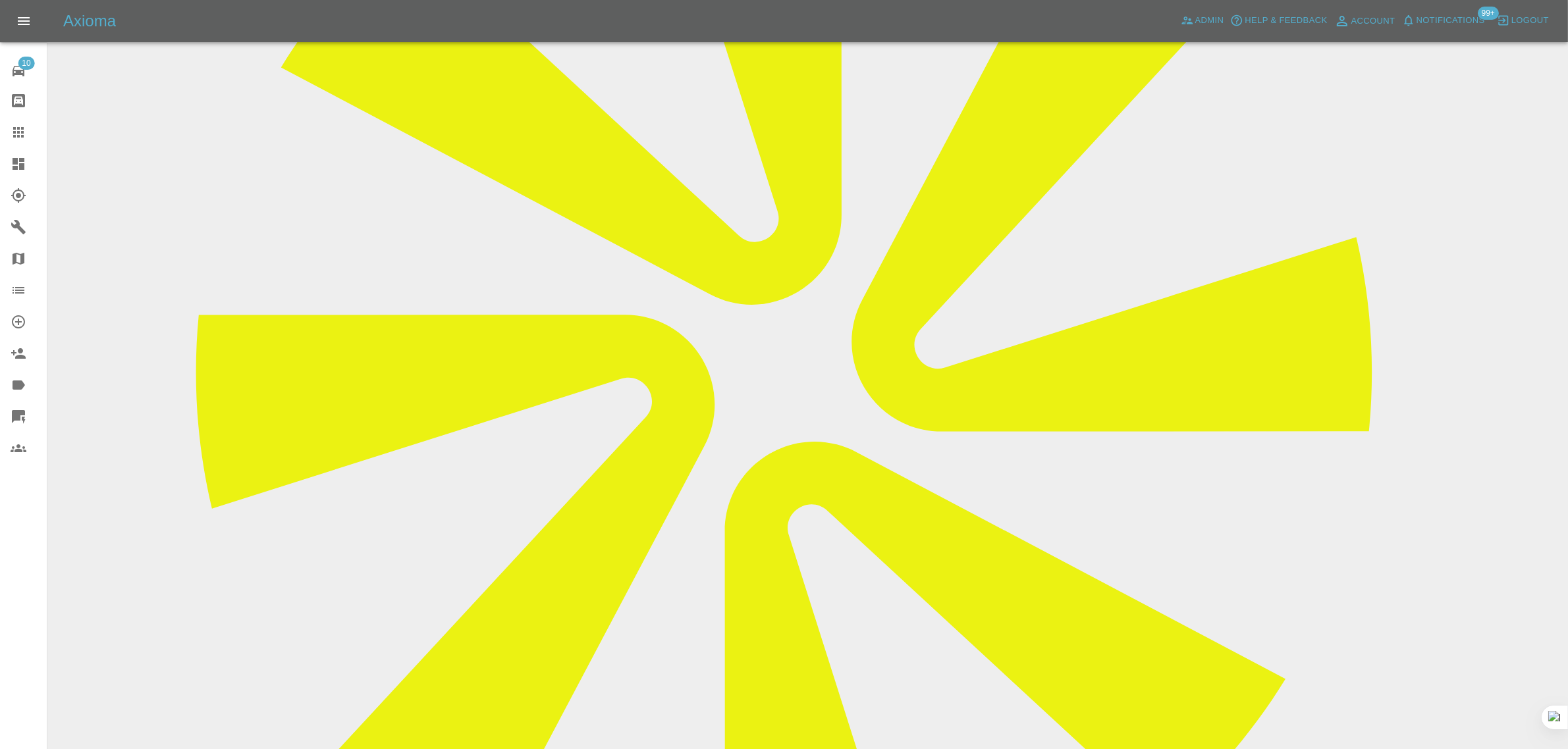
click at [0, 129] on link "Claims" at bounding box center [24, 132] width 47 height 32
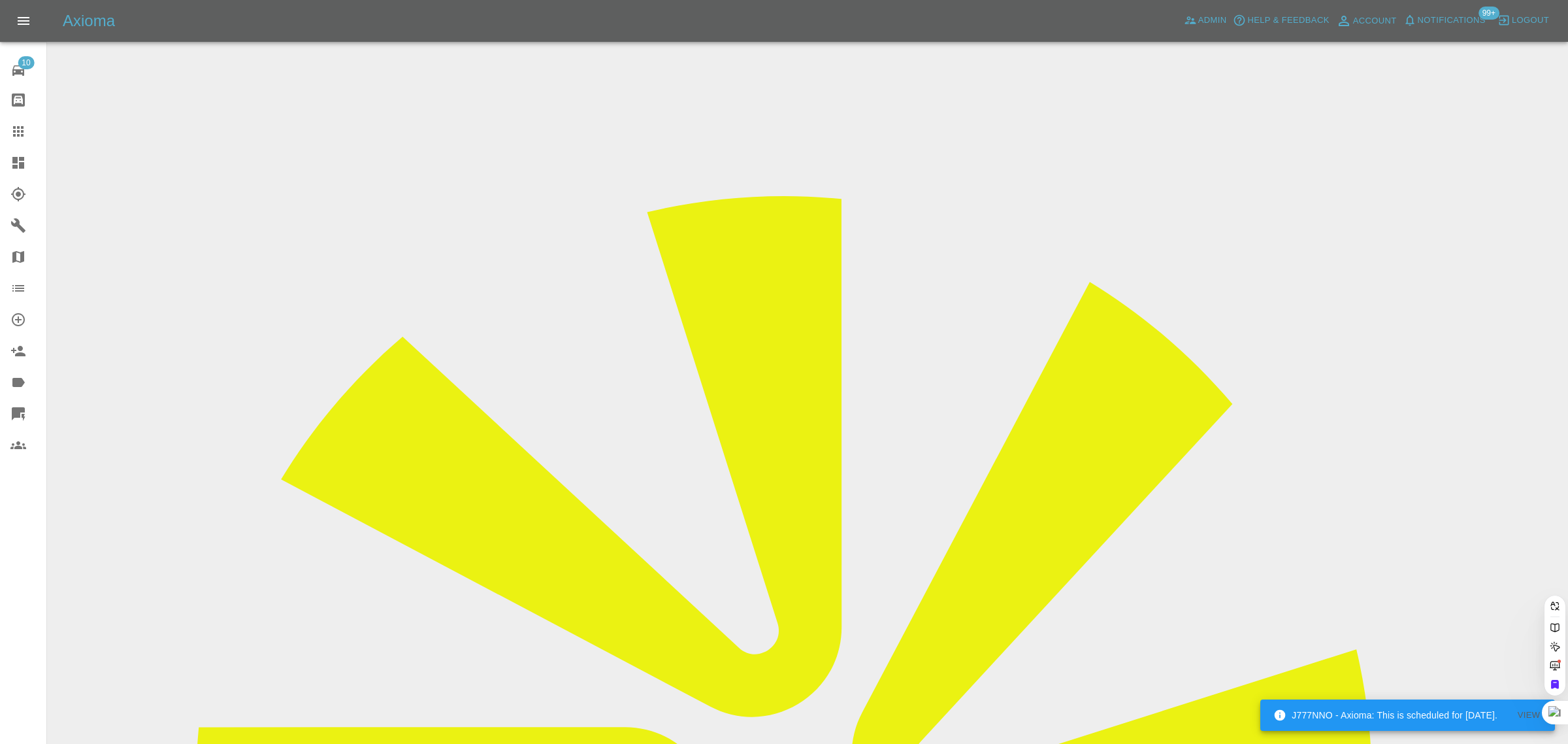
paste input "david.nixon62@icloud.com"
type input "david.nixon62@icloud.com"
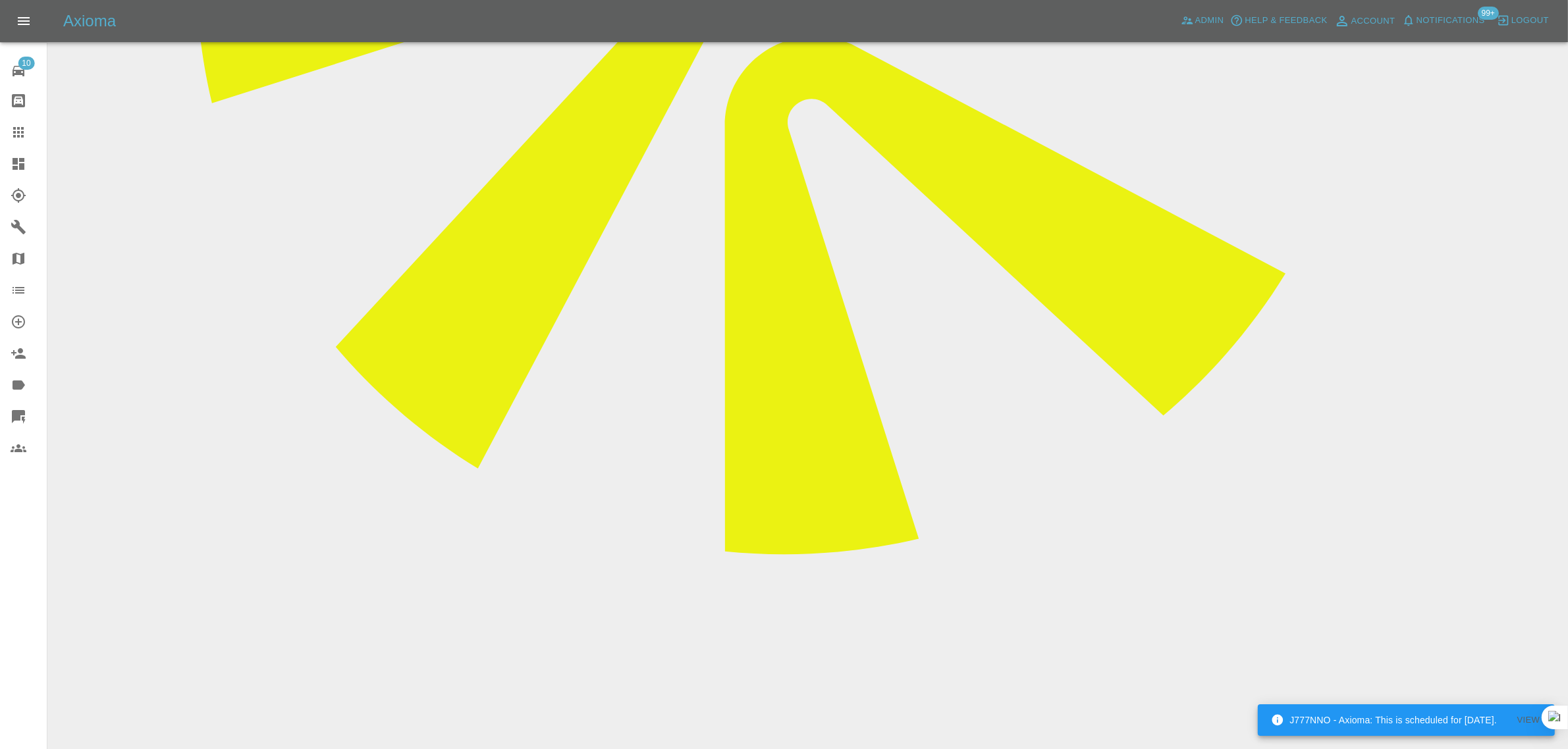
scroll to position [823, 0]
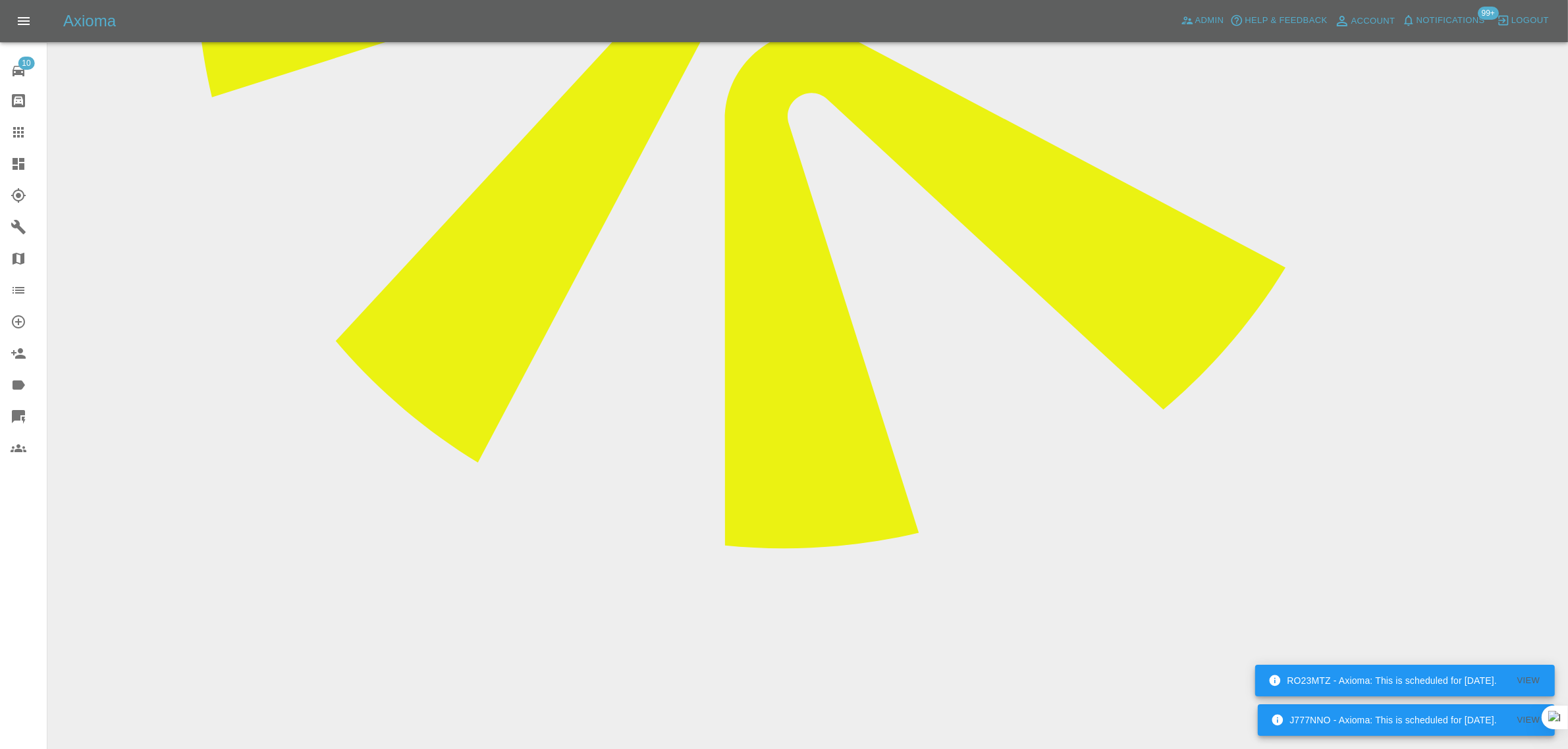
paste textarea "You repaired a vehicle of mine in April this year, unfortunately some blisterin…"
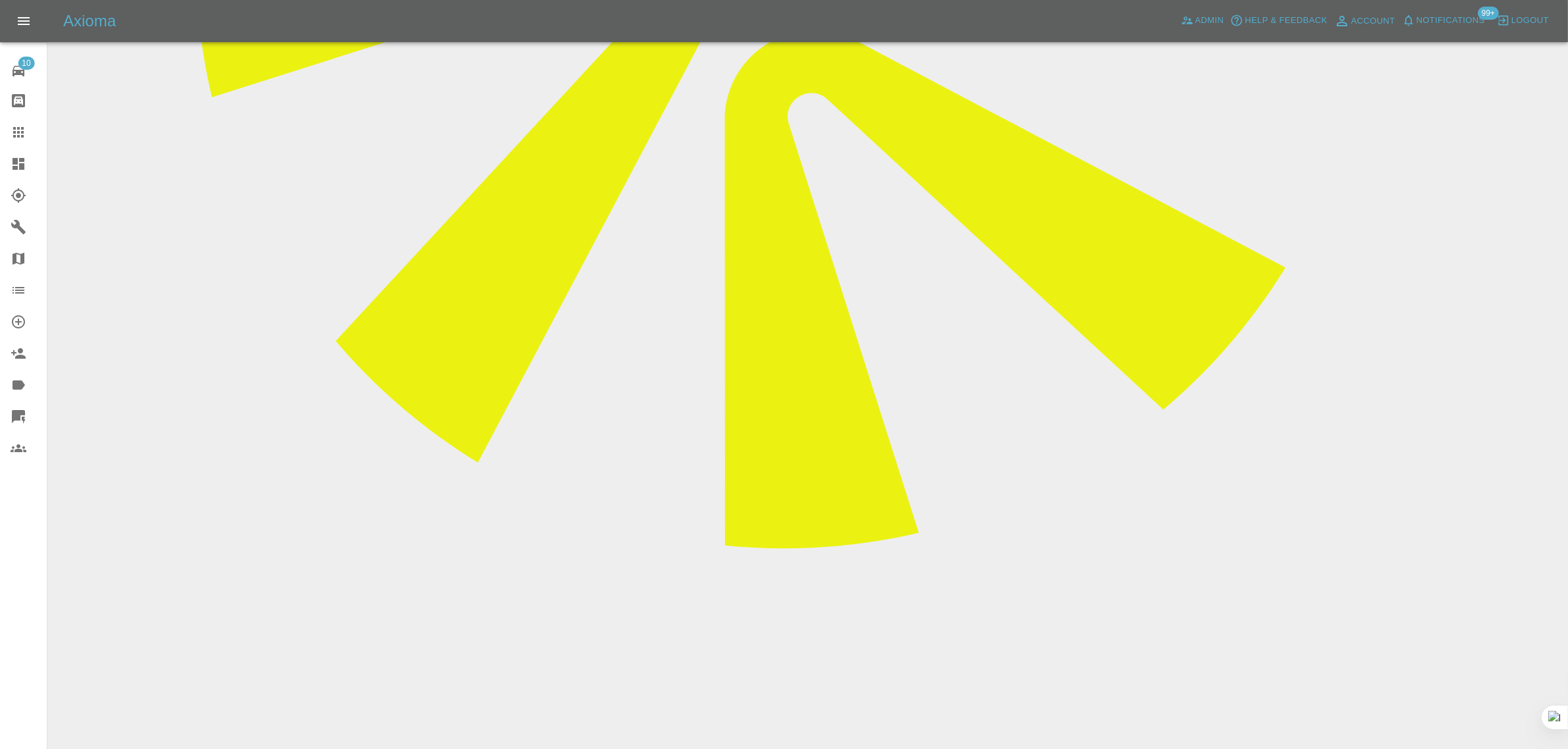
type textarea "You repaired a vehicle of mine in April this year, unfortunately some blisterin…"
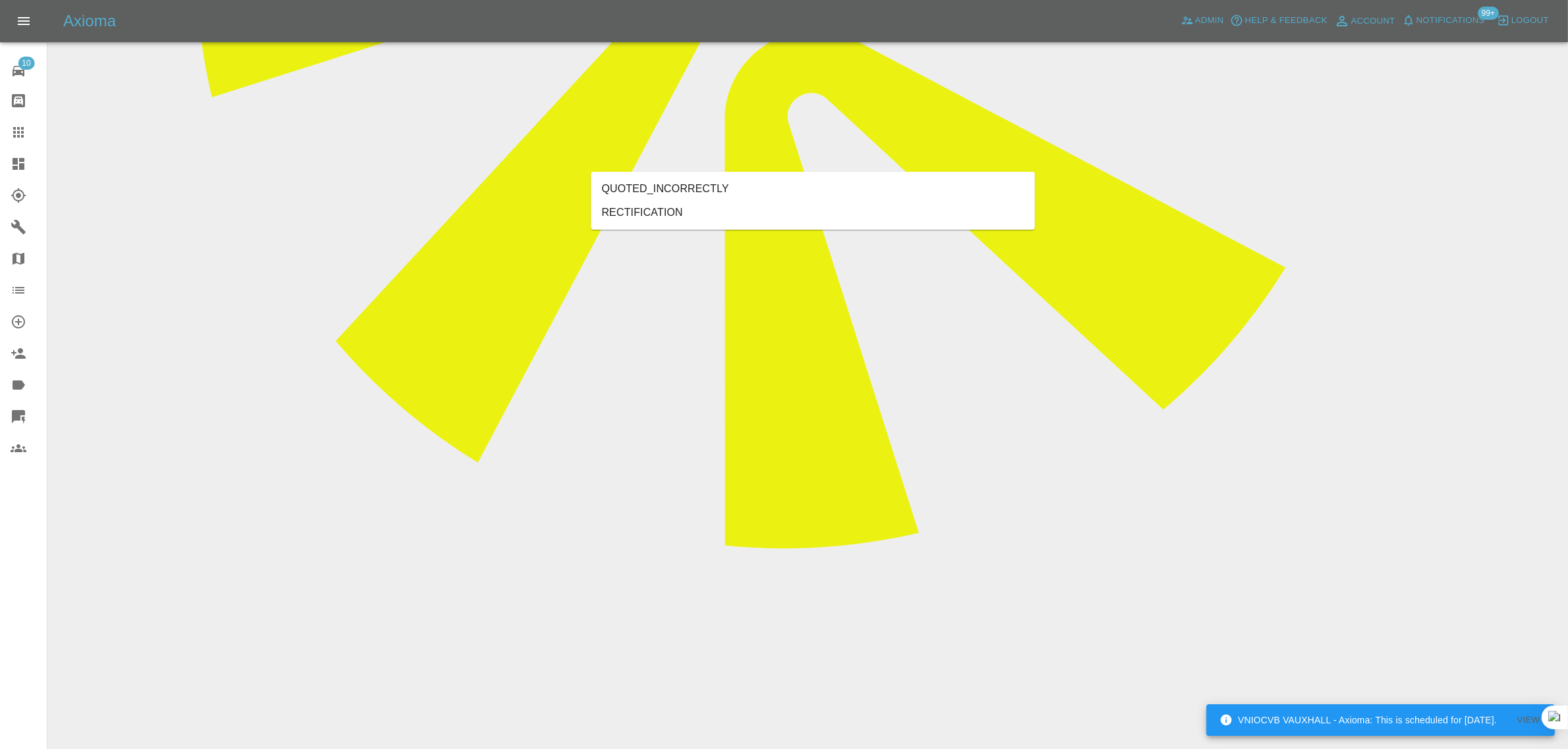
type input "rect"
click at [702, 219] on li "RECTIFICATION" at bounding box center [813, 212] width 444 height 24
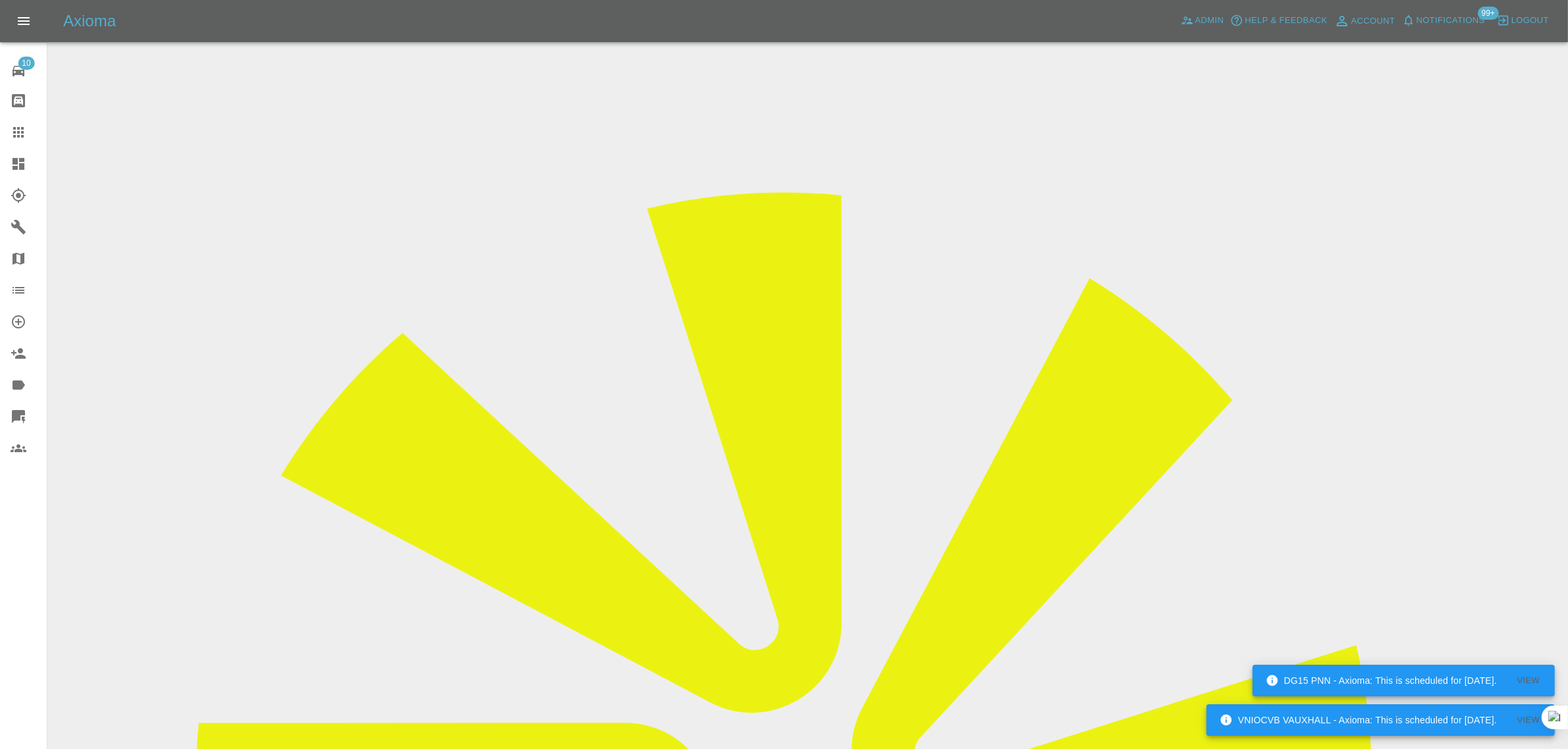
scroll to position [0, 0]
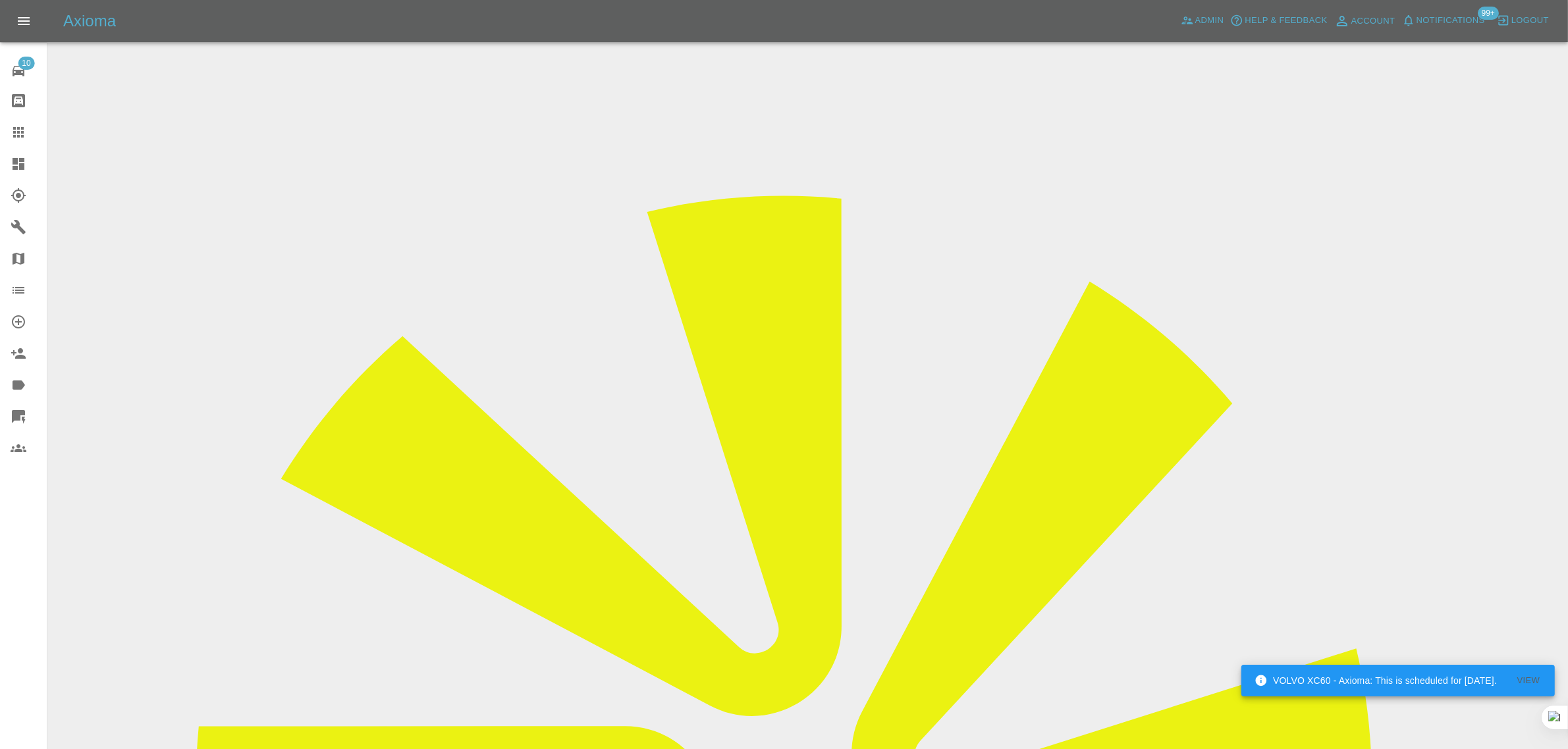
click at [0, 0] on input "Choose images" at bounding box center [0, 0] width 0 height 0
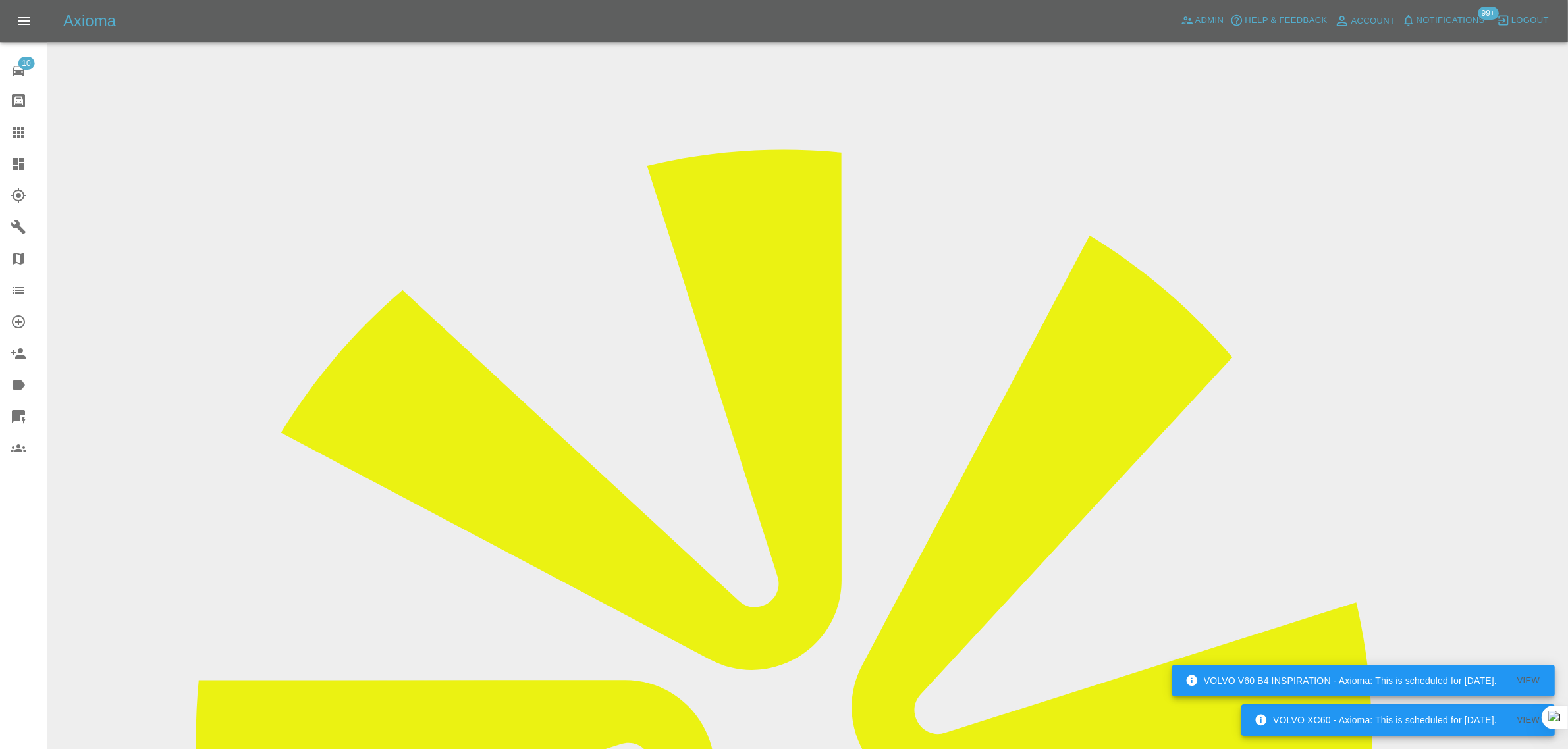
scroll to position [65, 0]
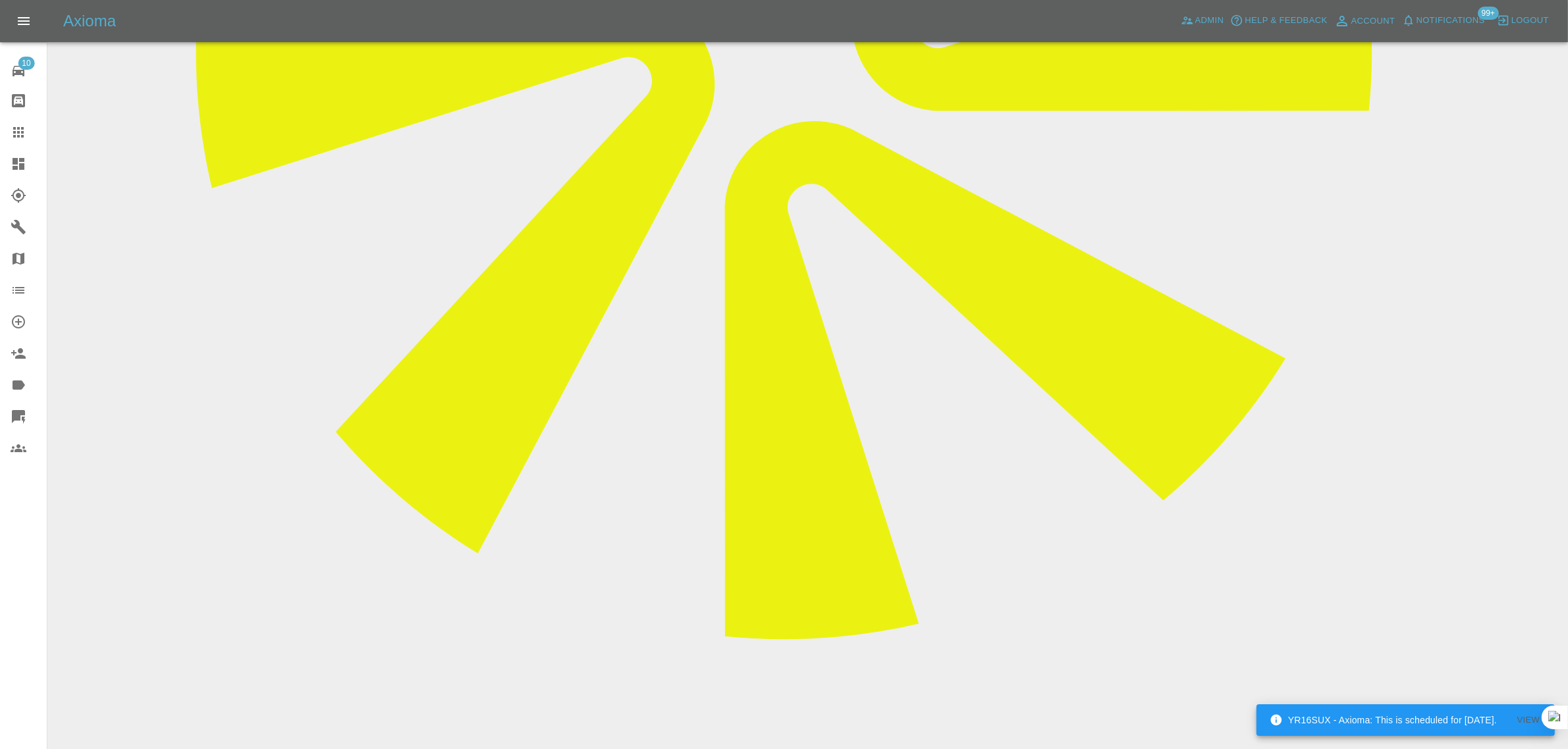
scroll to position [740, 0]
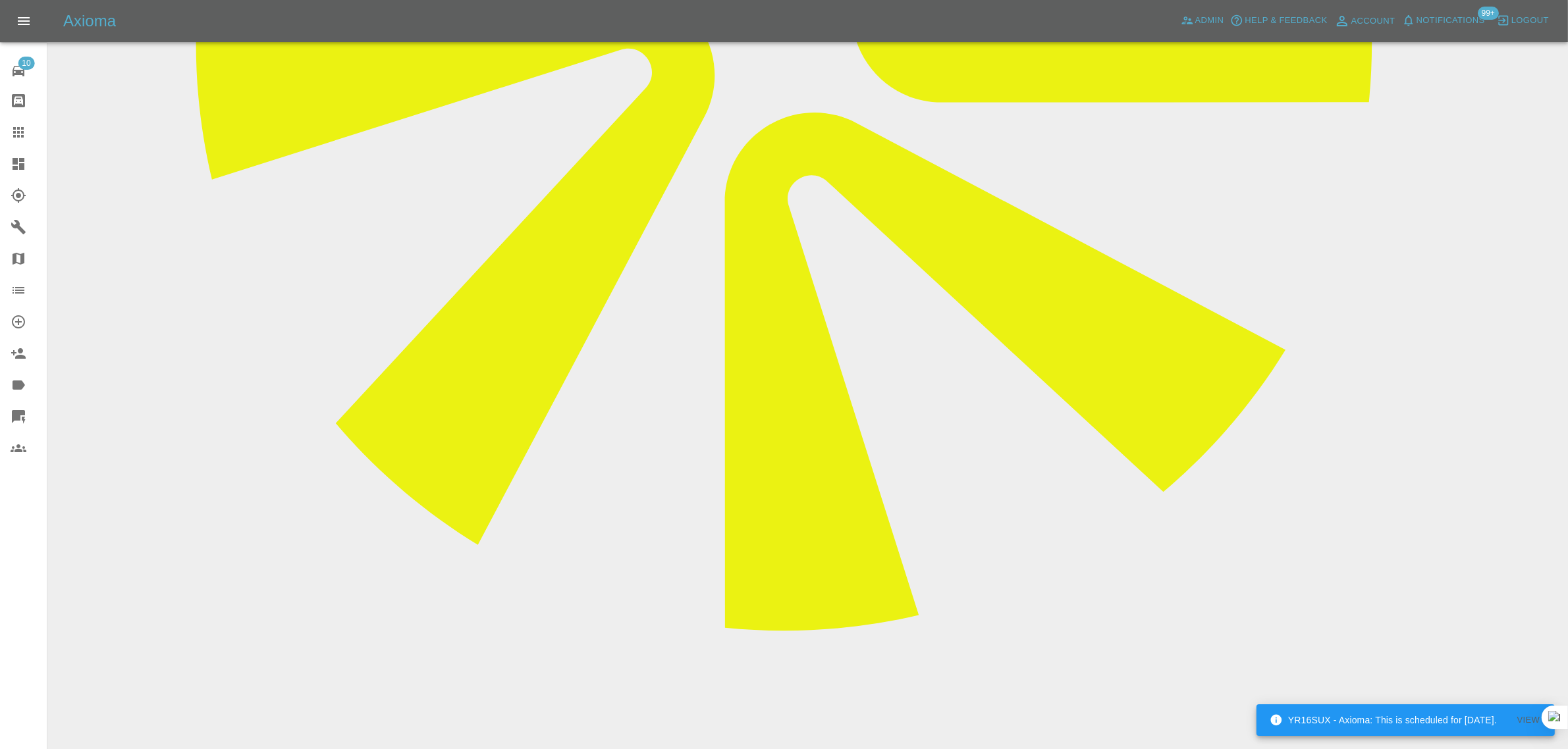
click at [11, 137] on icon at bounding box center [18, 132] width 15 height 15
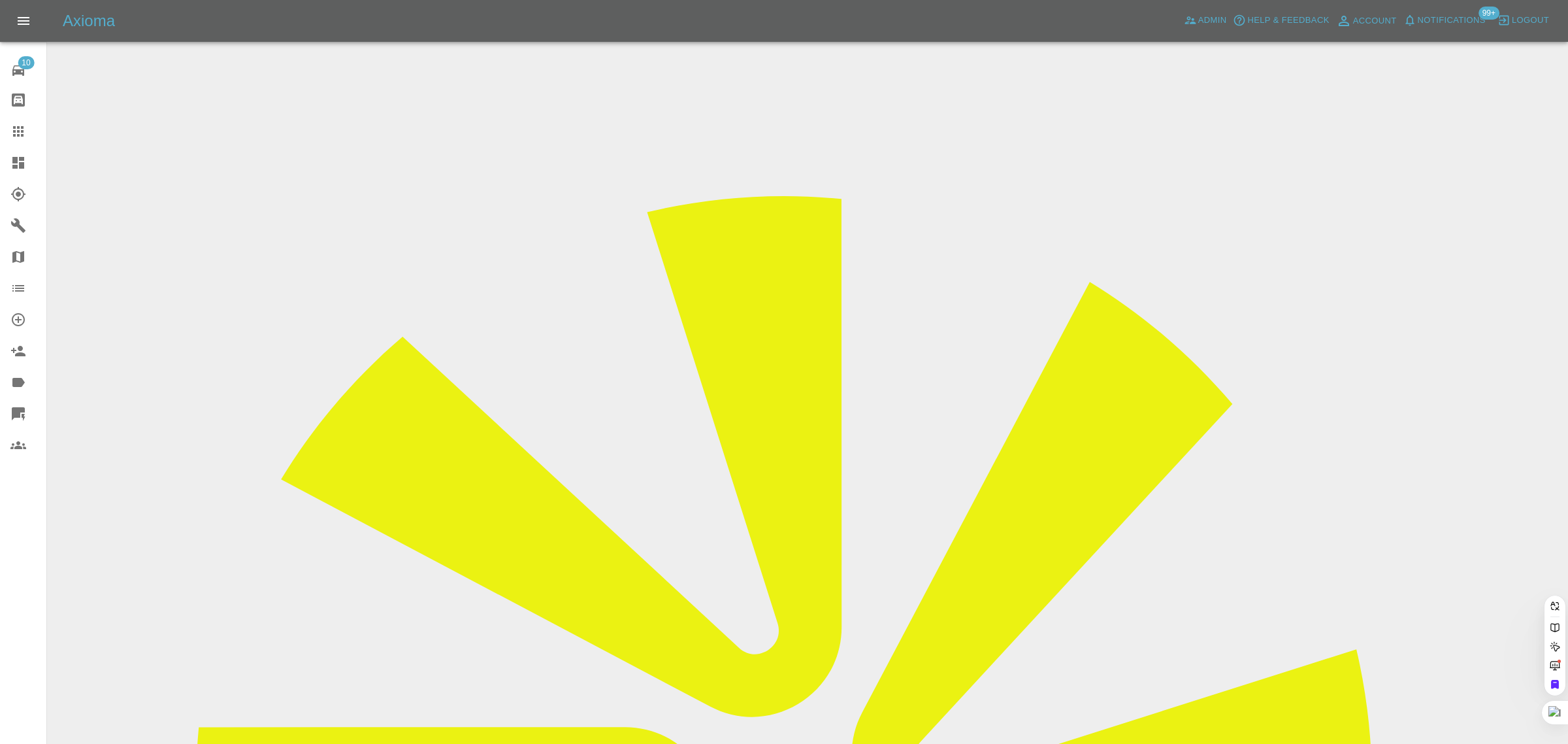
paste input "rahuldhawan020@gmail.com"
type input "rahuldhawan020@gmail.com"
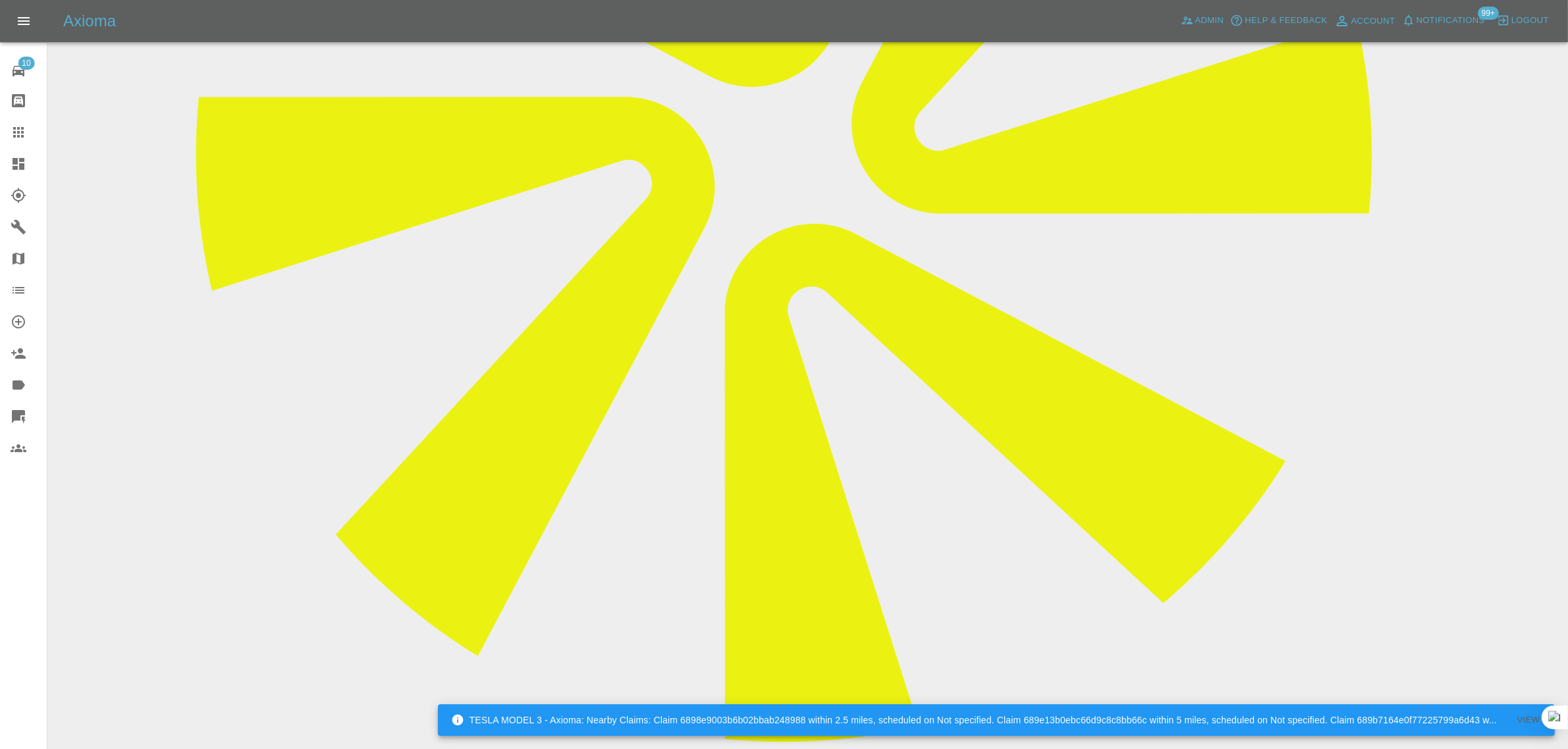
scroll to position [658, 0]
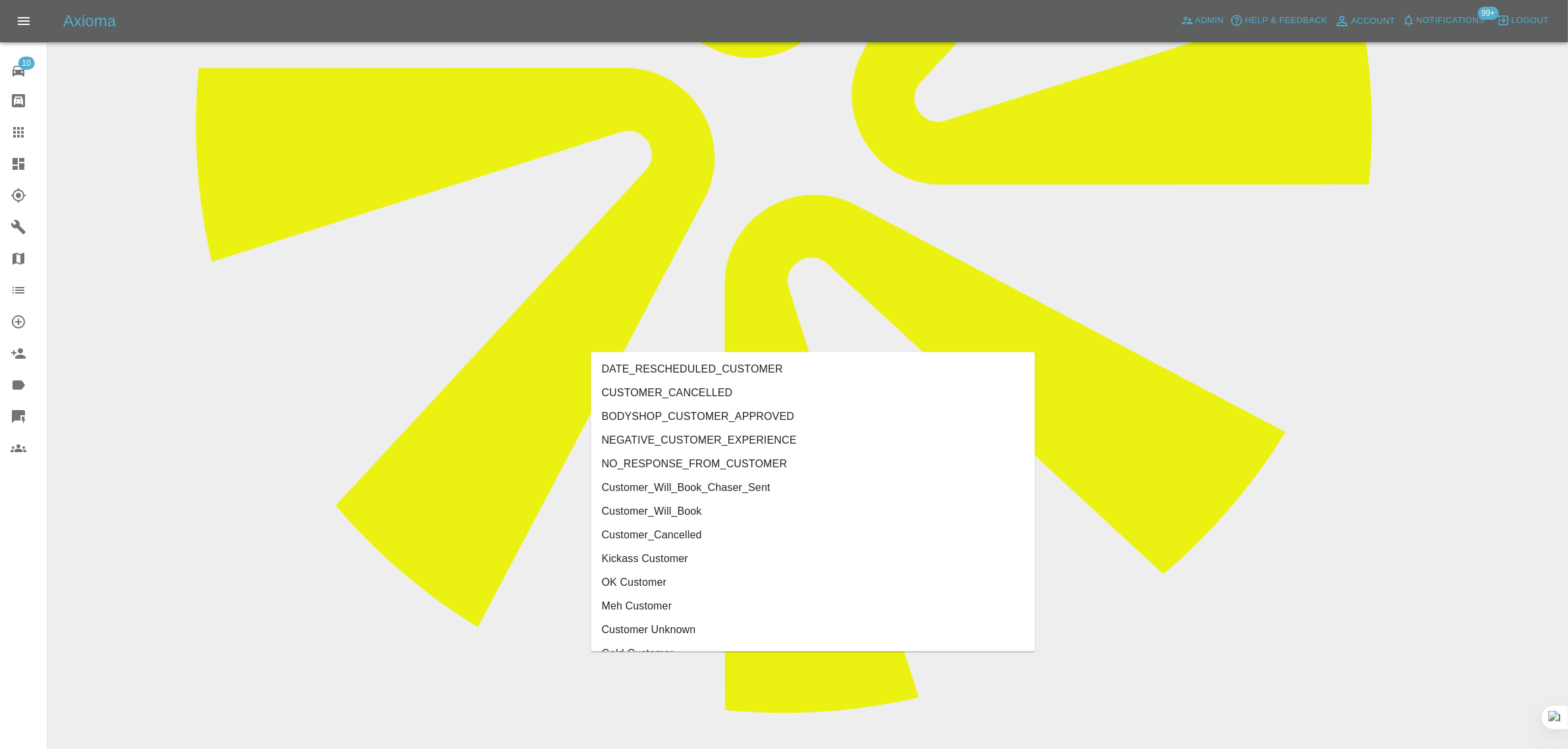
type input "cust"
click at [653, 537] on li "Customer_Cancelled" at bounding box center [813, 535] width 444 height 24
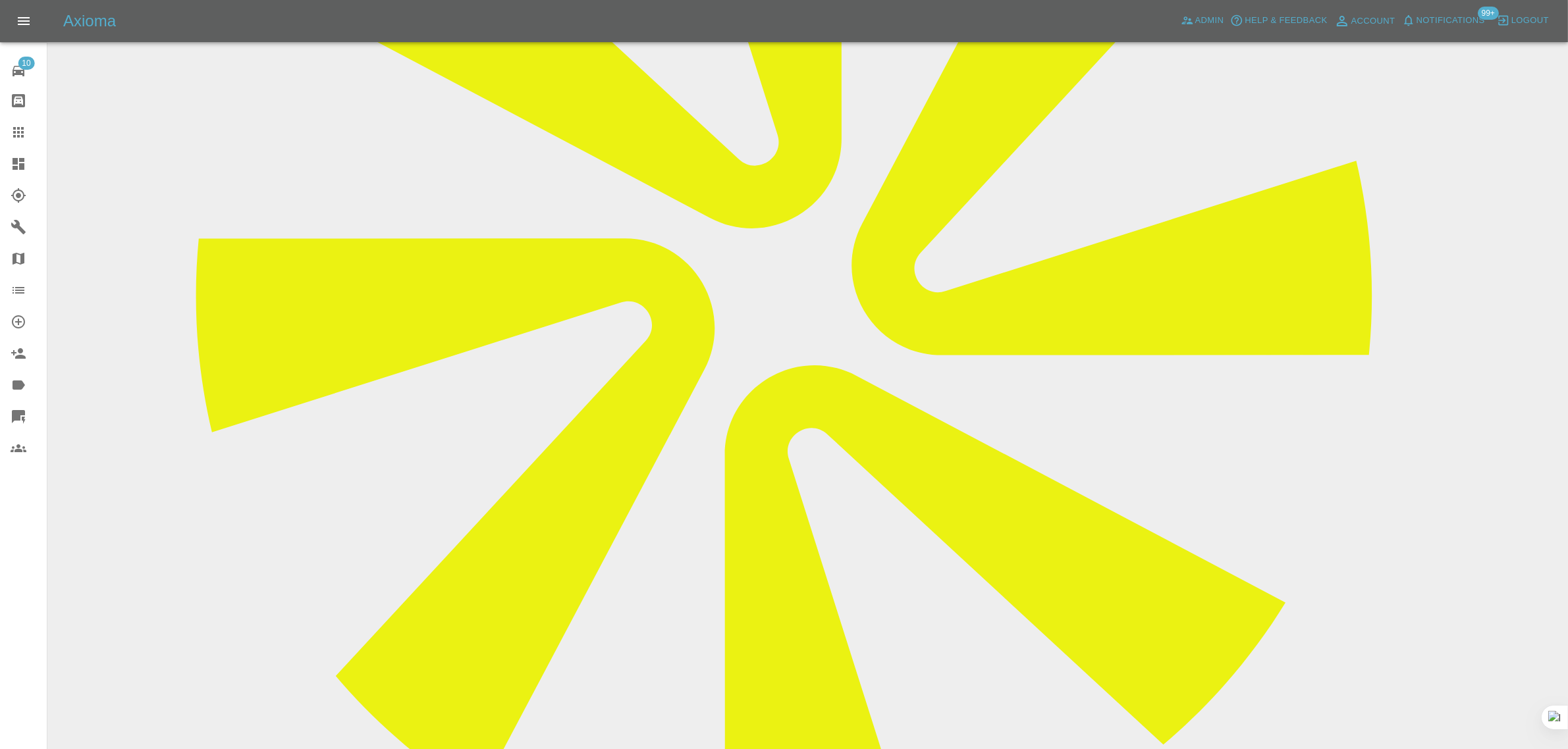
scroll to position [165, 0]
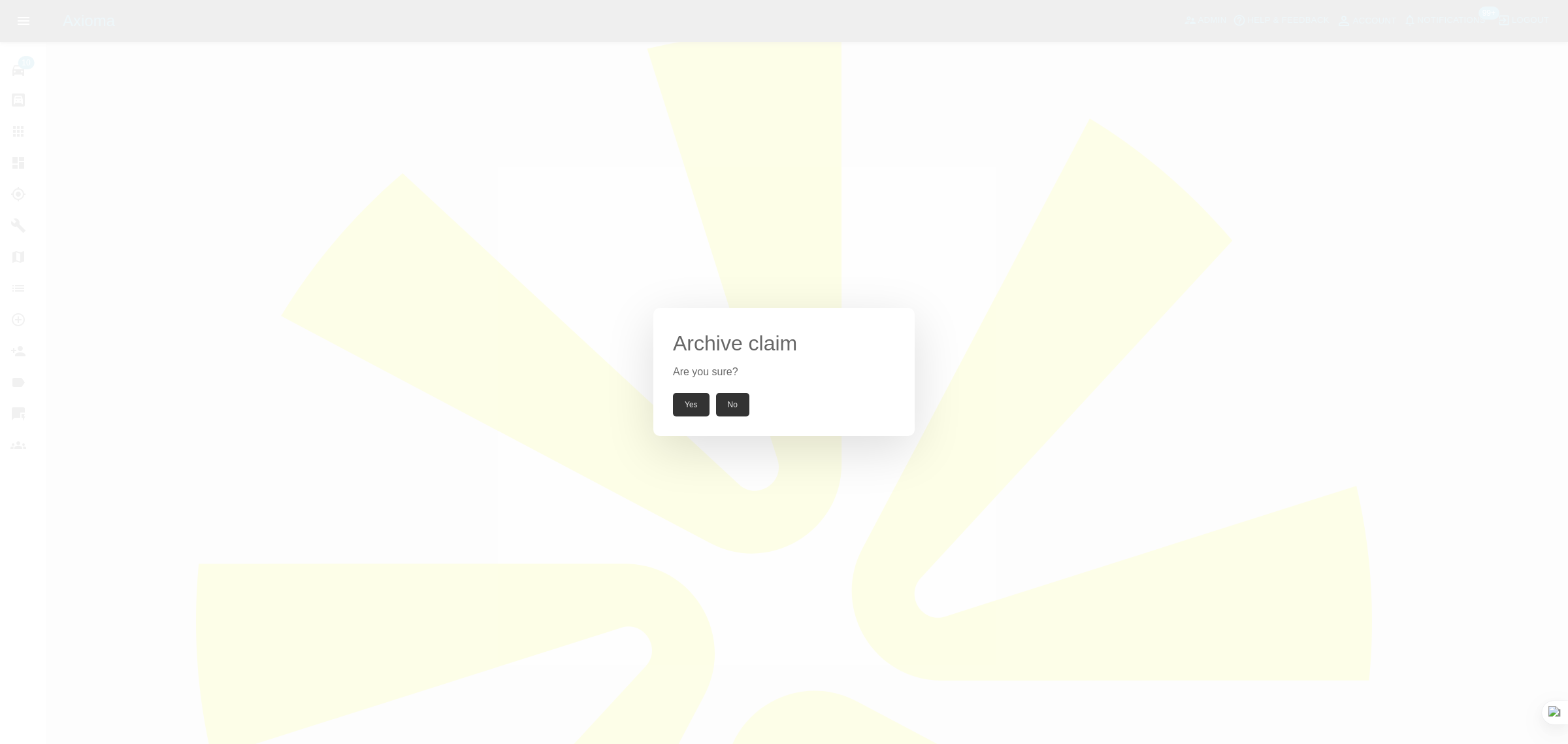
click at [690, 409] on button "Yes" at bounding box center [691, 404] width 36 height 23
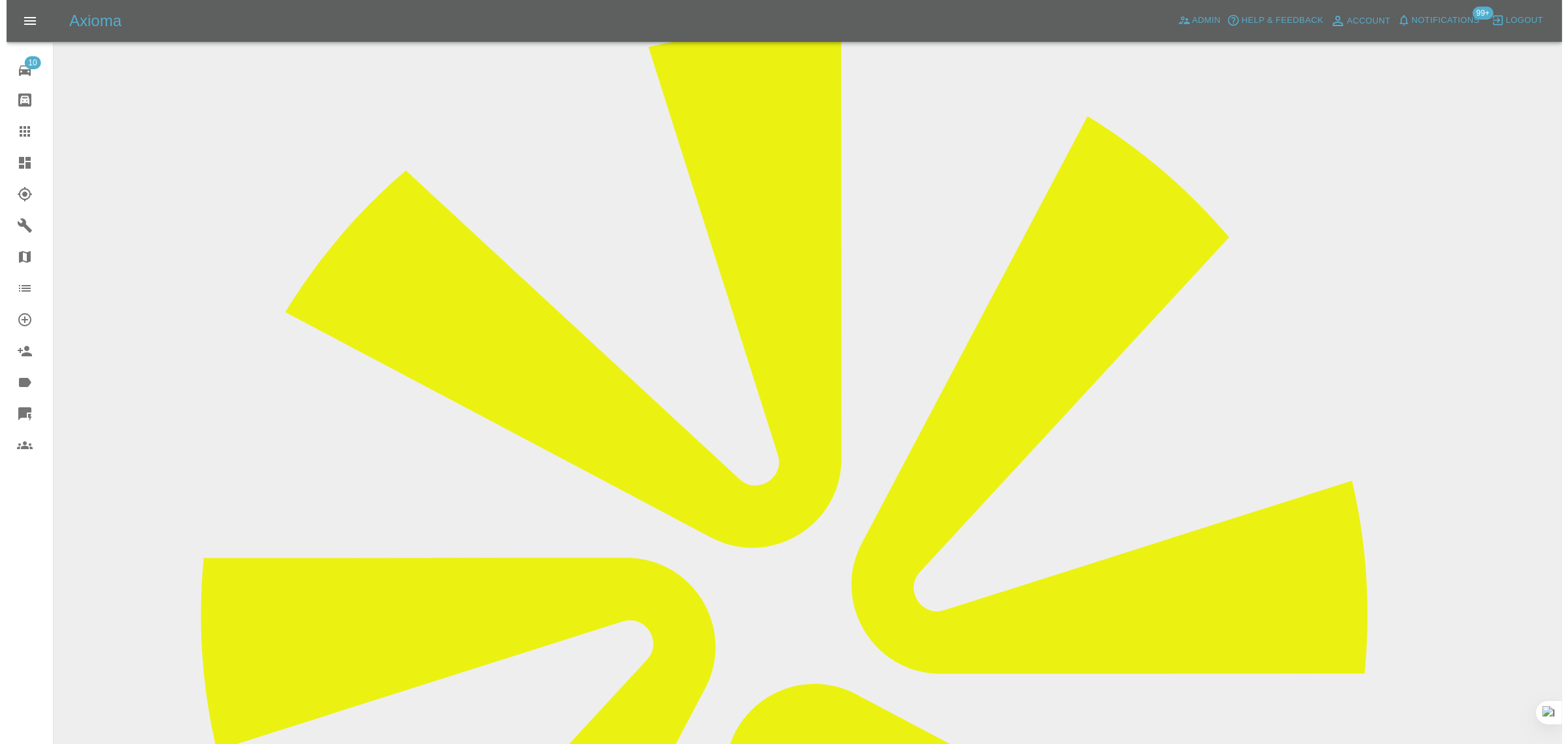
scroll to position [0, 0]
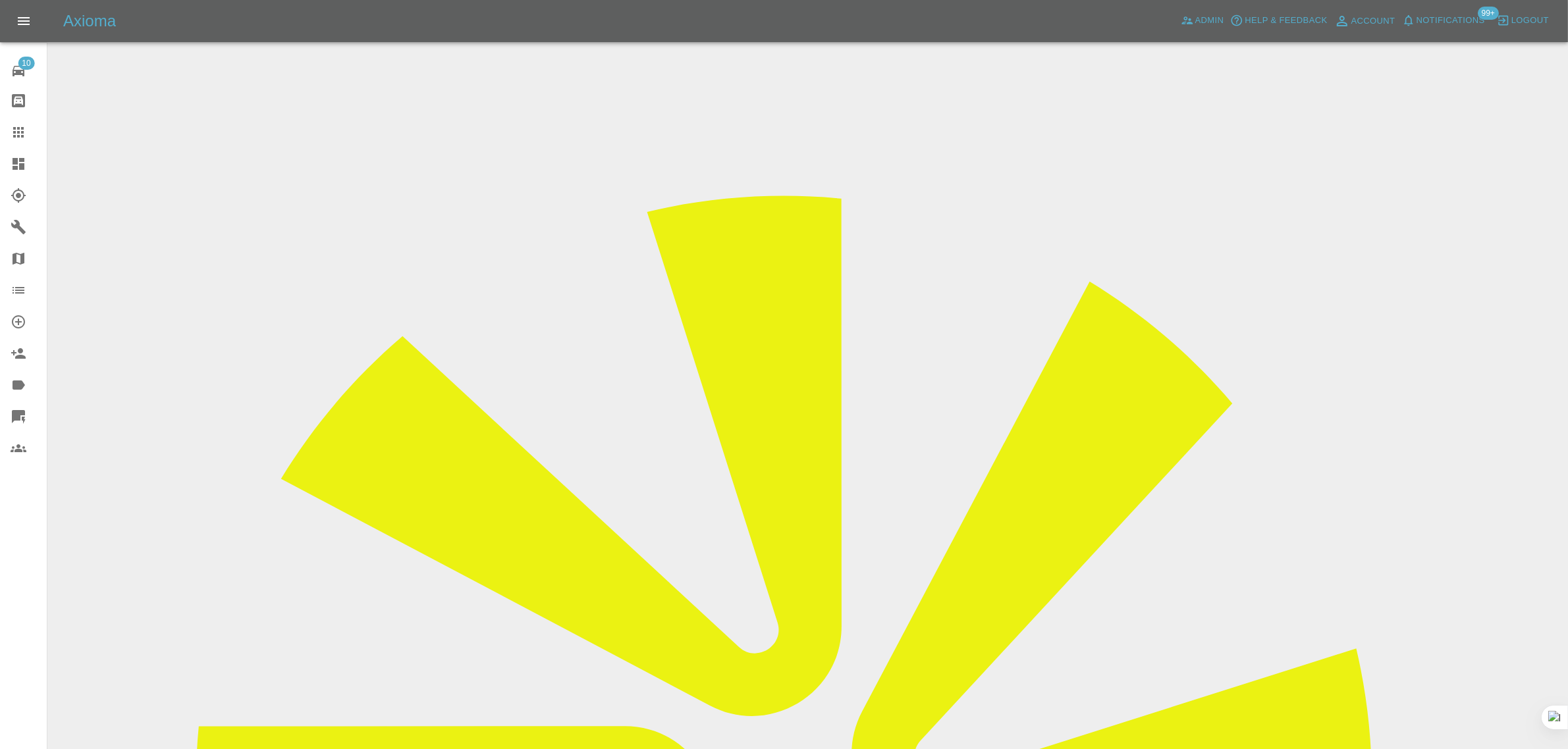
click at [38, 133] on div at bounding box center [29, 132] width 37 height 15
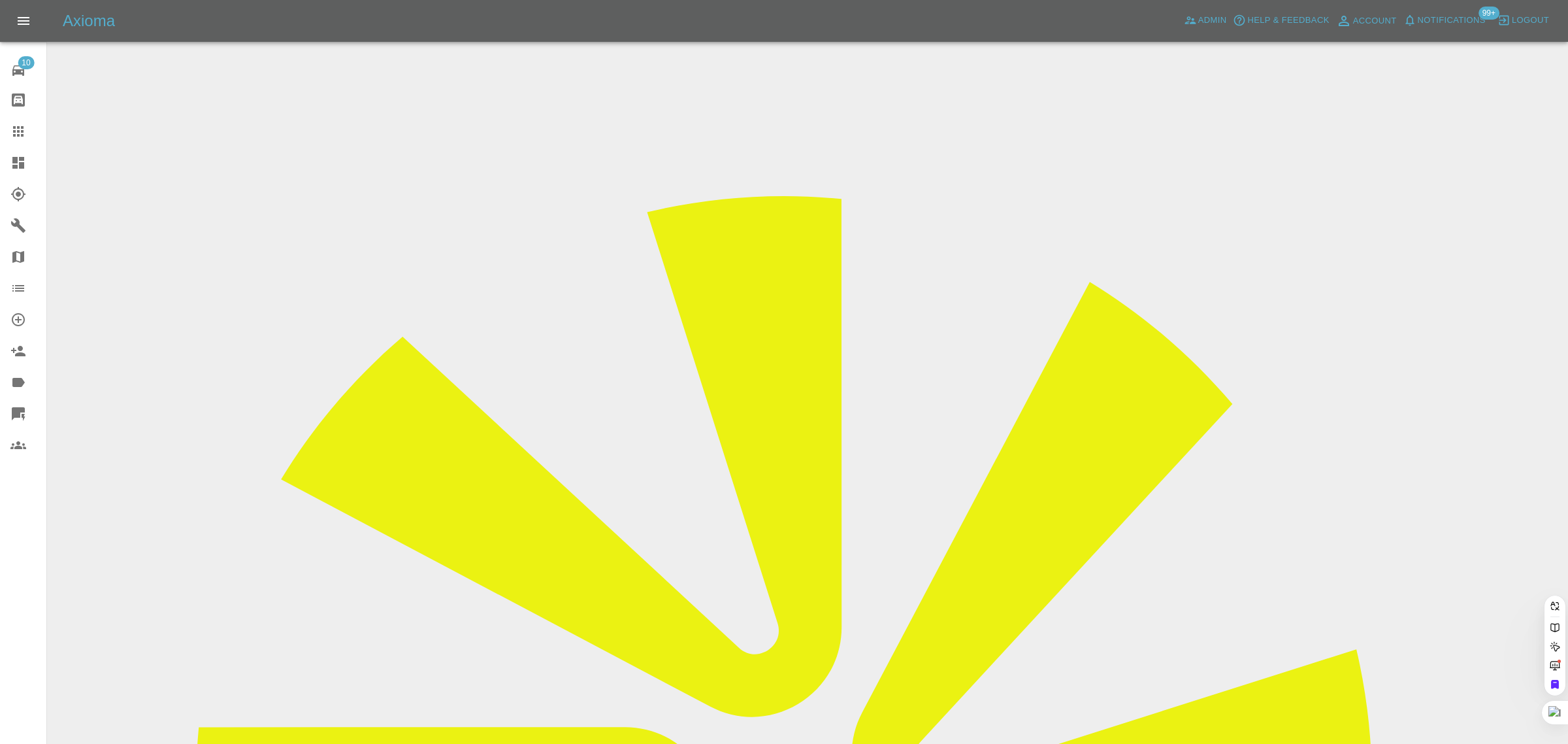
paste input "arknapman@outlook.com"
type input "arknapman@outlook.com"
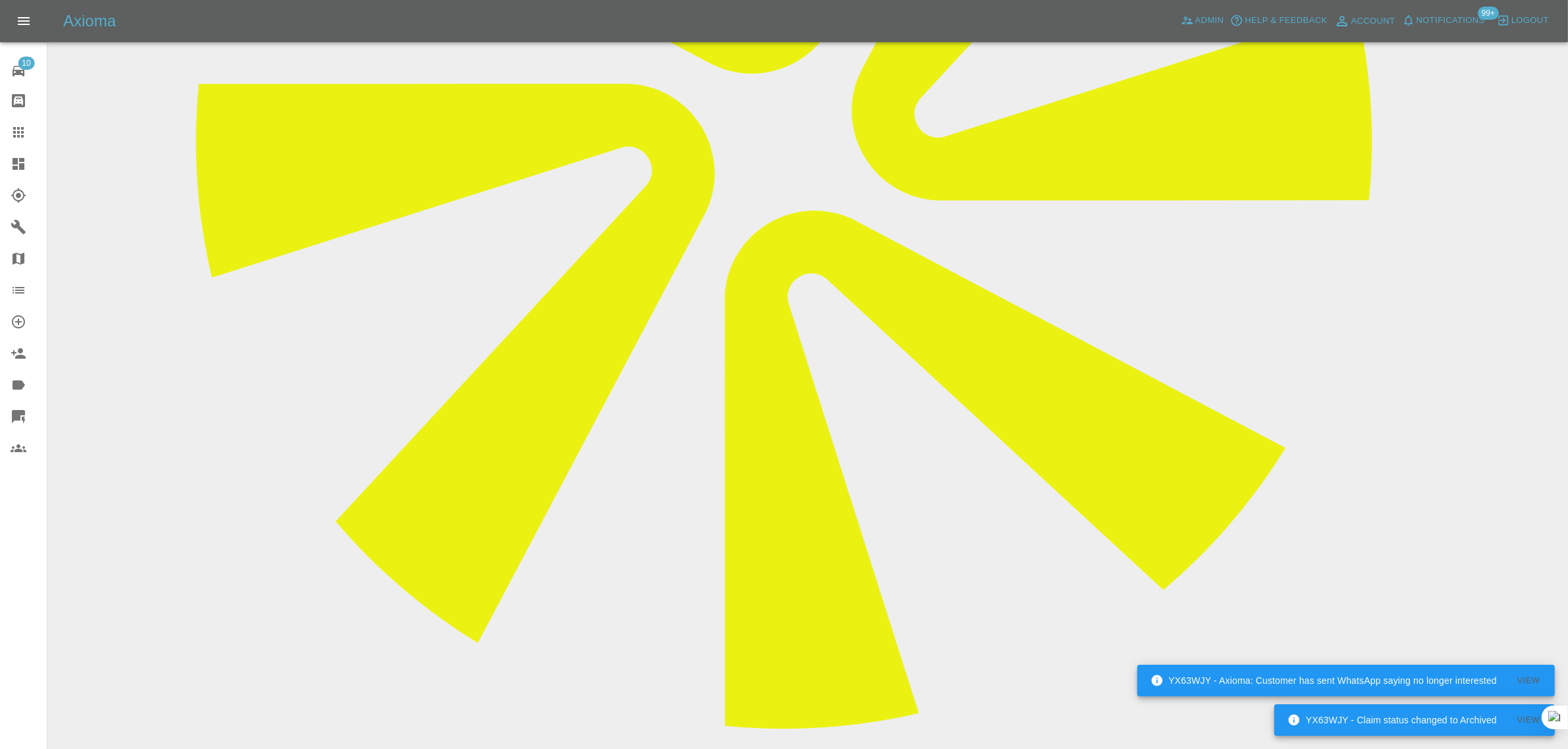
scroll to position [658, 0]
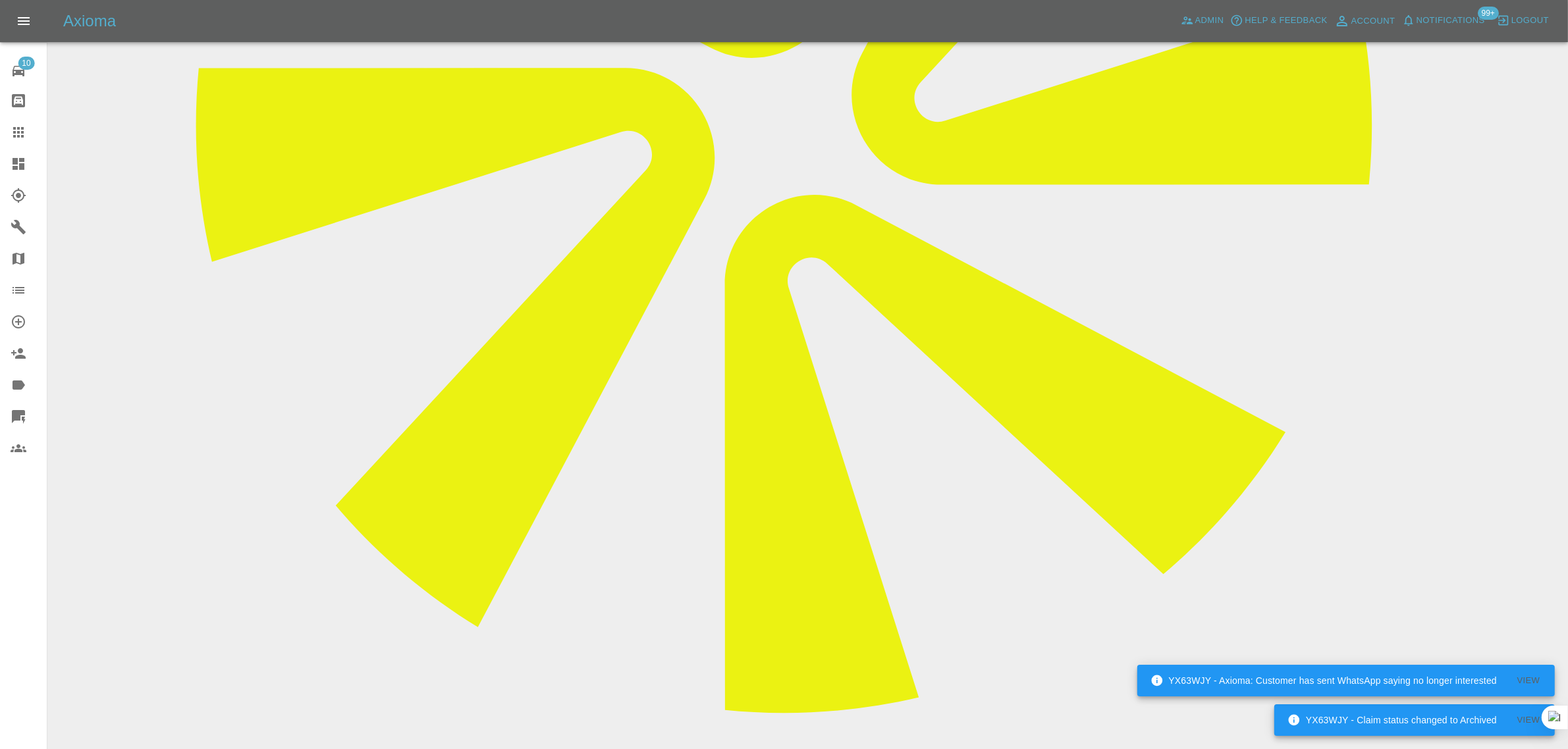
paste textarea "Thank you for your email. We appreciate your consideration, and we understand t…"
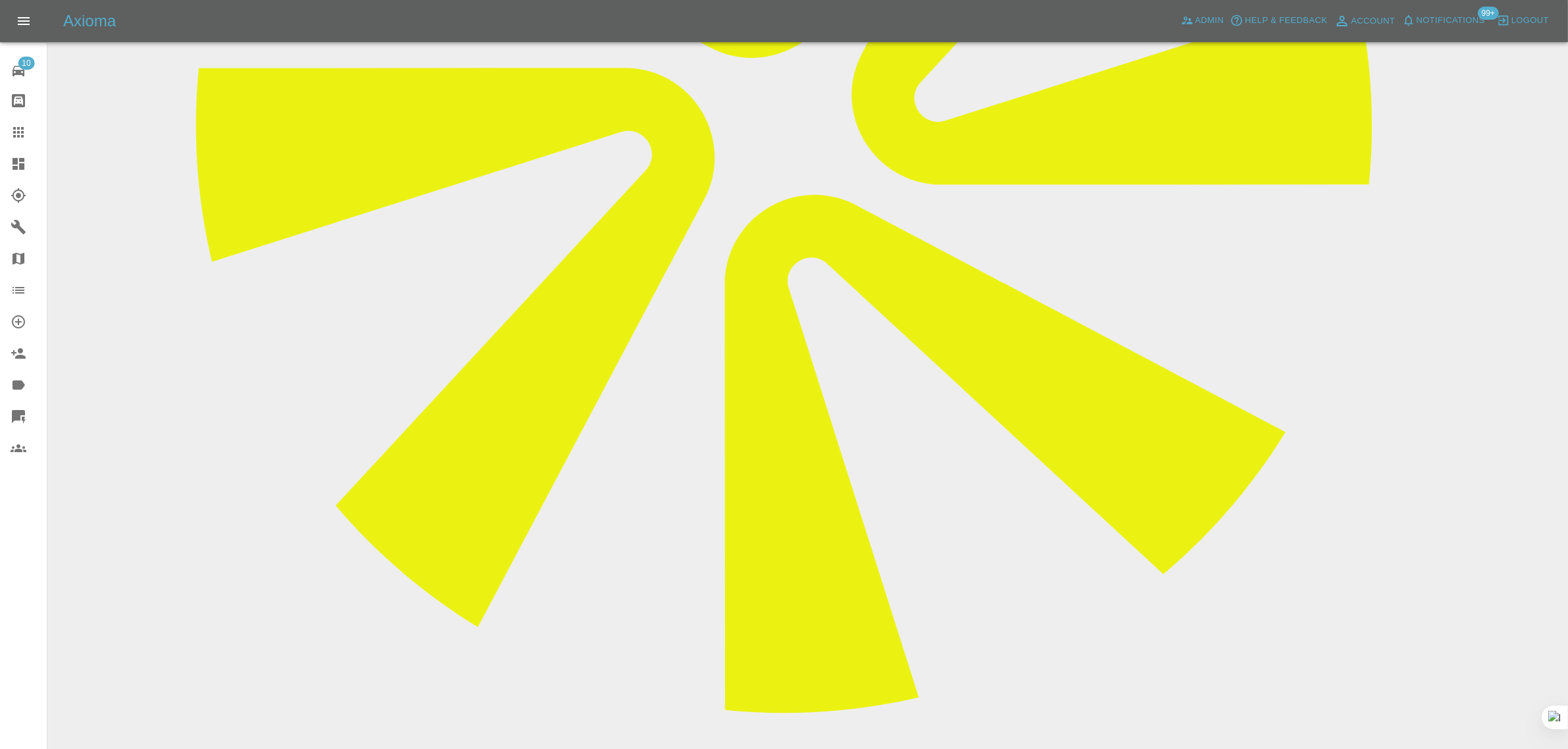
type textarea "Thank you for your email. We appreciate your consideration, and we understand t…"
drag, startPoint x: 1459, startPoint y: 573, endPoint x: 1380, endPoint y: 557, distance: 80.6
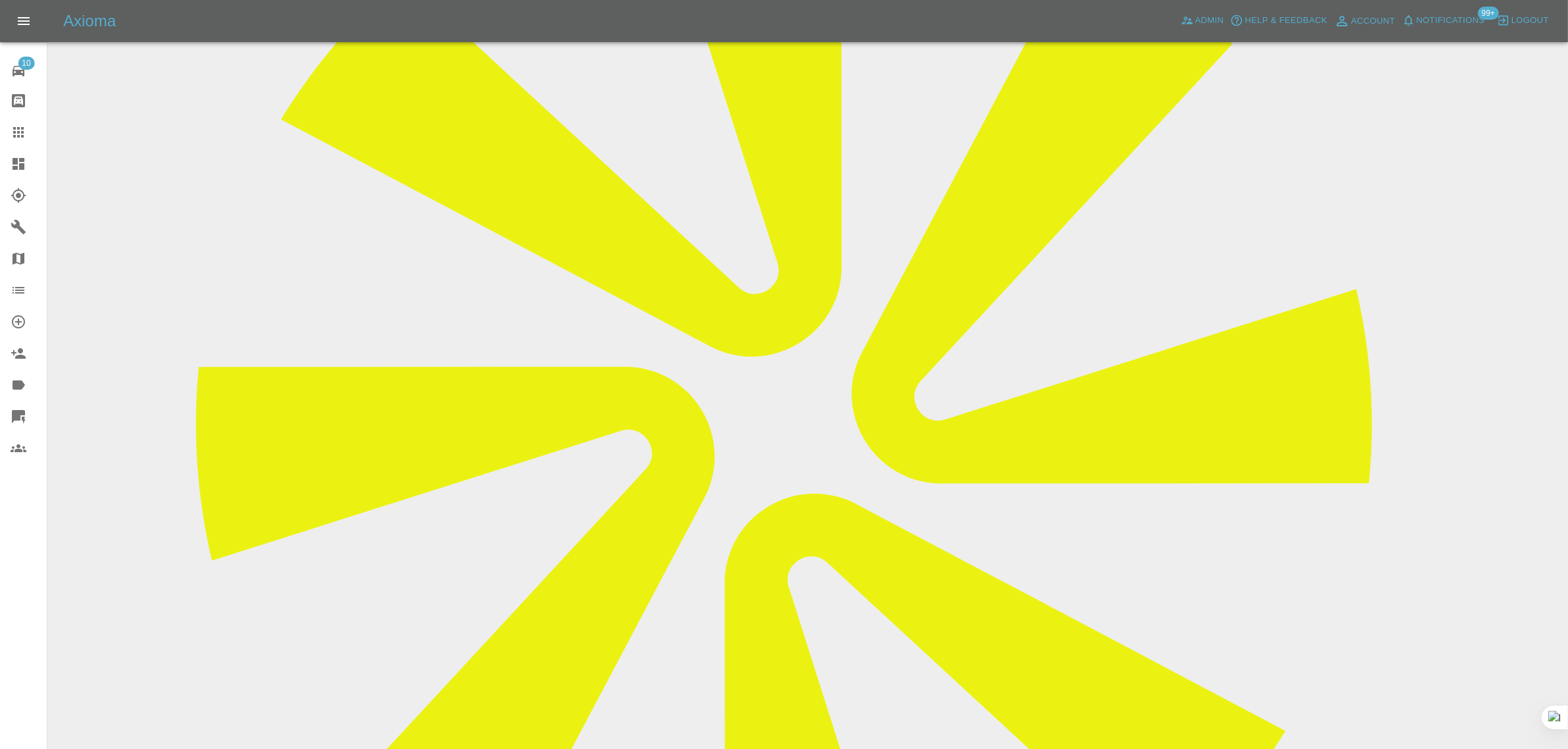
scroll to position [82, 0]
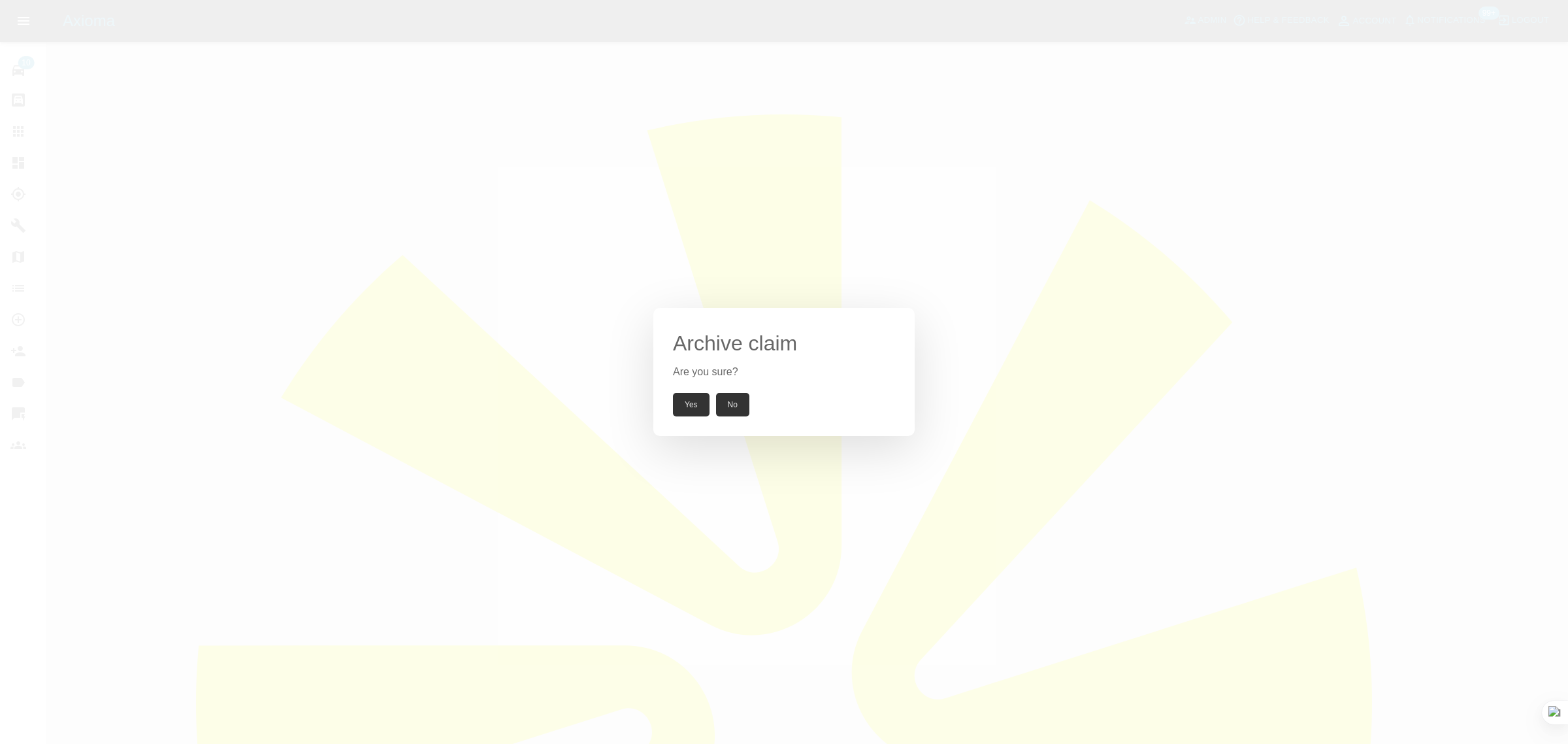
click at [688, 399] on button "Yes" at bounding box center [691, 404] width 36 height 23
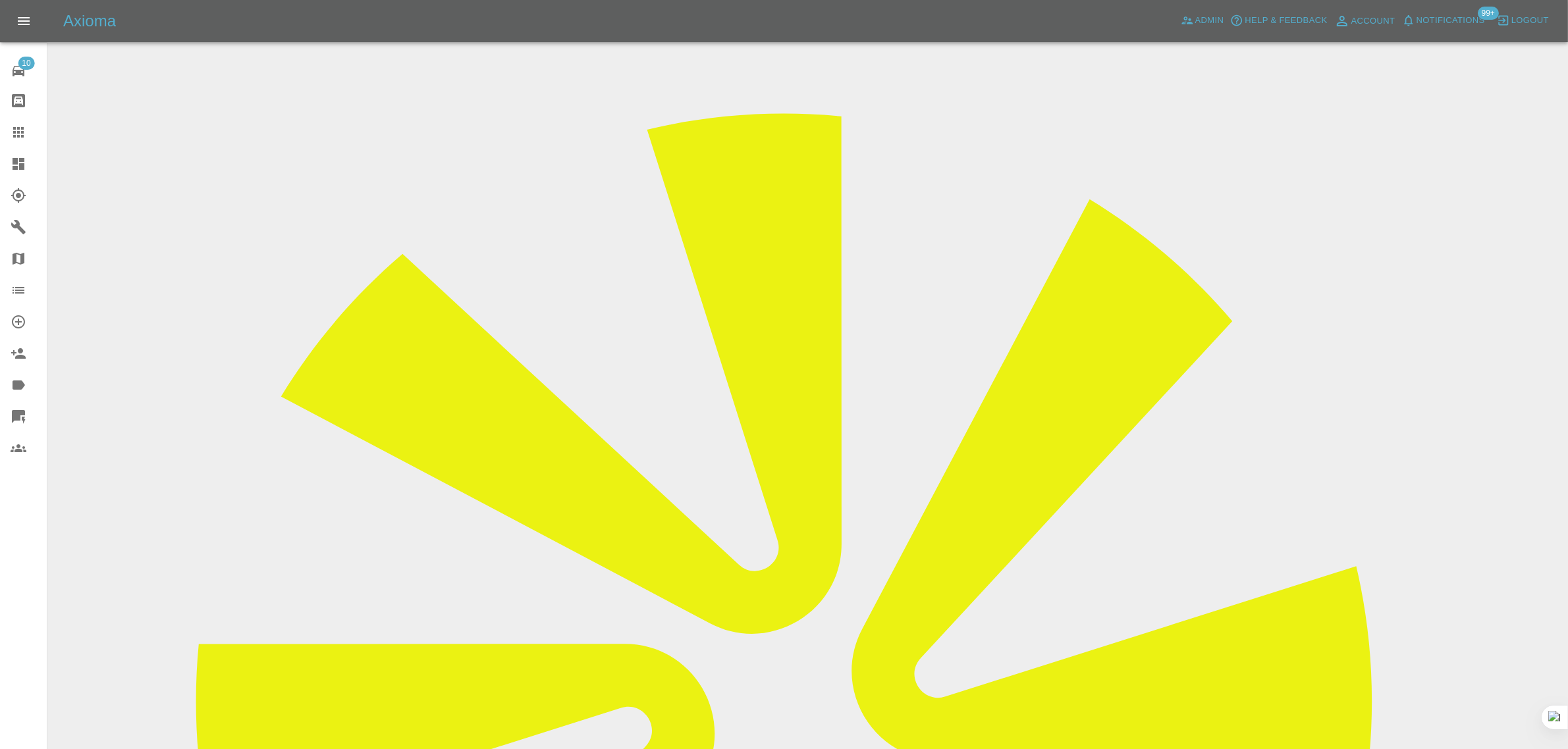
click at [14, 132] on icon at bounding box center [18, 132] width 10 height 10
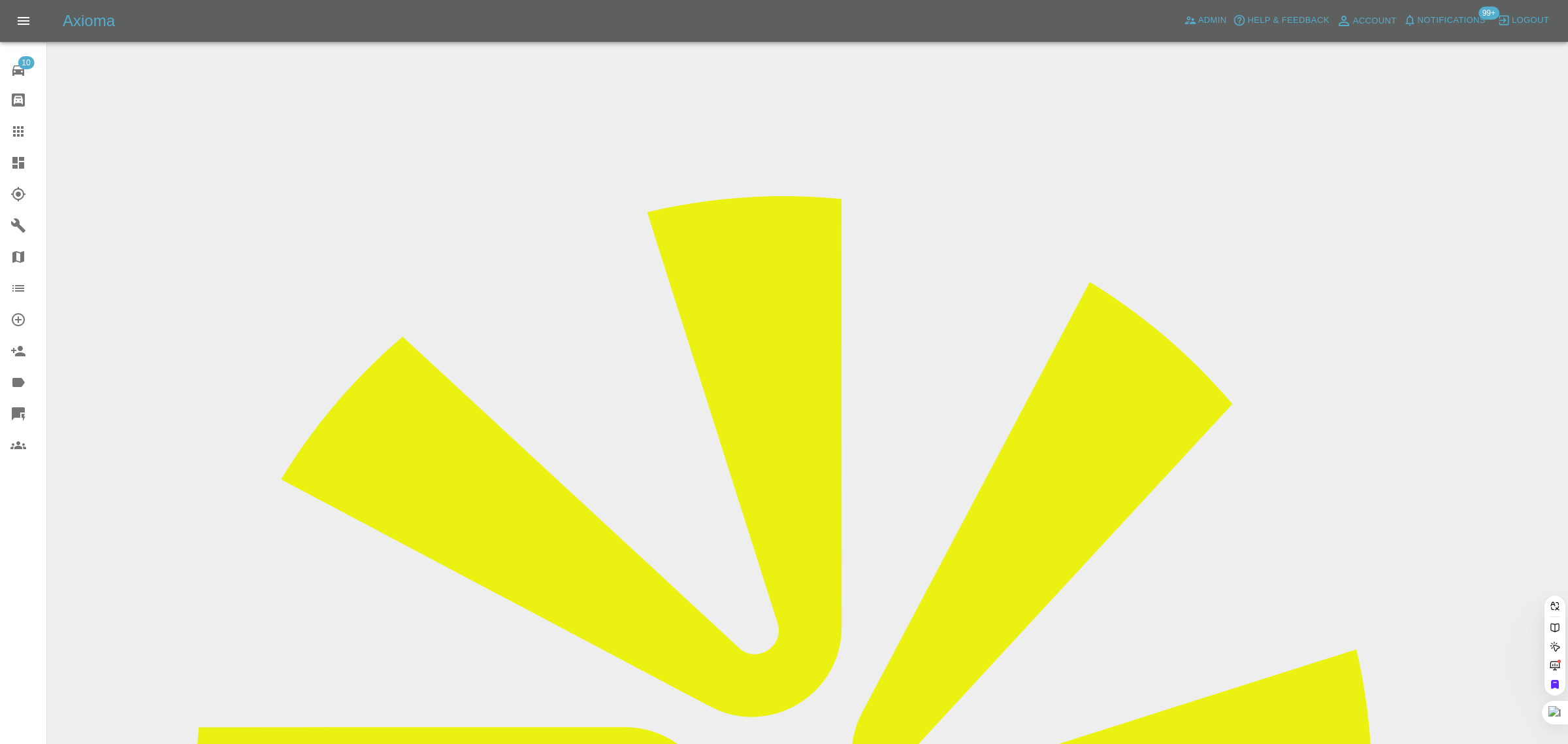
paste input "na2808@outlook.com"
type input "na2808@outlook.com"
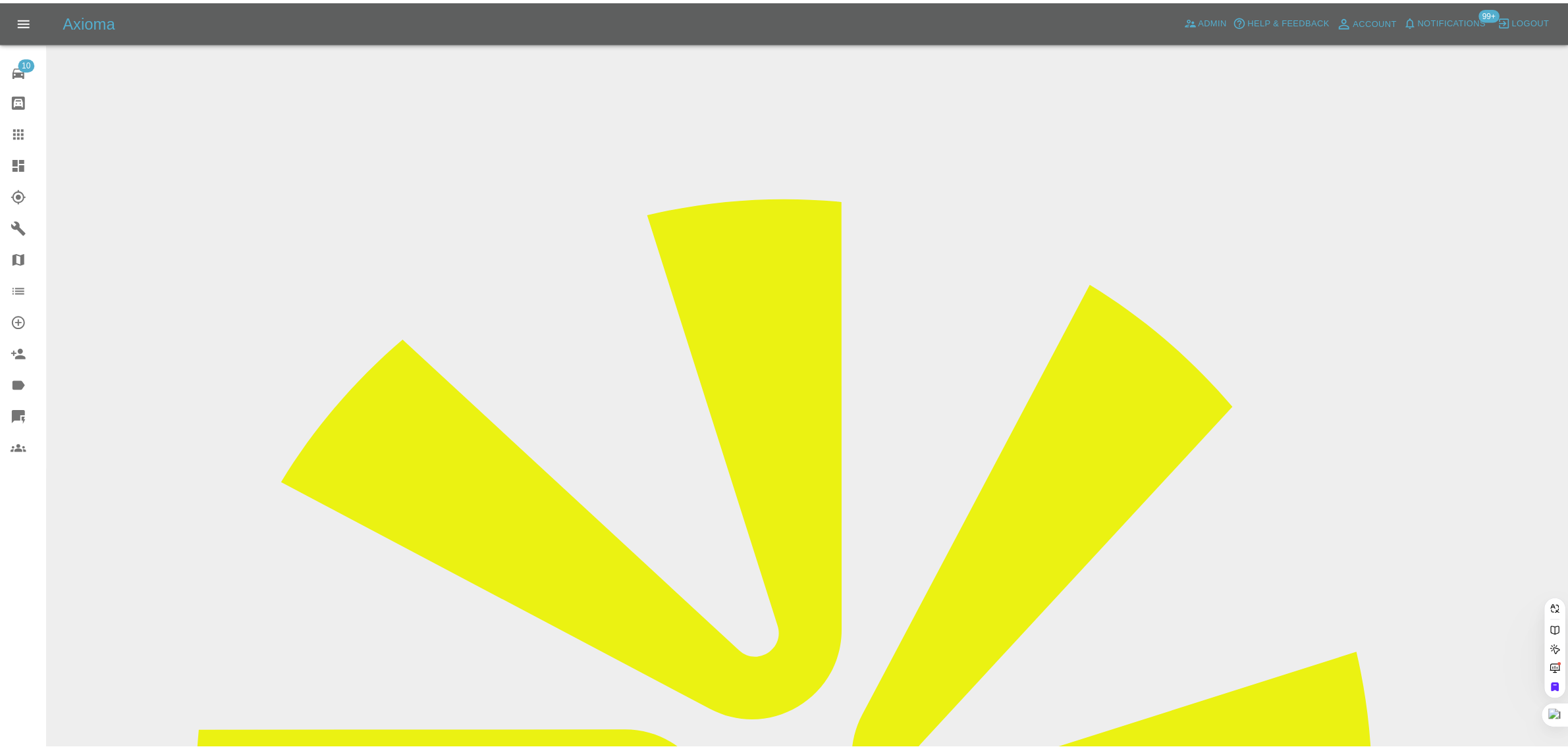
scroll to position [0, 0]
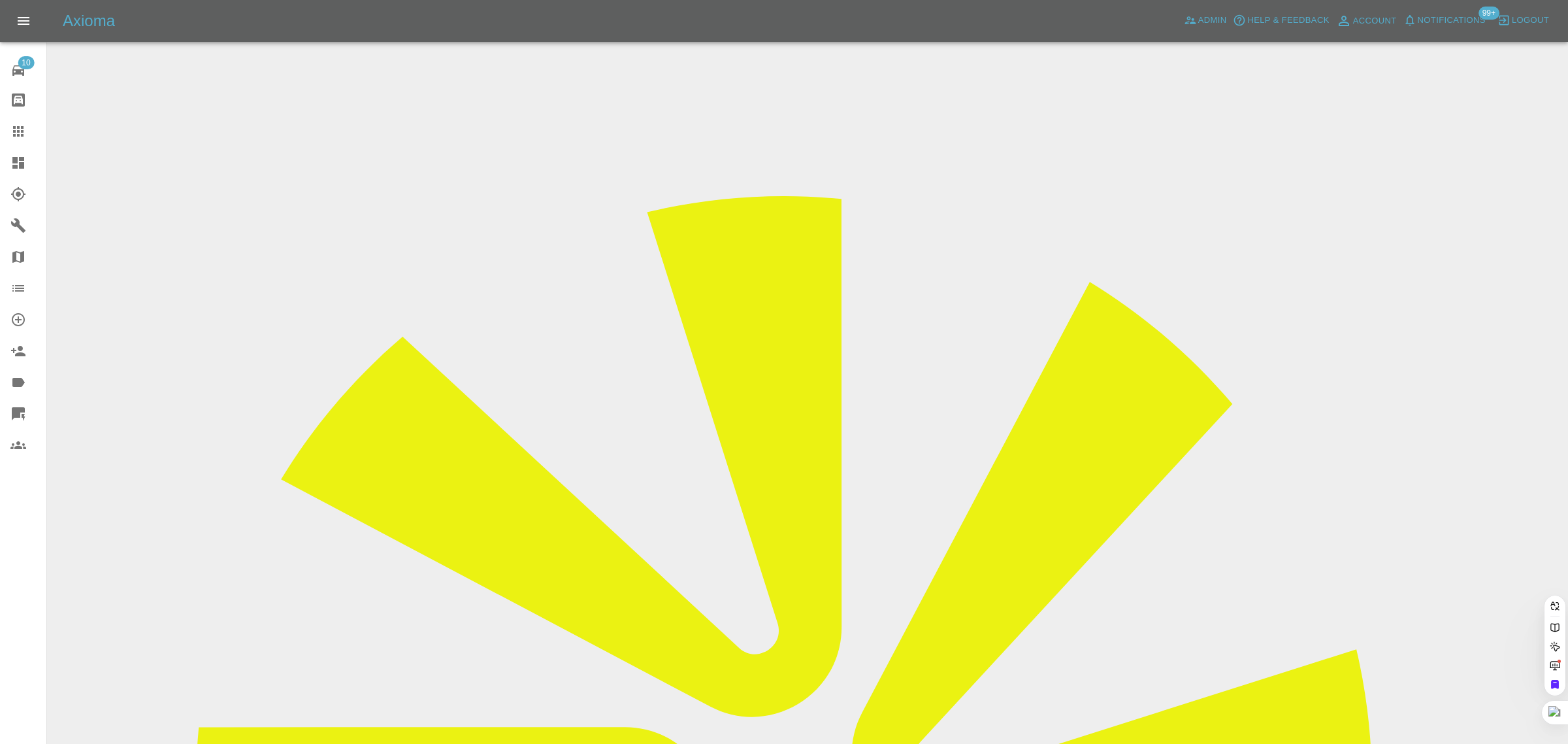
click at [33, 603] on div "10 Repair home Bodyshop home Claims Dashboard Explorer Garages Map Organization…" at bounding box center [23, 372] width 47 height 744
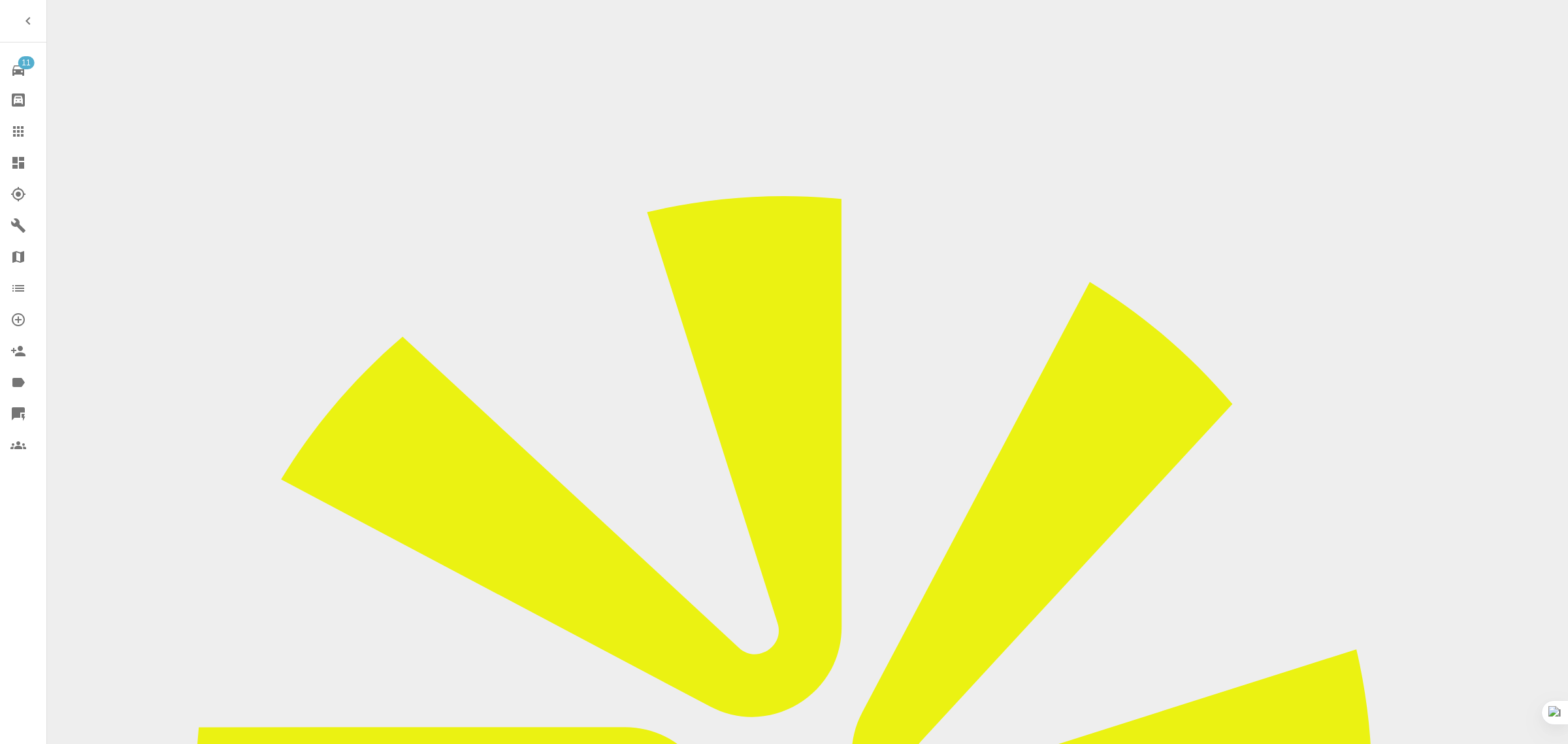
checkbox input "true"
paste input "Please could i book an earlier date for the repair of my car? i need this done …"
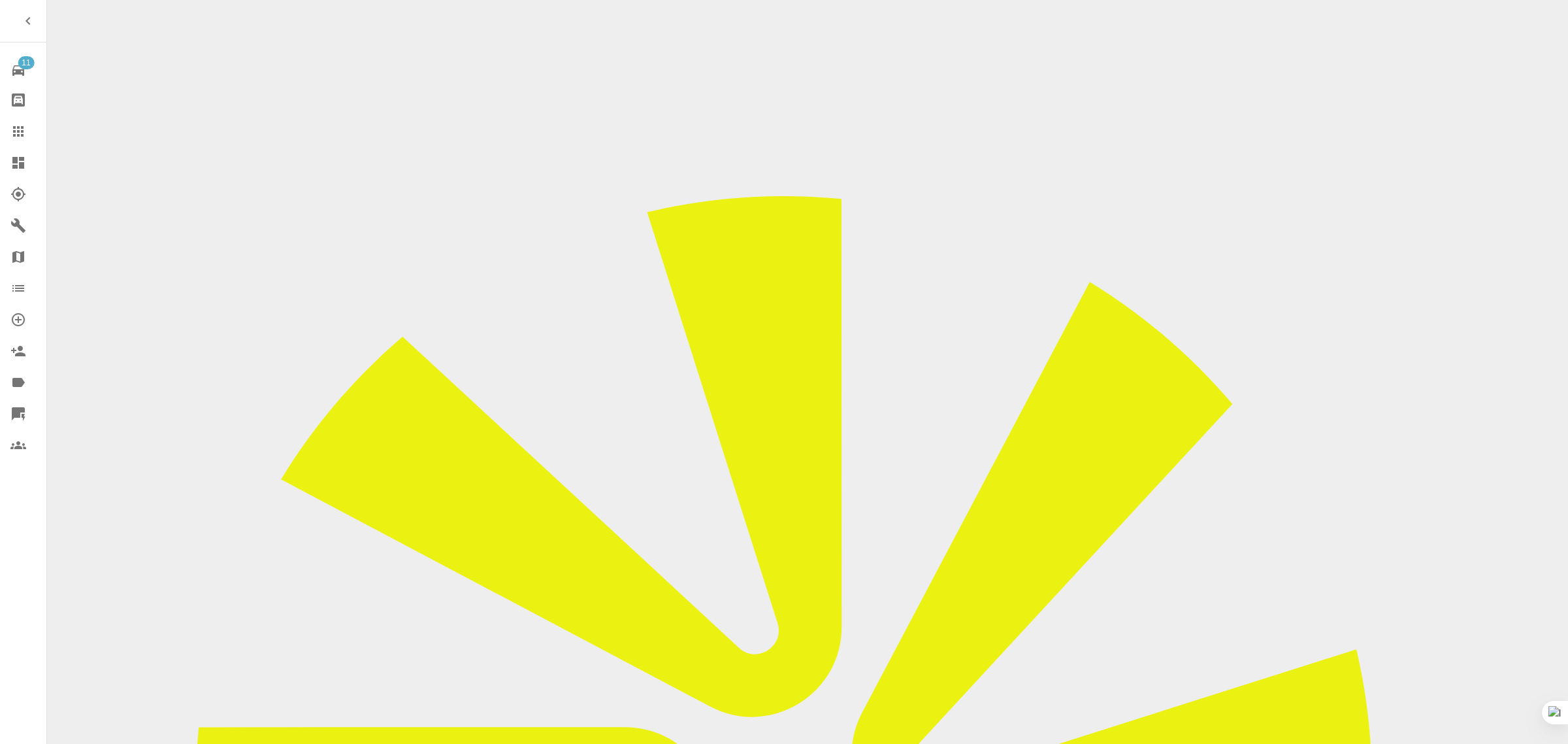
type input "Please could i book an earlier date for the repair of my car? i need this done …"
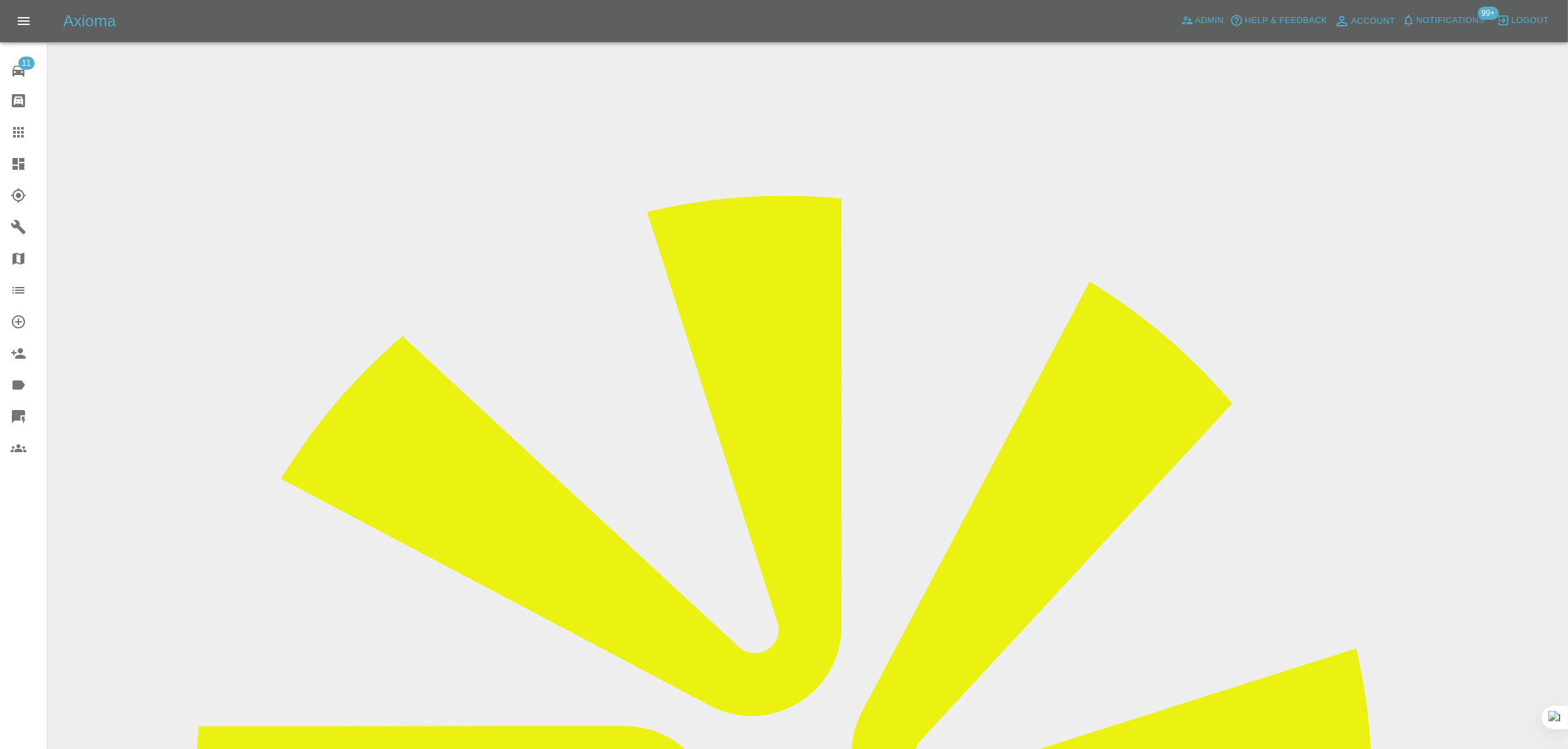
click at [35, 122] on link "Claims" at bounding box center [24, 132] width 47 height 32
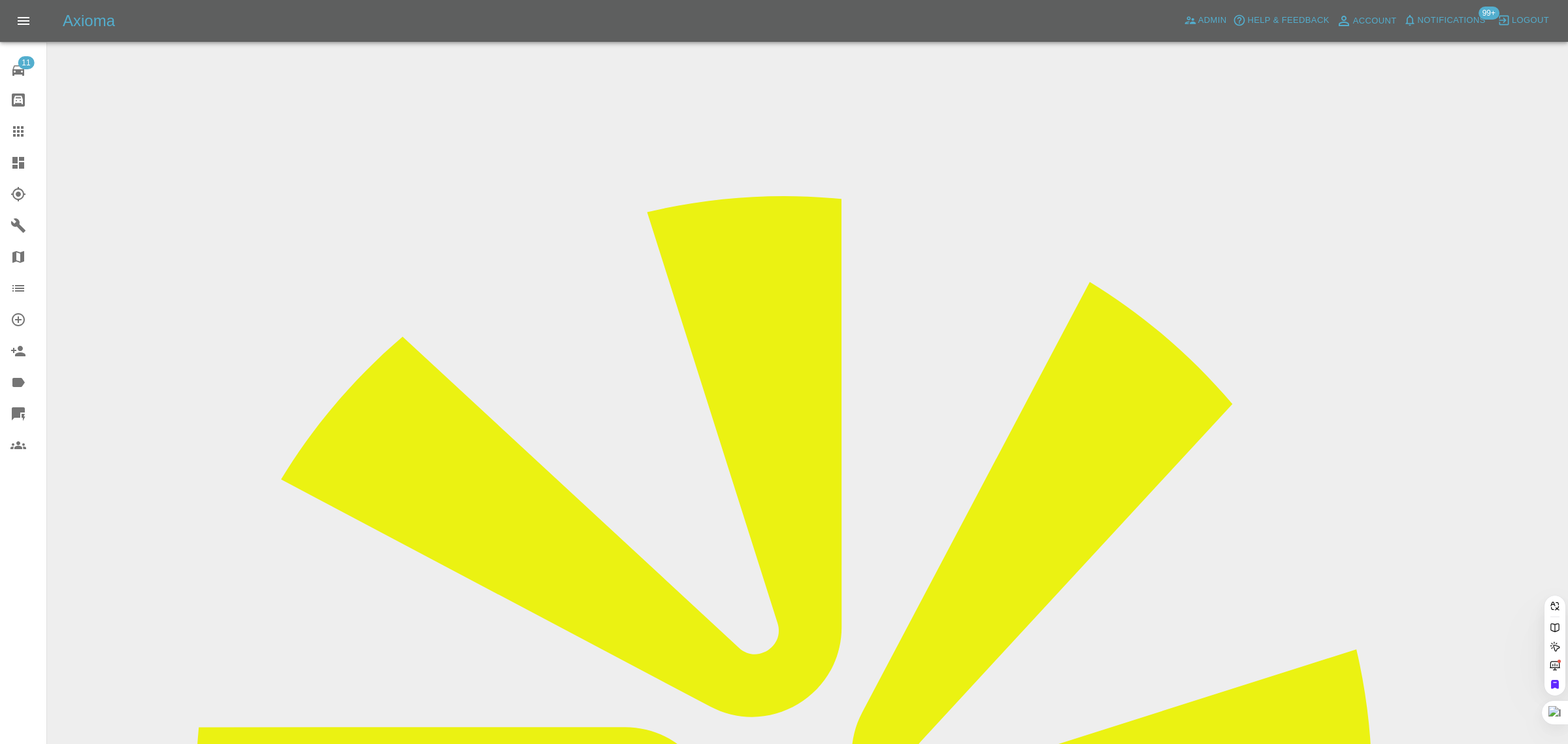
paste input "[EMAIL_ADDRESS][DOMAIN_NAME]"
type input "adrianb246@yahoo.co.u"
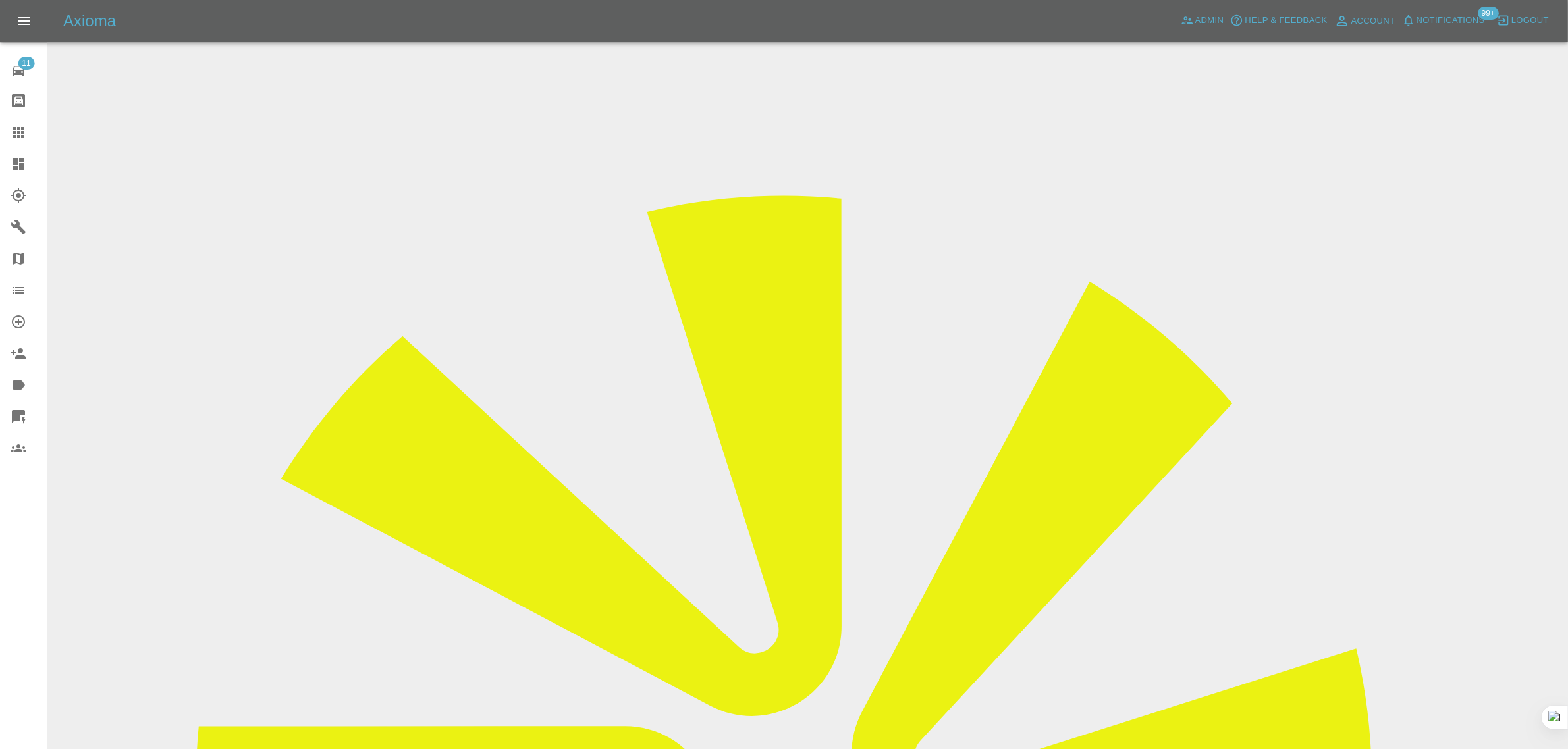
scroll to position [576, 0]
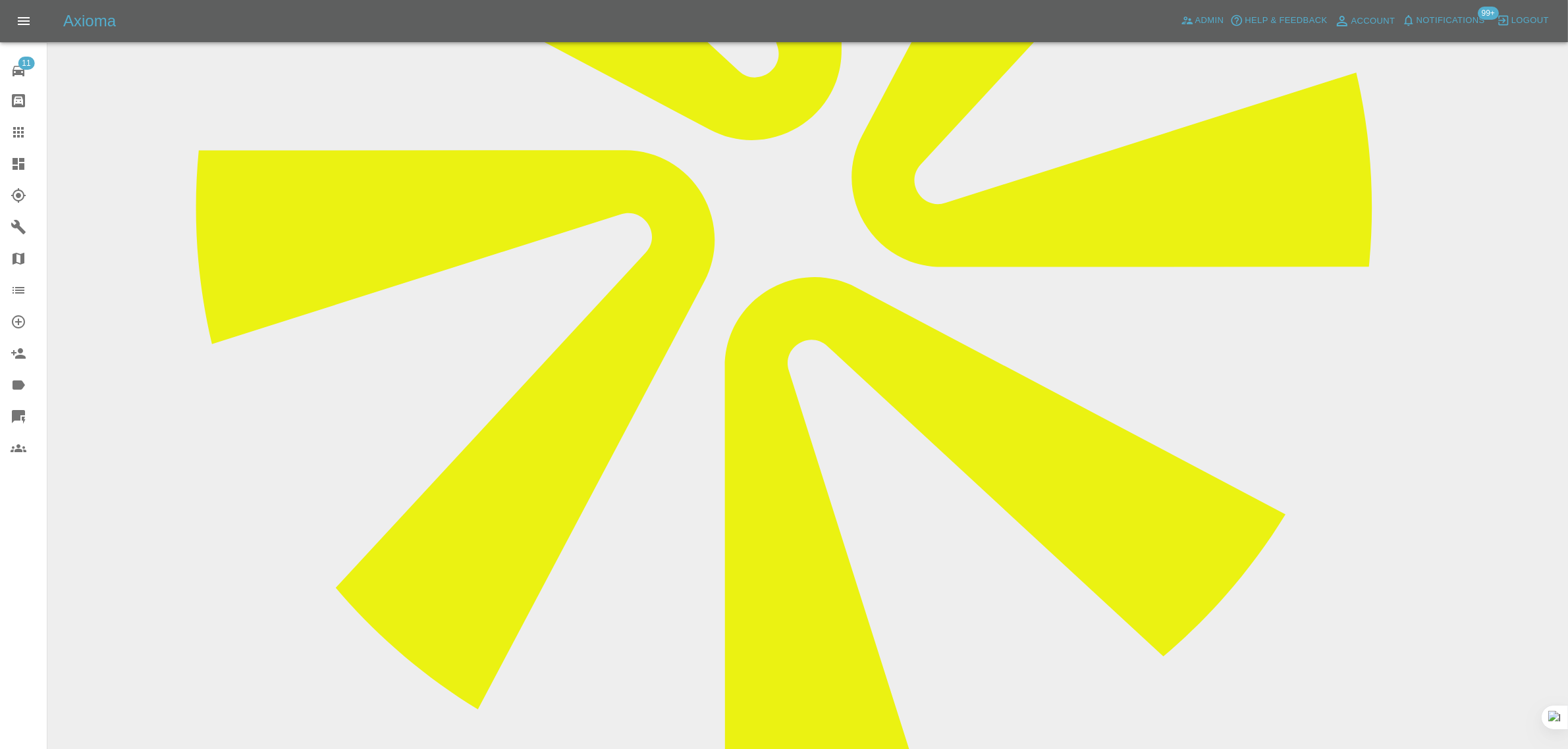
paste textarea "Is anyone going to explain to me what is happening ? I trust “[PERSON_NAME]” is…"
type textarea "Is anyone going to explain to me what is happening ? I trust “[PERSON_NAME]” is…"
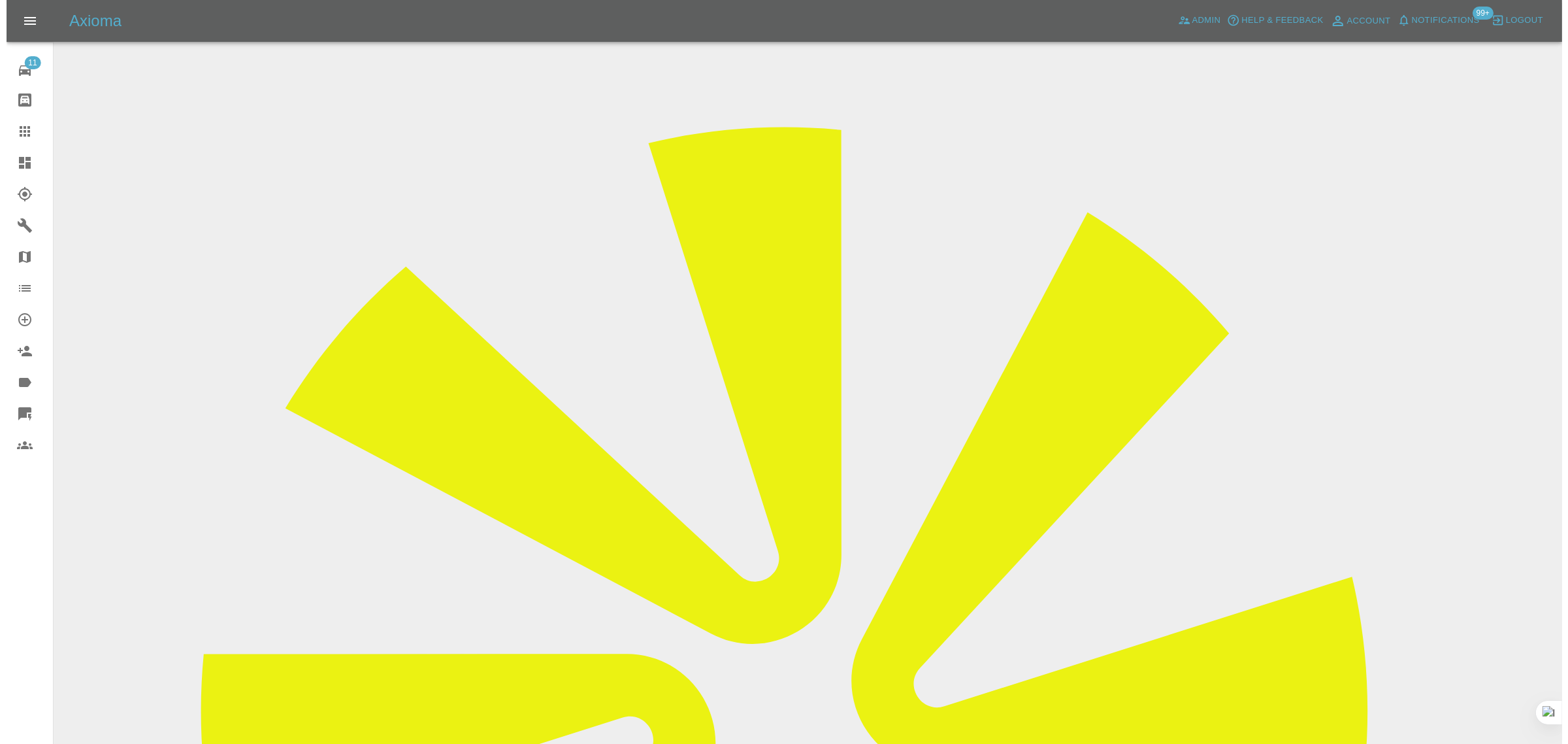
scroll to position [0, 0]
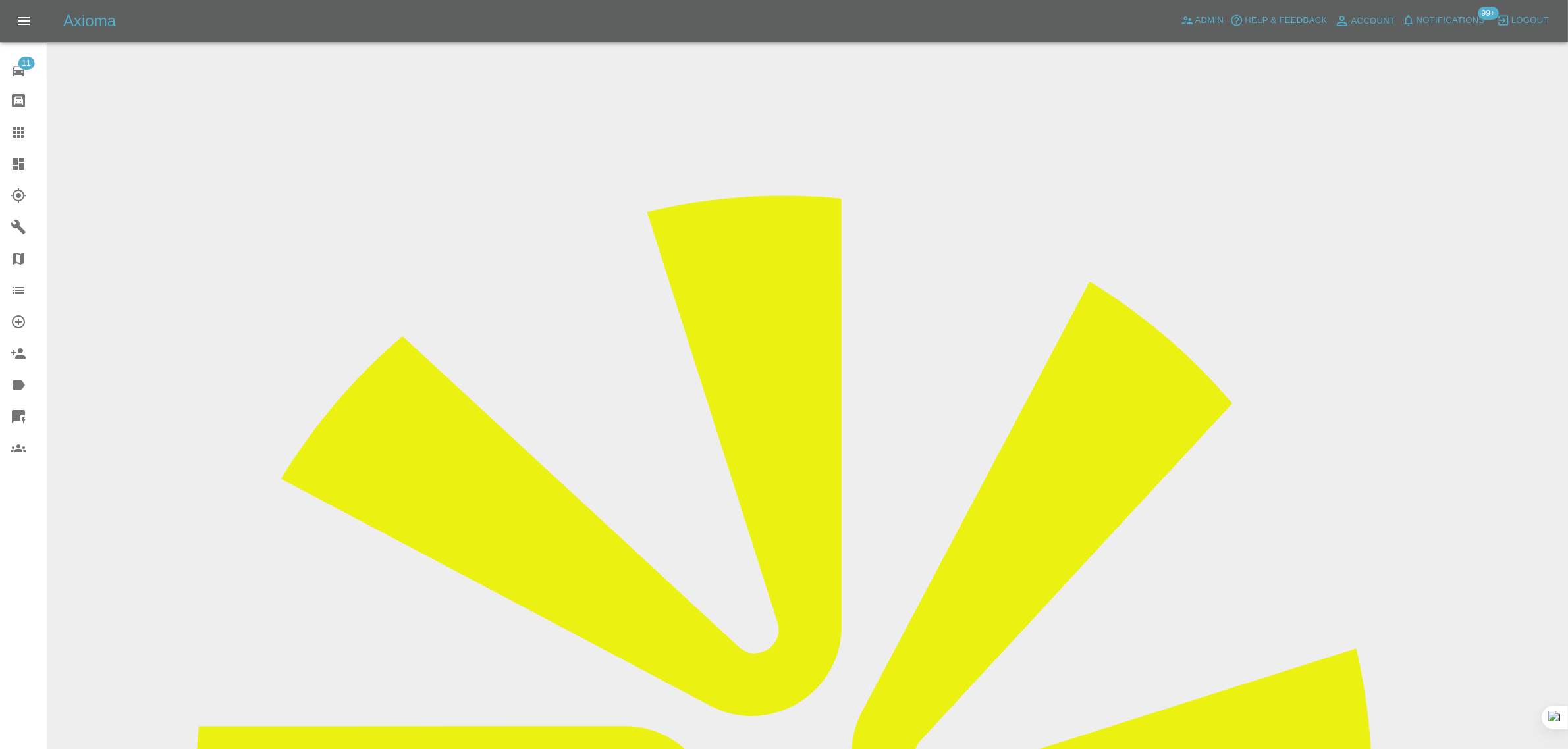
drag, startPoint x: 1252, startPoint y: 198, endPoint x: 1314, endPoint y: 195, distance: 62.1
copy tr "Pro Paint S"
click at [23, 126] on icon at bounding box center [18, 132] width 15 height 15
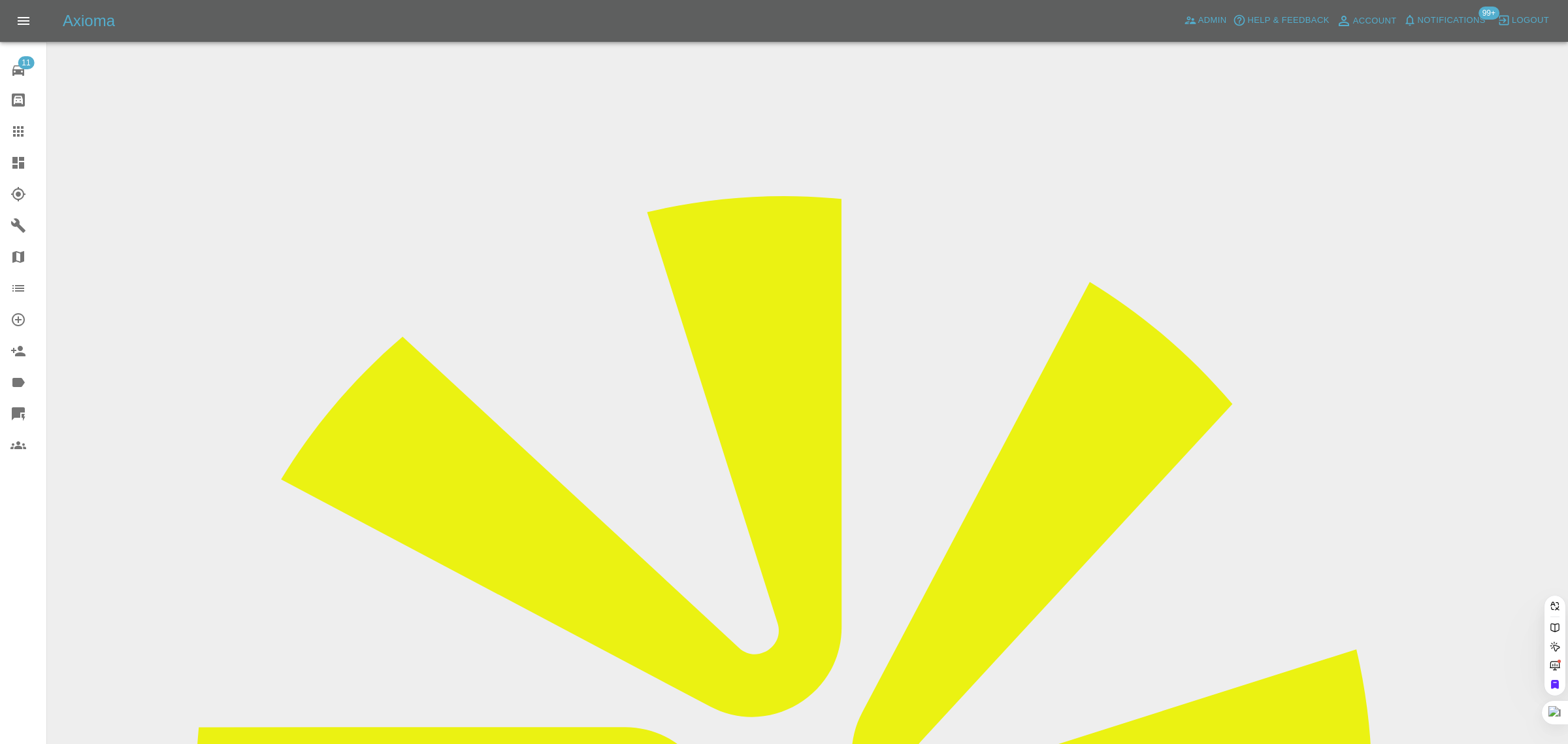
paste input "fazi_a_m@hotmail.com"
type input "fazi_a_m@hotmail.com"
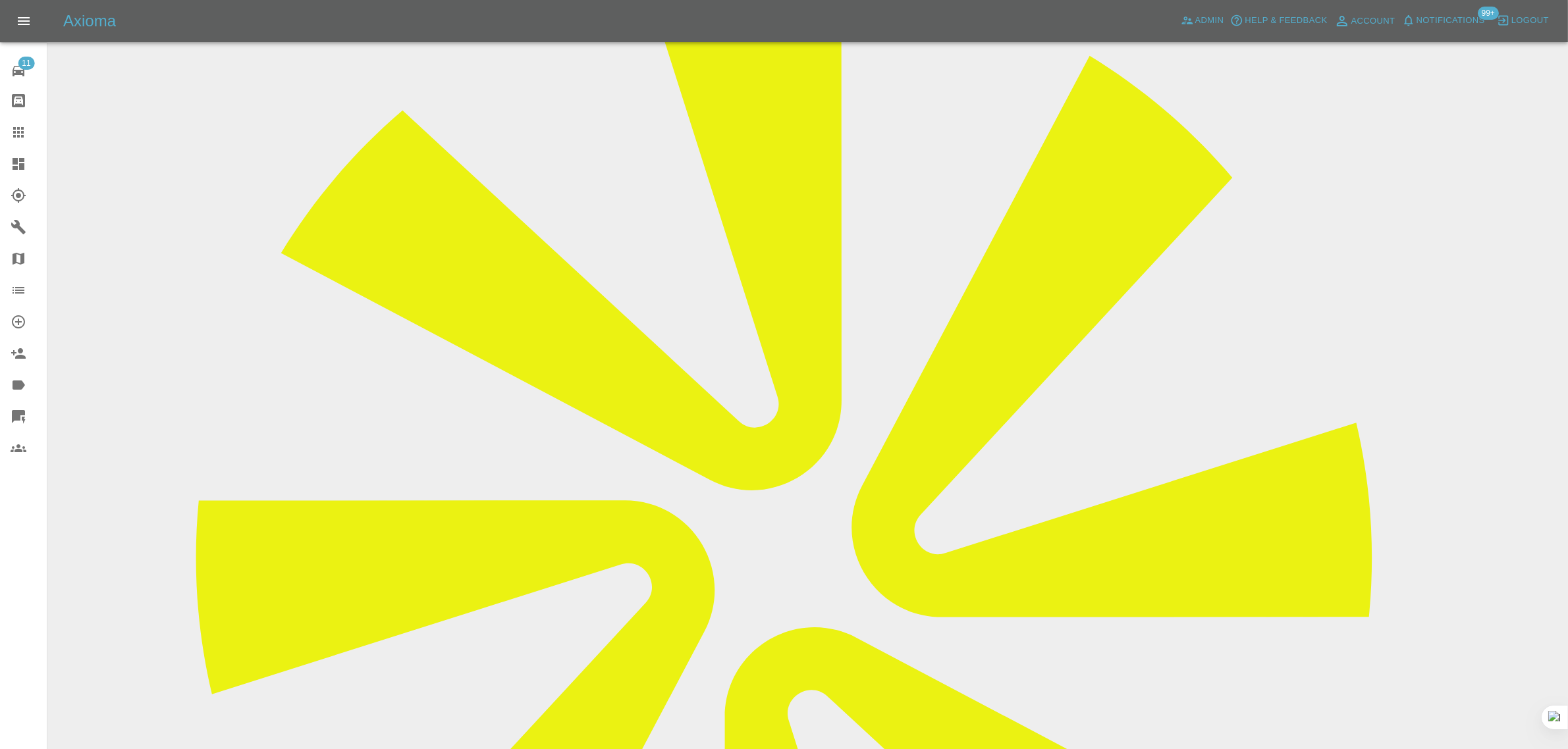
scroll to position [658, 0]
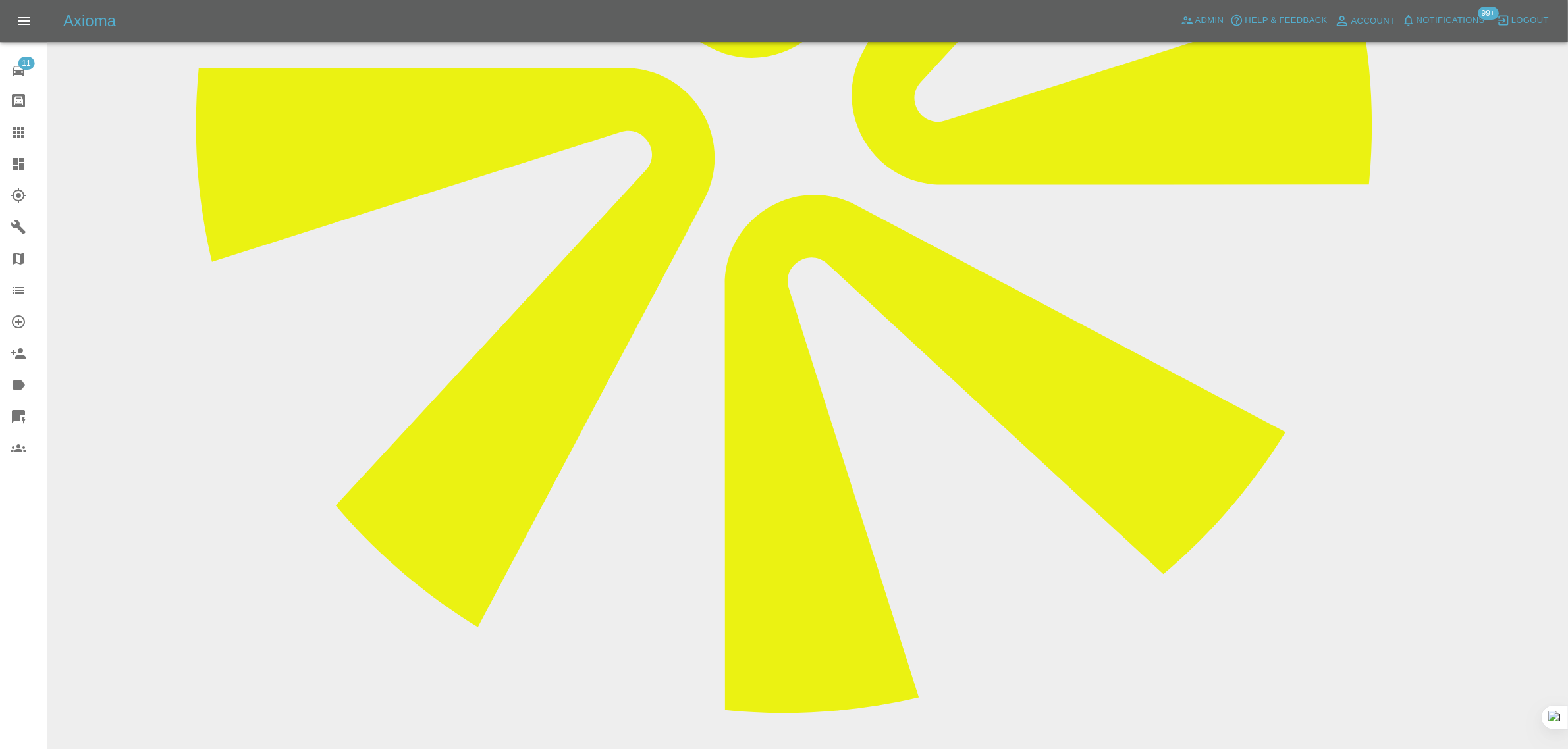
paste textarea "I was told someone would come today or I would get a call on Tuesday. The repai…"
type textarea "I was told someone would come today or I would get a call on Tuesday. The repai…"
drag, startPoint x: 1483, startPoint y: 548, endPoint x: 1297, endPoint y: 477, distance: 199.1
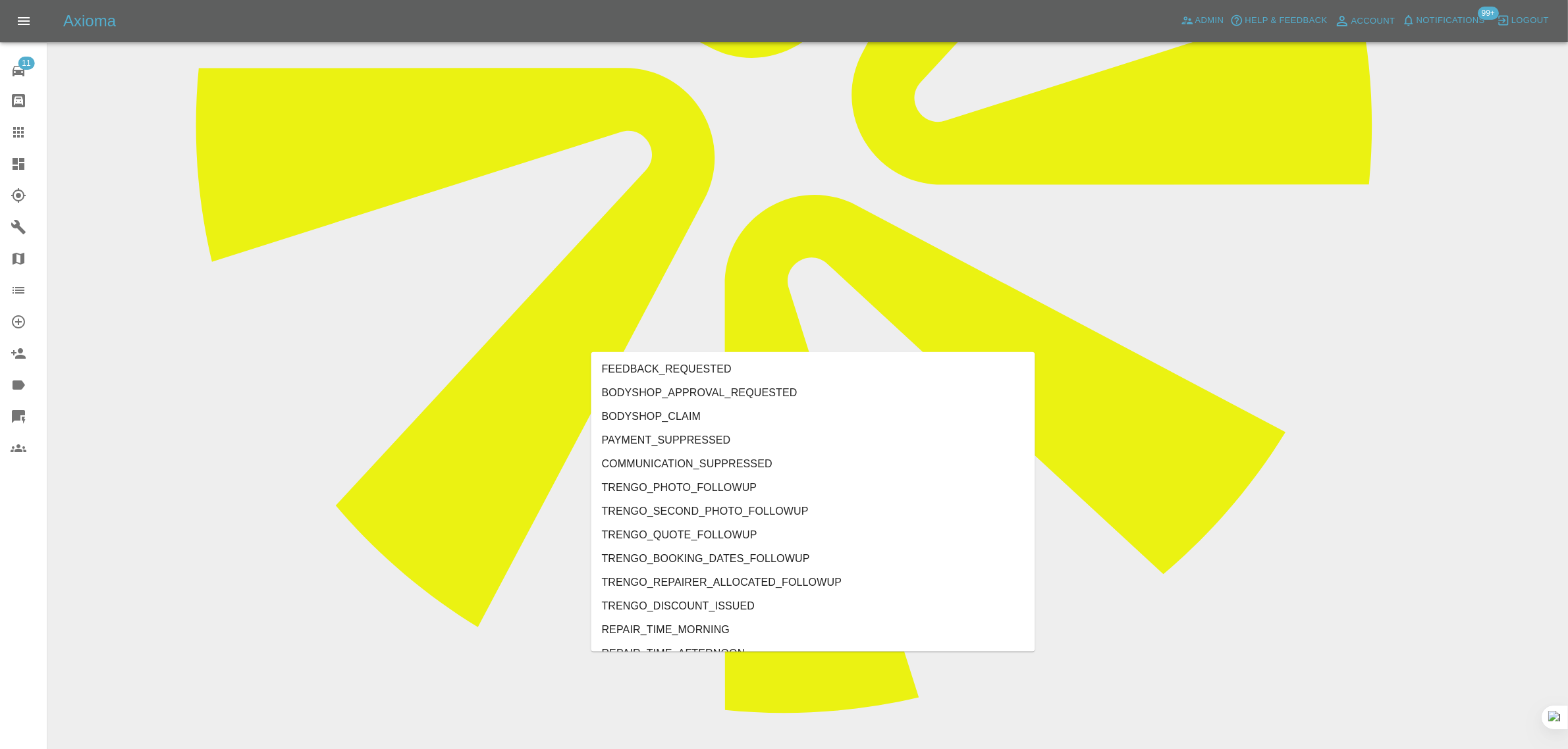
type input "no"
click at [715, 458] on li "REPAIRER_NO_SHOW" at bounding box center [813, 464] width 444 height 24
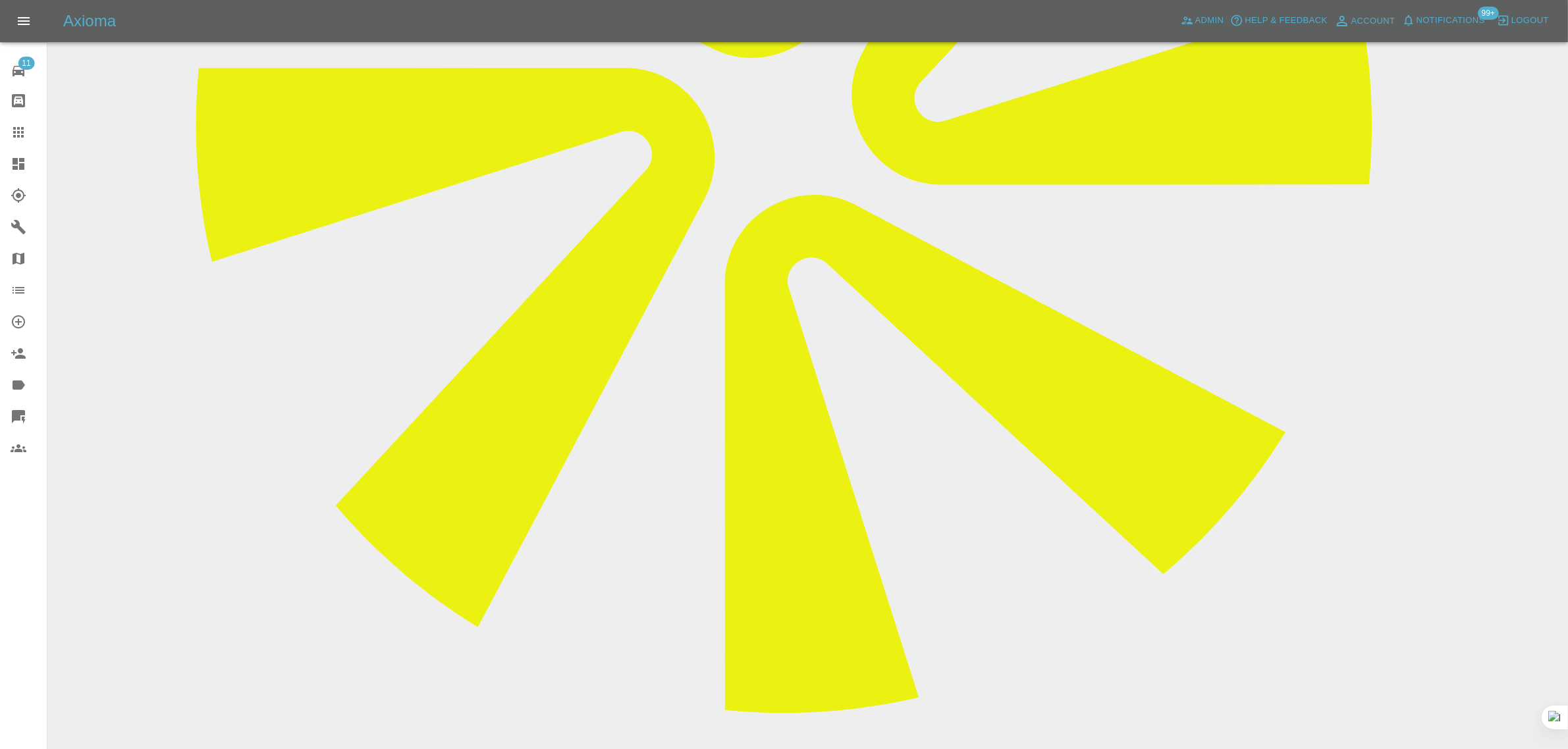
click at [13, 143] on link "Claims" at bounding box center [24, 132] width 47 height 32
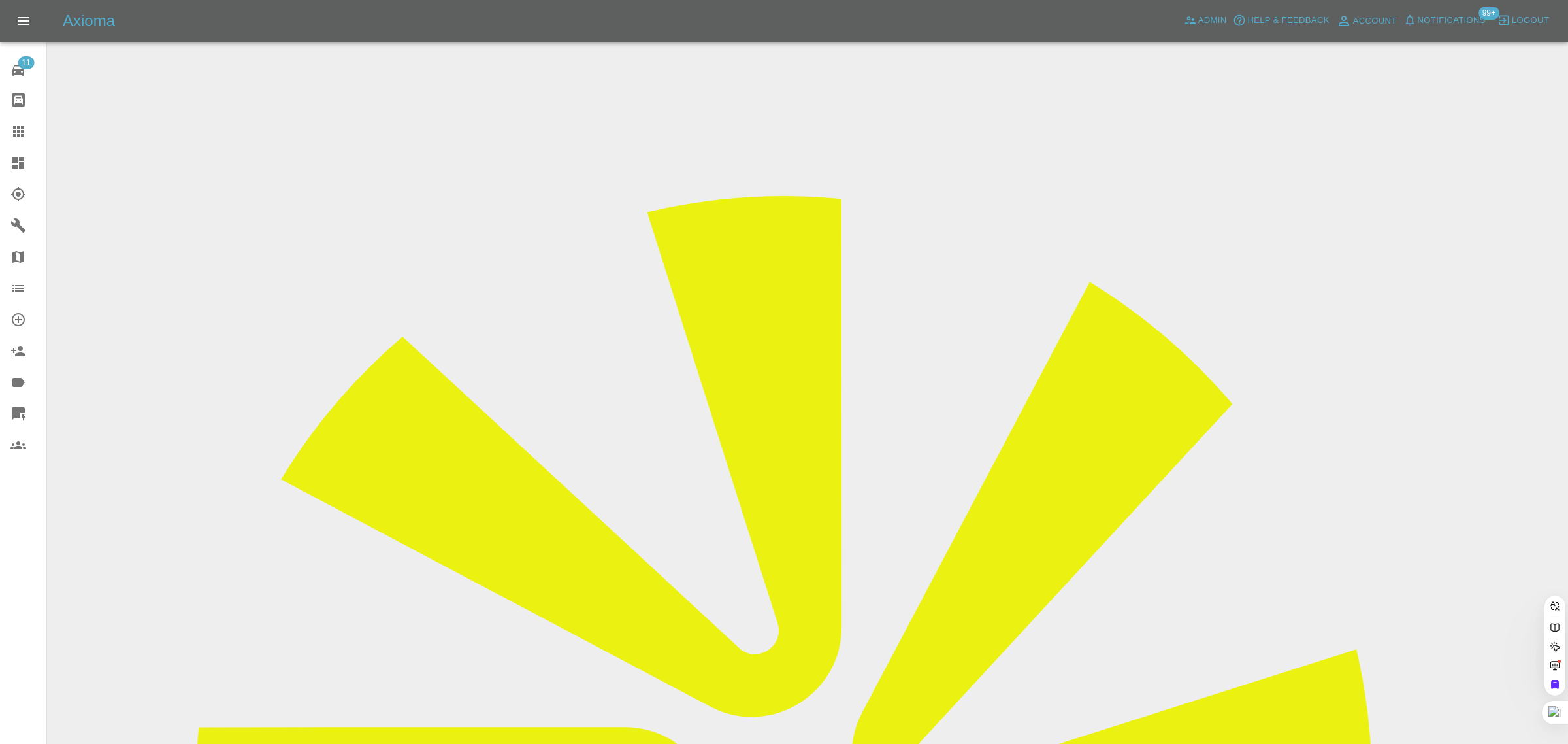
paste input "andreabrotherston@gmail.com"
type input "andreabrotherston@gmail.com"
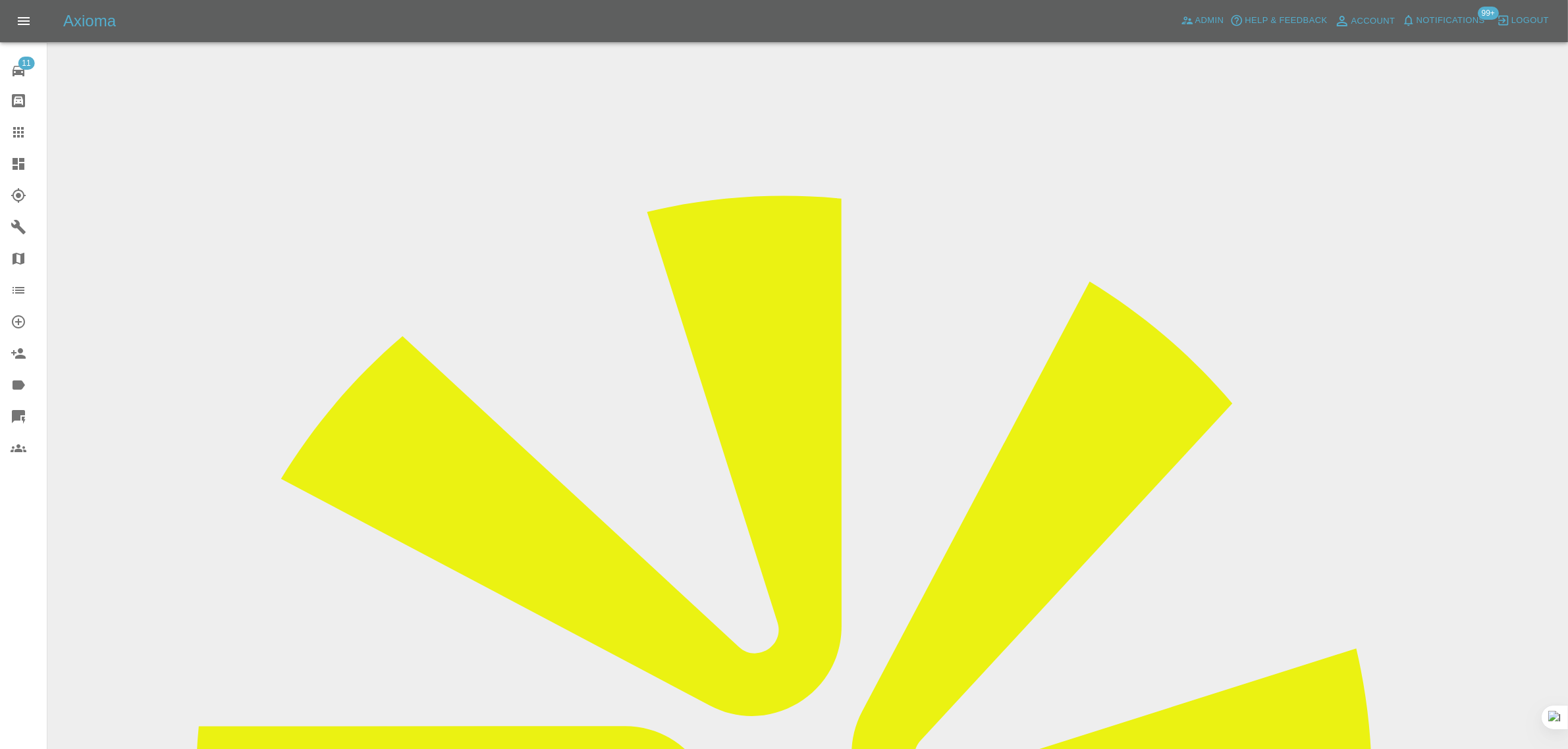
drag, startPoint x: 15, startPoint y: 227, endPoint x: 1269, endPoint y: 349, distance: 1259.9
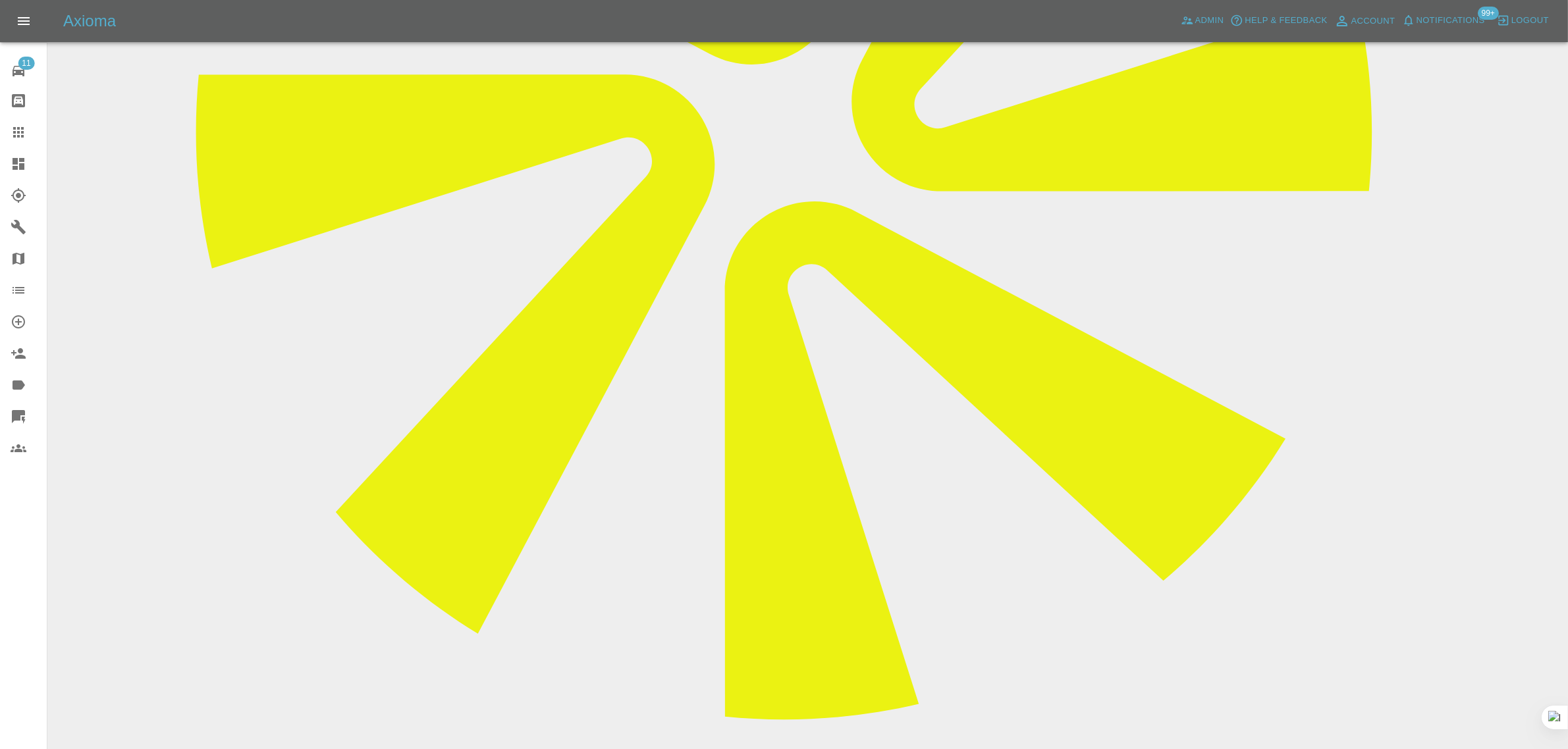
scroll to position [658, 0]
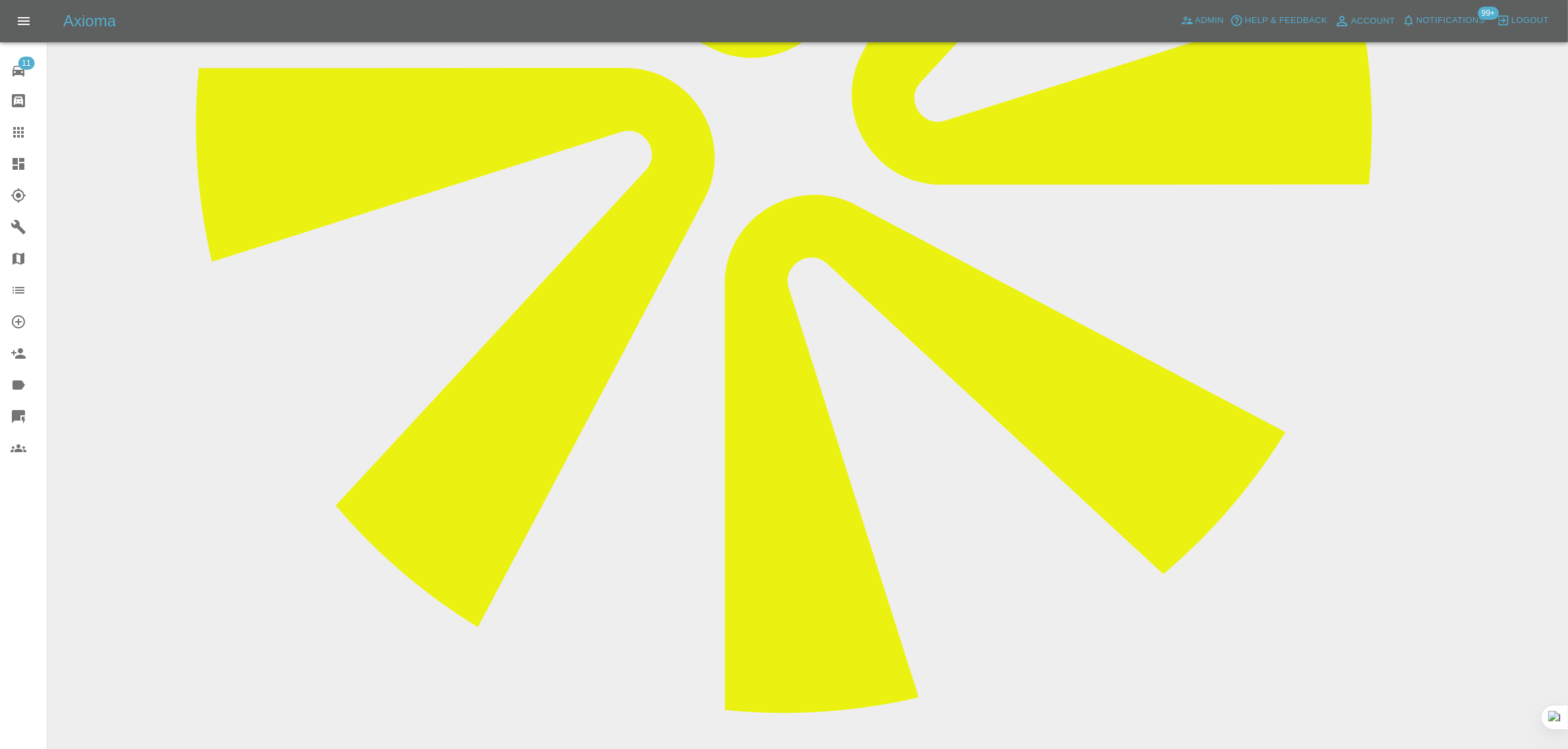
click at [14, 129] on icon at bounding box center [18, 132] width 15 height 15
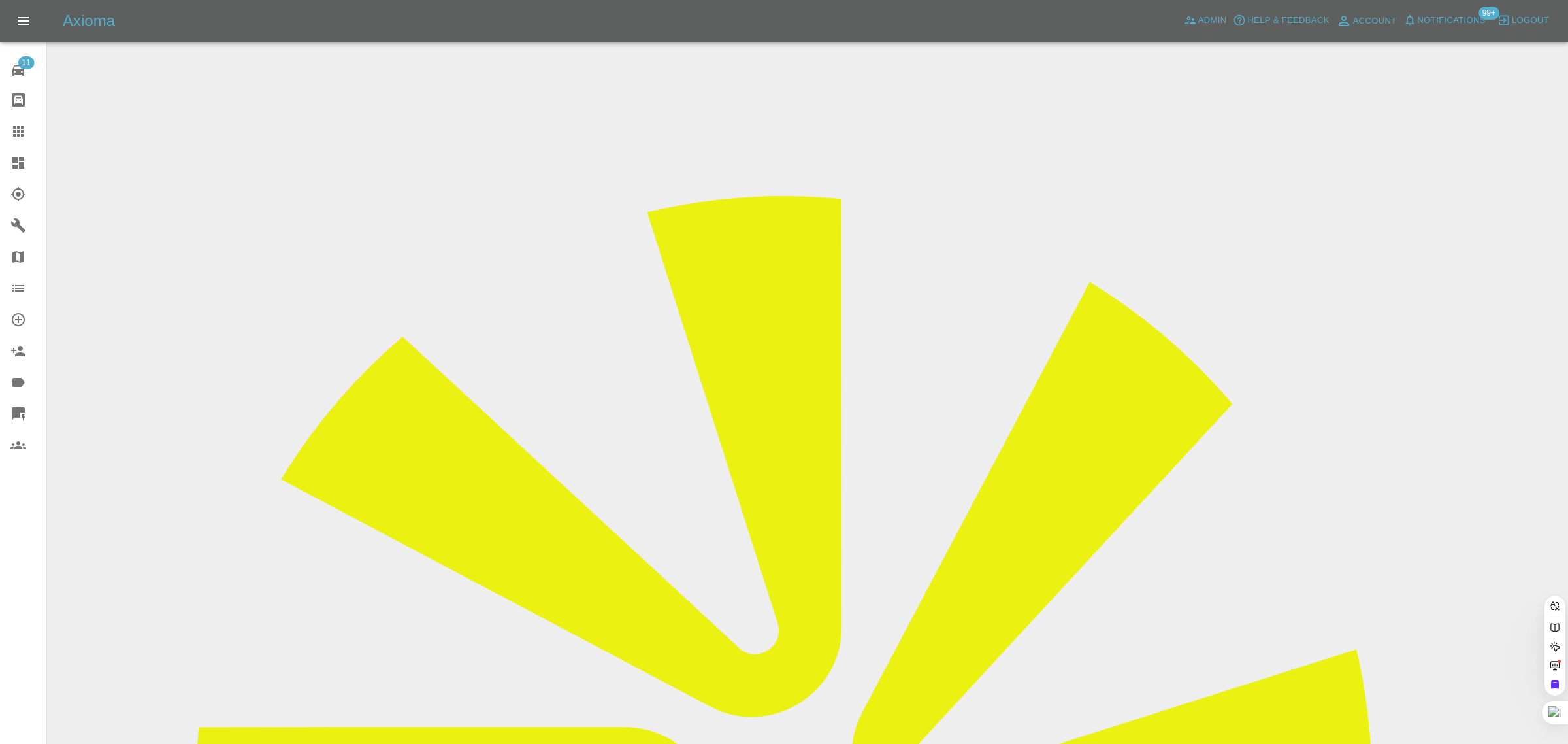
paste input "miasophie8@hotmail.com"
type input "miasophie8@hotmail.com"
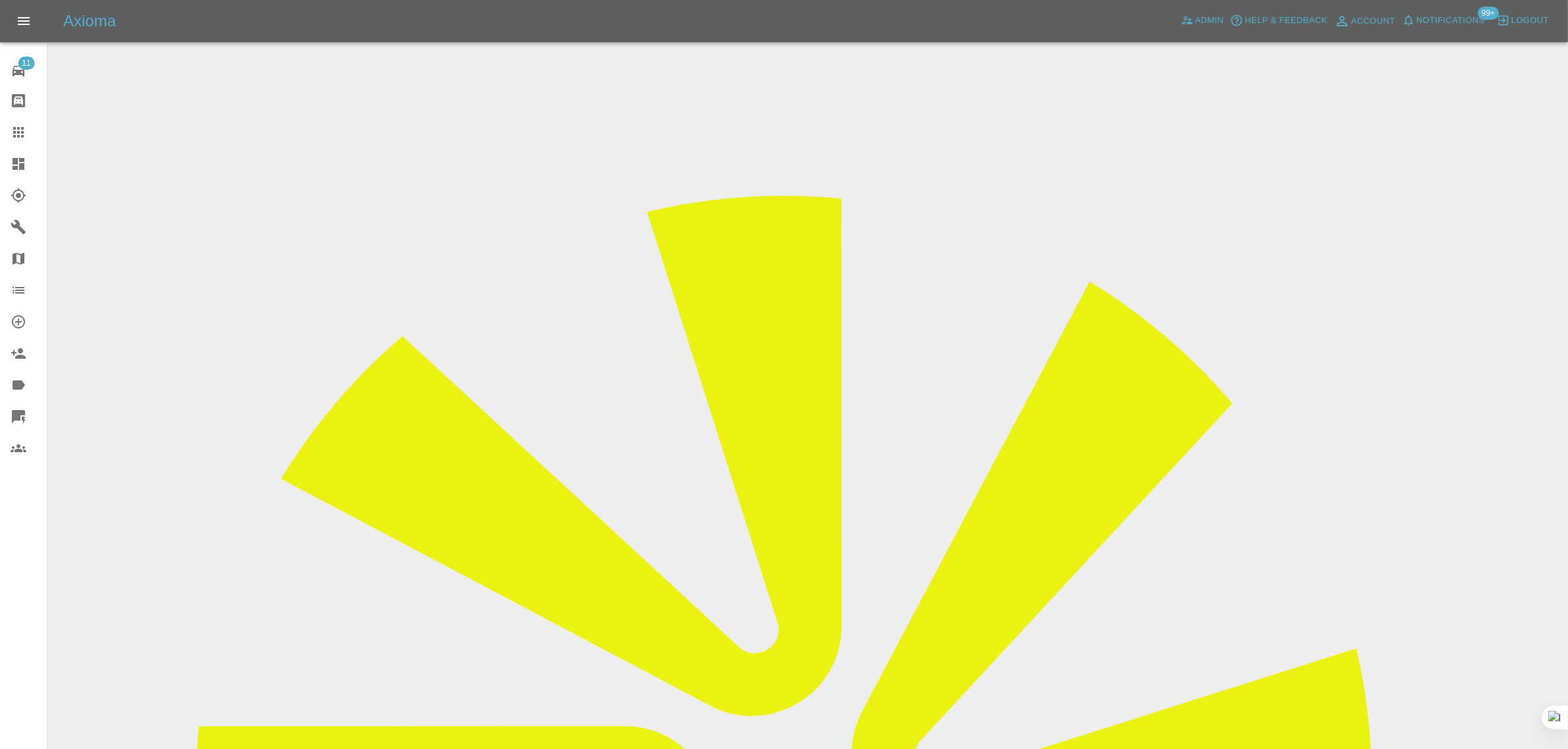
scroll to position [576, 0]
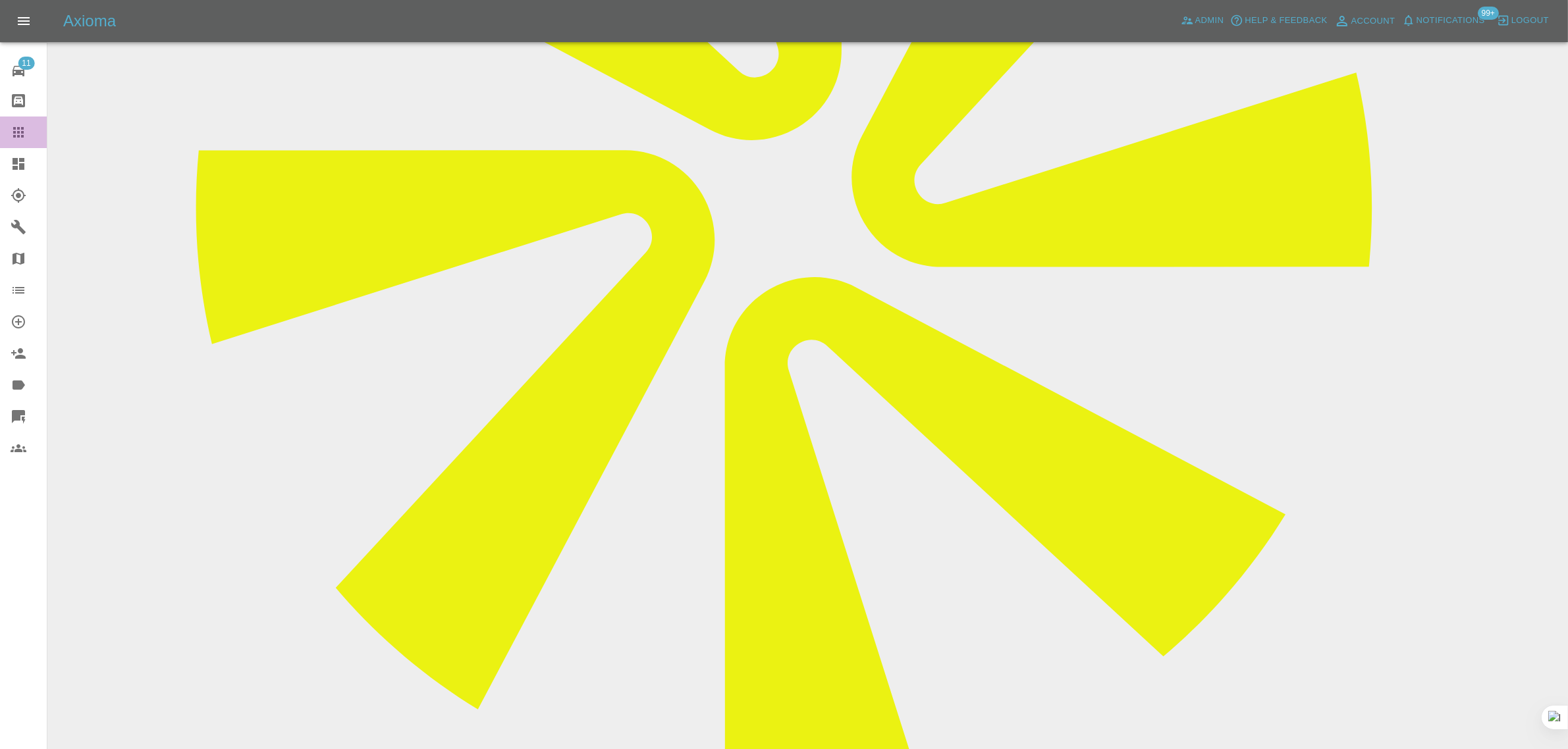
click at [33, 134] on div at bounding box center [29, 132] width 37 height 15
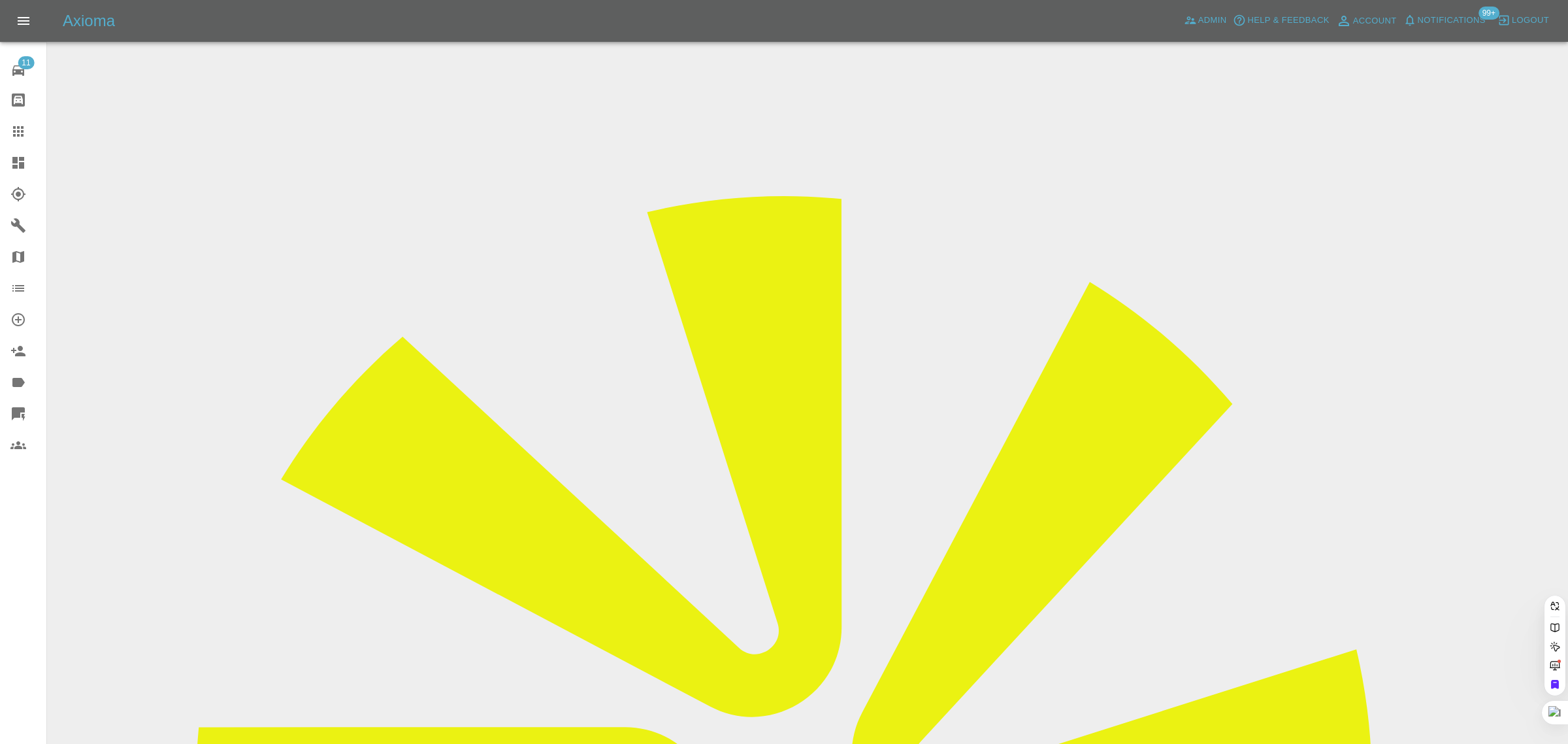
paste input "pitsey68@gmail.com"
type input "pitsey68@gmail.com"
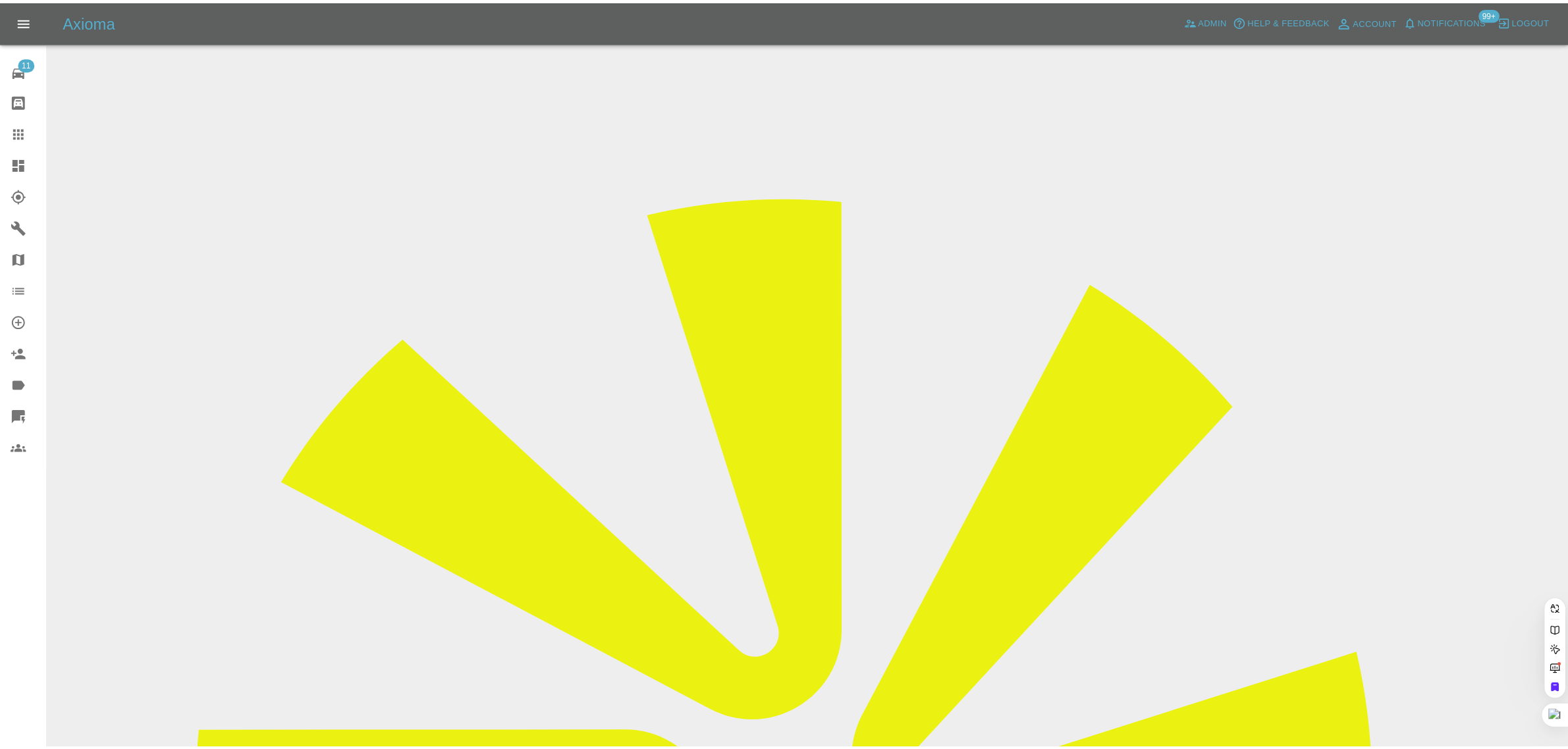
scroll to position [0, 0]
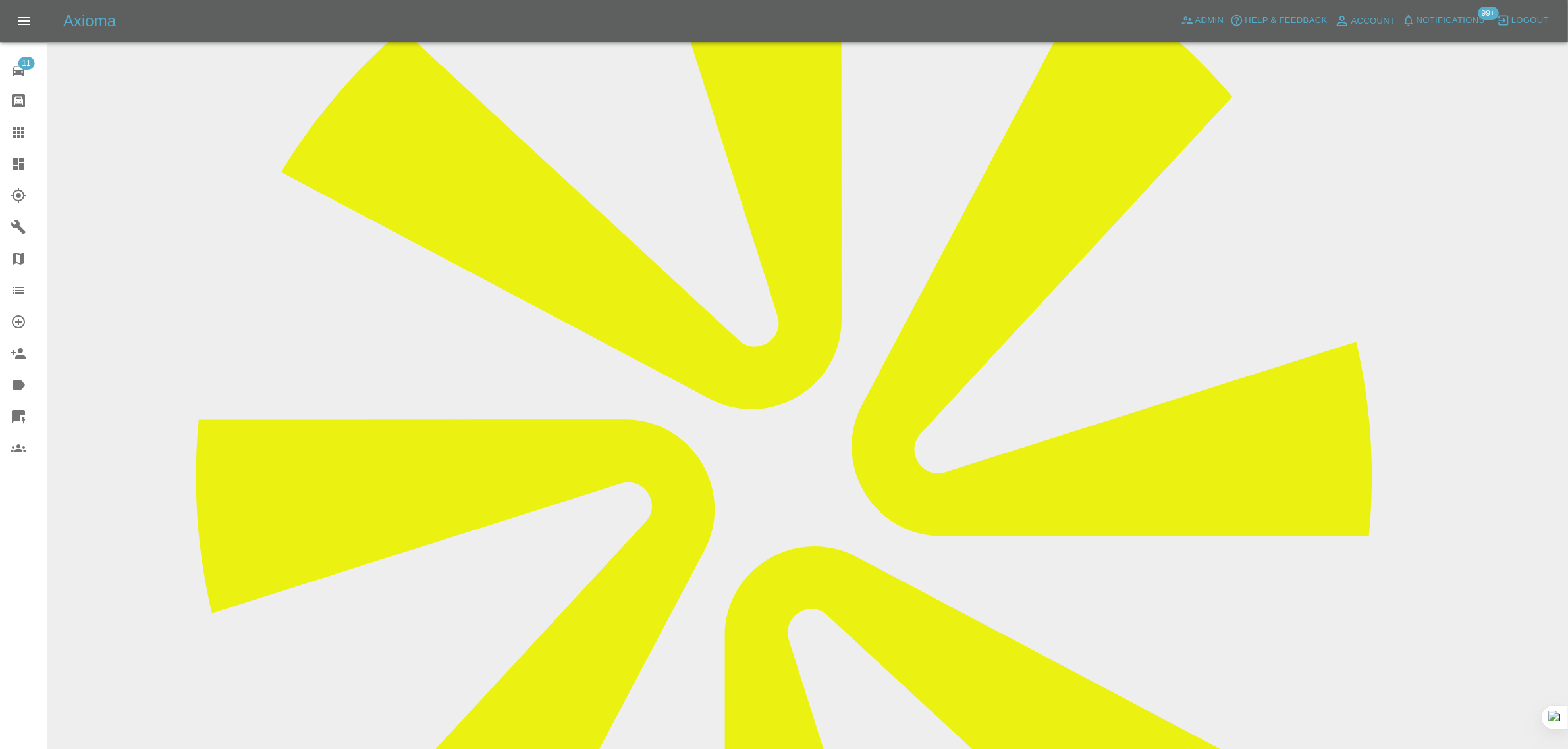
scroll to position [658, 0]
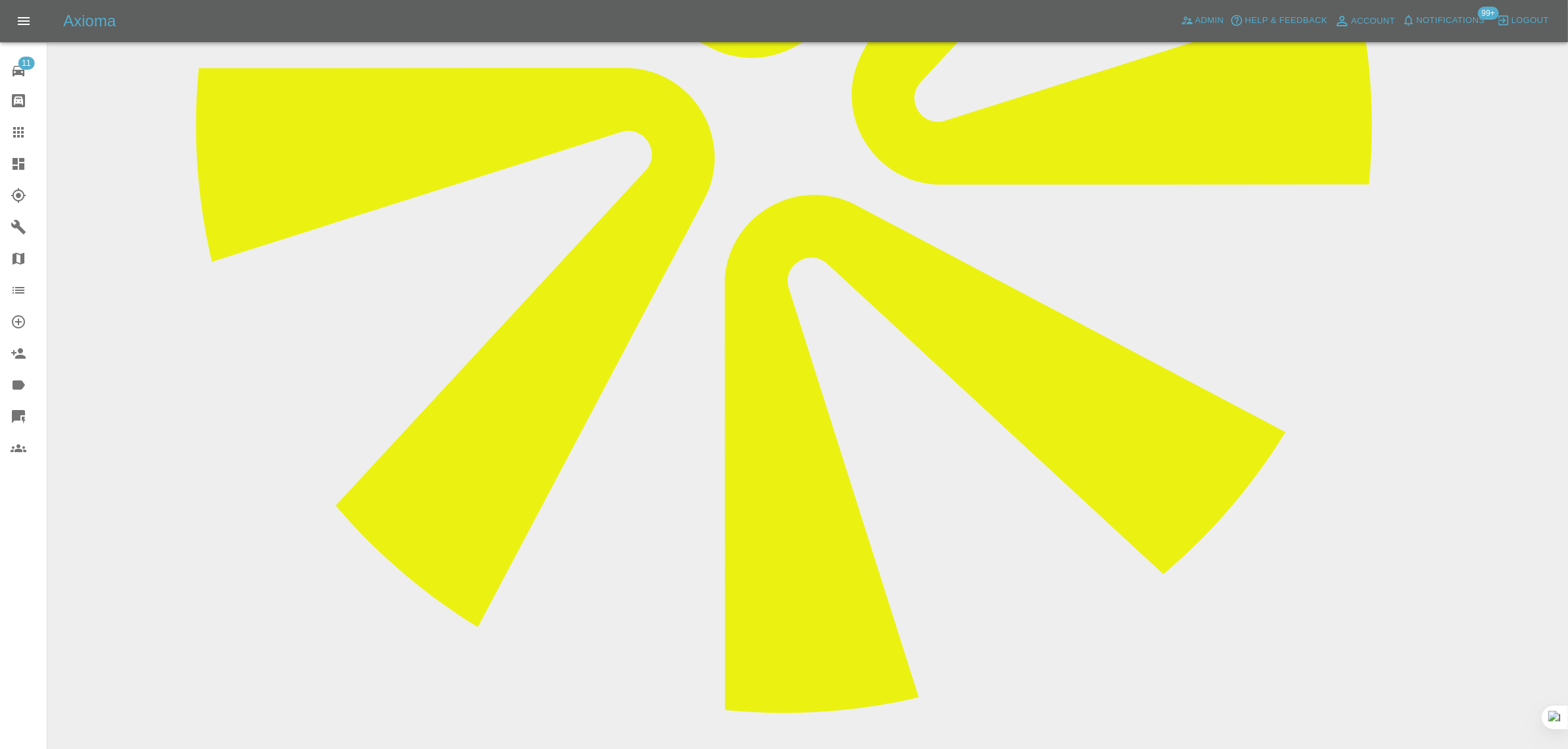
paste textarea "Wayne attempted to carry out paint repair on 20th August and agreed that furthe…"
type textarea "Wayne attempted to carry out paint repair on 20th August and agreed that furthe…"
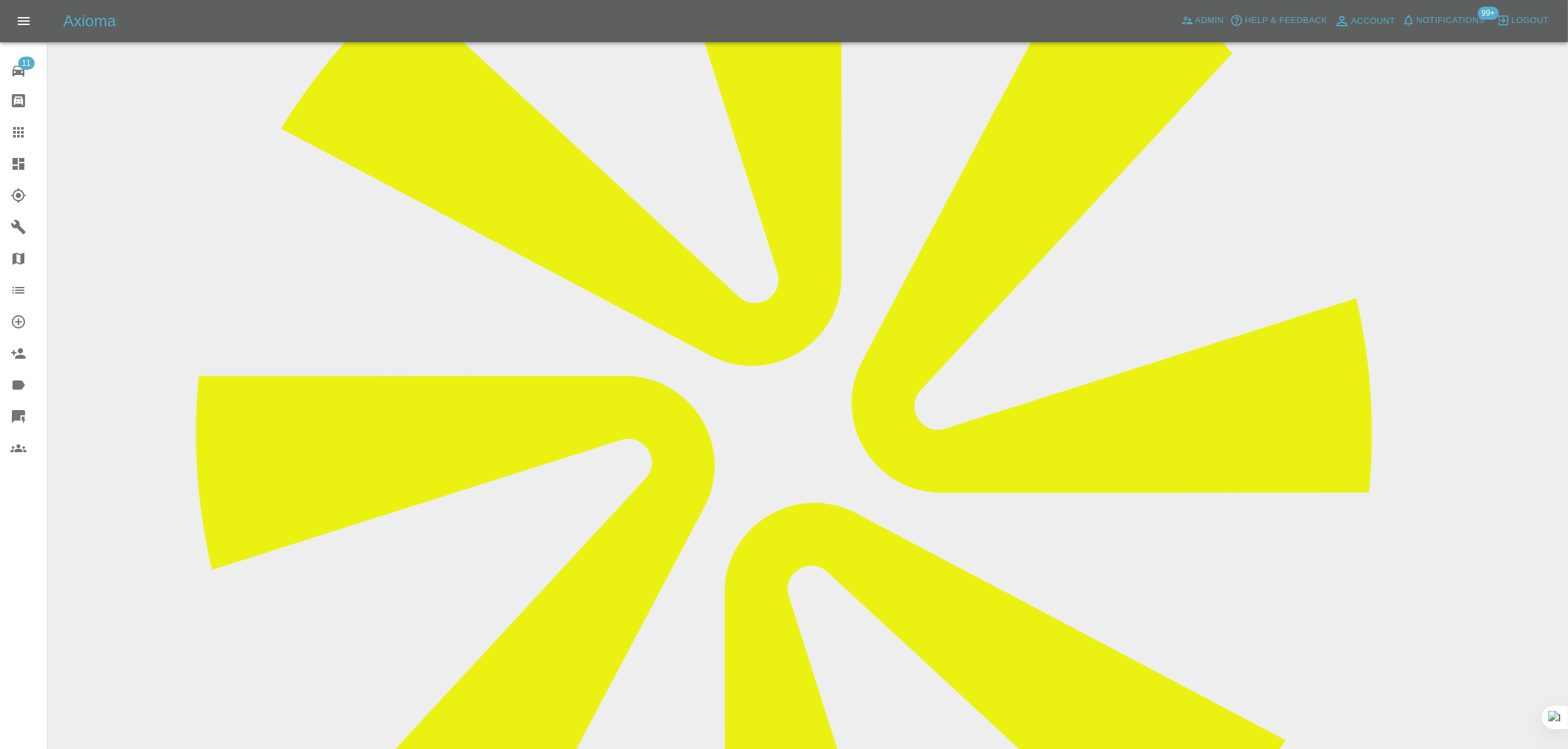
scroll to position [82, 0]
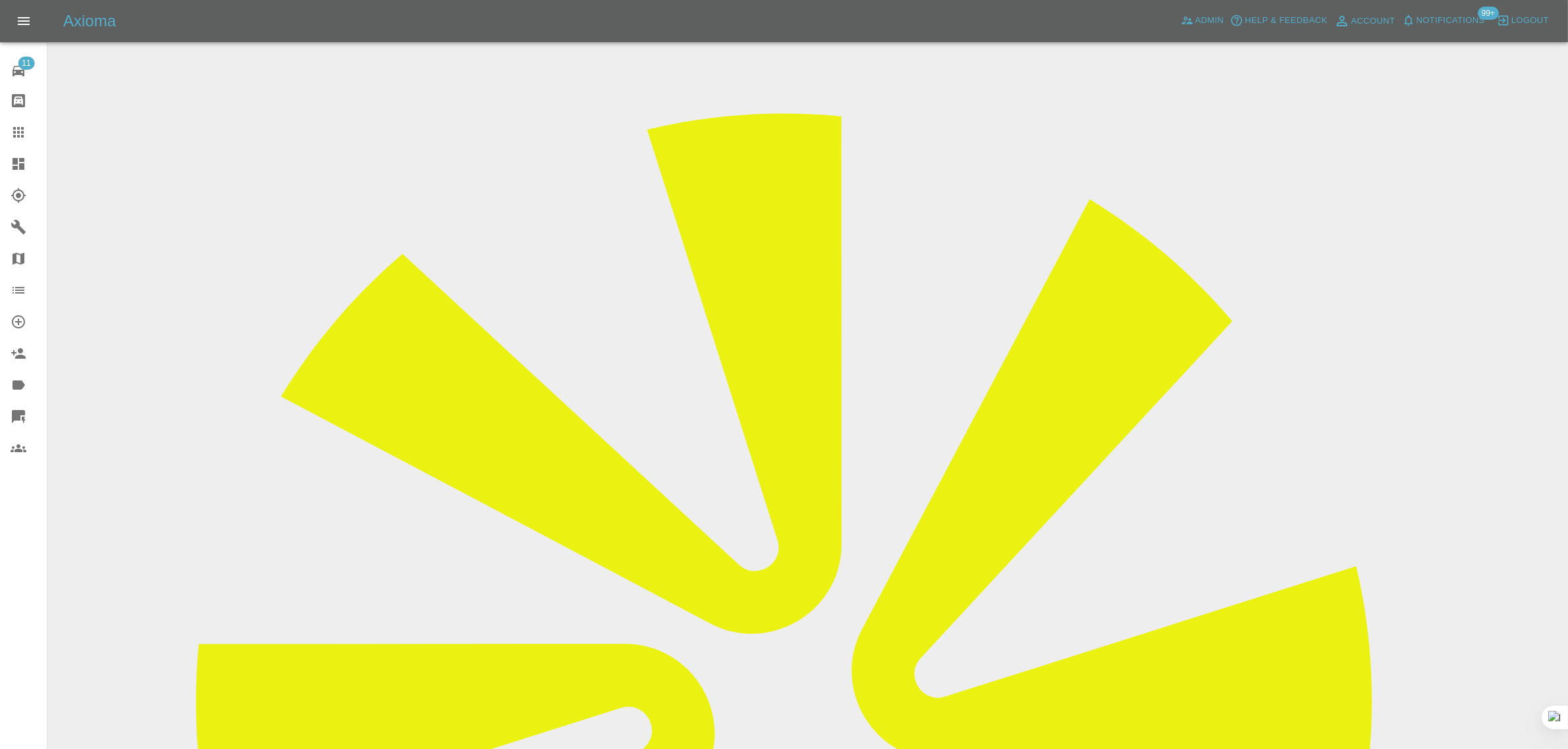
click at [29, 123] on link "Claims" at bounding box center [24, 132] width 47 height 32
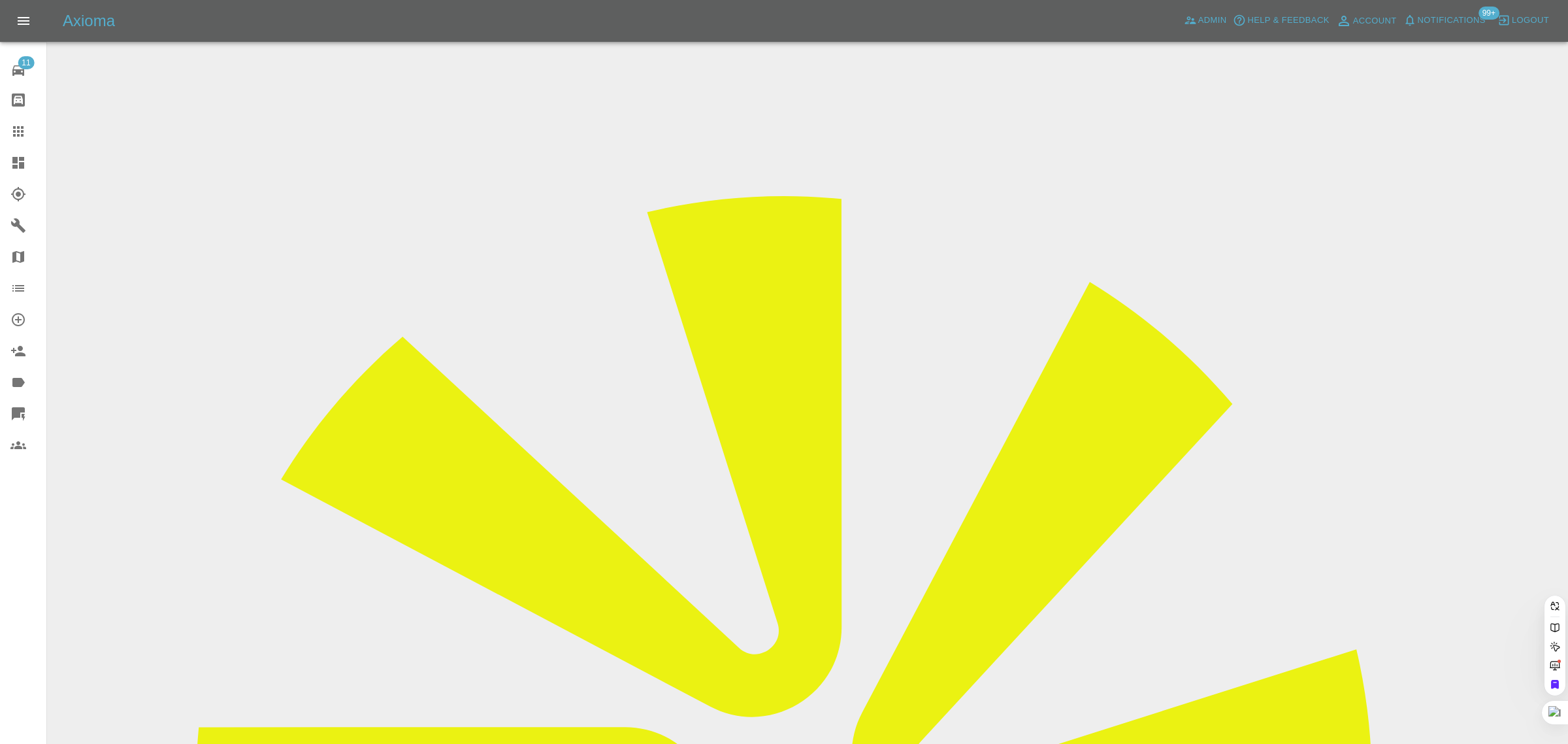
paste input "hitesh_parmar@yahoo.com"
type input "hitesh_parmar@yahoo.com"
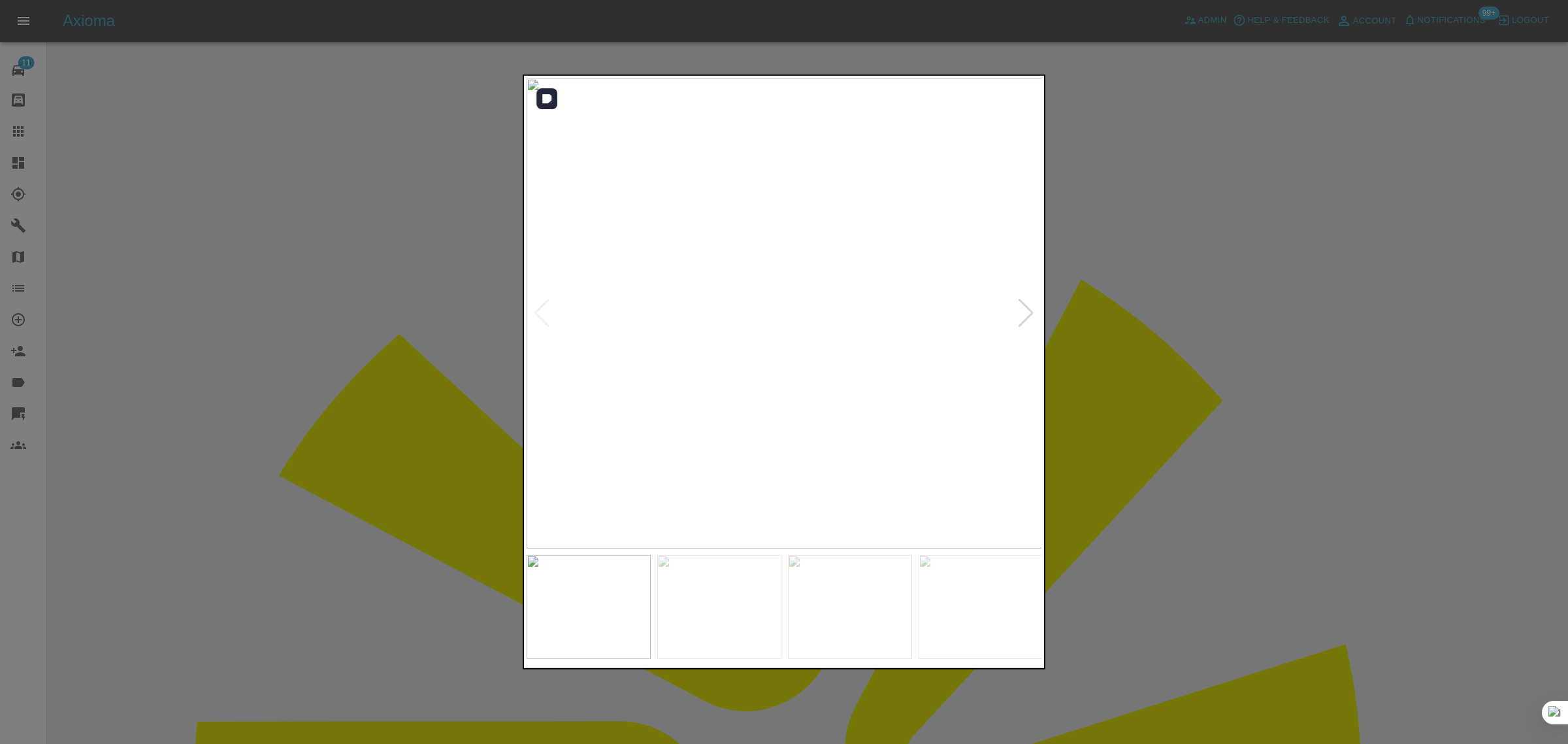
click at [1019, 314] on div at bounding box center [1026, 312] width 18 height 28
click at [1134, 348] on div at bounding box center [784, 372] width 1568 height 744
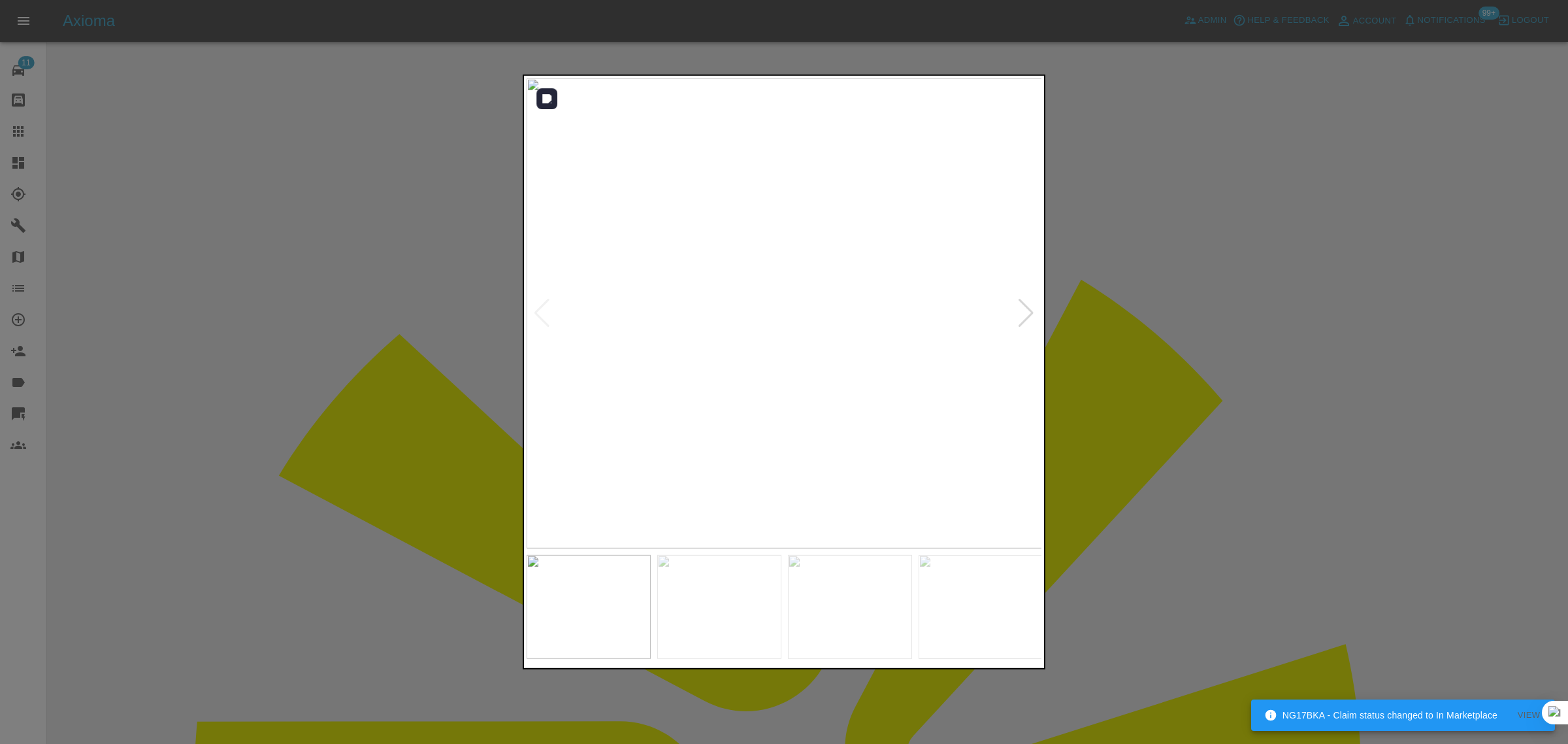
click at [1023, 310] on div at bounding box center [1026, 312] width 18 height 28
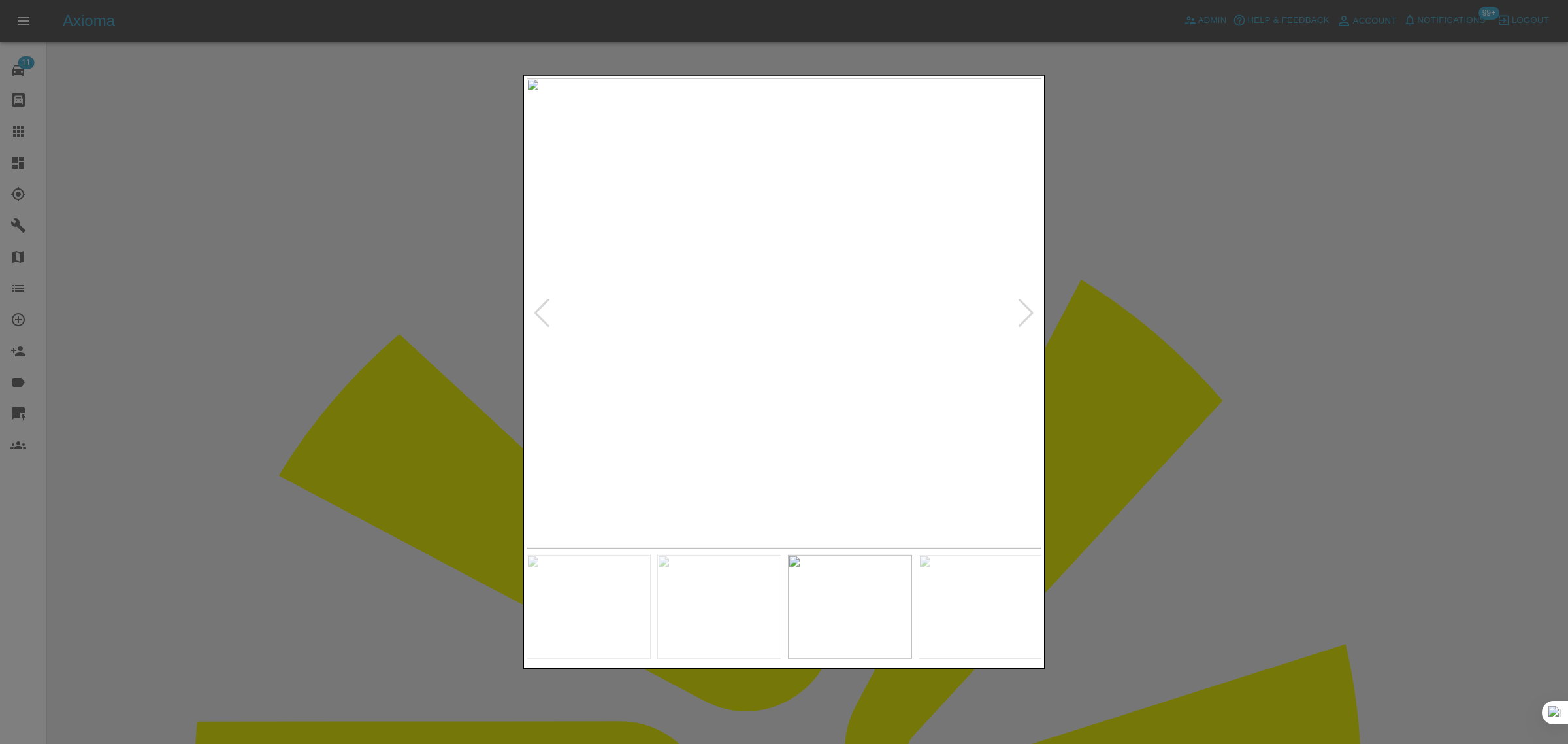
click at [1023, 310] on div at bounding box center [1026, 312] width 18 height 28
click at [1023, 310] on img at bounding box center [784, 313] width 516 height 470
click at [334, 695] on div at bounding box center [784, 372] width 1568 height 744
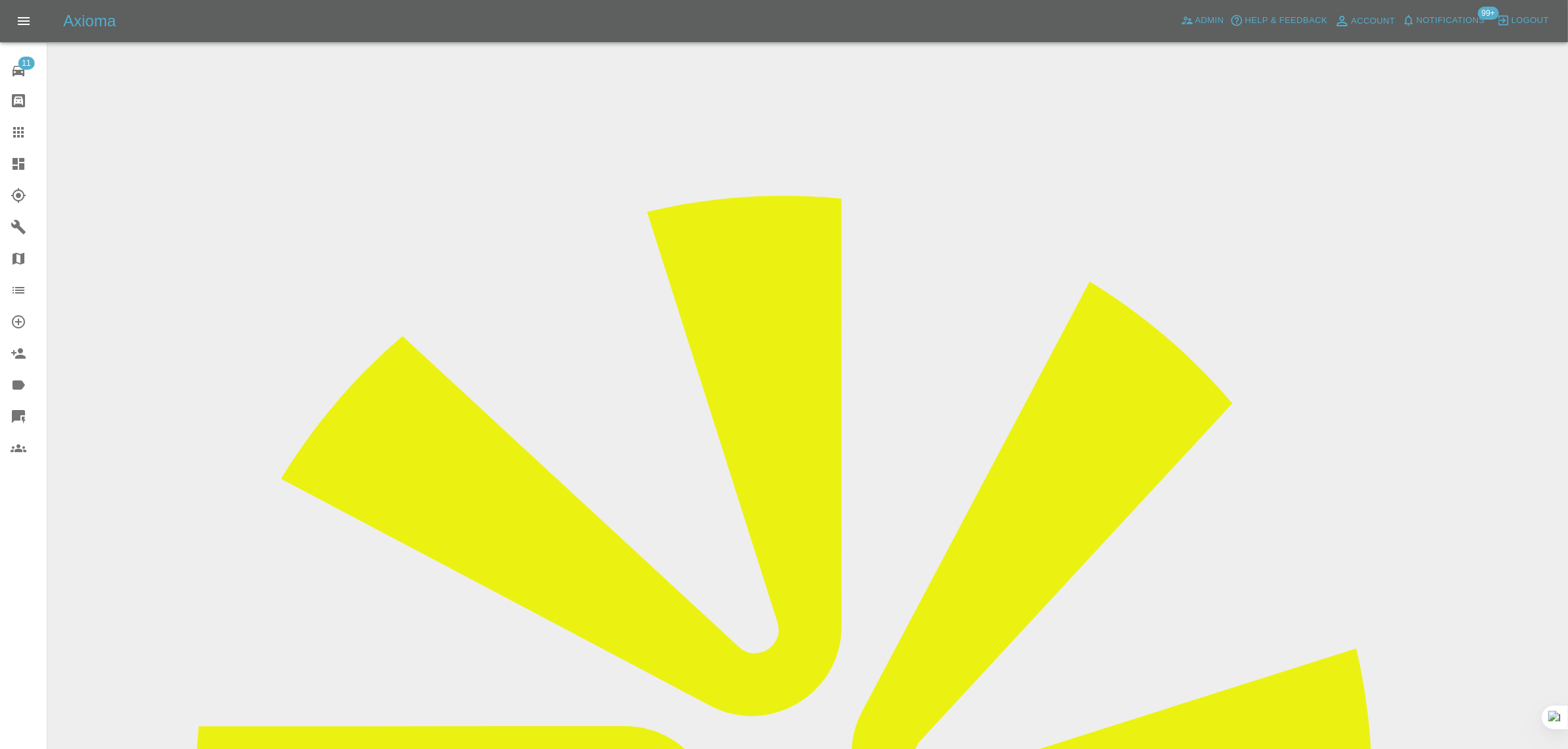
click at [0, 0] on input "Choose images" at bounding box center [0, 0] width 0 height 0
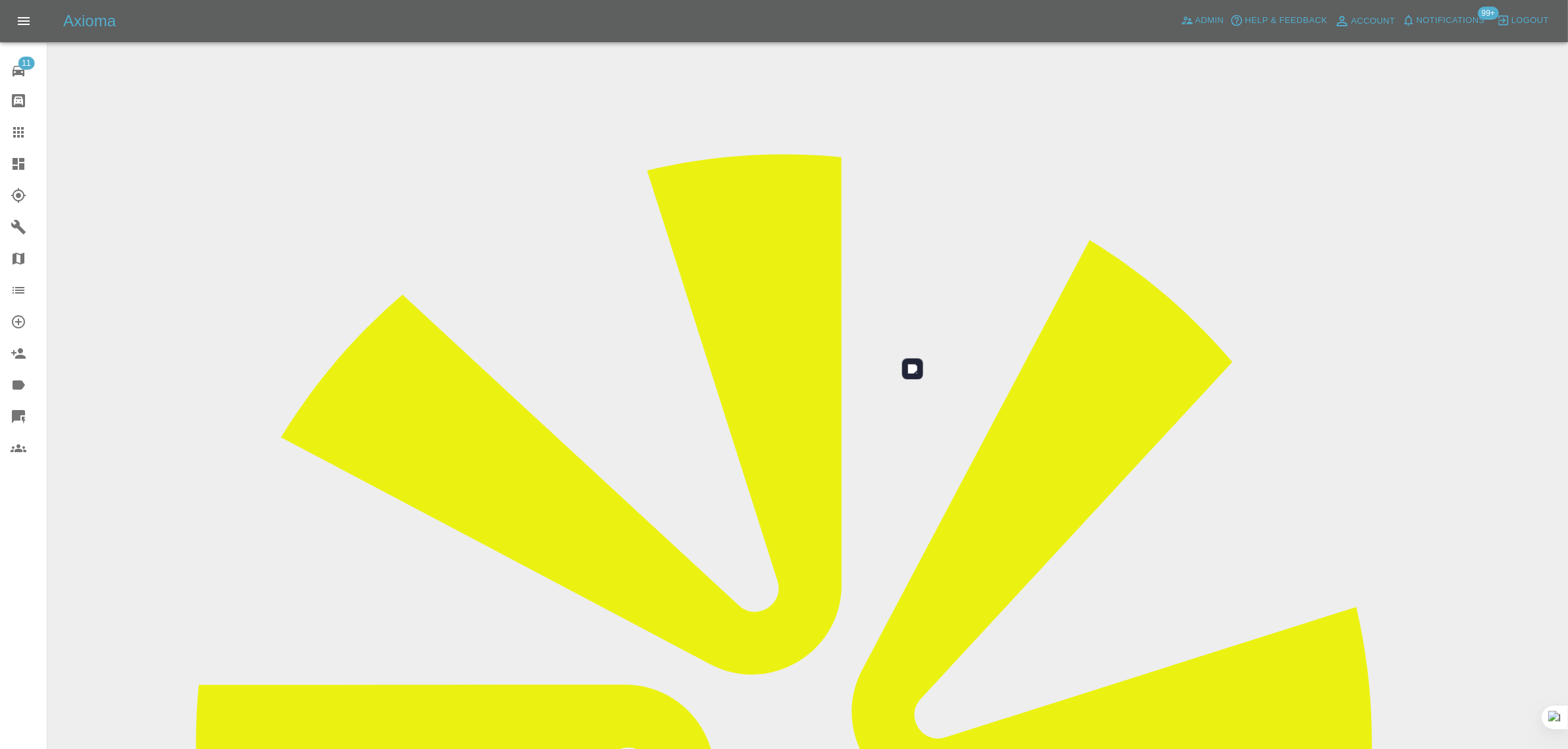
scroll to position [65, 0]
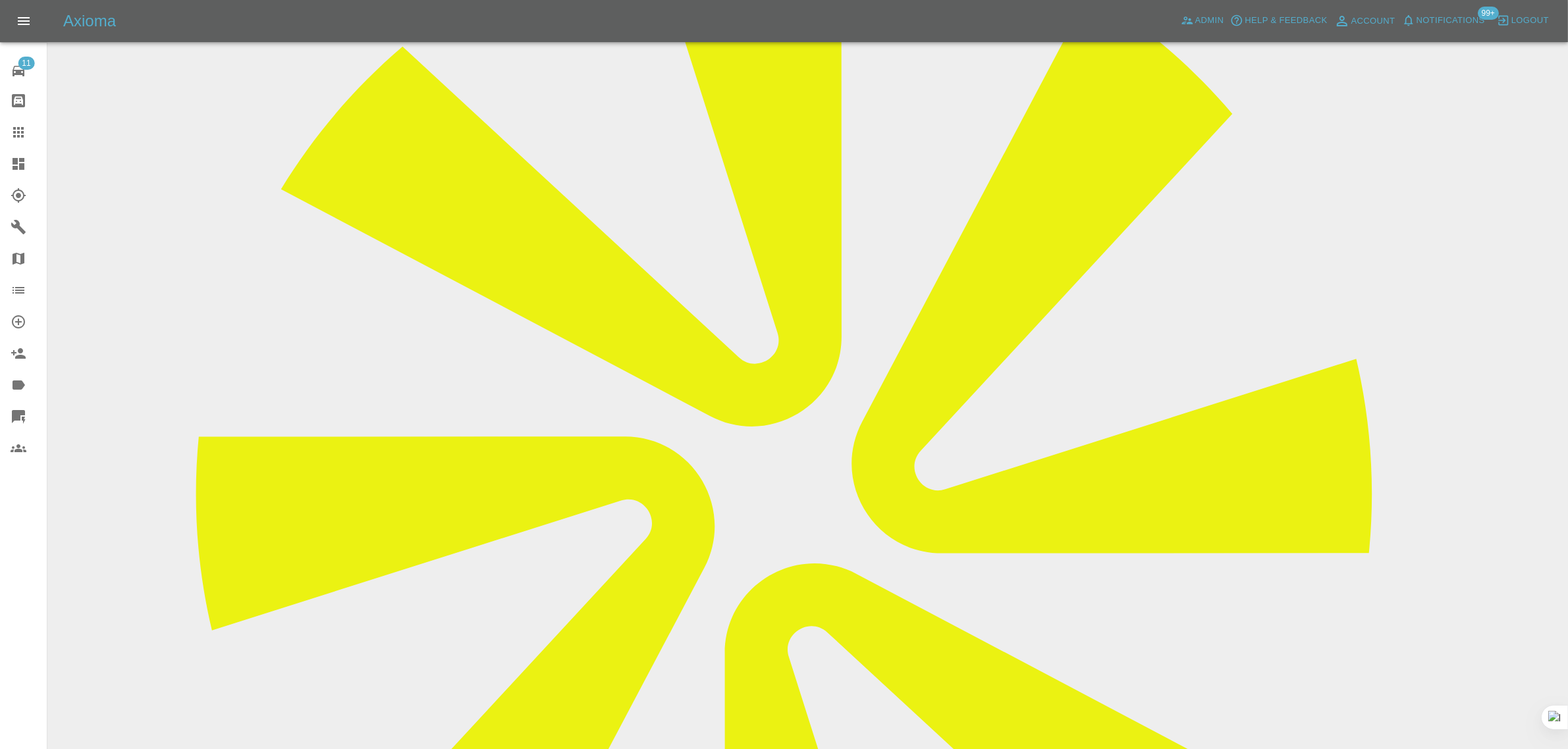
scroll to position [695, 0]
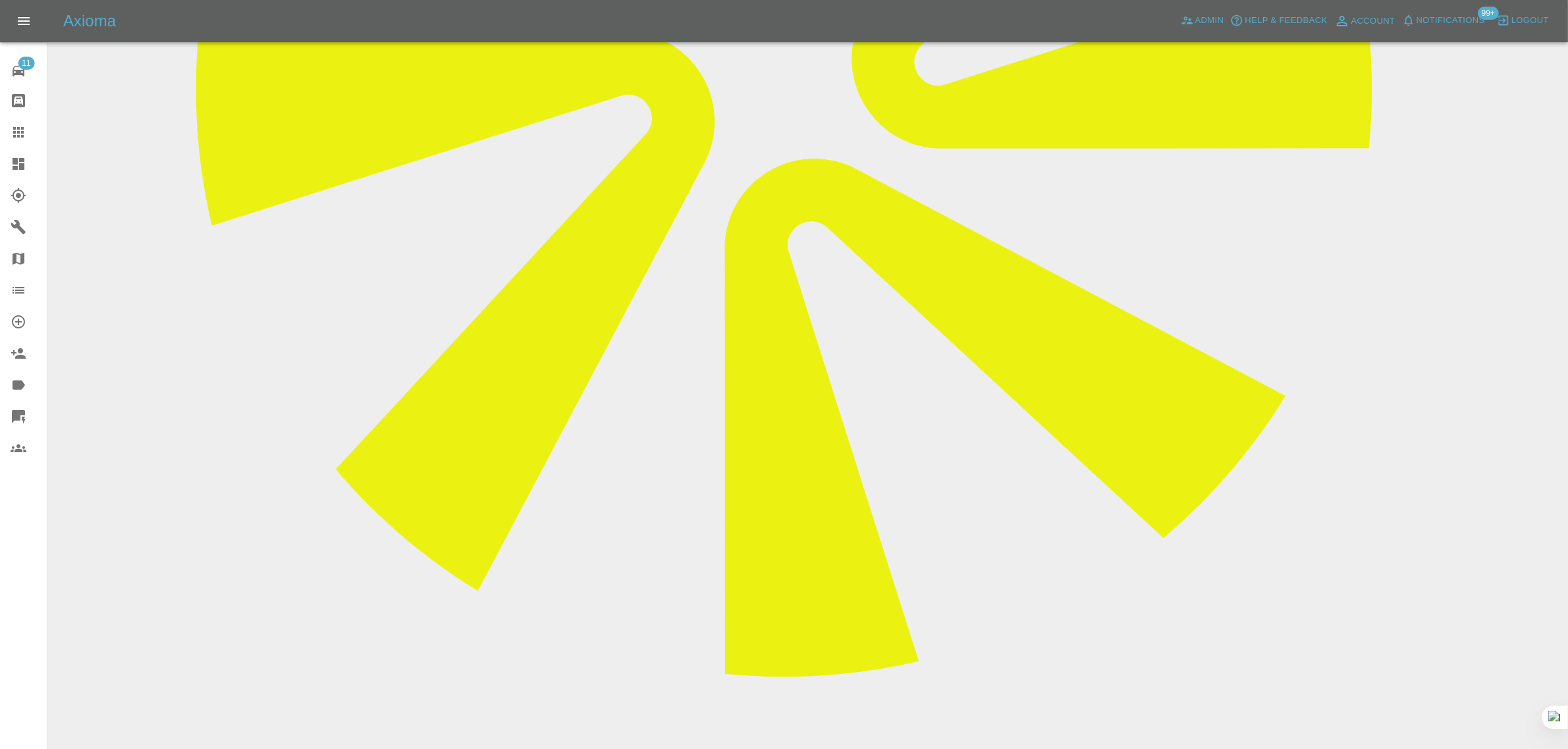
type textarea "2nd car images uploaded"
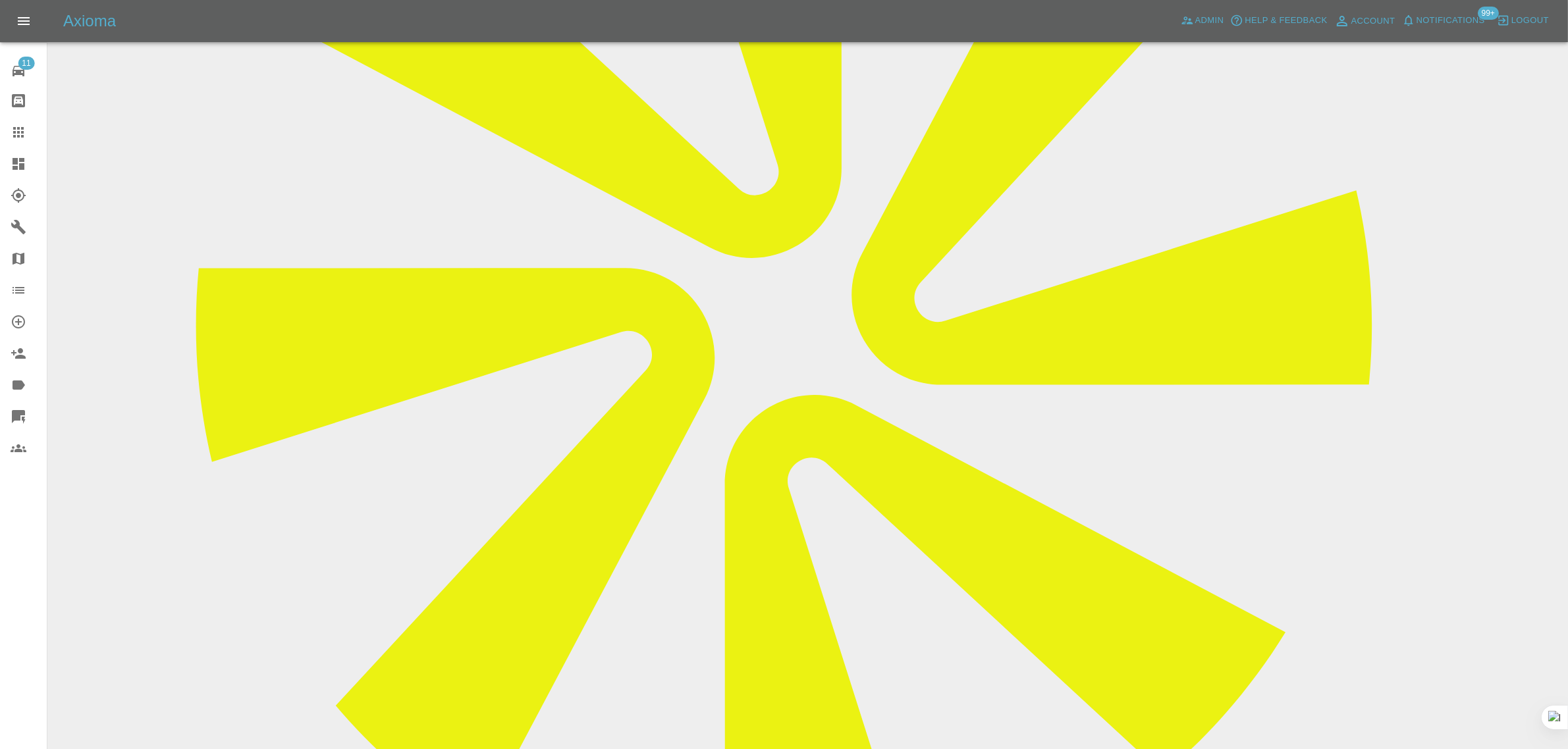
scroll to position [118, 0]
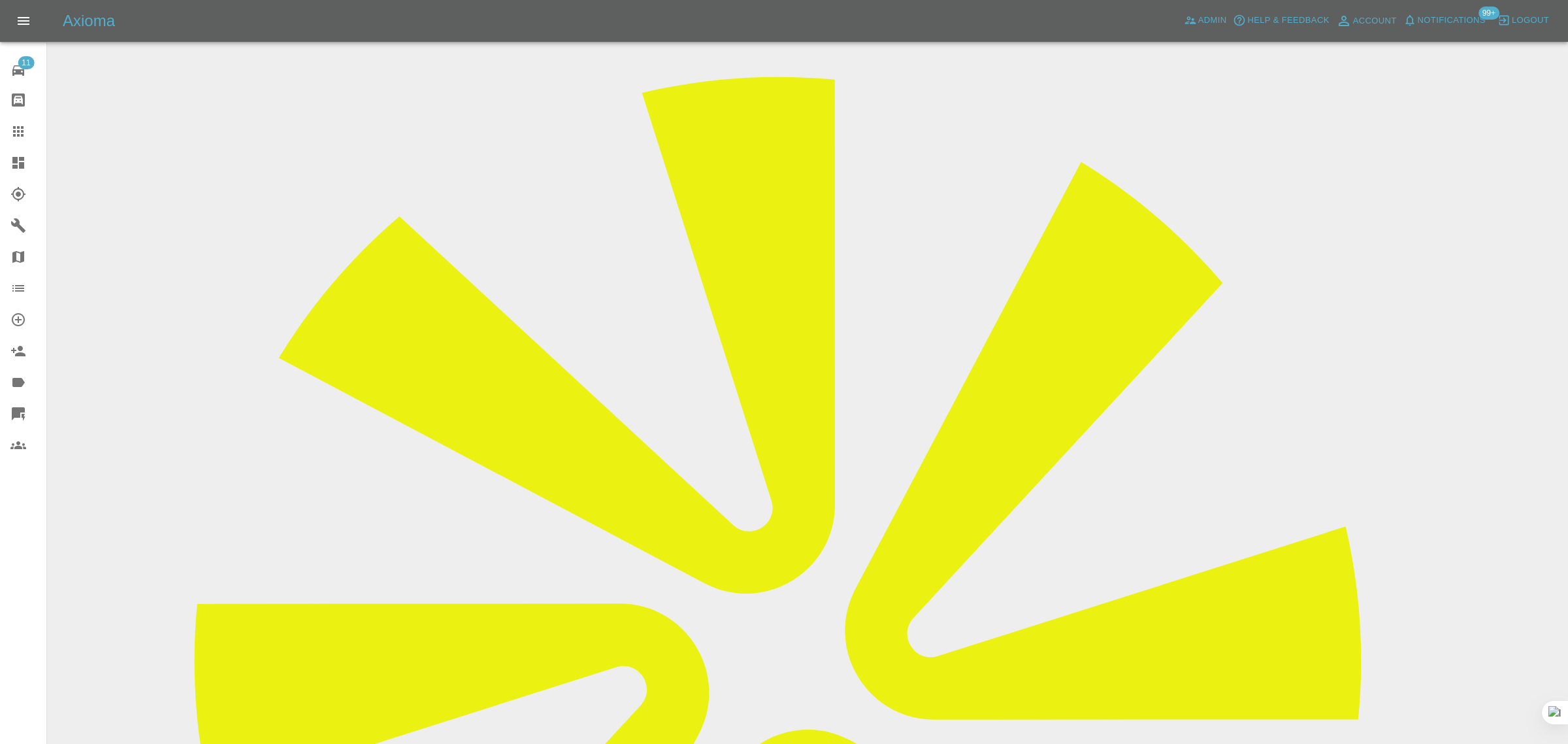
click at [301, 244] on div "Modify Quote Please provide the new quote for the claim. Note: user will not be…" at bounding box center [784, 372] width 1568 height 744
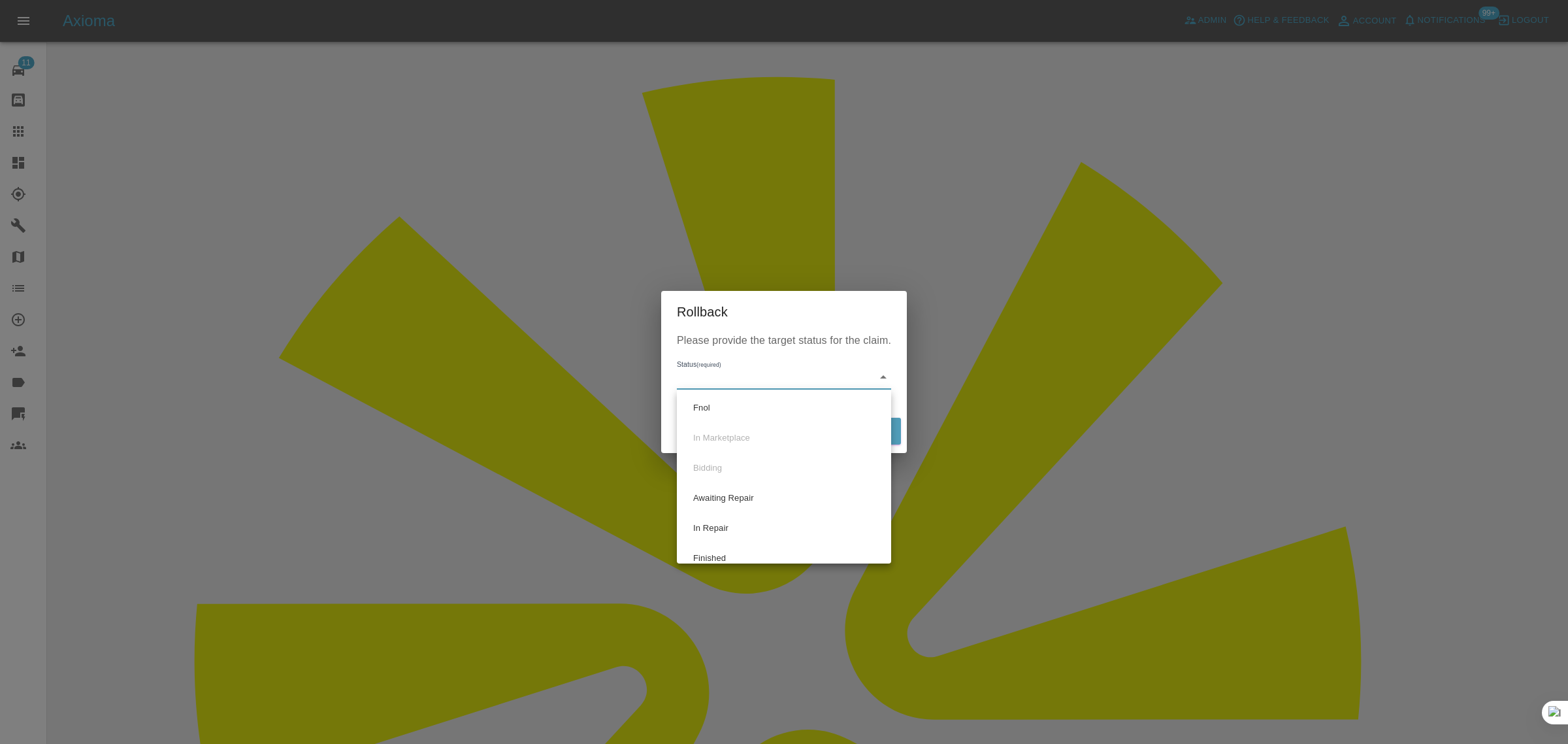
click at [697, 407] on li "Fnol" at bounding box center [784, 407] width 208 height 30
type input "fnol"
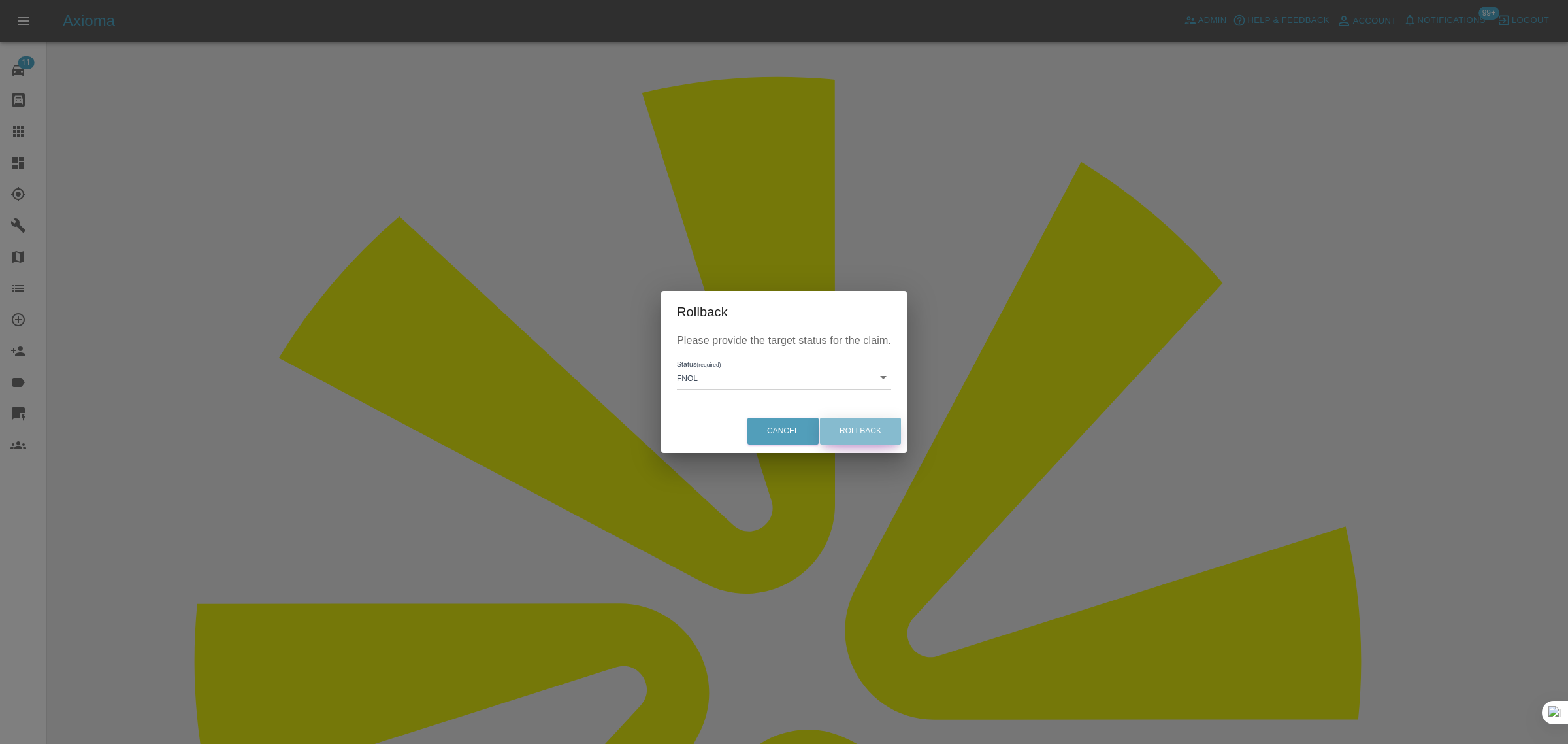
click at [866, 429] on button "Rollback" at bounding box center [860, 431] width 81 height 27
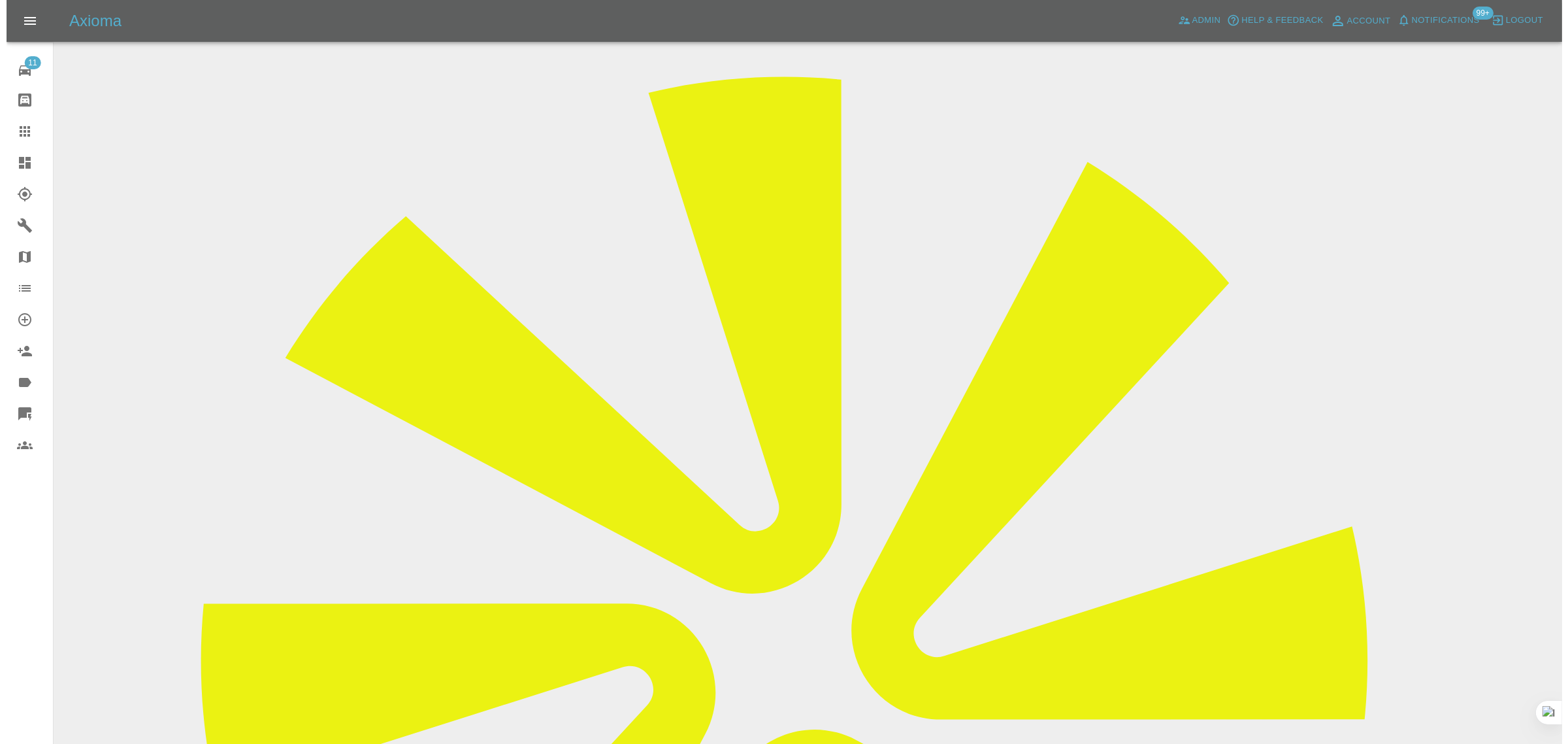
scroll to position [0, 0]
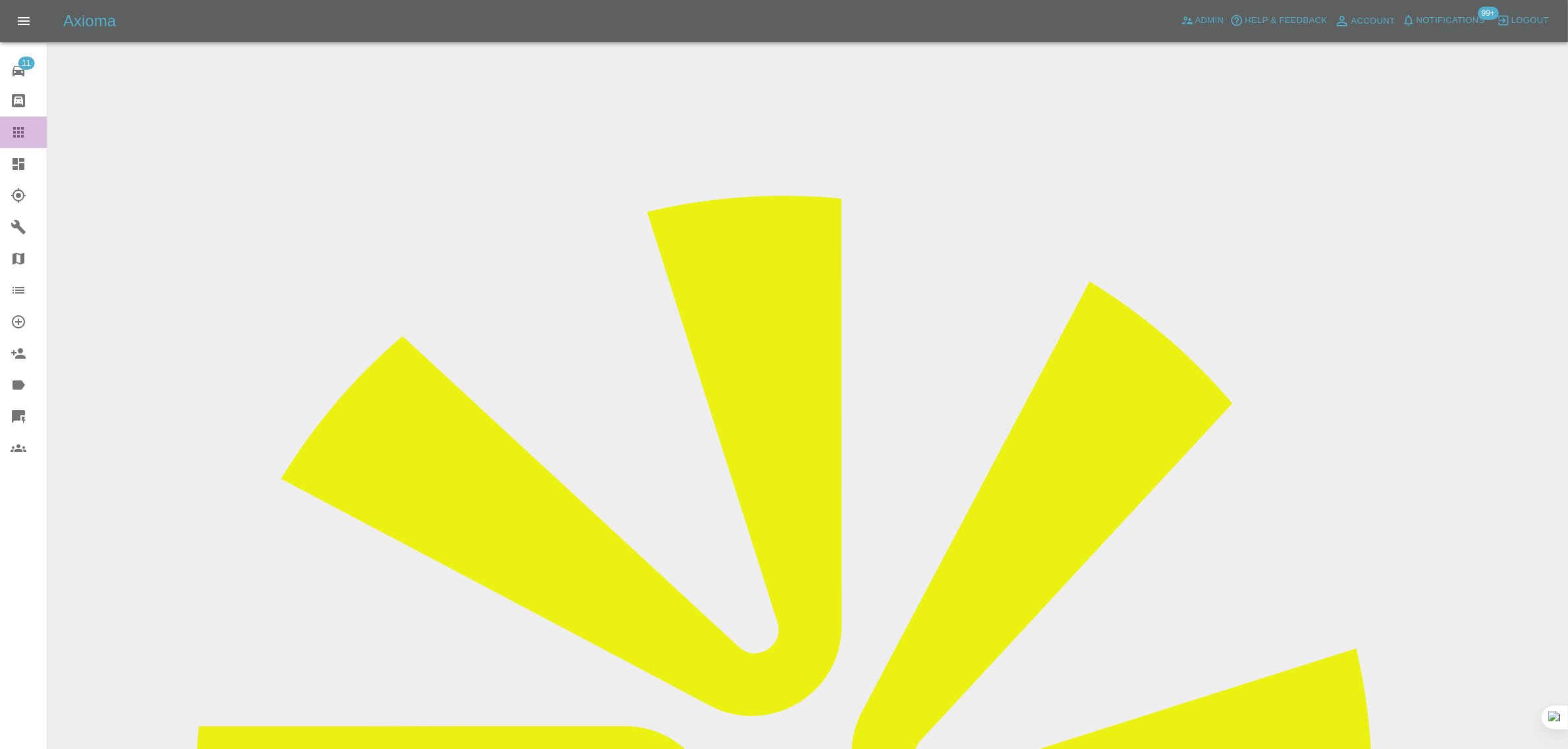
click at [23, 129] on icon at bounding box center [18, 132] width 10 height 10
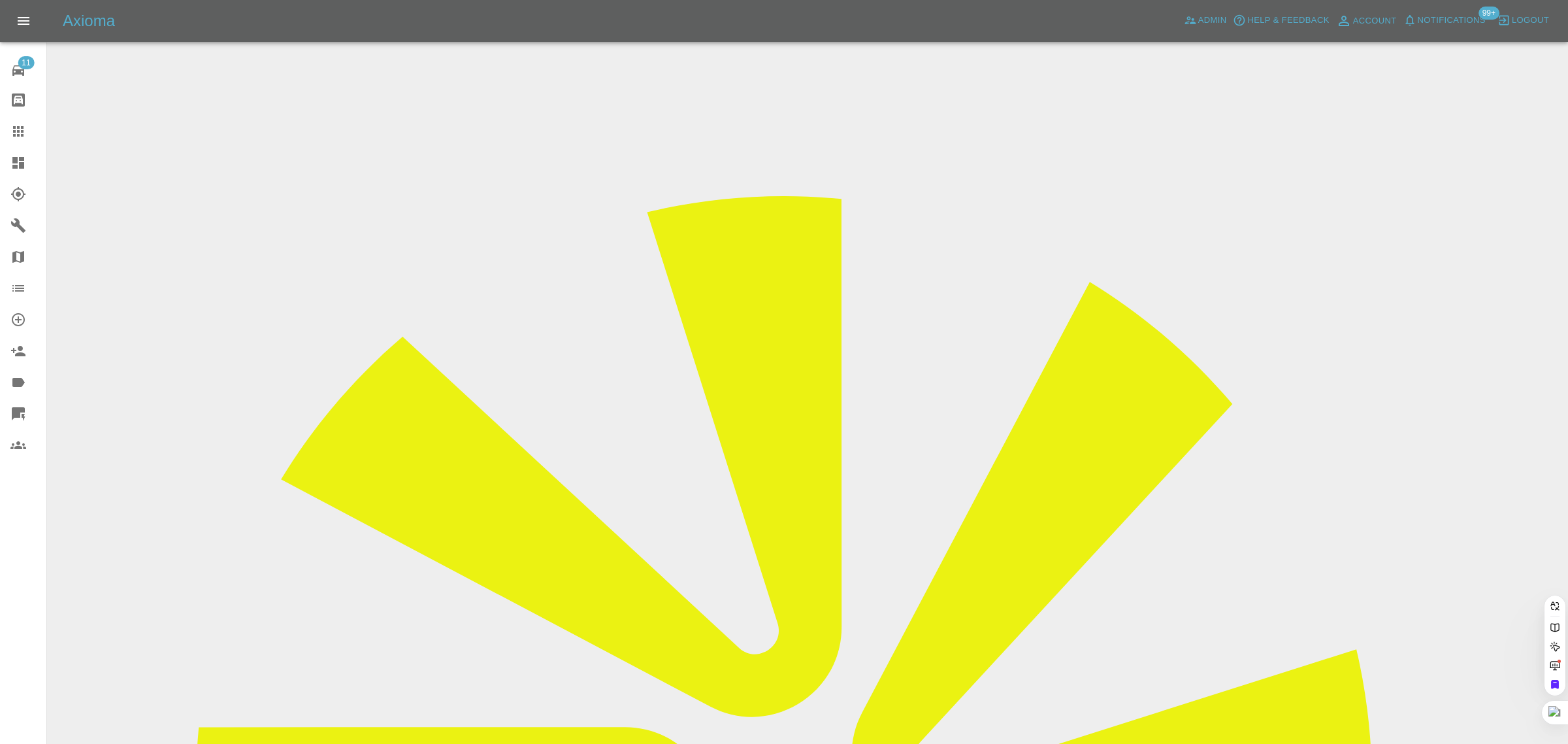
paste input "adrianb246@yahoo.co.uk"
type input "adrianb246@yahoo.co.u"
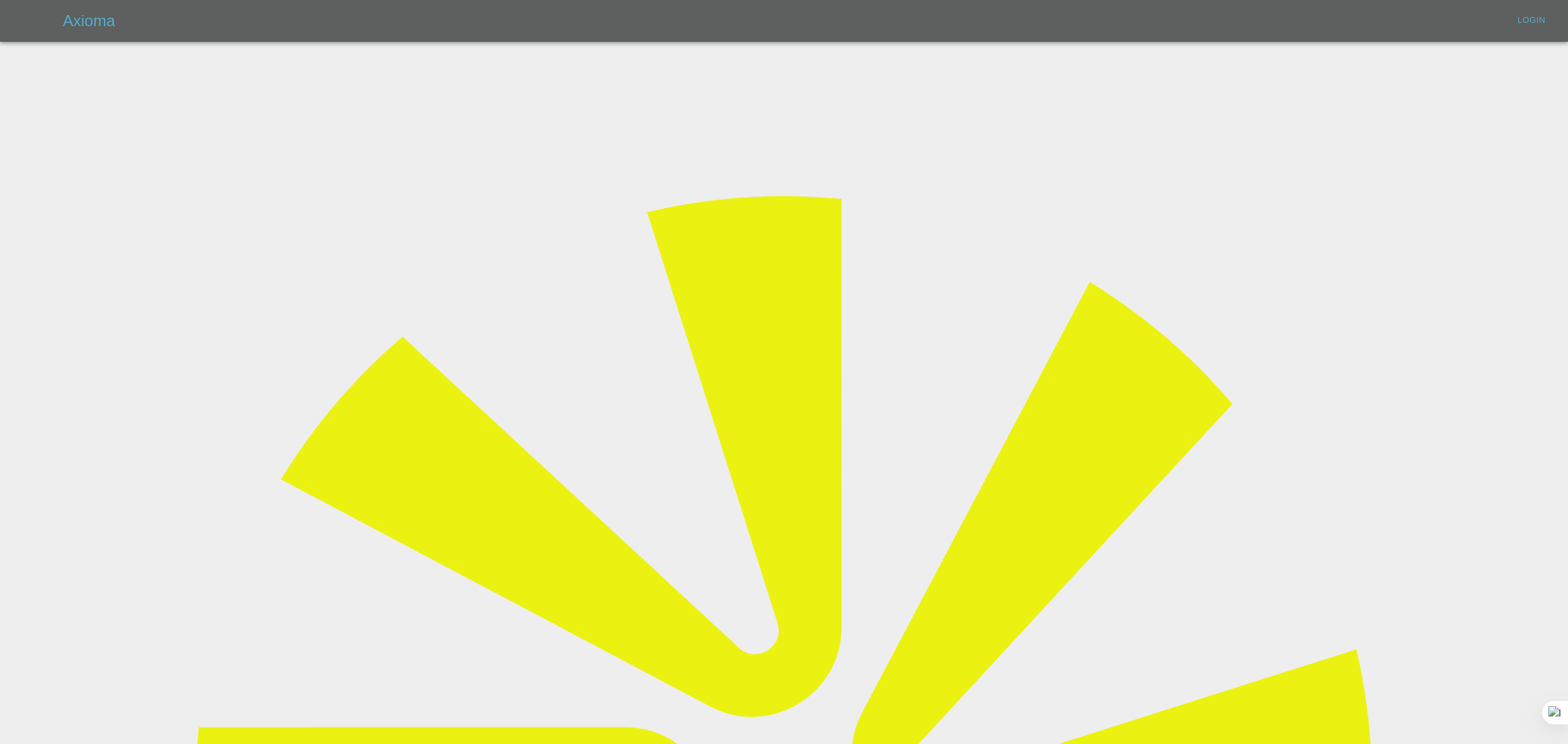
type input "bookkeeping@fifoaccounting.com"
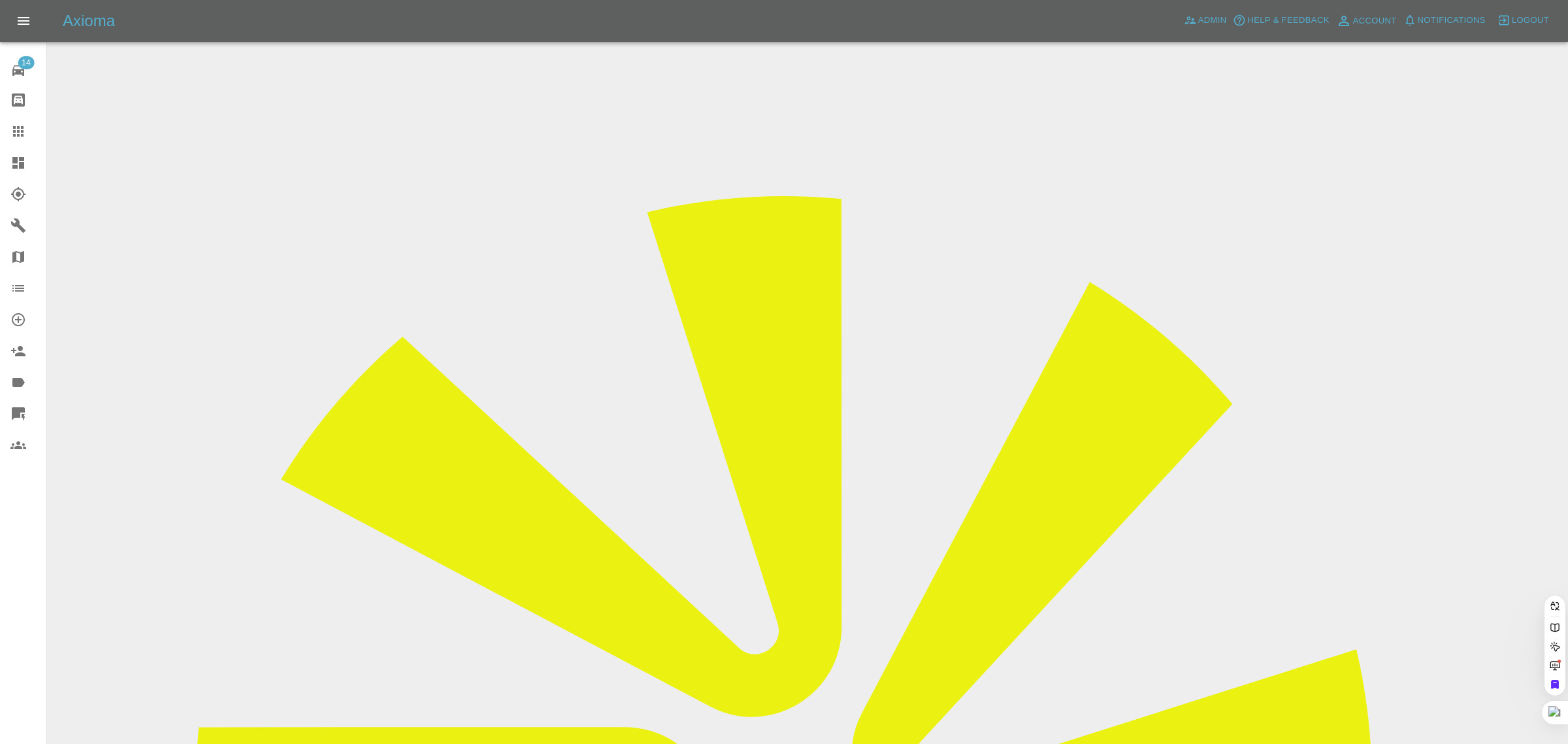
paste input "adrianb246@yahoo.co.uk"
type input "adrianb246@yahoo.co.u"
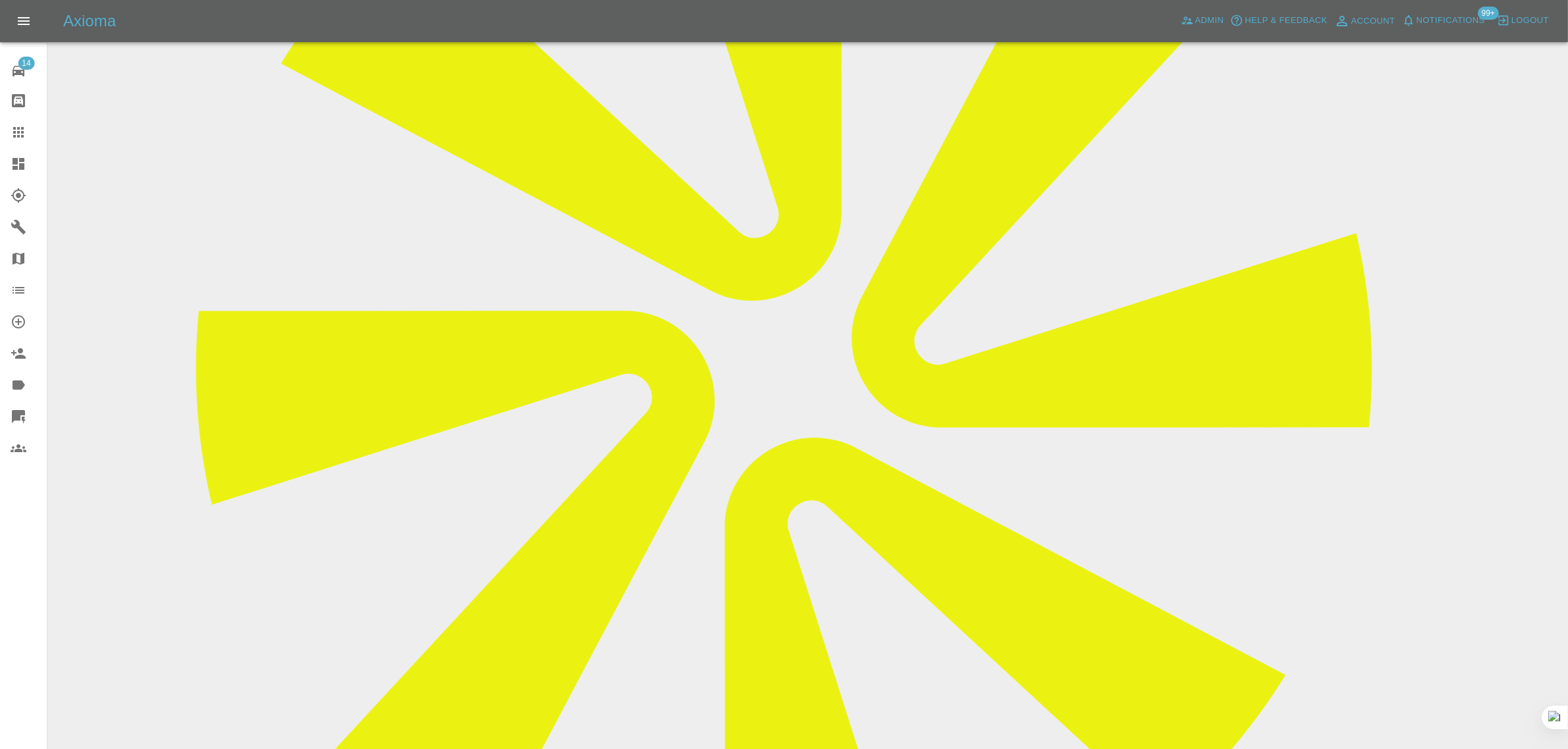
scroll to position [658, 0]
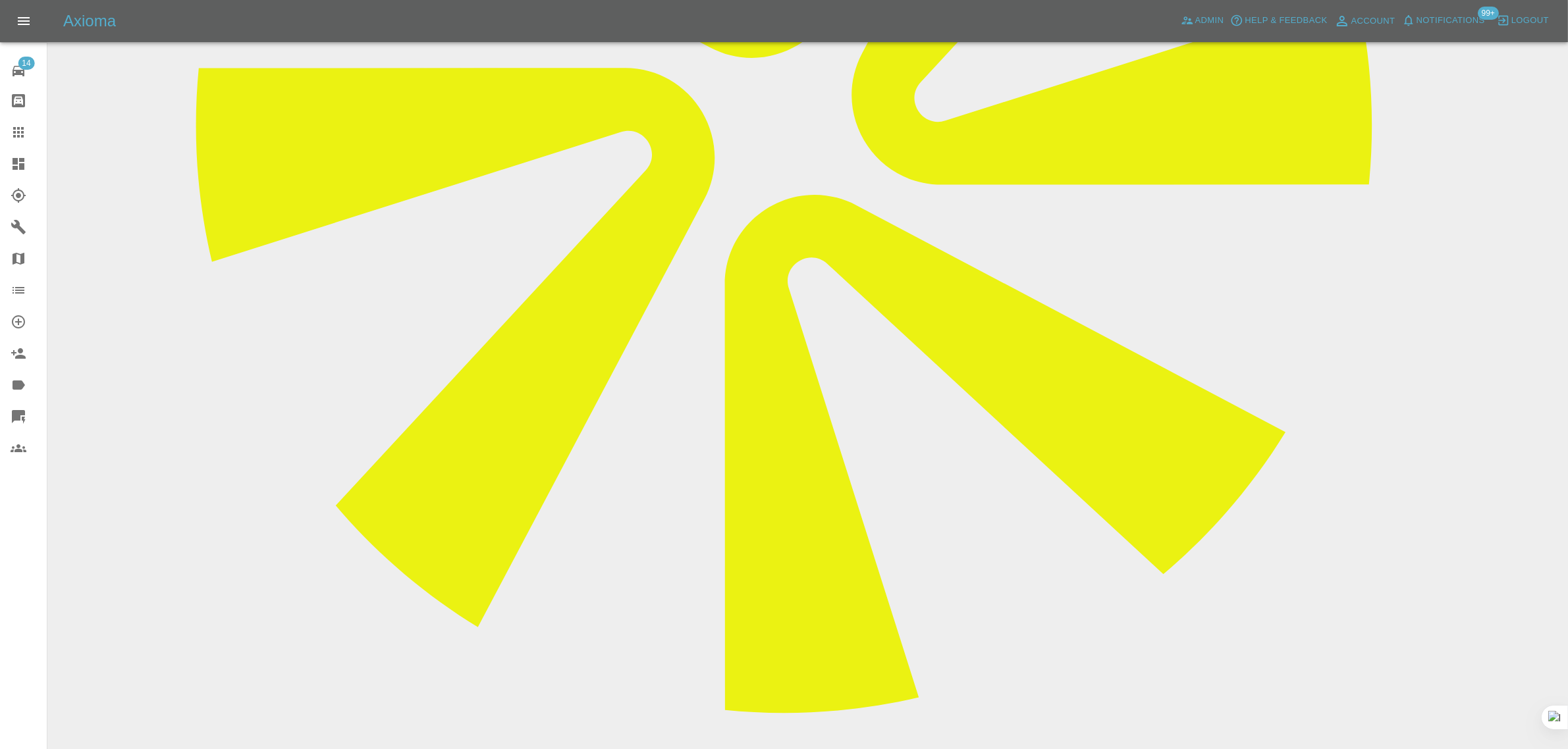
click at [17, 130] on icon at bounding box center [18, 132] width 15 height 15
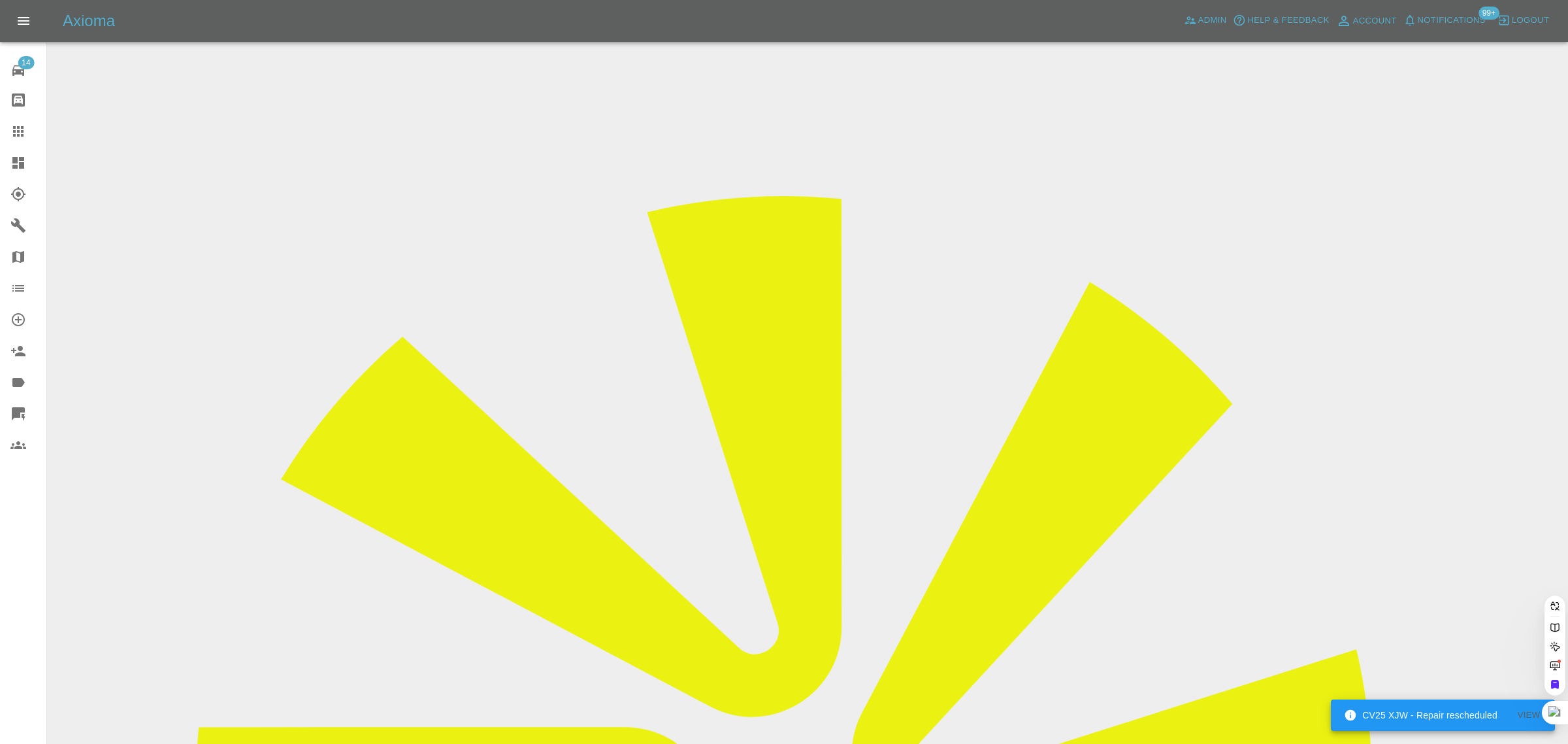
drag, startPoint x: 765, startPoint y: 420, endPoint x: 759, endPoint y: 422, distance: 6.3
paste input "irsweetperu@yahoo.co.uk"
type input "irsweetperu@yahoo.co.uk"
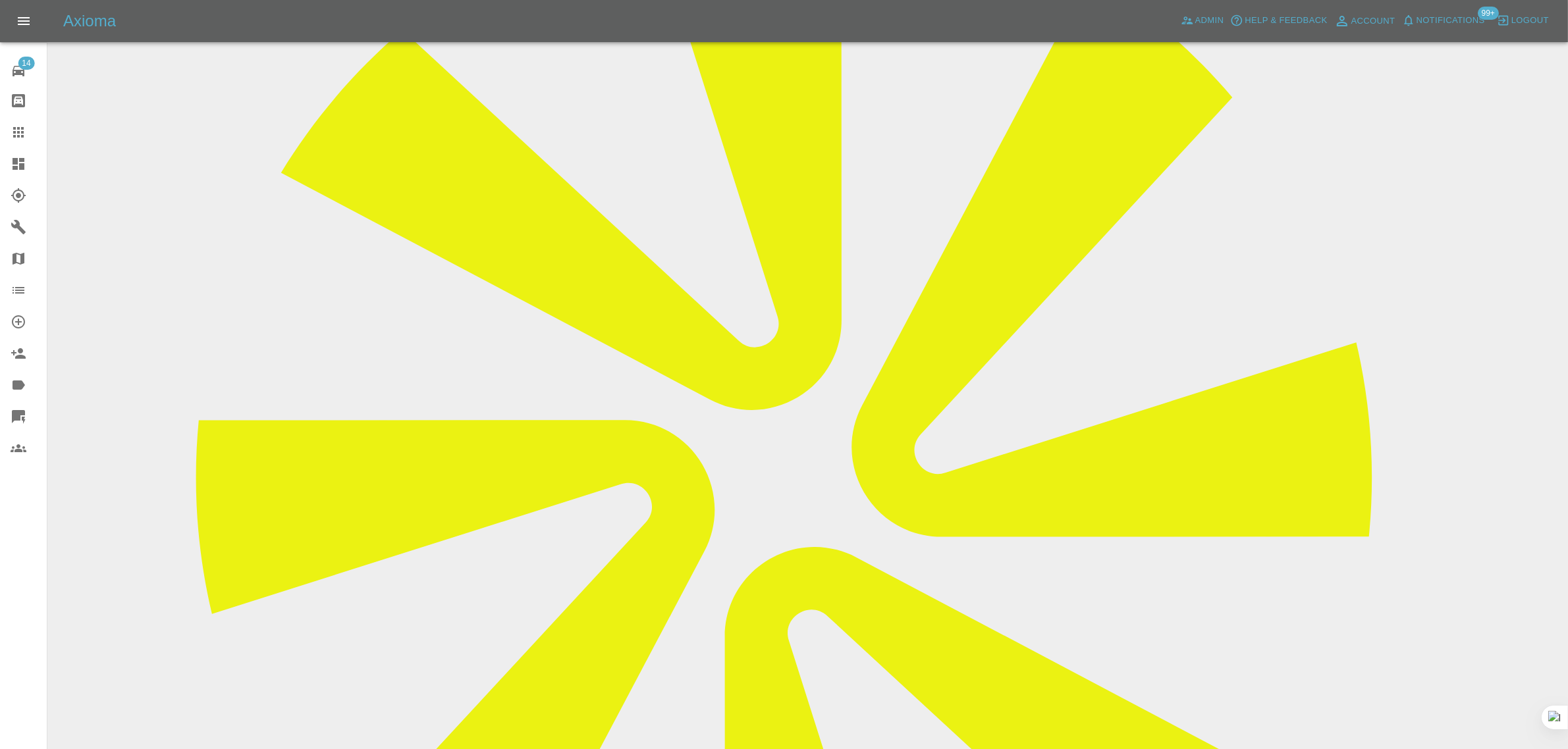
scroll to position [576, 0]
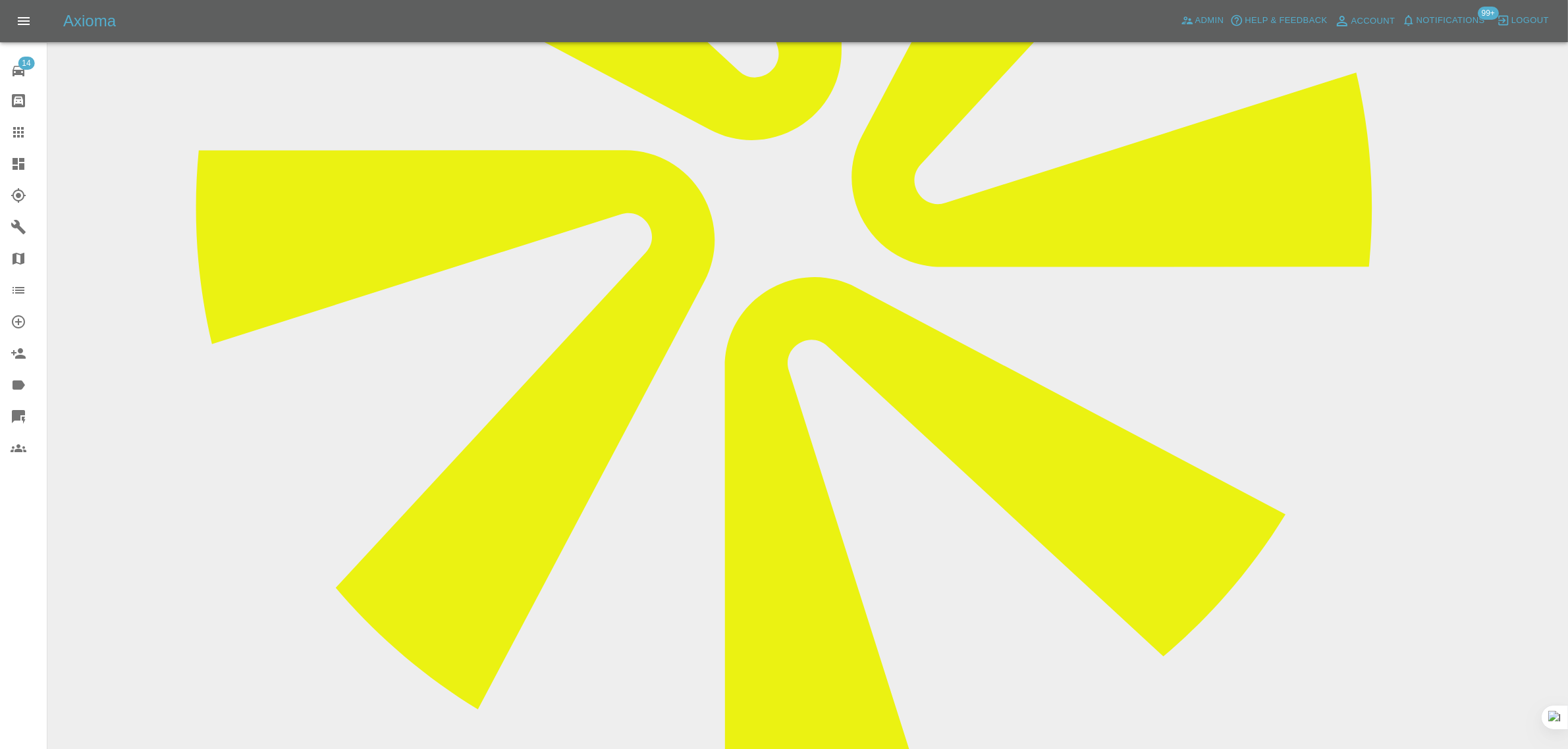
paste textarea "I spoke with Nathan last night and we are meeting today to get car fixed."
type textarea "I spoke with Nathan last night and we are meeting today to get car fixed."
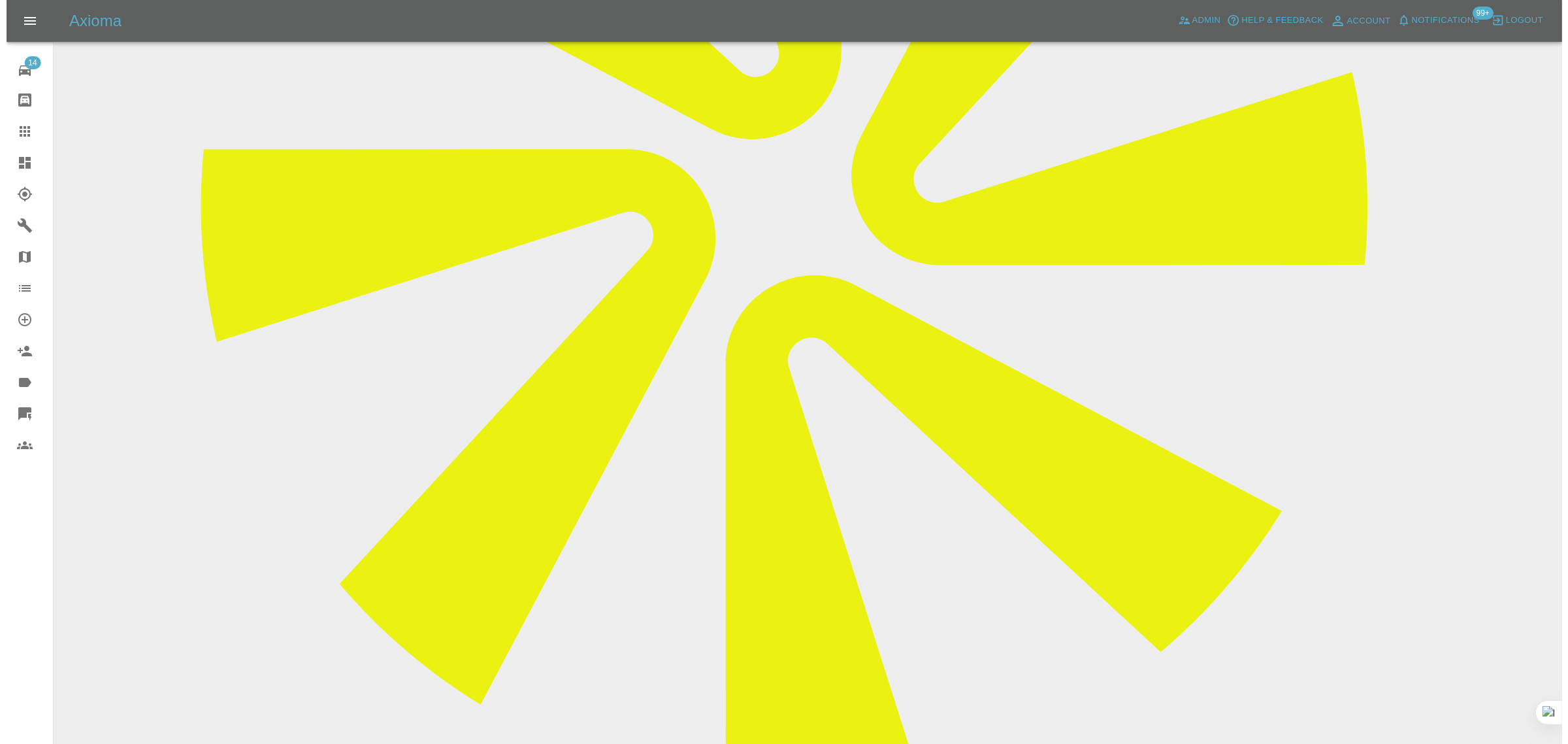
scroll to position [0, 0]
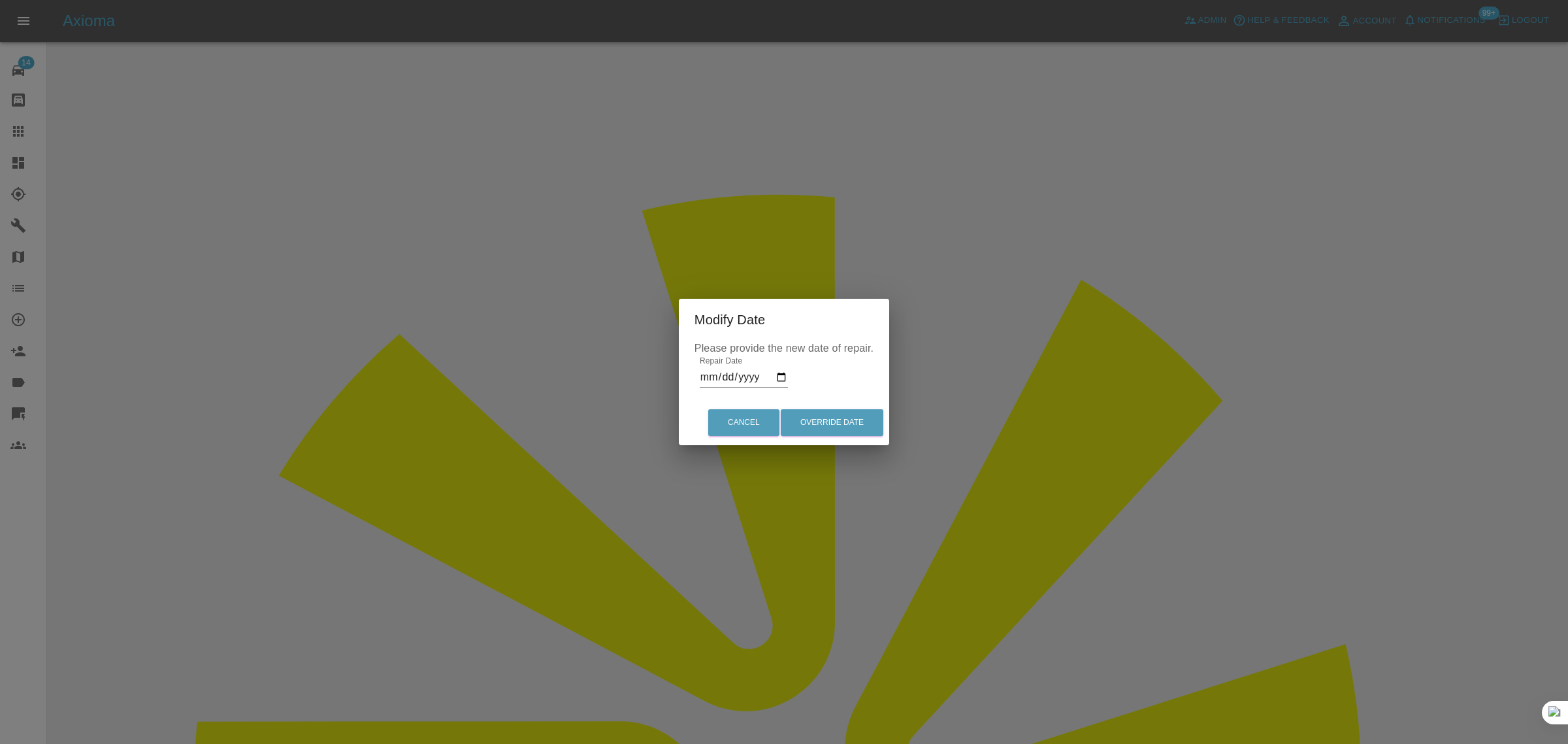
click at [781, 371] on input "2025-08-25" at bounding box center [744, 377] width 88 height 21
type input "2025-08-26"
click at [856, 403] on div "Cancel Override Date" at bounding box center [784, 423] width 210 height 44
click at [833, 429] on button "Override Date" at bounding box center [832, 423] width 103 height 27
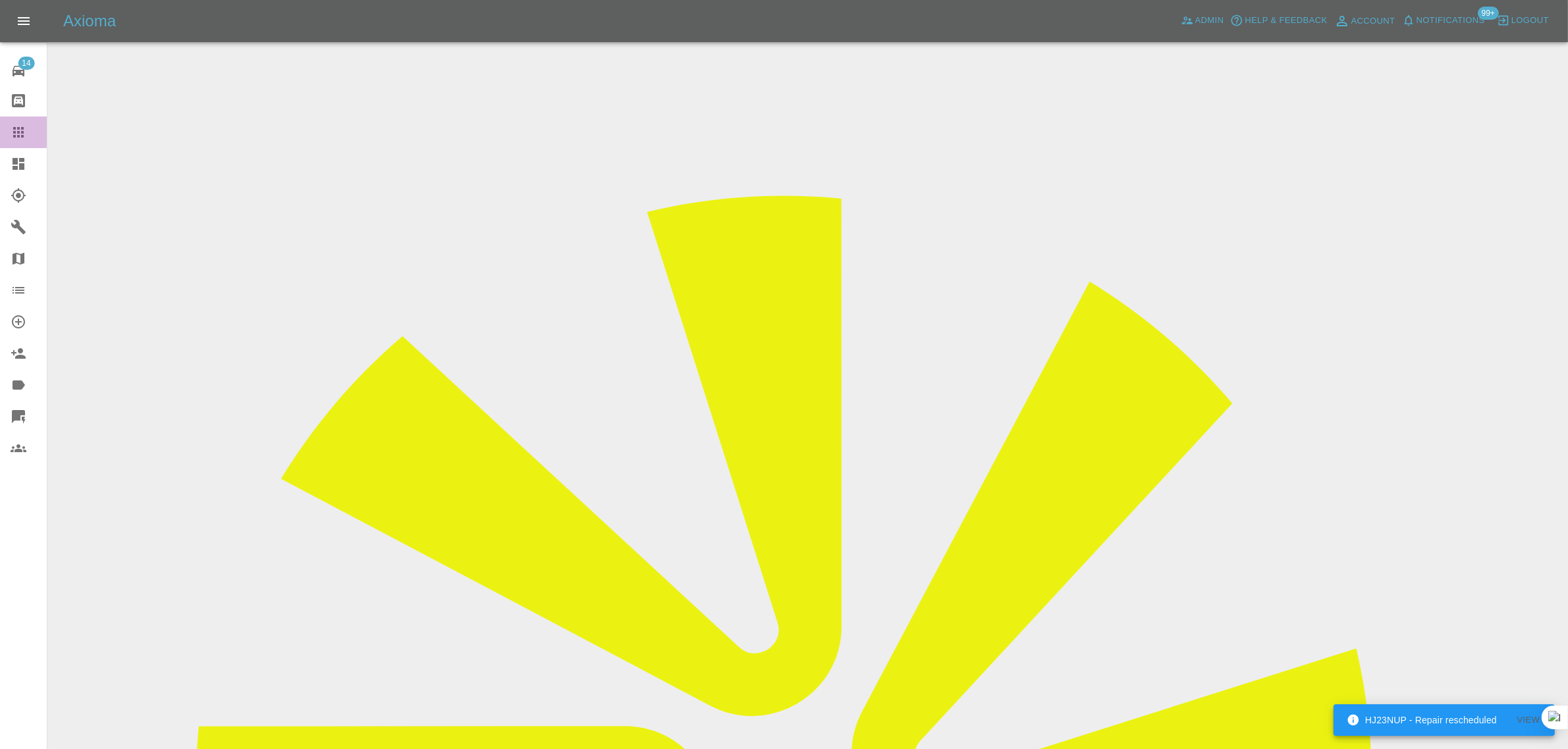
click at [9, 145] on link "Claims" at bounding box center [24, 132] width 47 height 32
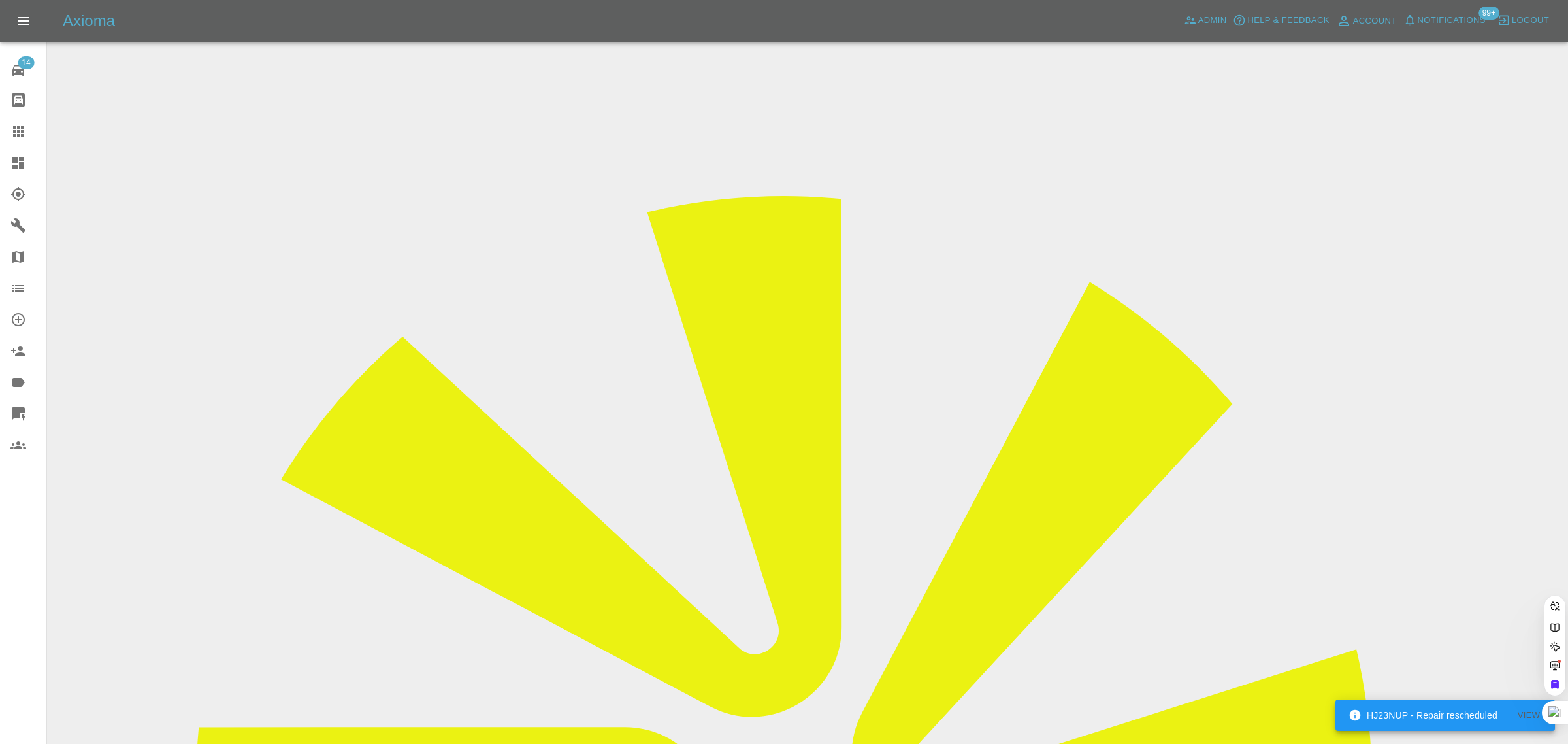
paste input "me@andreipopovici.co.uk"
type input "me@andreipopovici.co.uk"
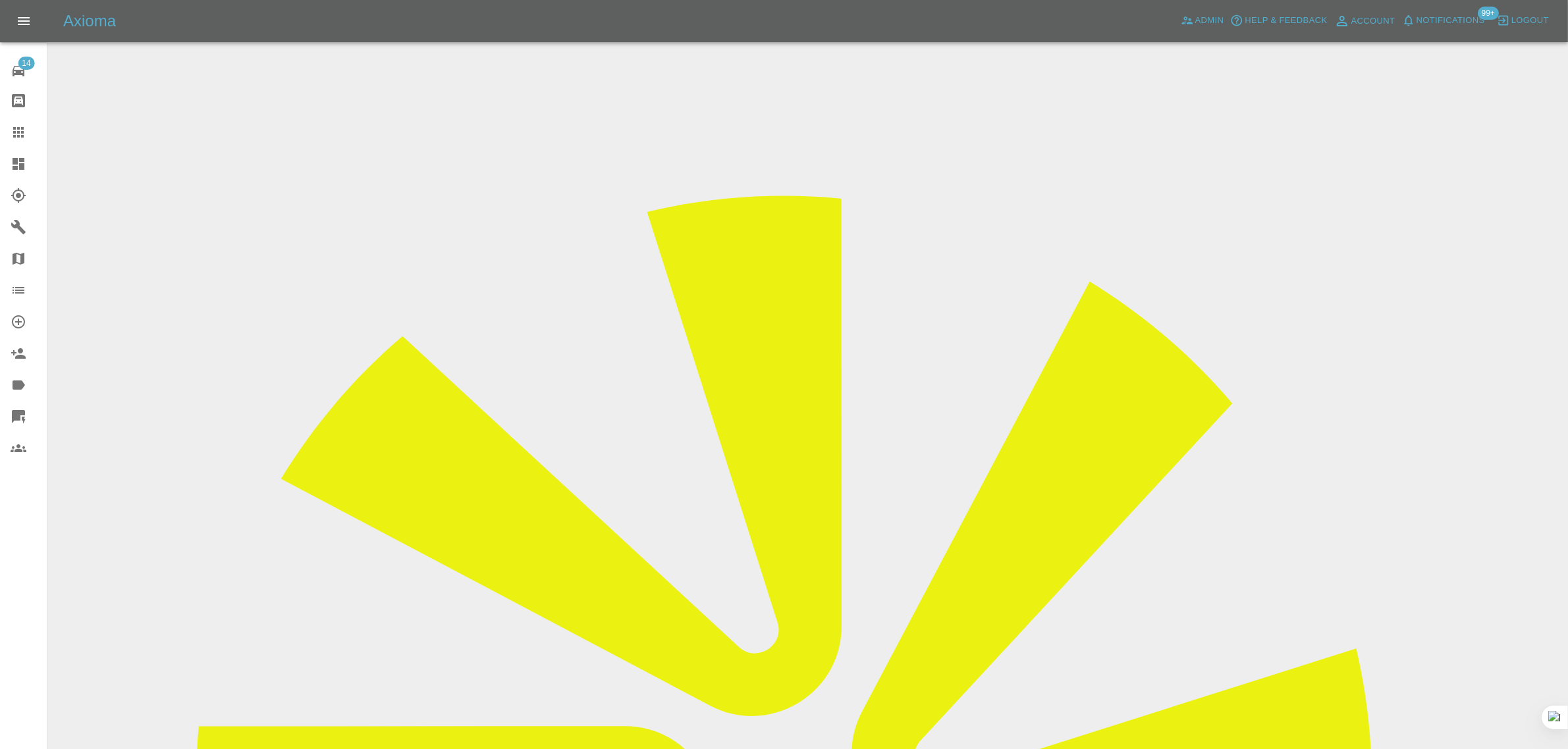
click at [24, 126] on icon at bounding box center [18, 132] width 15 height 15
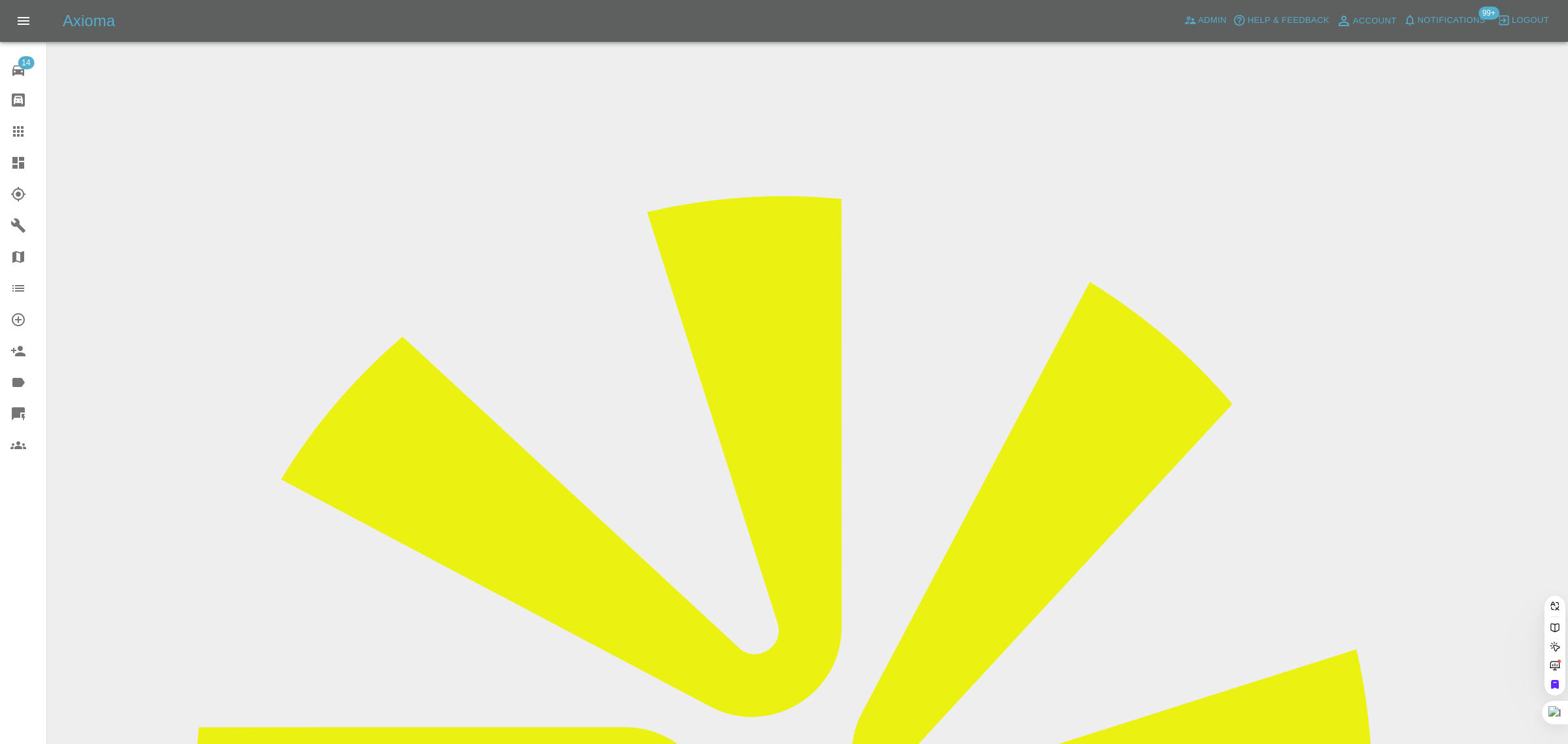
paste input "eloise.burton@sentryfunding.co.uk"
type input "eloise.burton@sentryfunding.co.uk"
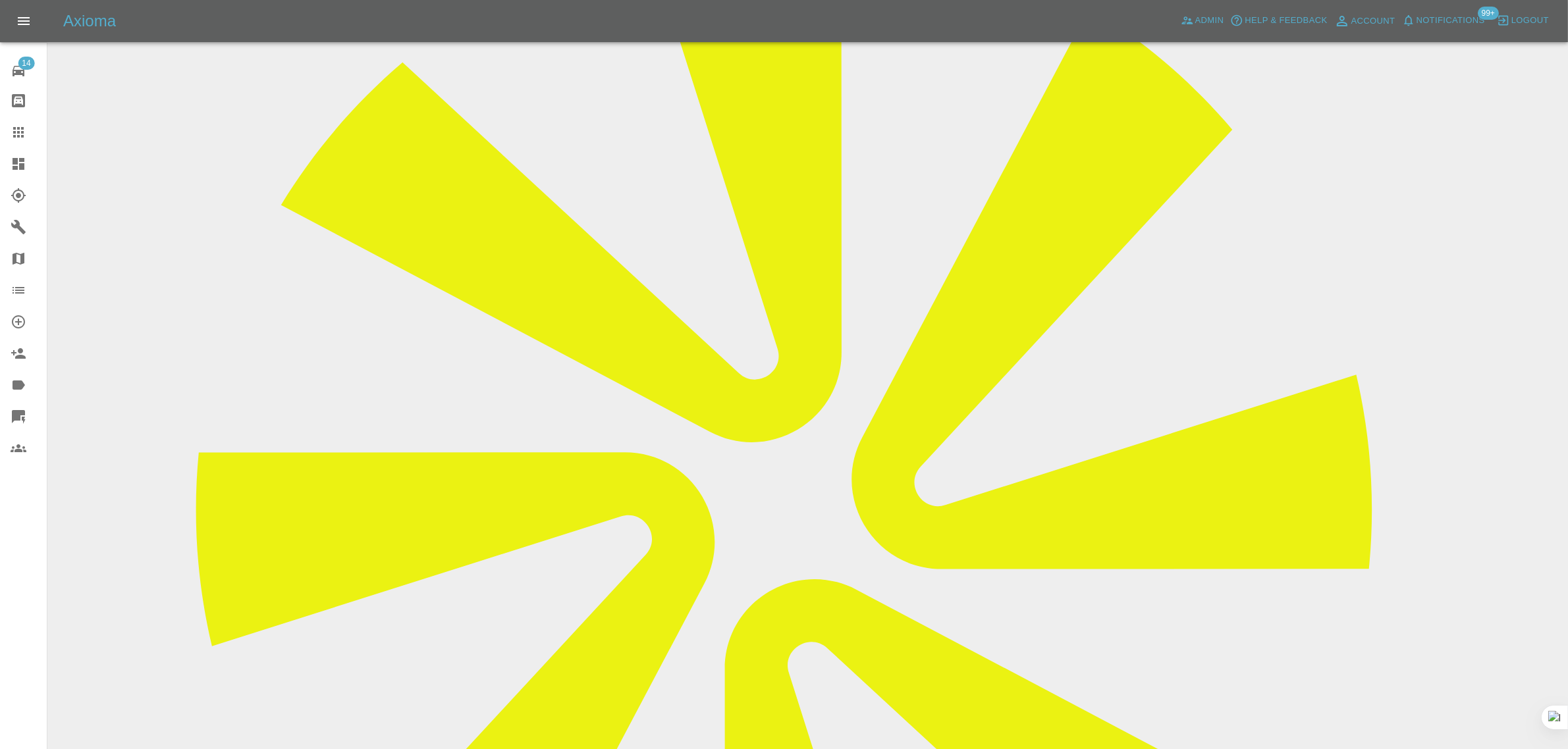
scroll to position [658, 0]
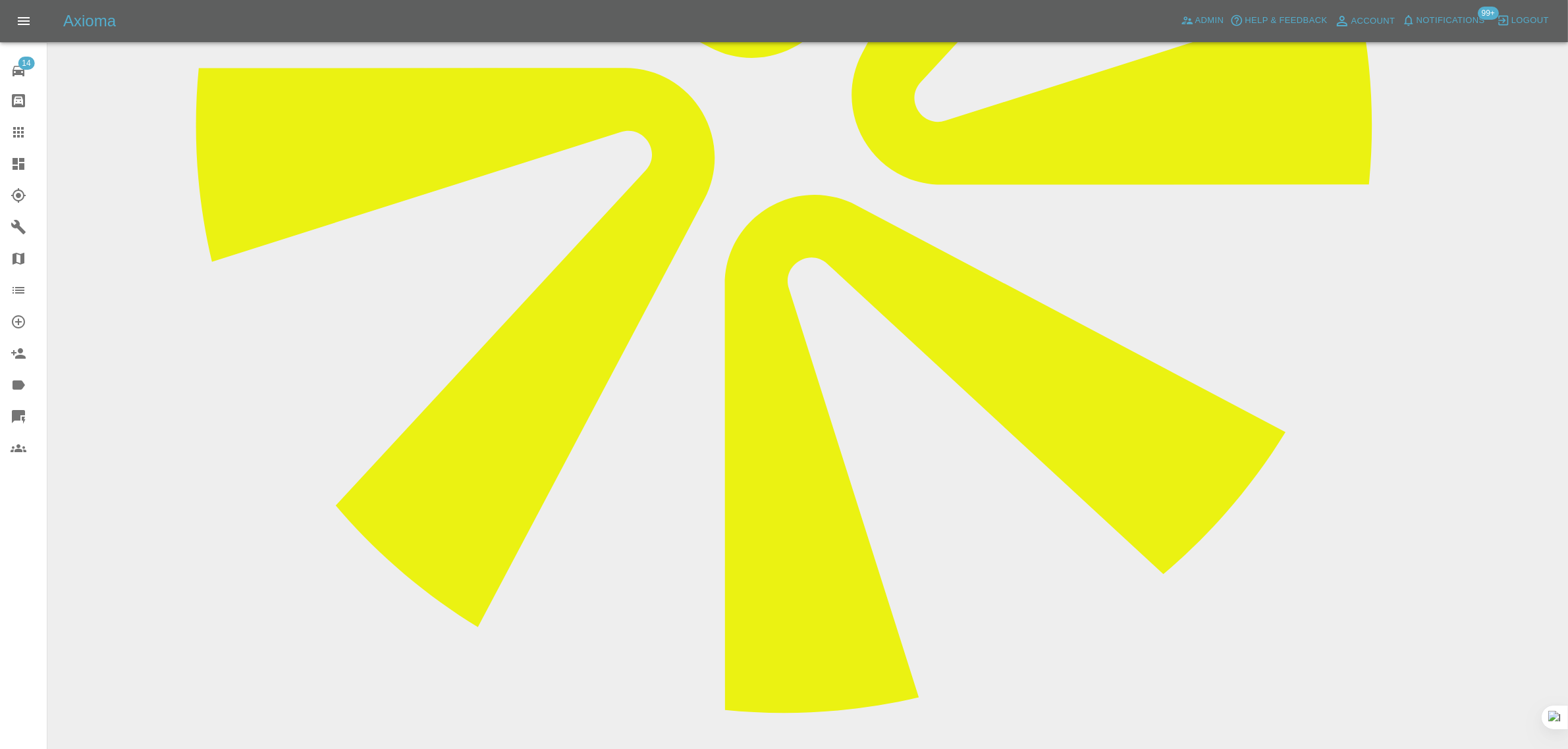
paste textarea "No, the repairer did not attend. He sent Tom (the car owner) a message in the m…"
type textarea "No, the repairer did not attend. He sent Tom (the car owner) a message in the m…"
drag, startPoint x: 1482, startPoint y: 528, endPoint x: 1472, endPoint y: 527, distance: 10.0
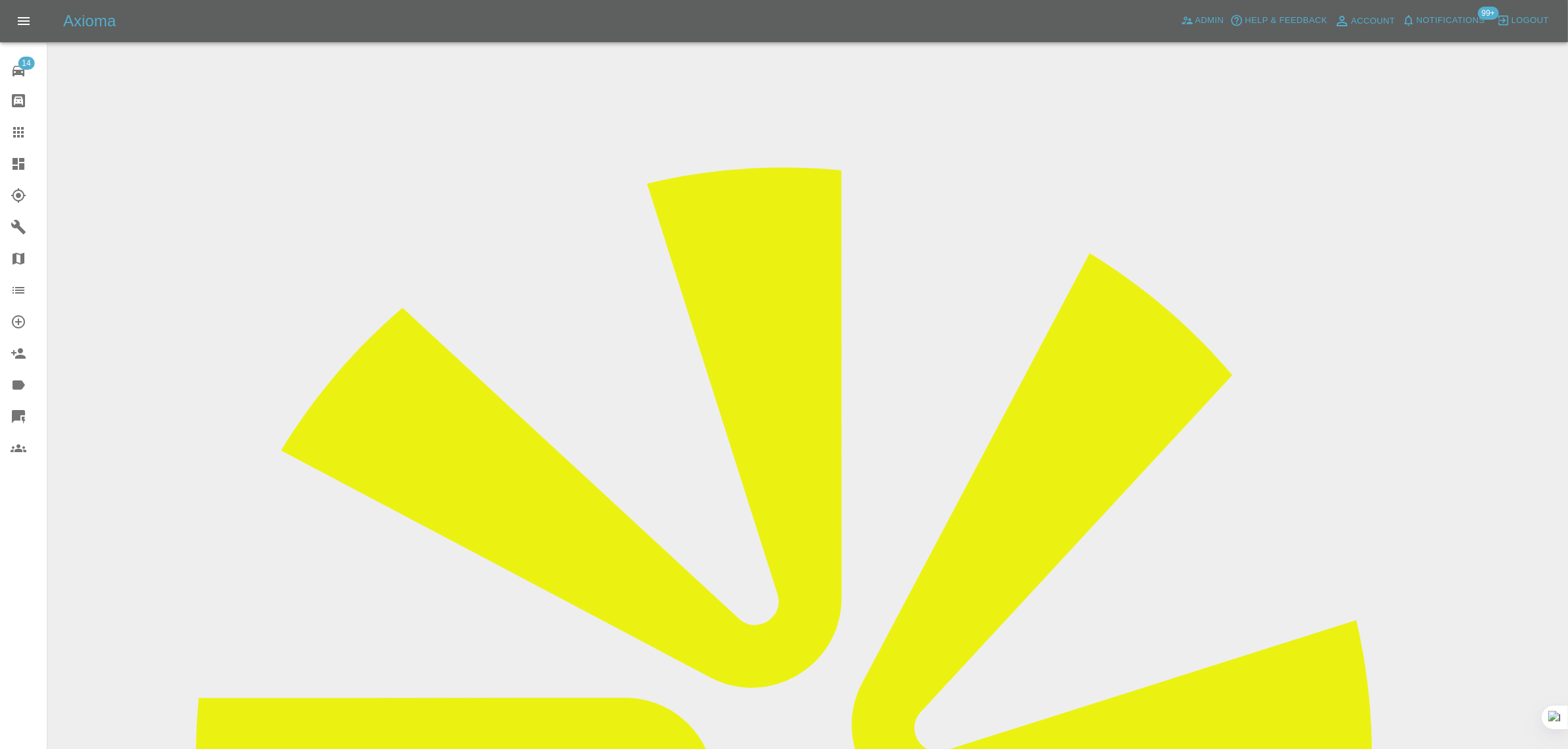
scroll to position [0, 0]
